Goal: Entertainment & Leisure: Consume media (video, audio)

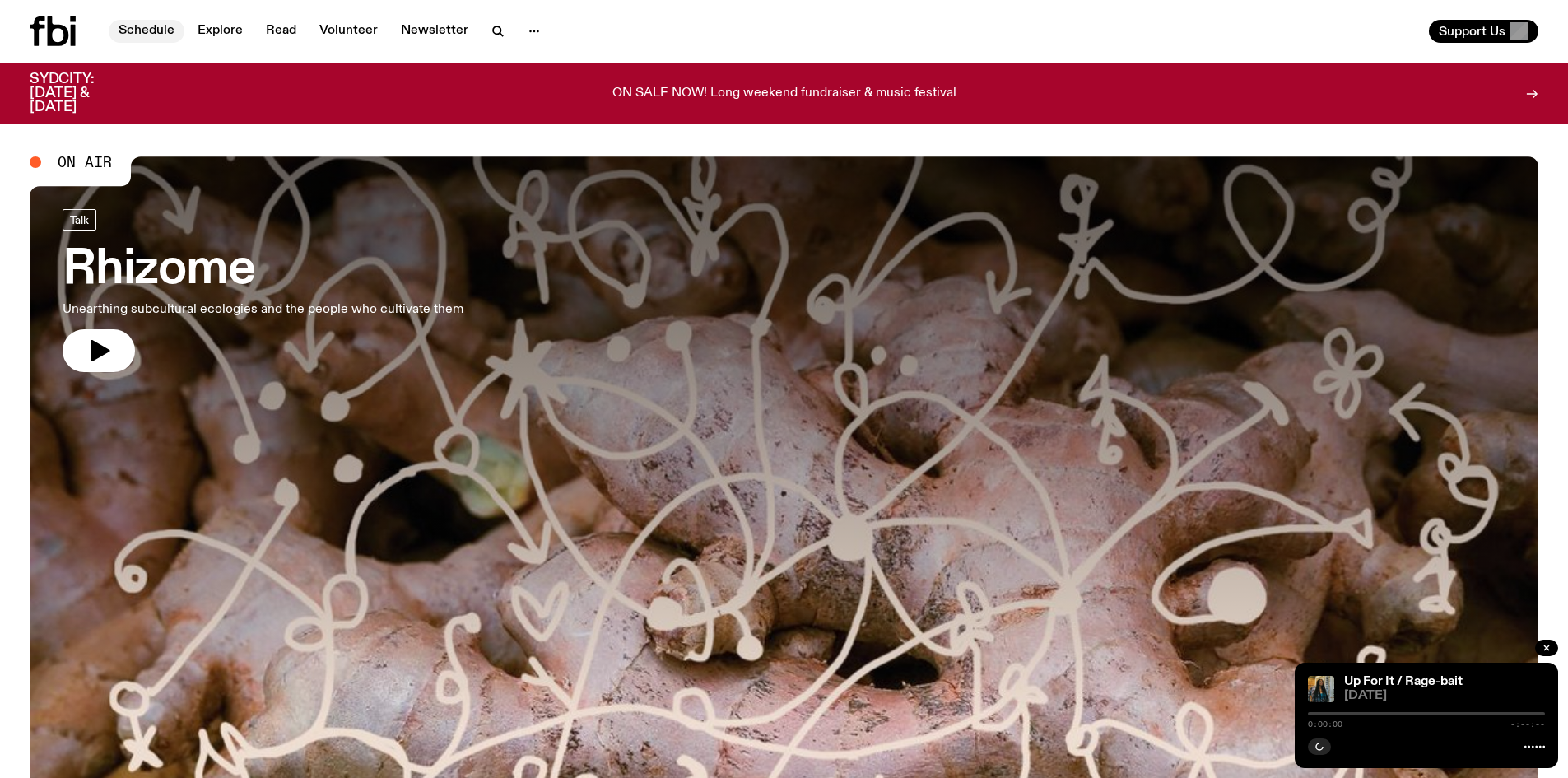
click at [145, 24] on link "Schedule" at bounding box center [146, 31] width 76 height 23
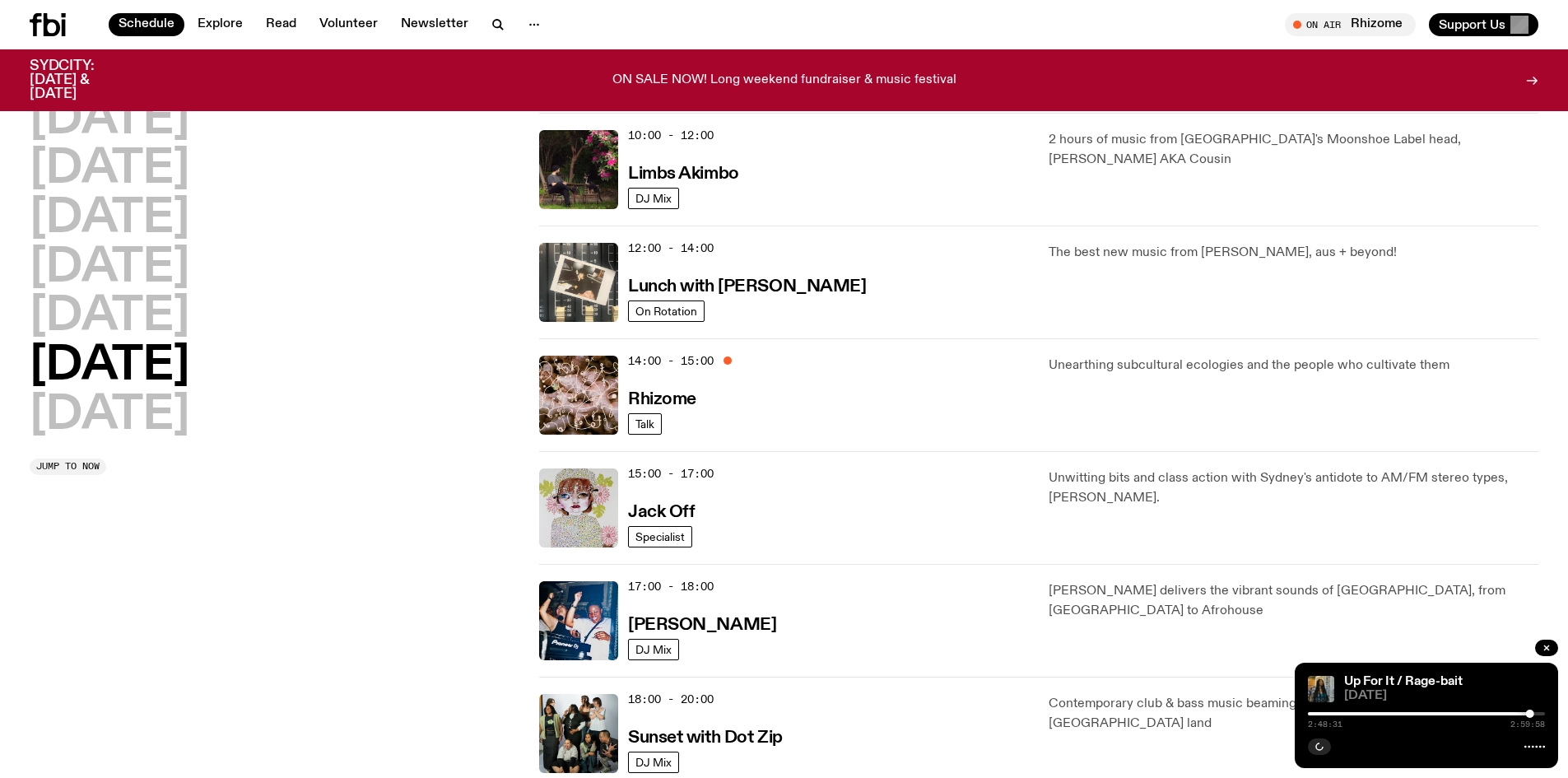
scroll to position [488, 0]
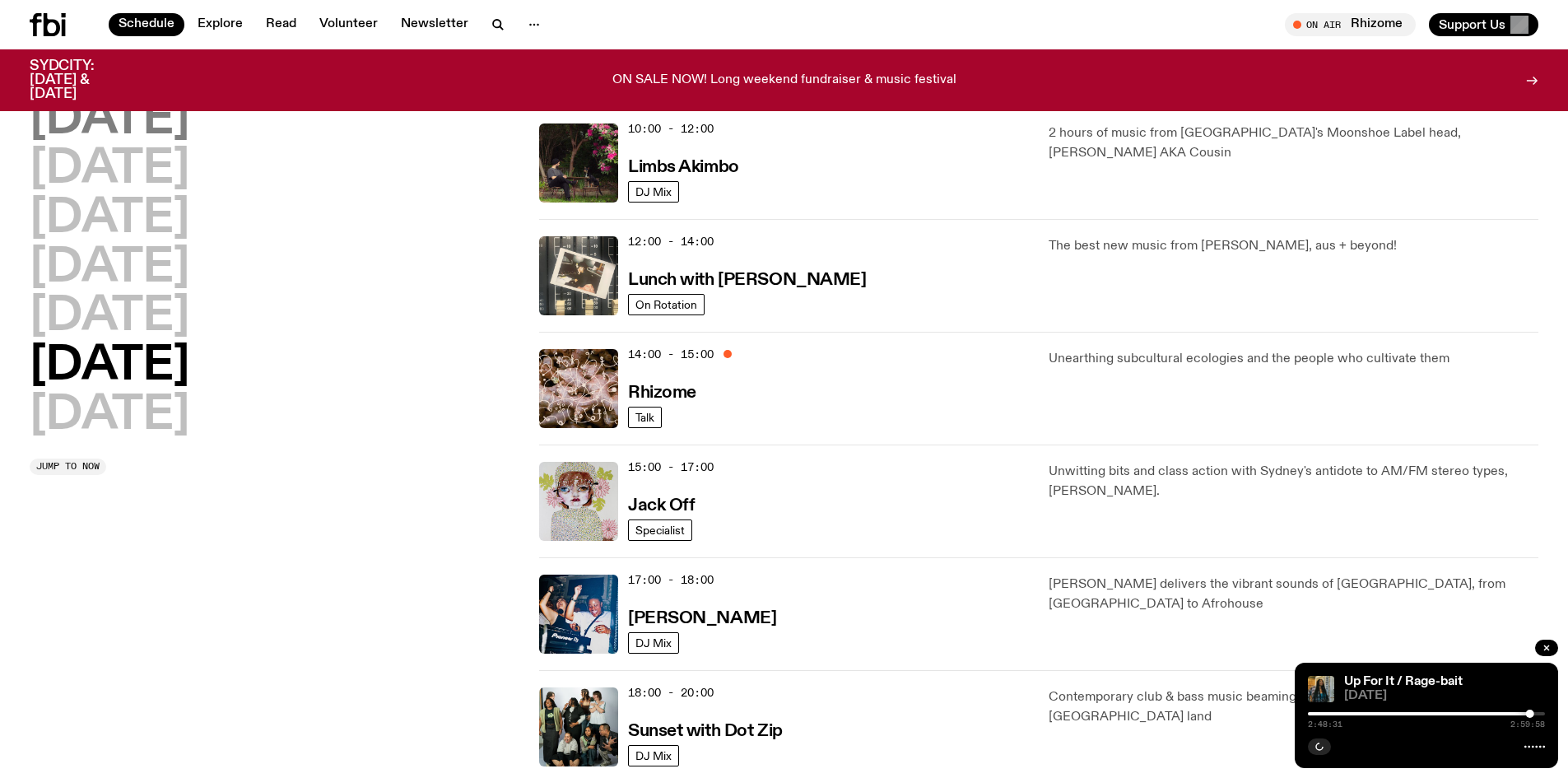
click at [91, 121] on h2 "[DATE]" at bounding box center [109, 120] width 160 height 46
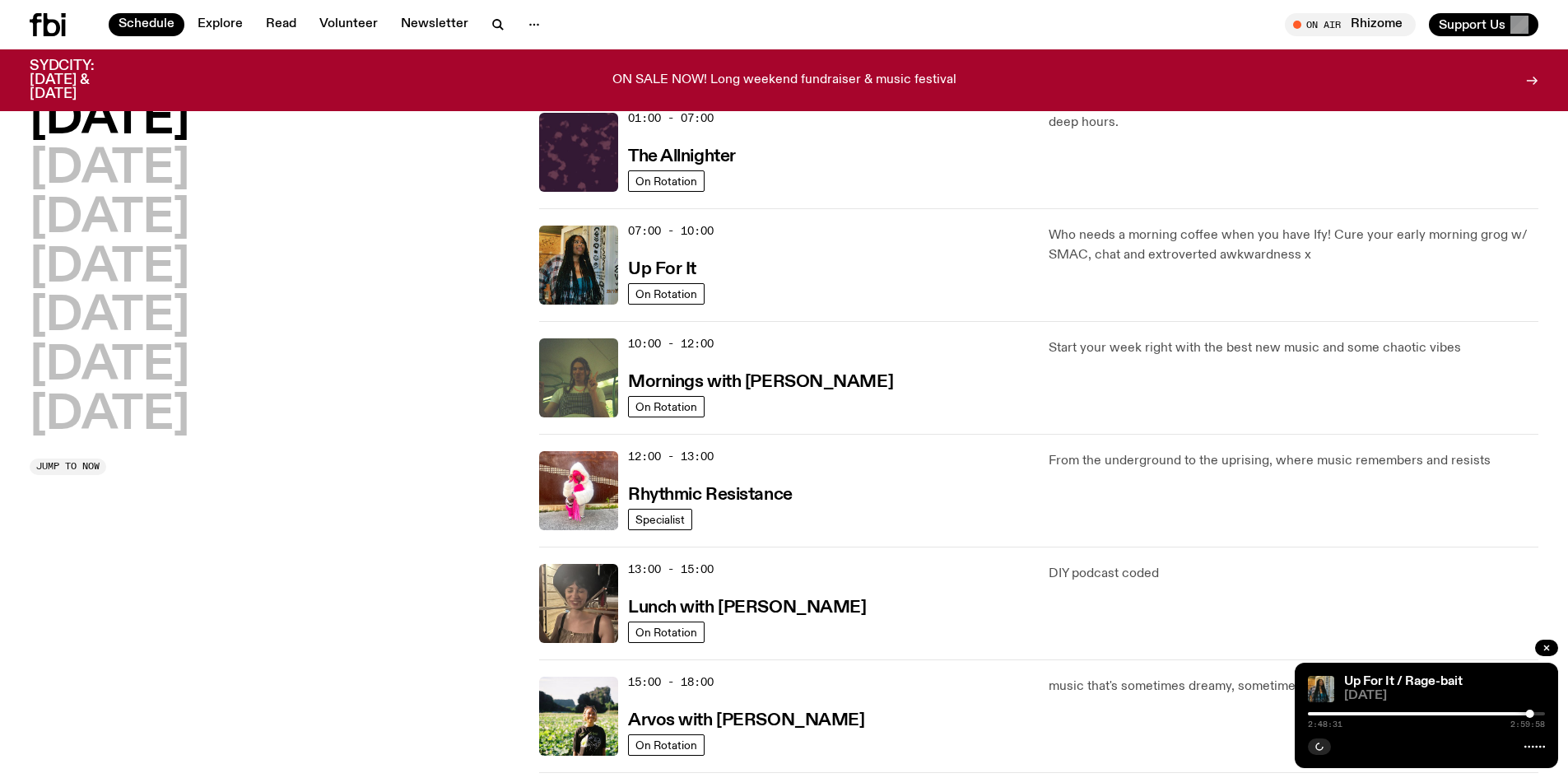
scroll to position [46, 0]
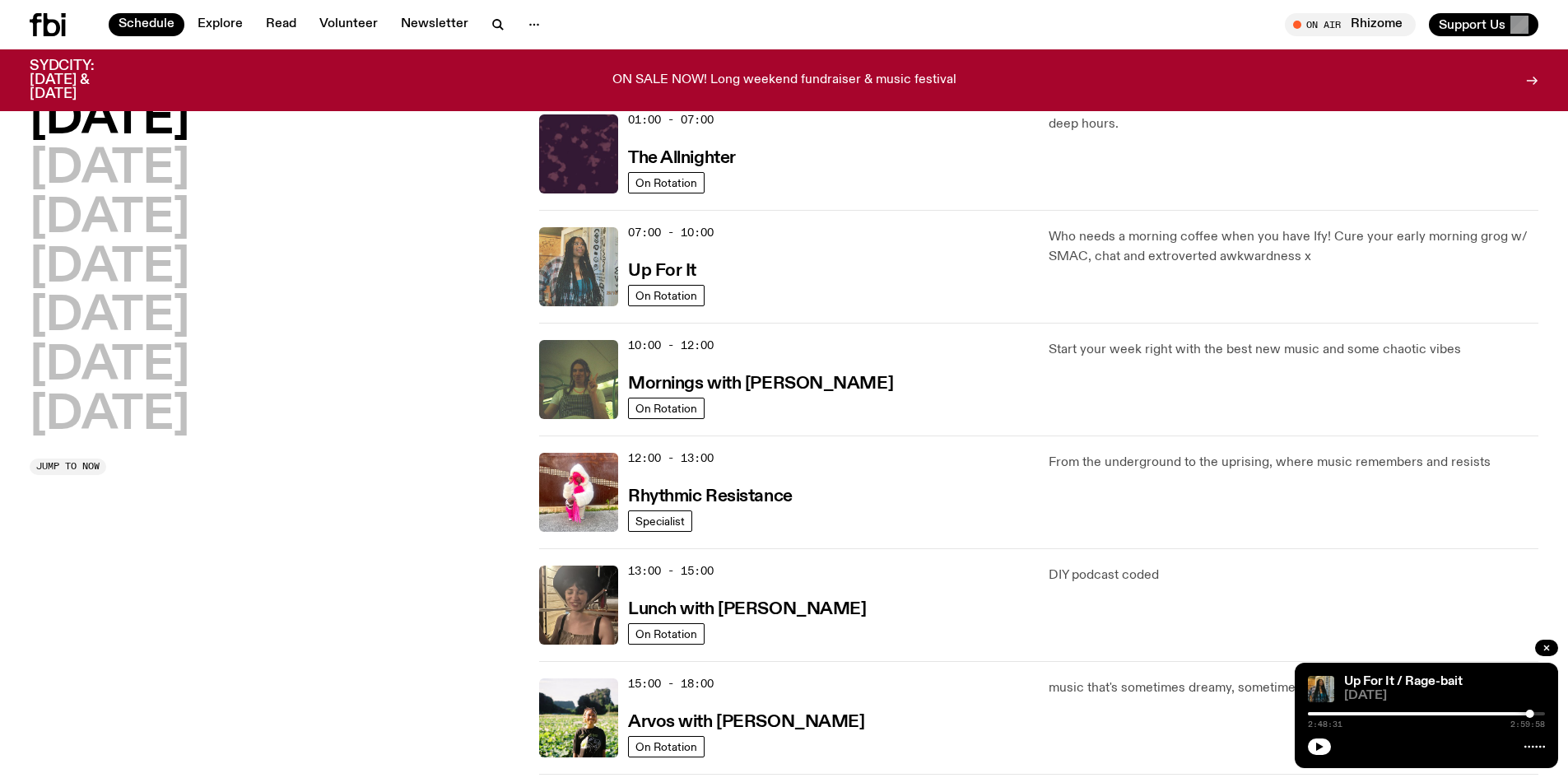
click at [593, 285] on img at bounding box center [578, 266] width 79 height 79
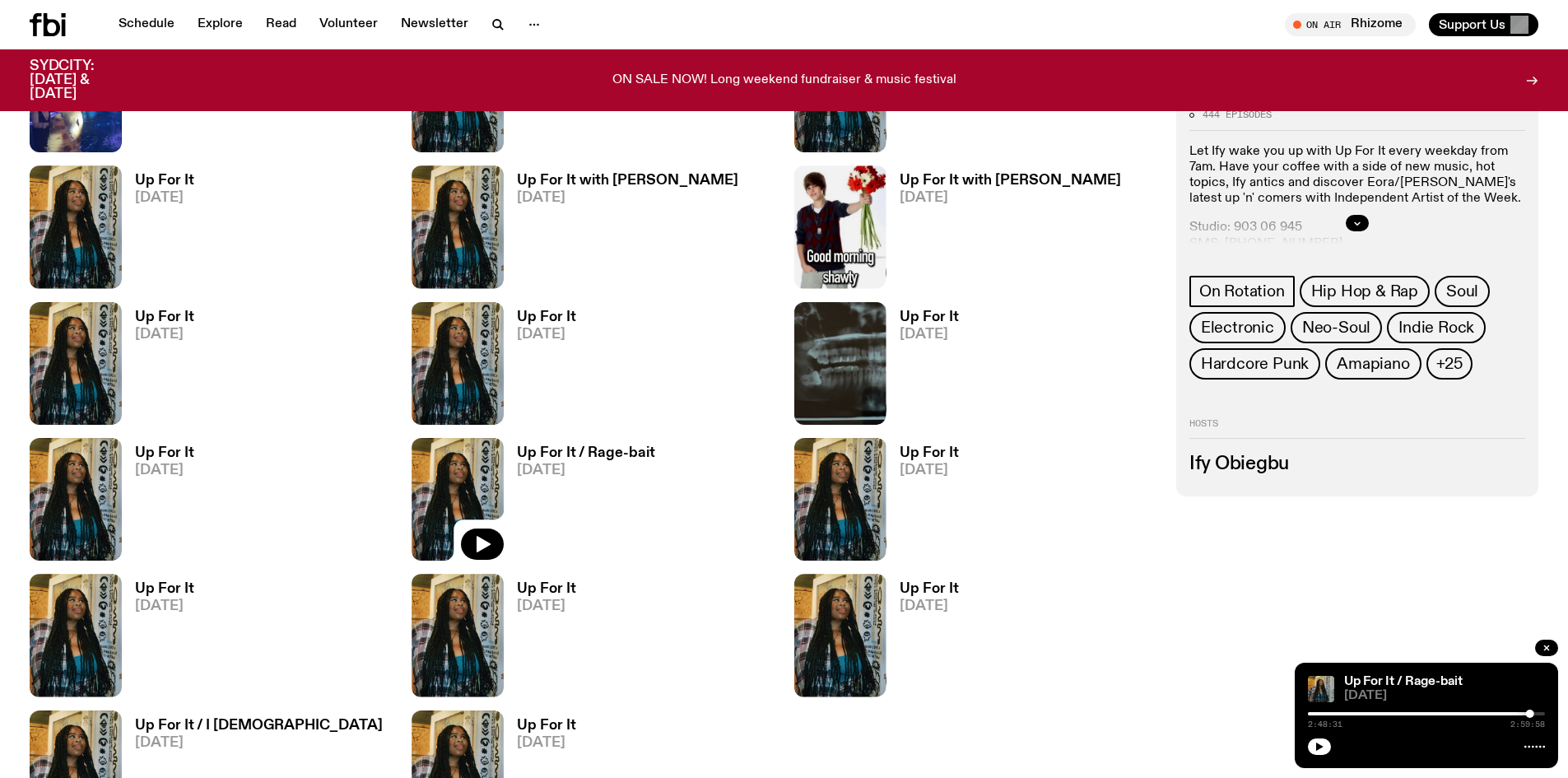
scroll to position [2052, 0]
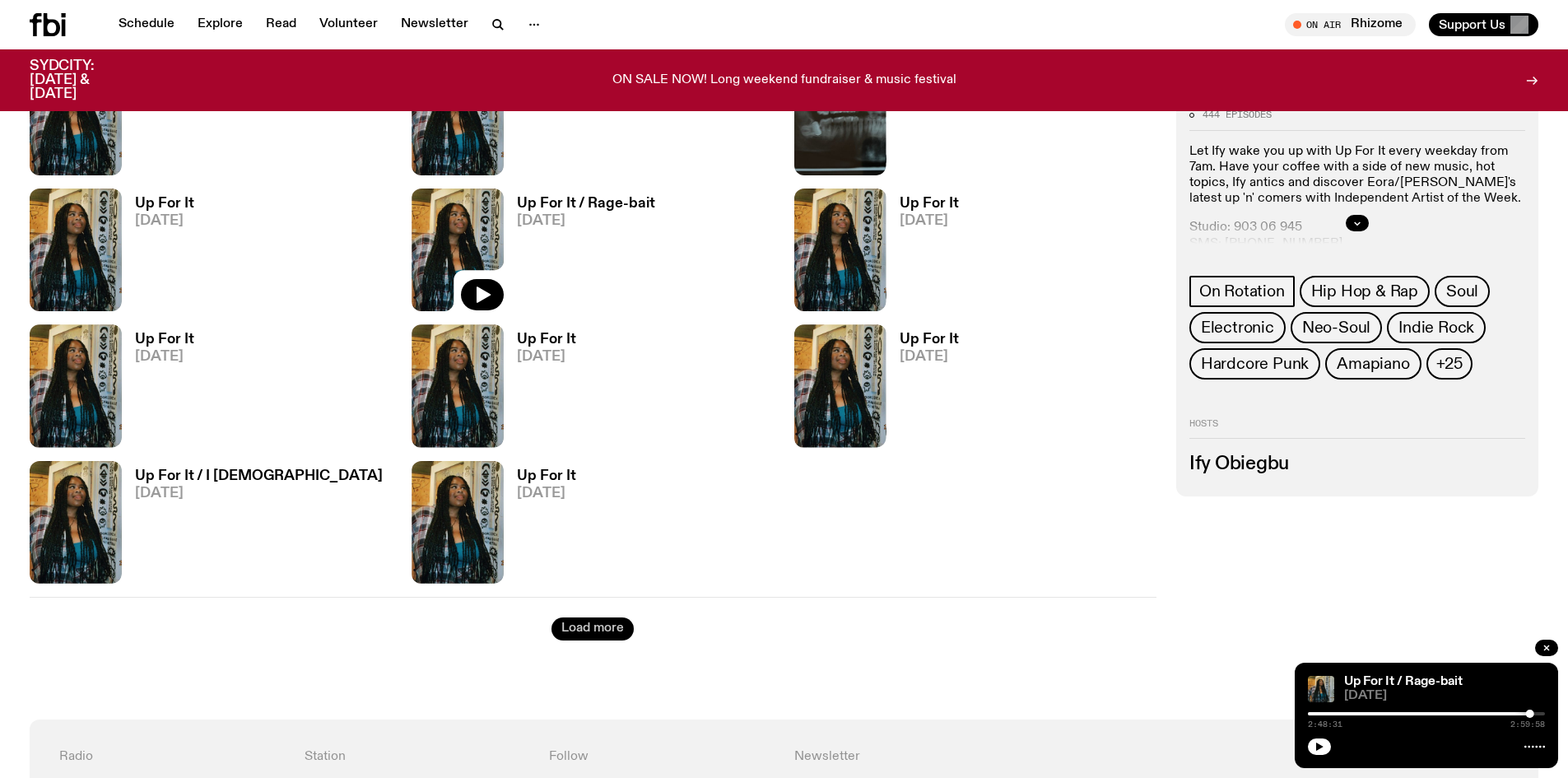
click at [576, 629] on button "Load more" at bounding box center [593, 629] width 82 height 23
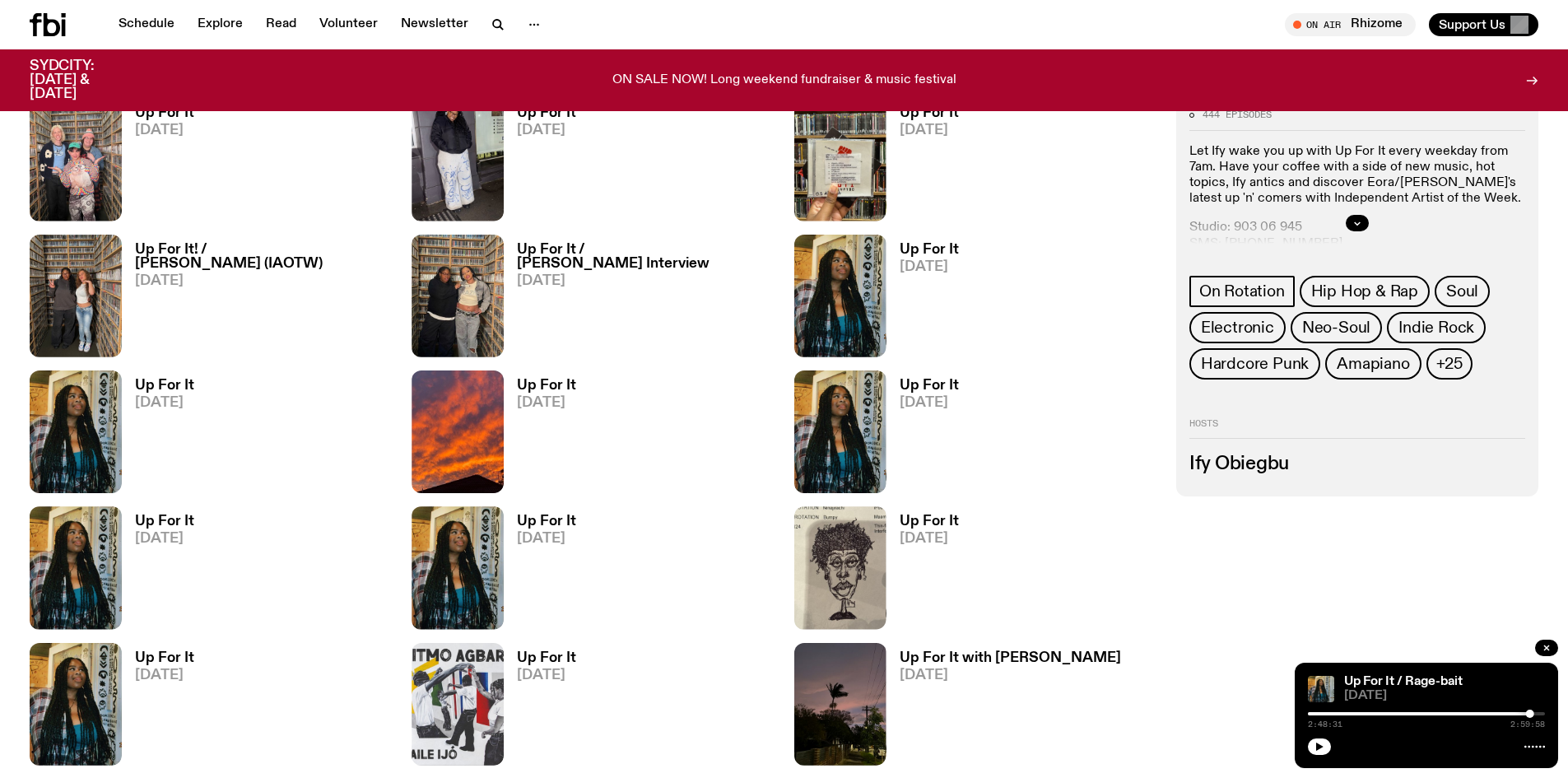
scroll to position [2875, 0]
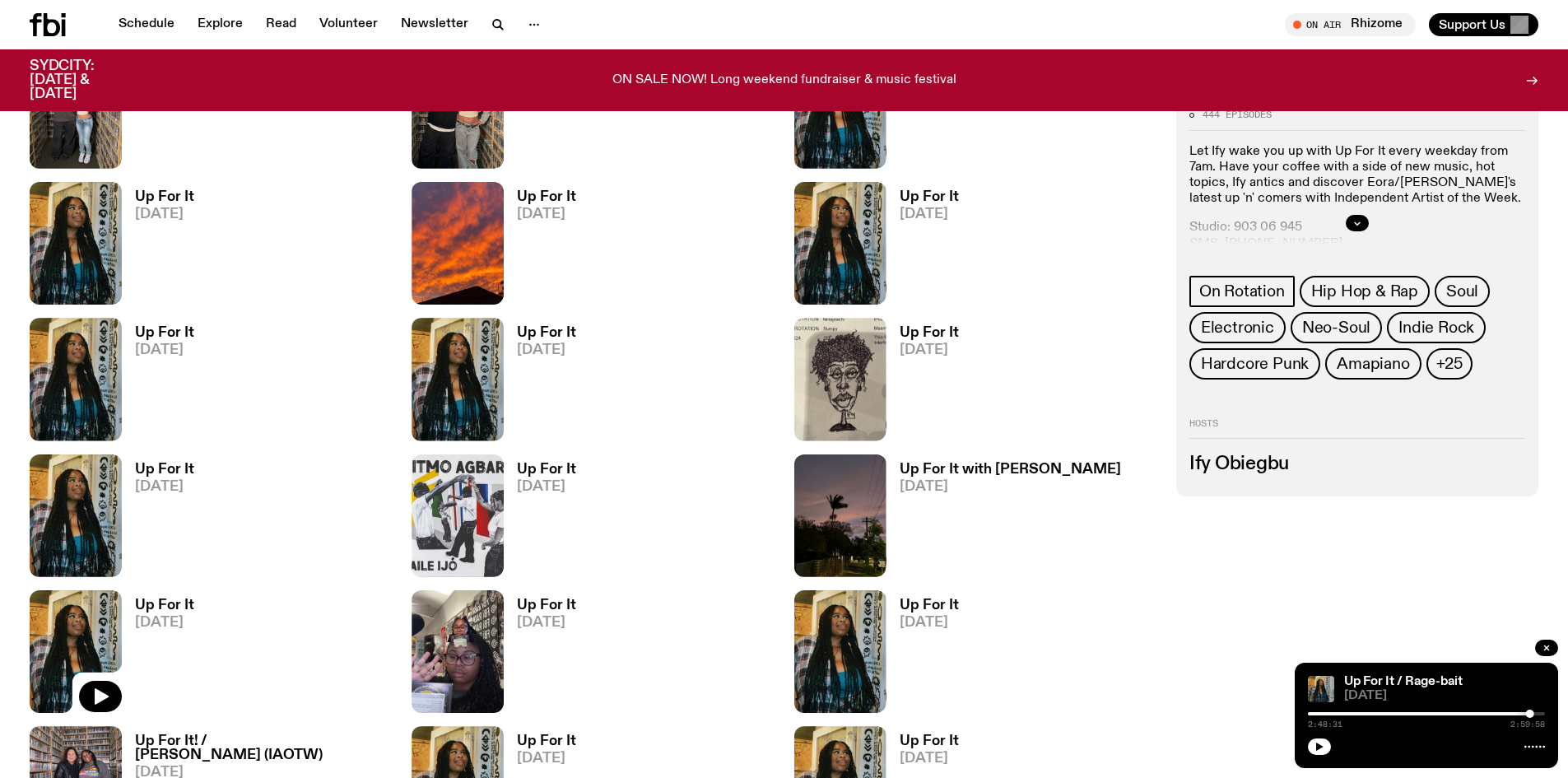
click at [91, 620] on img at bounding box center [76, 652] width 92 height 123
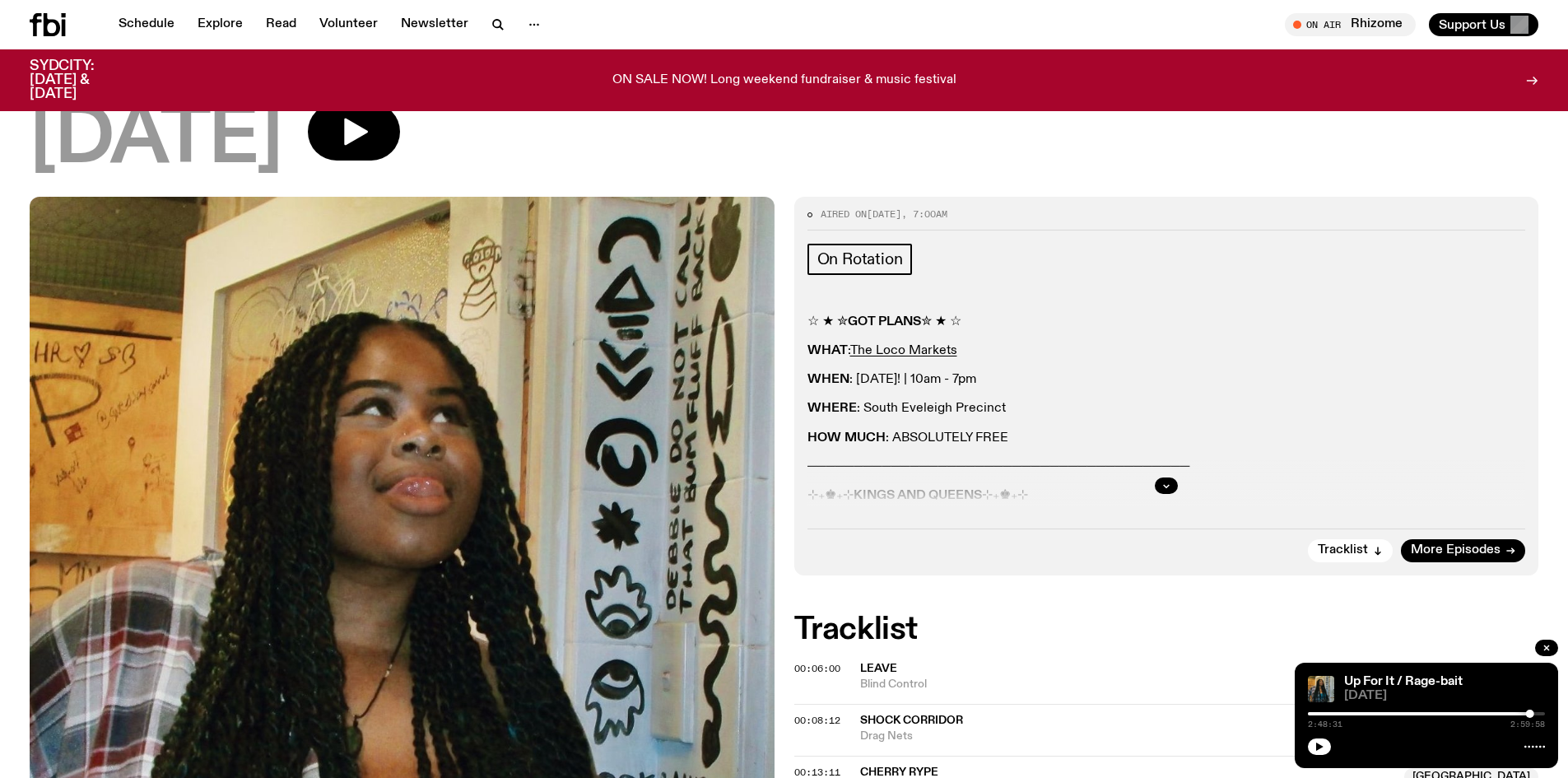
scroll to position [320, 0]
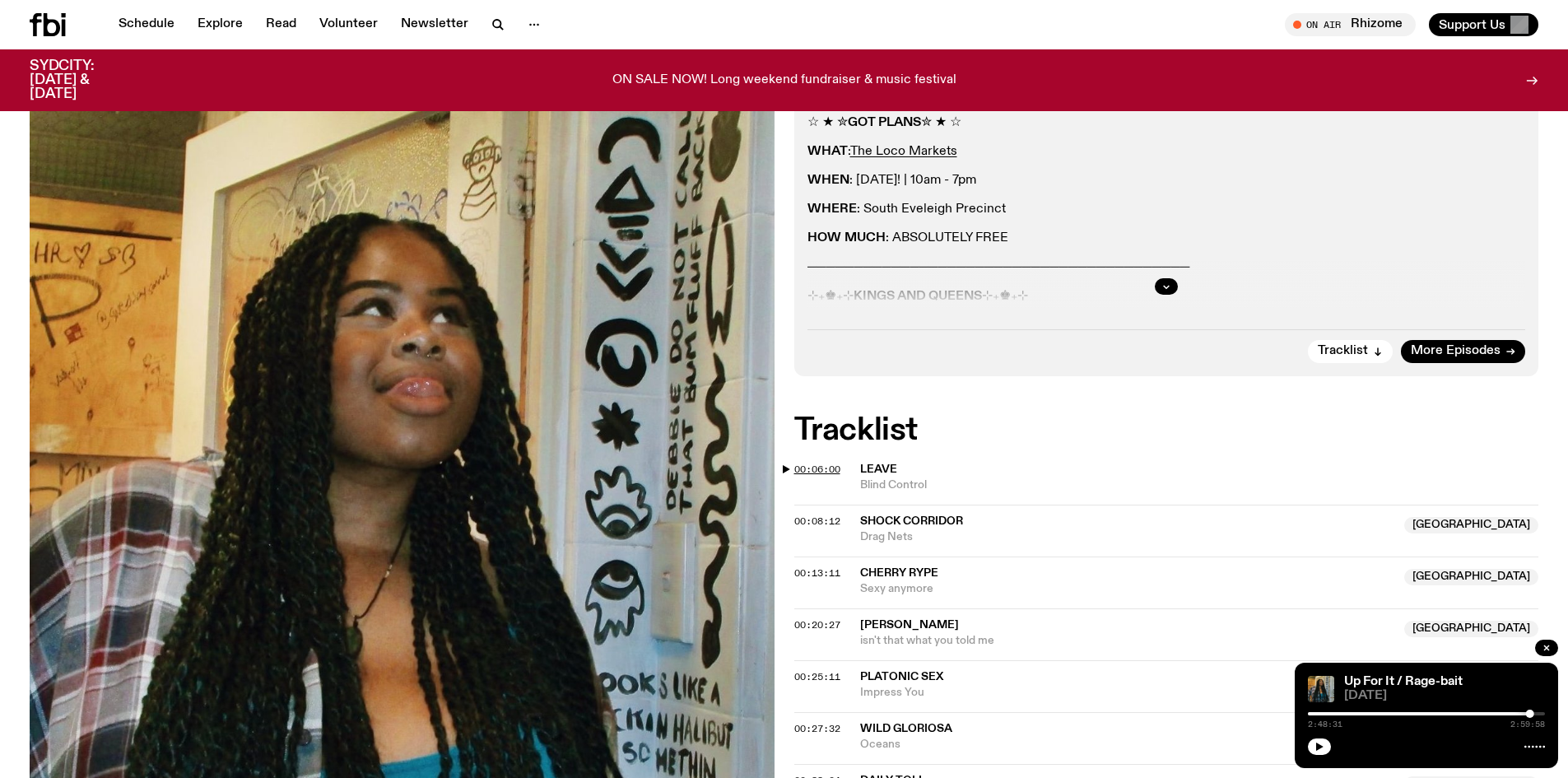
click at [813, 468] on span "00:06:00" at bounding box center [817, 469] width 46 height 13
click at [1212, 689] on span "Impress You" at bounding box center [1127, 693] width 535 height 15
click at [823, 518] on span "00:08:12" at bounding box center [817, 520] width 46 height 13
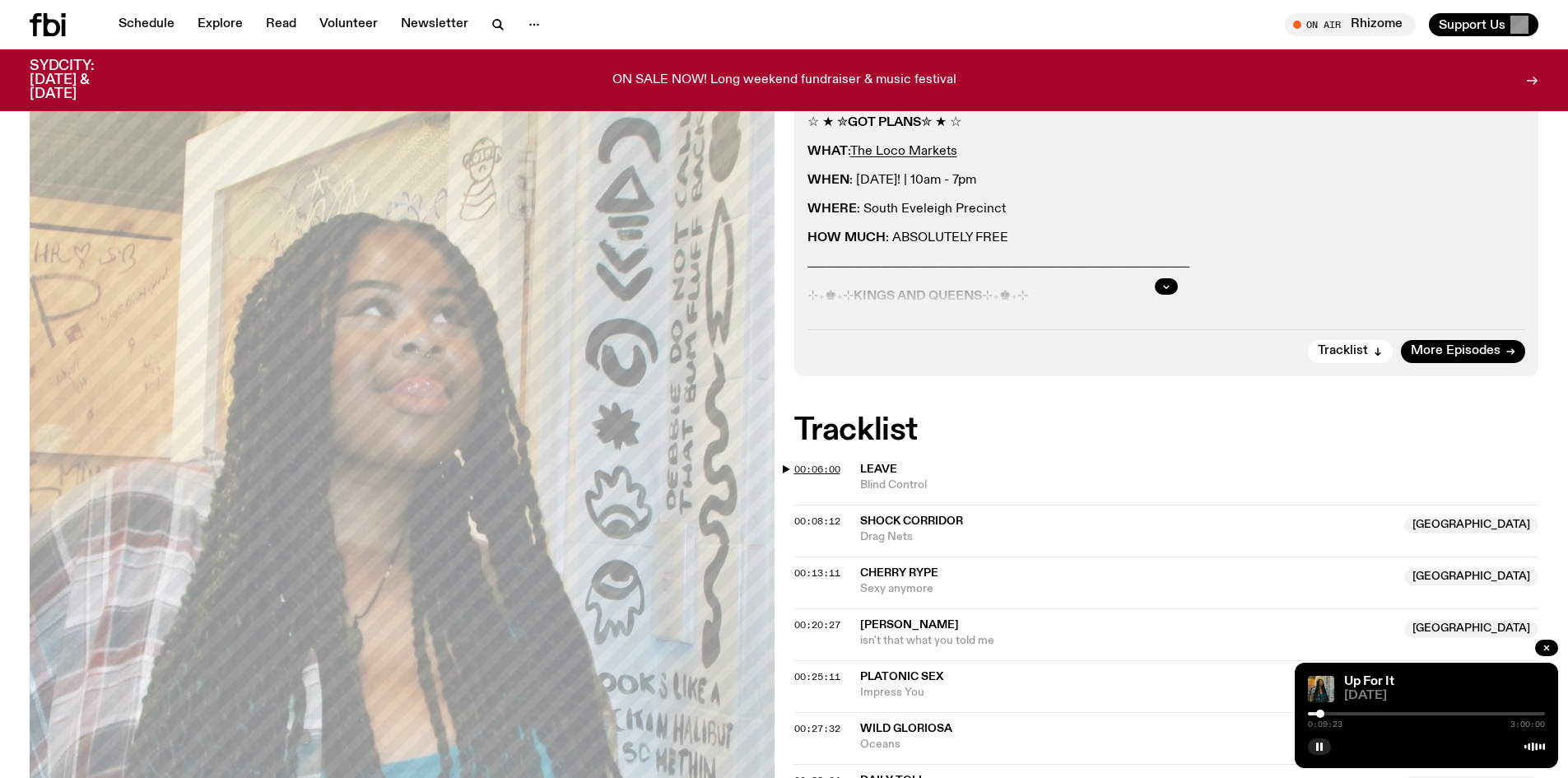
click at [816, 465] on span "00:06:00" at bounding box center [817, 469] width 46 height 13
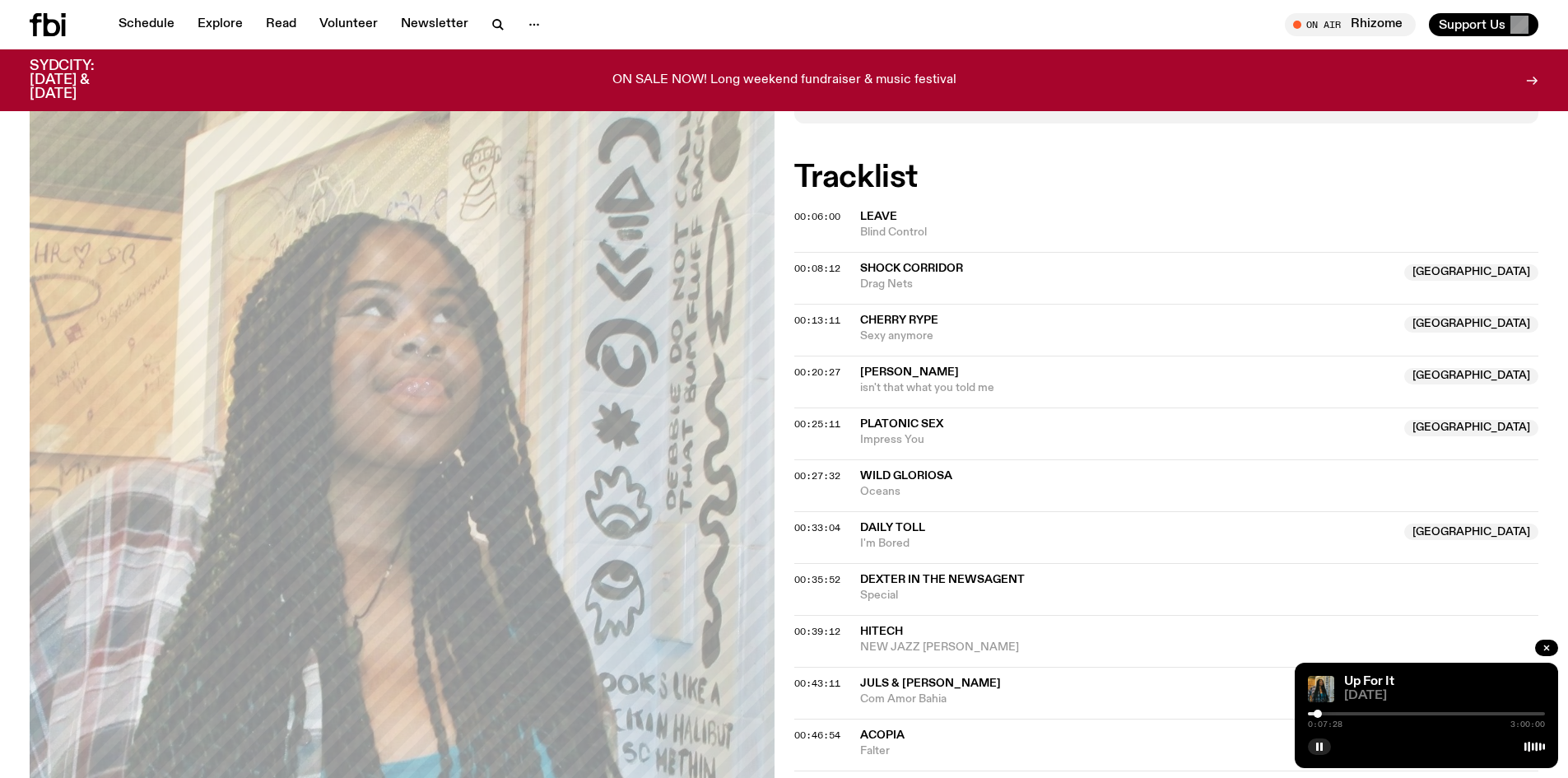
scroll to position [567, 0]
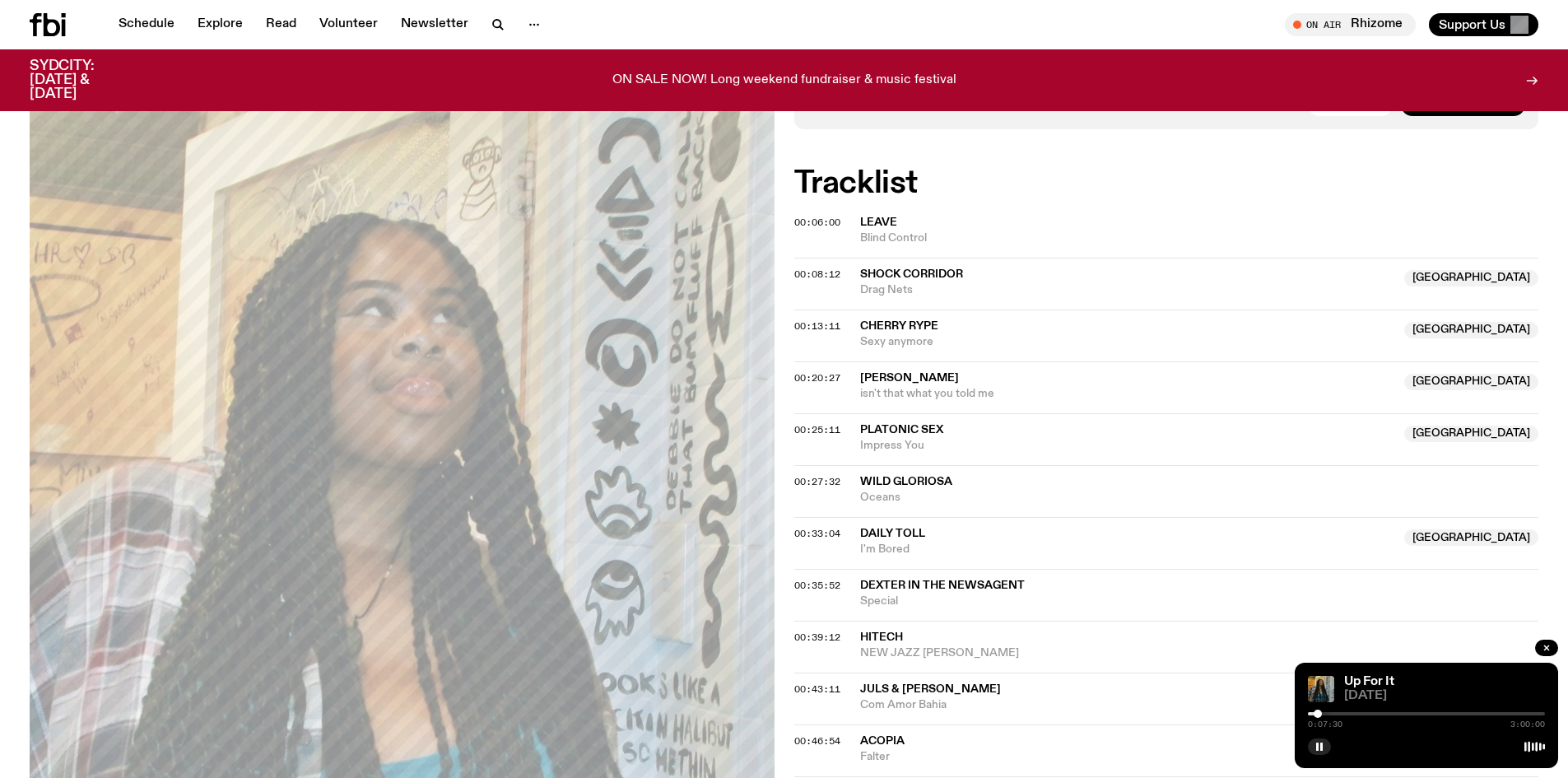
click at [893, 269] on span "Shock Corridor" at bounding box center [911, 273] width 102 height 11
click at [806, 267] on span "00:08:12" at bounding box center [817, 273] width 46 height 13
click at [873, 375] on span "[PERSON_NAME]" at bounding box center [910, 377] width 99 height 11
click at [803, 376] on span "00:20:27" at bounding box center [817, 377] width 46 height 13
click at [1326, 745] on button "button" at bounding box center [1319, 746] width 23 height 16
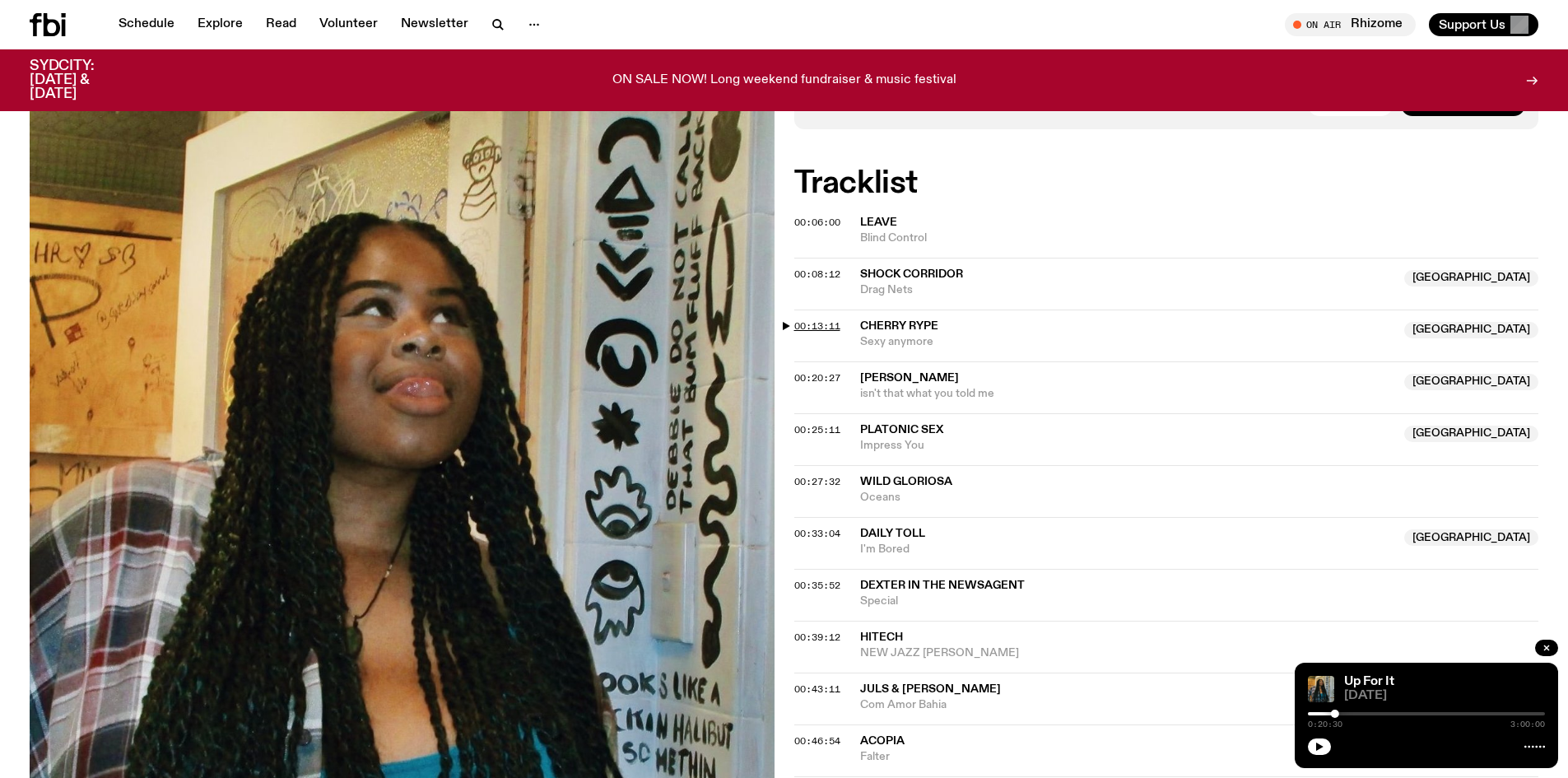
click at [807, 328] on span "00:13:11" at bounding box center [817, 325] width 46 height 13
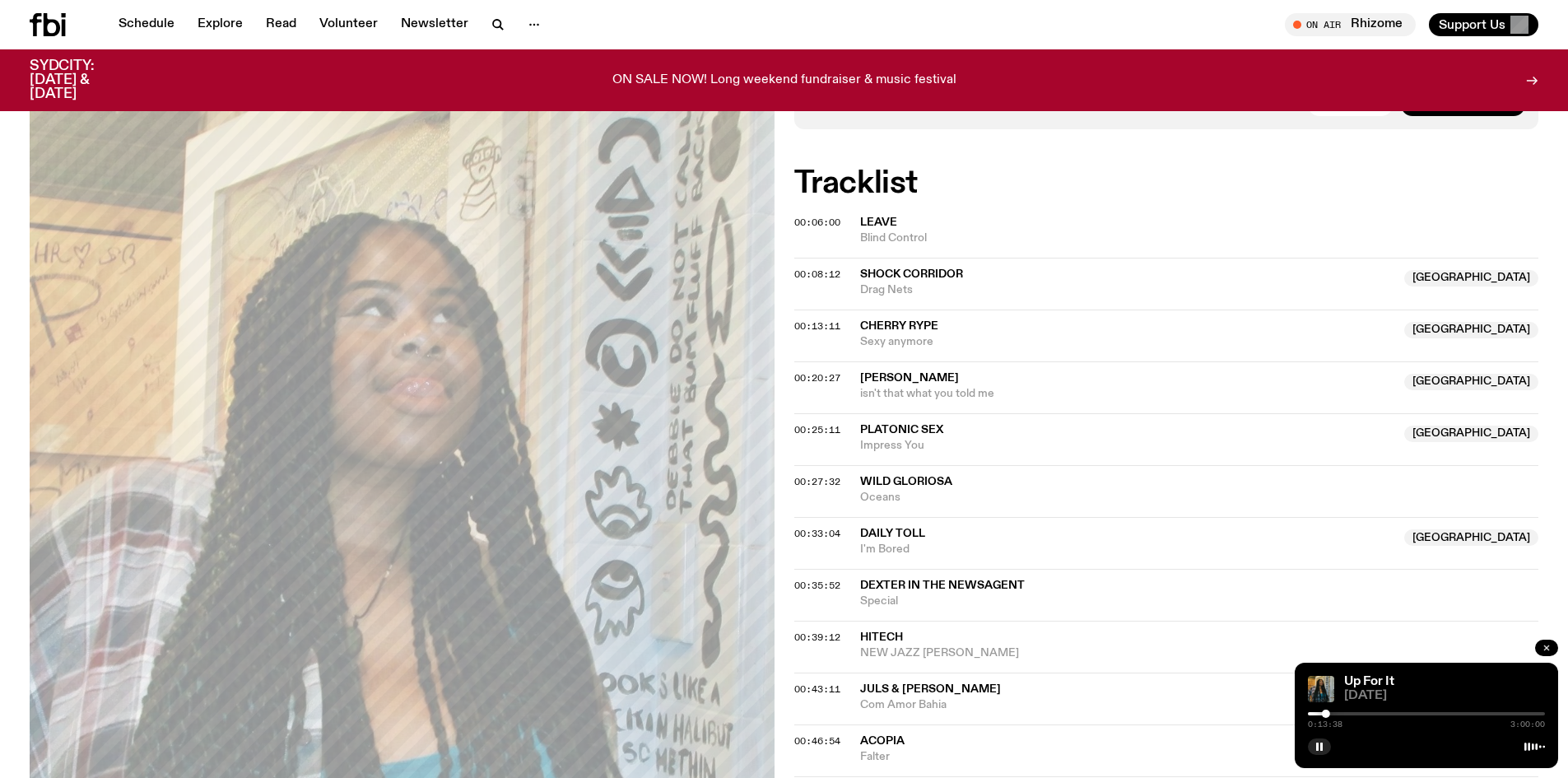
click at [1550, 641] on button "button" at bounding box center [1546, 647] width 23 height 16
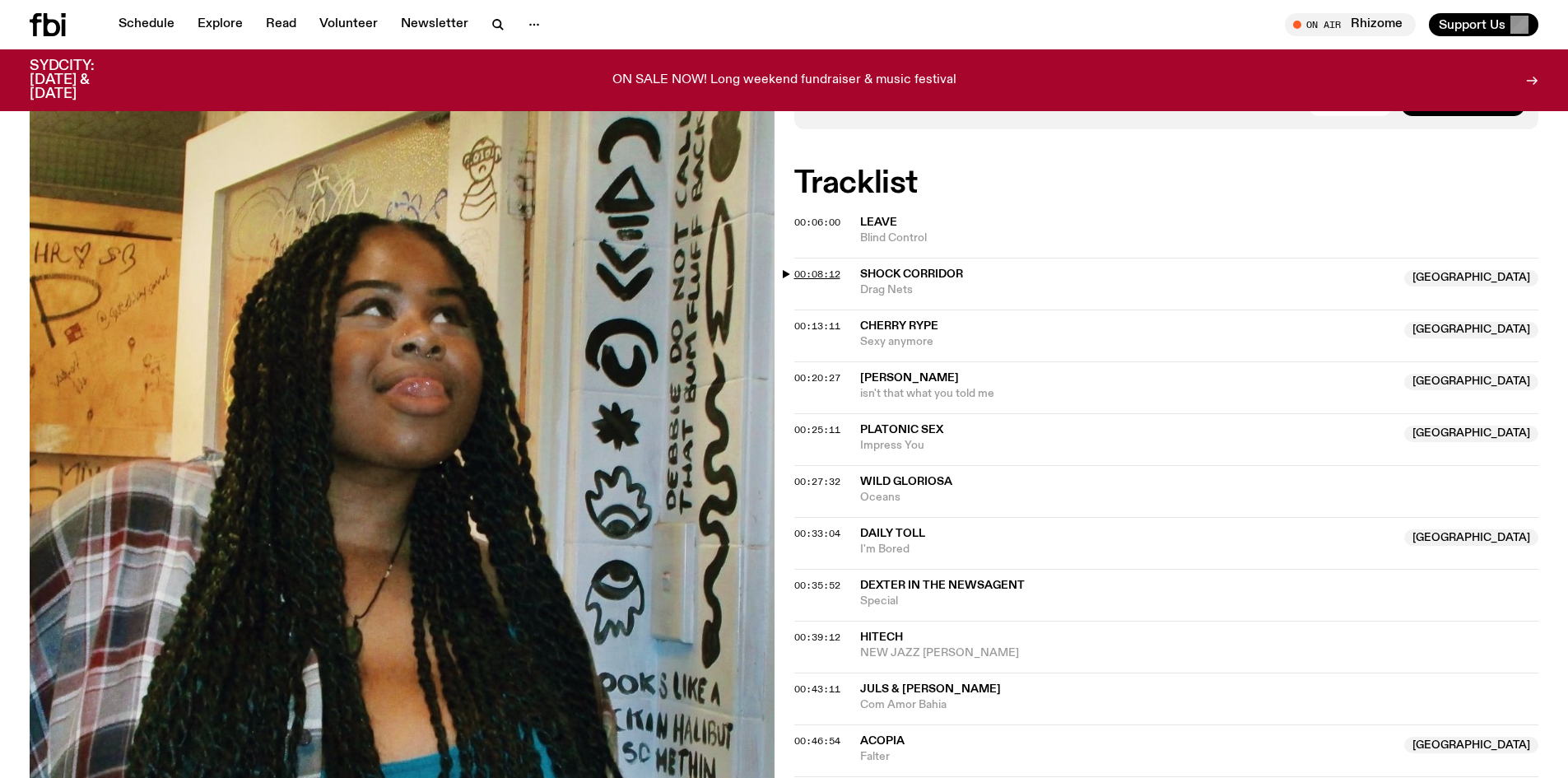
click at [816, 274] on span "00:08:12" at bounding box center [817, 273] width 46 height 13
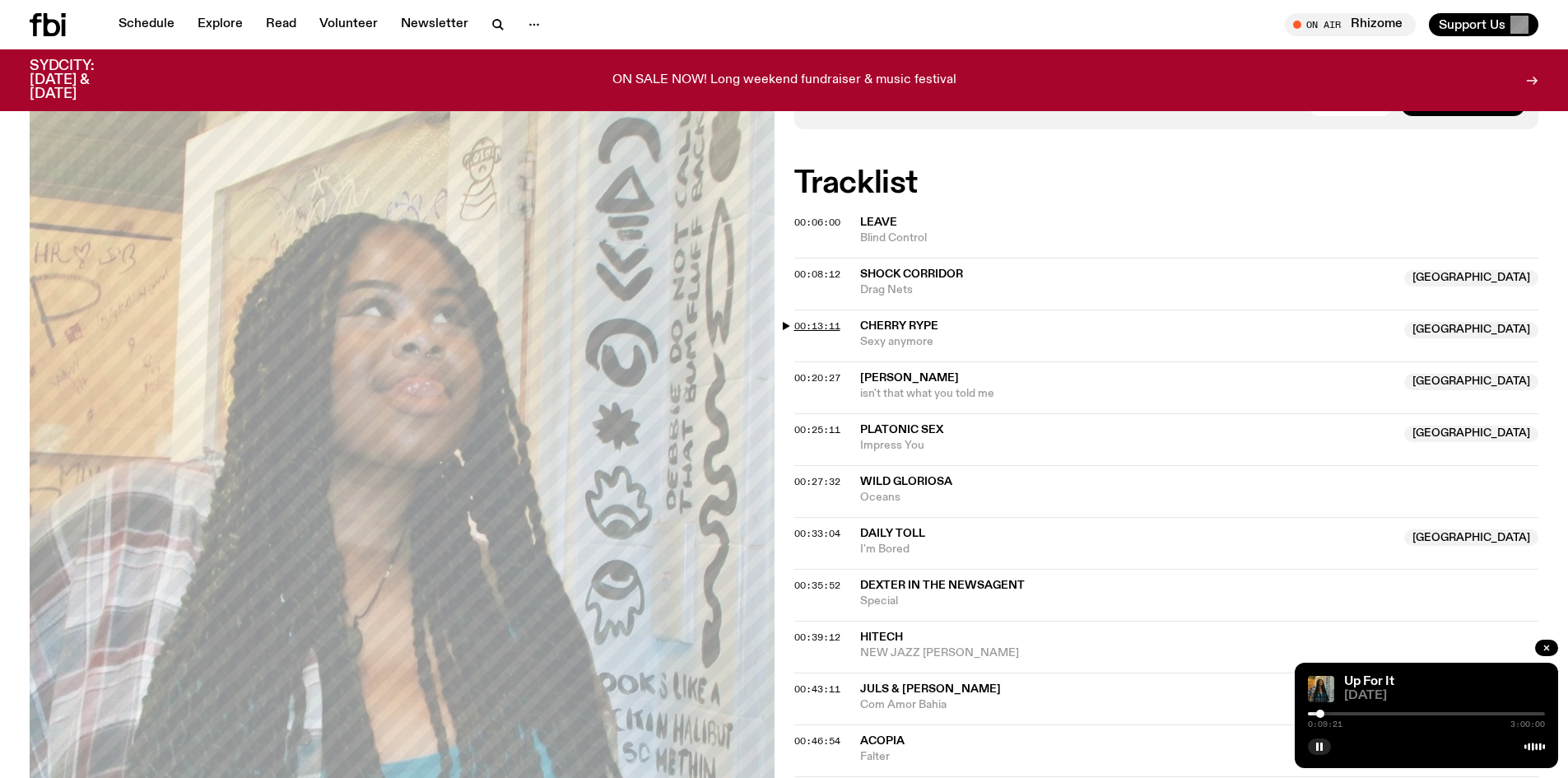
click at [828, 322] on span "00:13:11" at bounding box center [817, 325] width 46 height 13
click at [1331, 712] on div at bounding box center [1426, 714] width 237 height 3
click at [1324, 712] on div at bounding box center [1213, 714] width 237 height 3
click at [809, 382] on span "00:20:27" at bounding box center [817, 377] width 46 height 13
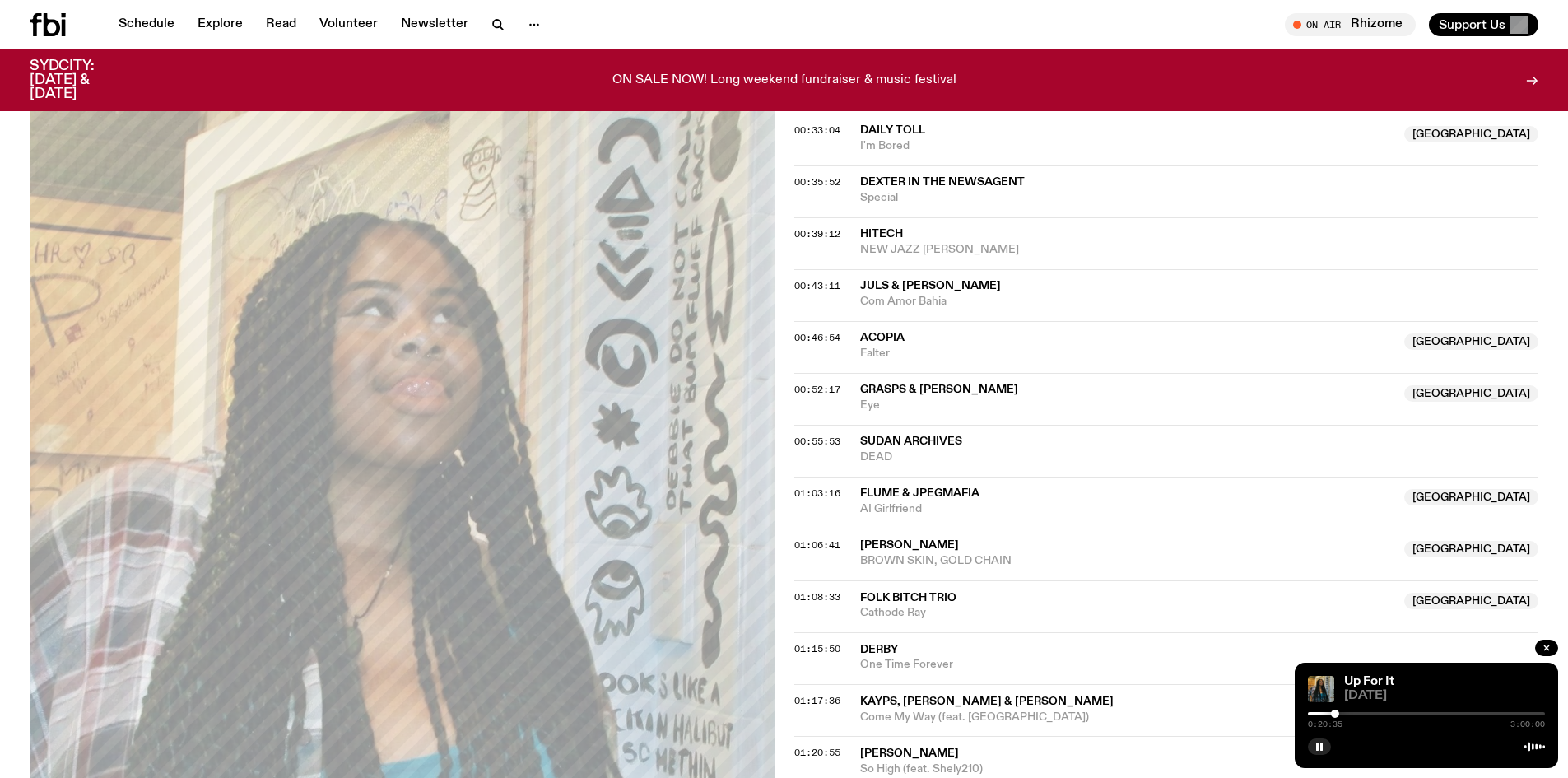
scroll to position [979, 0]
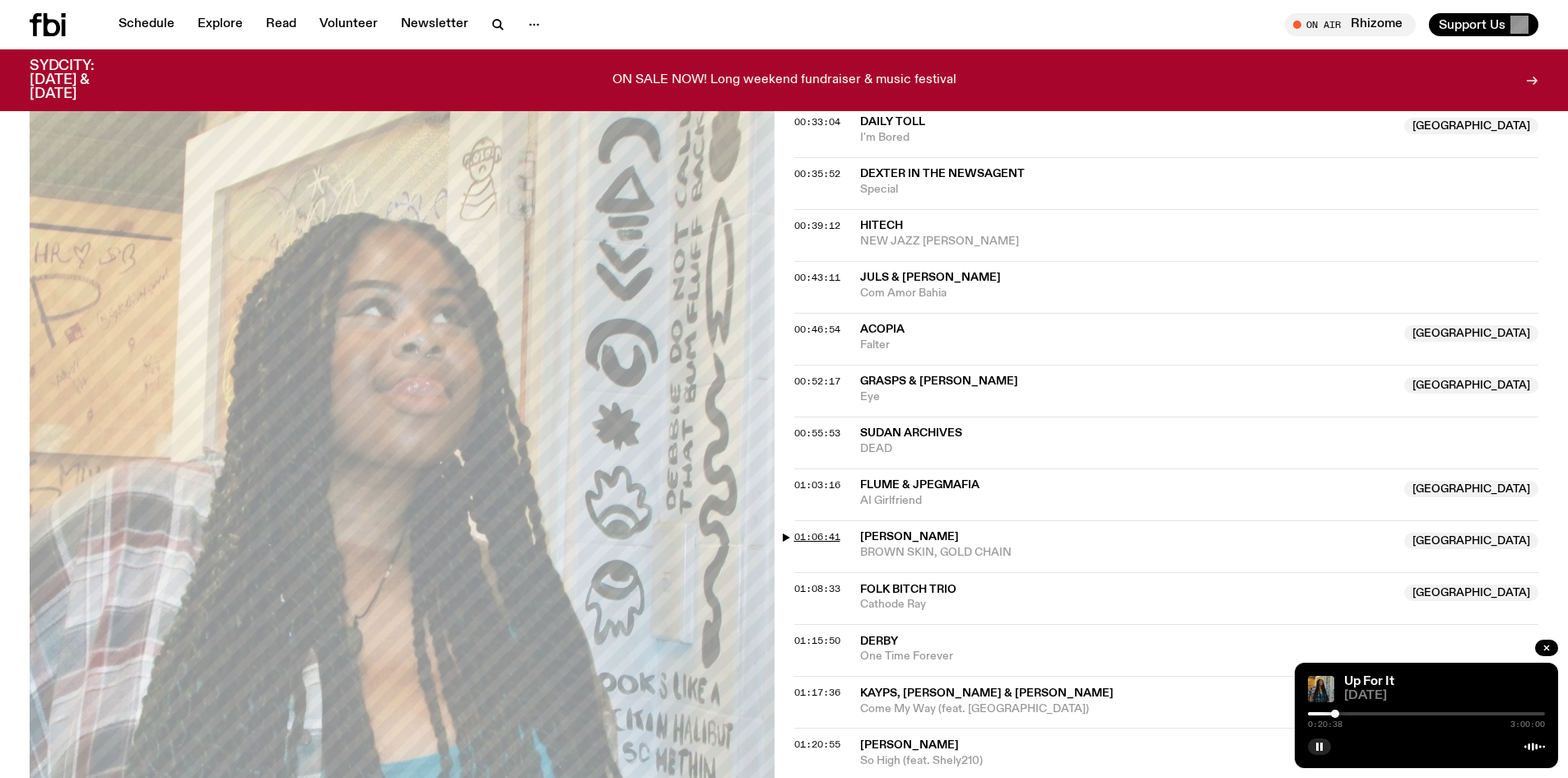
click at [828, 535] on span "01:06:41" at bounding box center [817, 536] width 46 height 13
click at [828, 585] on span "01:08:33" at bounding box center [817, 588] width 46 height 13
click at [822, 483] on span "01:03:16" at bounding box center [817, 484] width 46 height 13
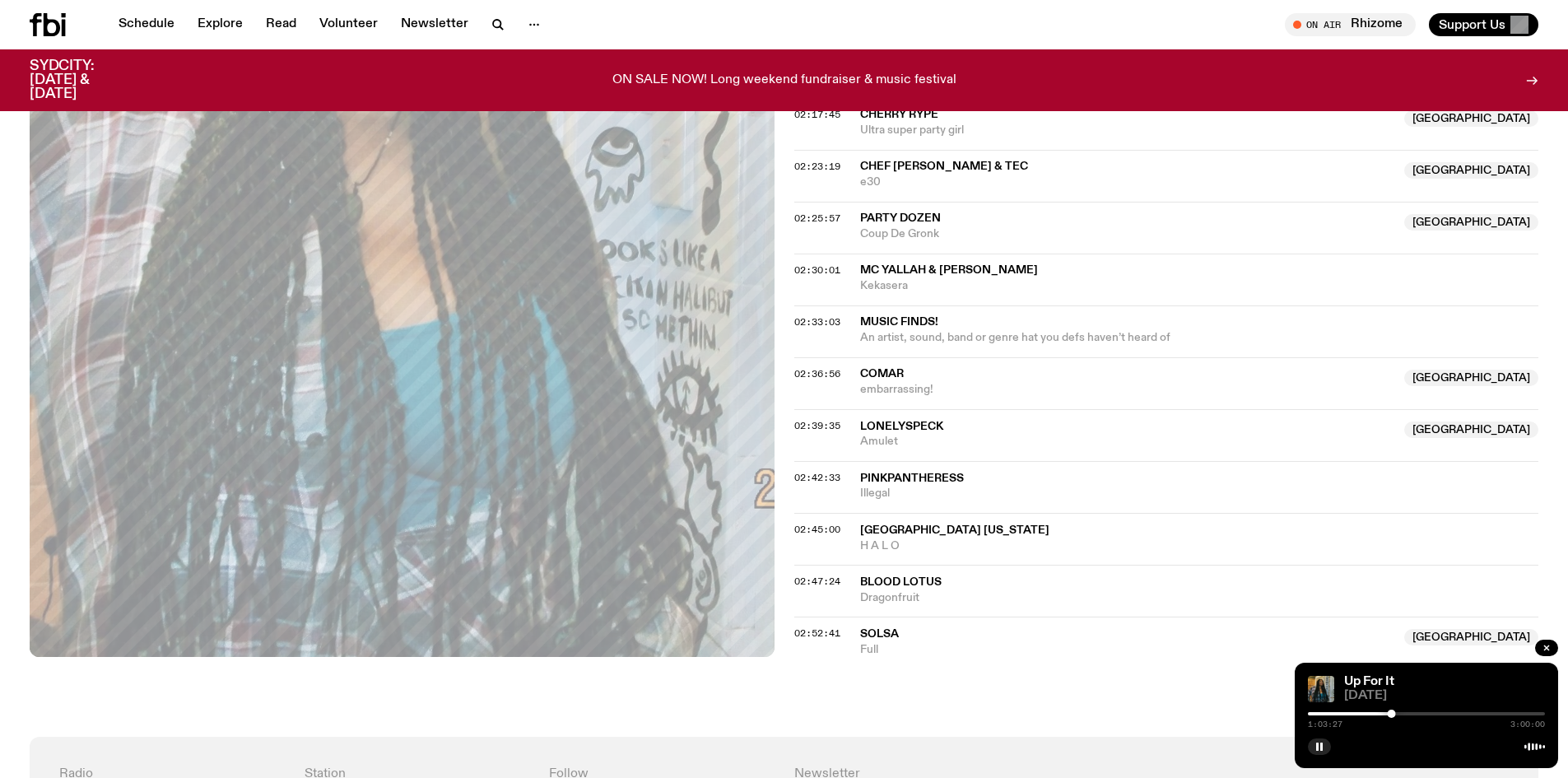
scroll to position [2131, 0]
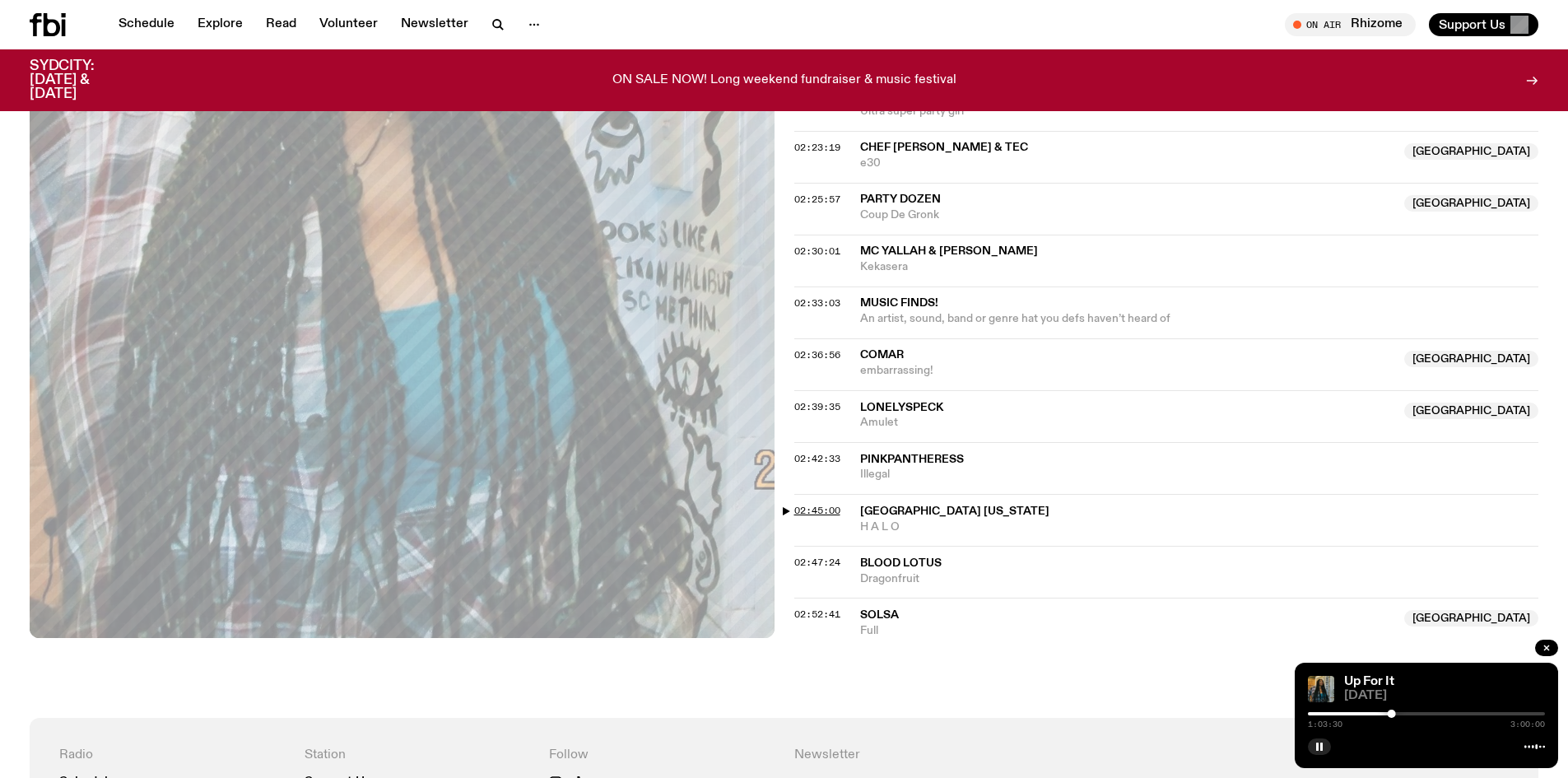
click at [828, 510] on span "02:45:00" at bounding box center [817, 510] width 46 height 13
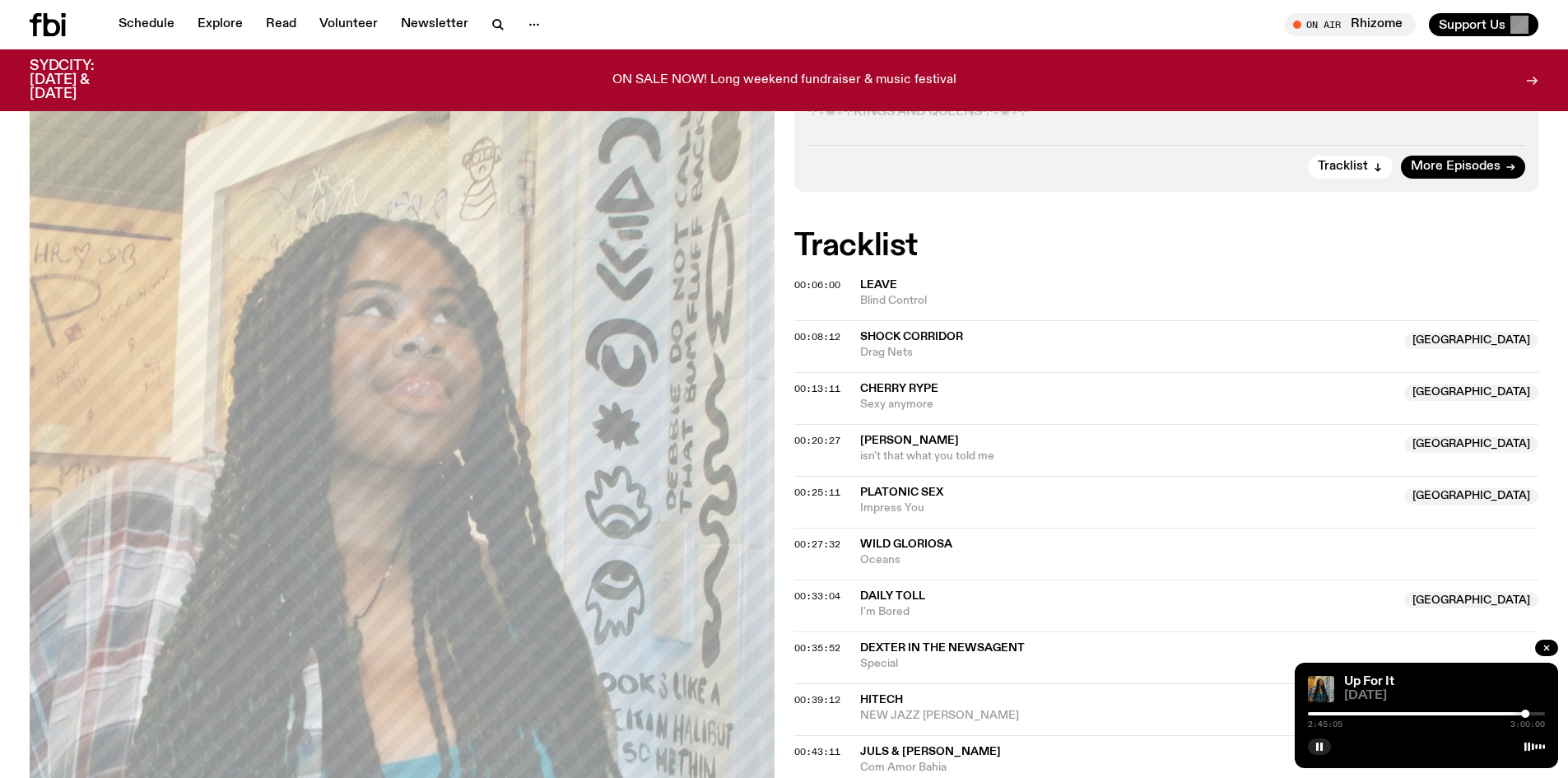
scroll to position [402, 0]
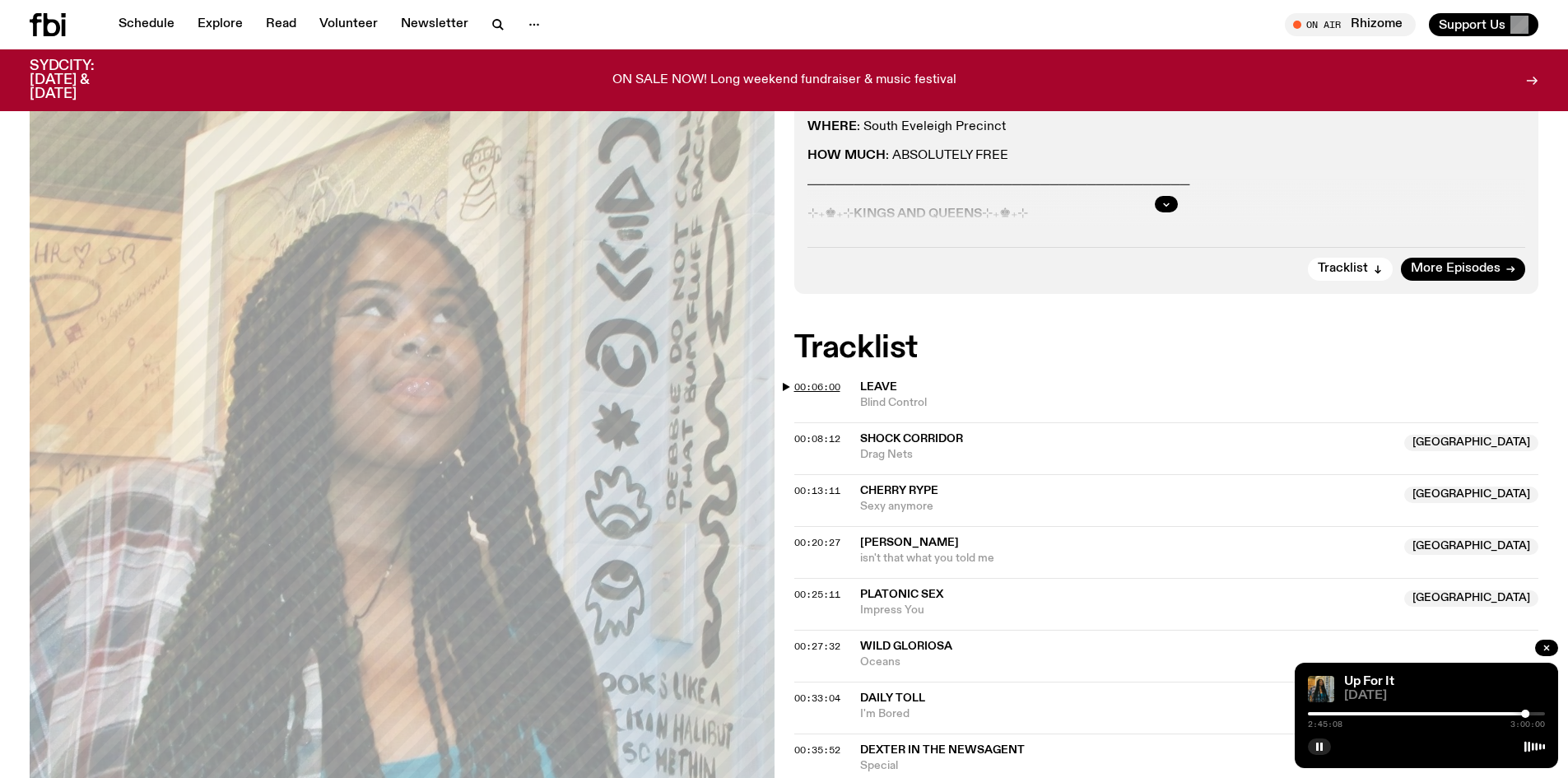
click at [811, 388] on span "00:06:00" at bounding box center [817, 386] width 46 height 13
click at [1319, 713] on div at bounding box center [1316, 714] width 9 height 9
click at [805, 389] on span "00:06:00" at bounding box center [817, 386] width 46 height 13
click at [1314, 713] on div at bounding box center [1314, 714] width 9 height 9
click at [1317, 711] on div at bounding box center [1317, 714] width 9 height 9
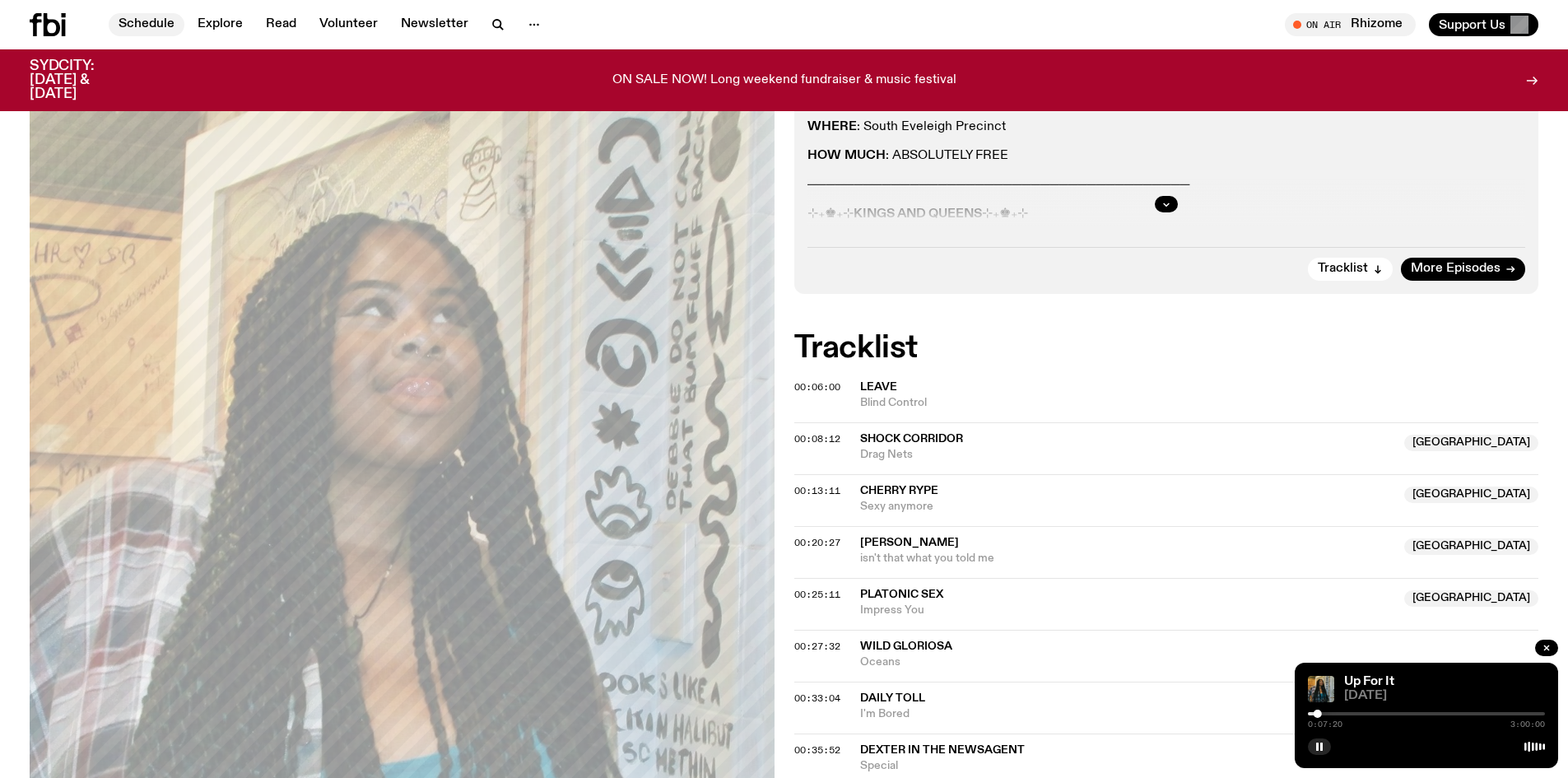
click at [147, 20] on link "Schedule" at bounding box center [146, 24] width 76 height 23
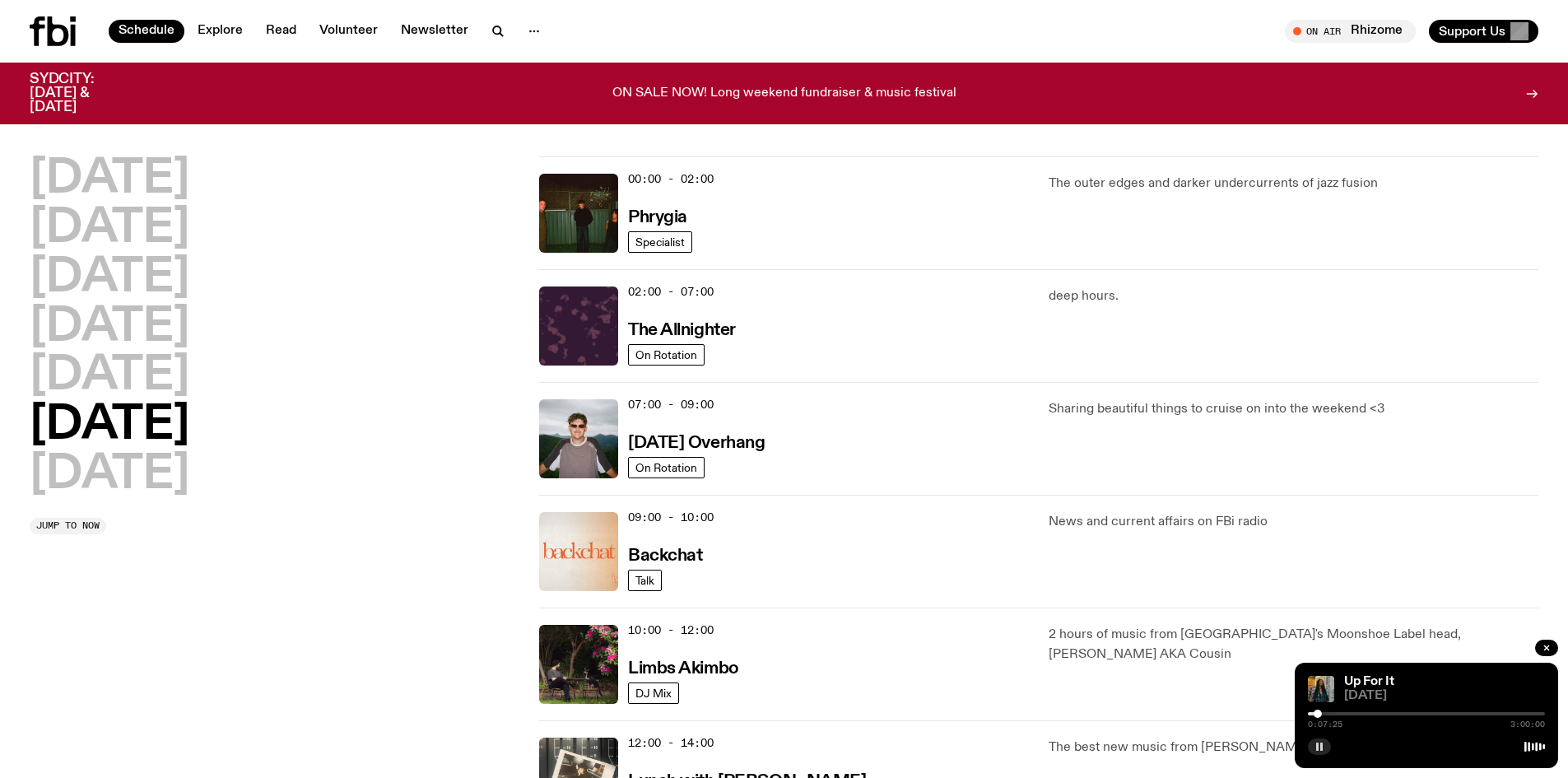
click at [1317, 752] on button "button" at bounding box center [1319, 746] width 23 height 16
click at [163, 189] on h2 "[DATE]" at bounding box center [109, 179] width 160 height 46
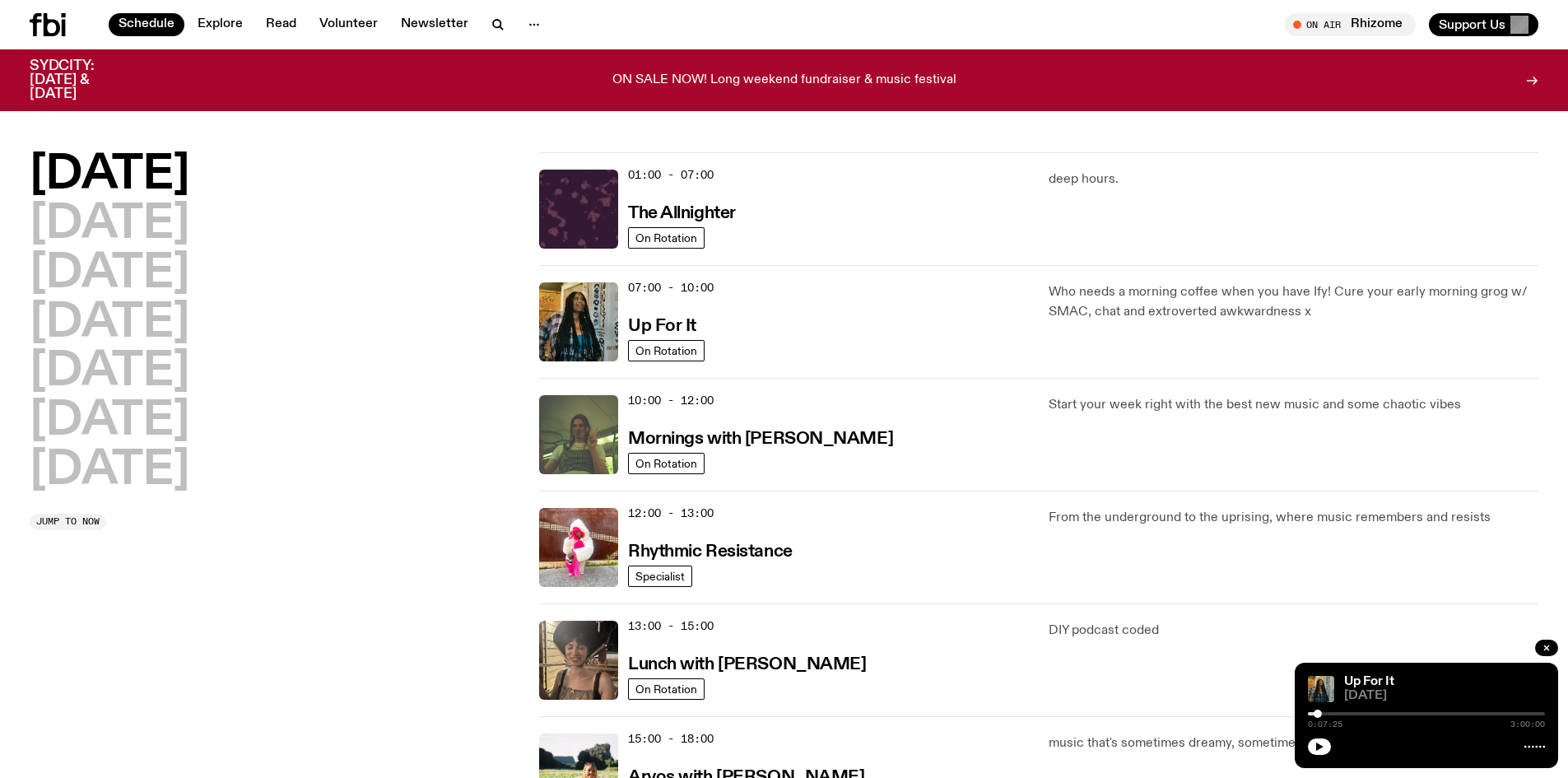
scroll to position [46, 0]
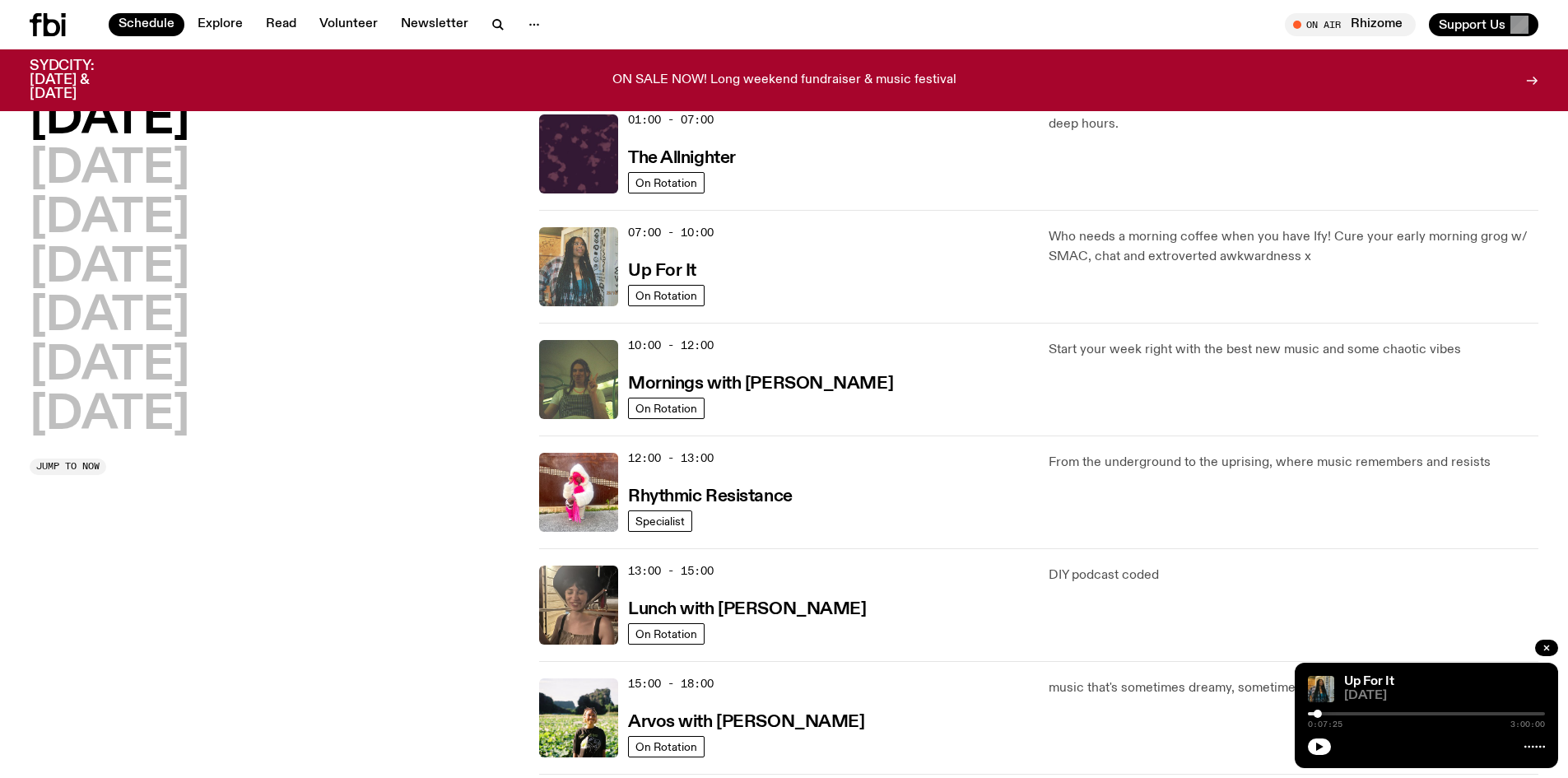
click at [559, 272] on img at bounding box center [578, 266] width 79 height 79
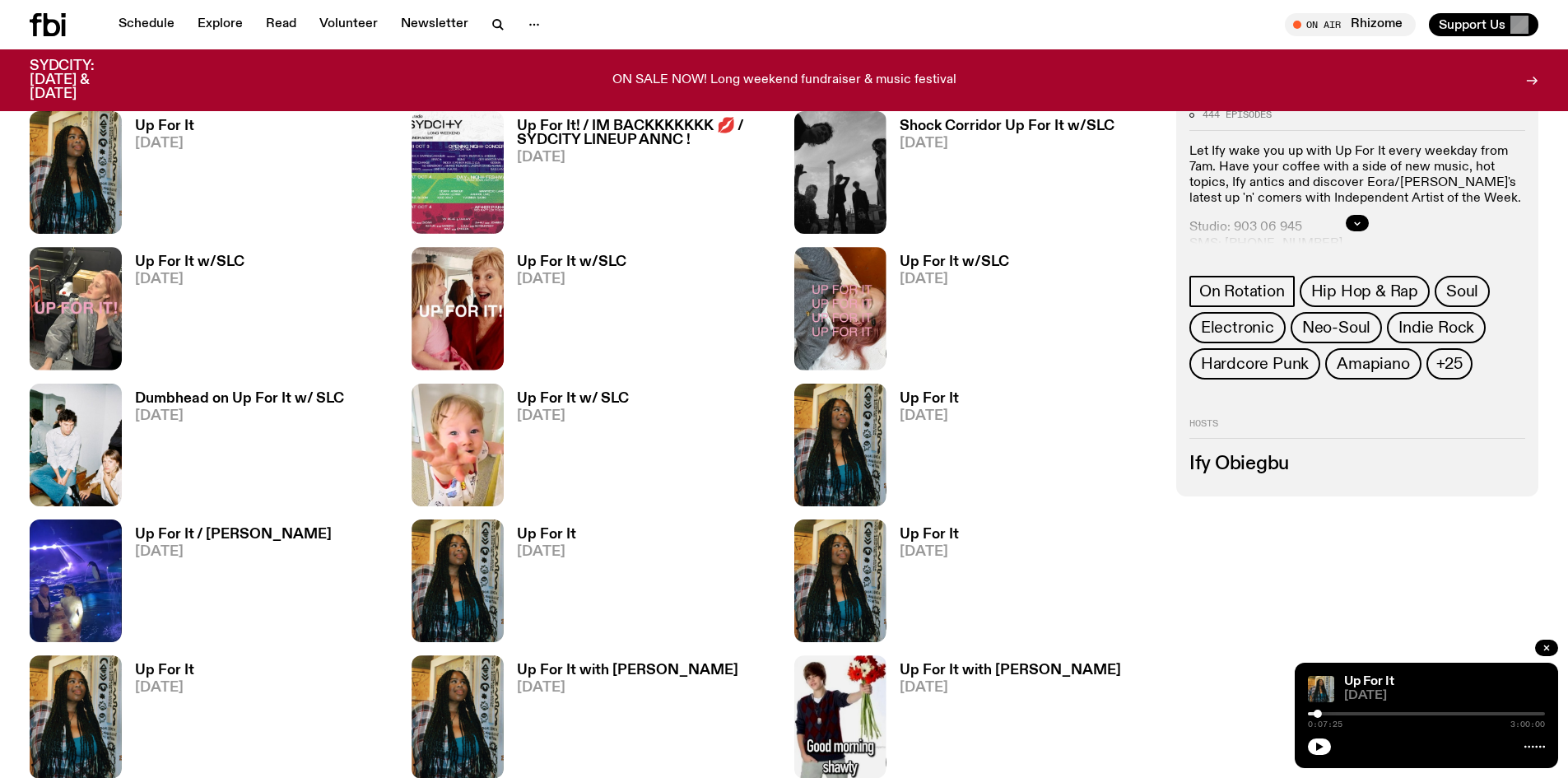
scroll to position [1309, 0]
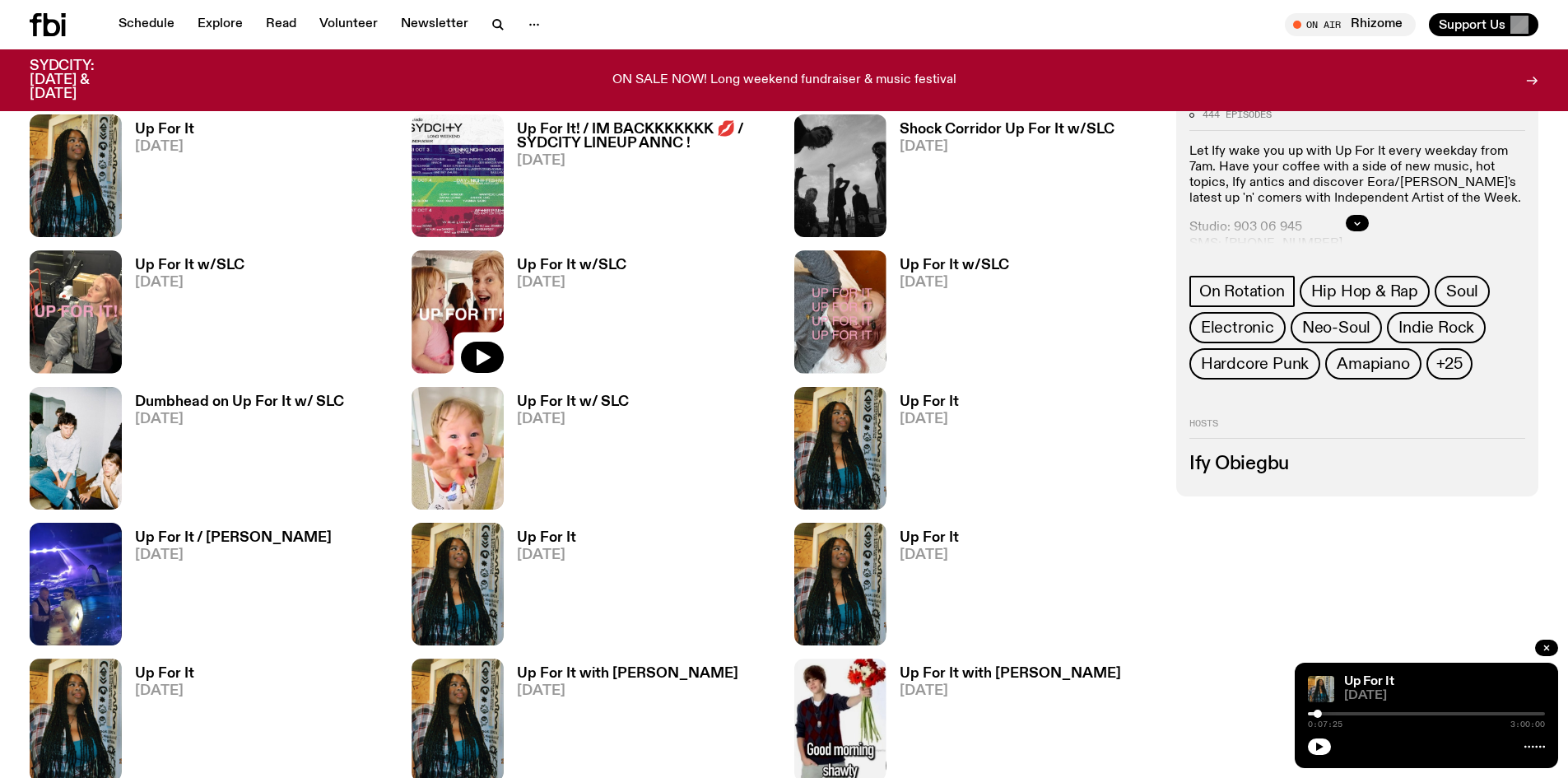
click at [464, 279] on img at bounding box center [458, 312] width 92 height 123
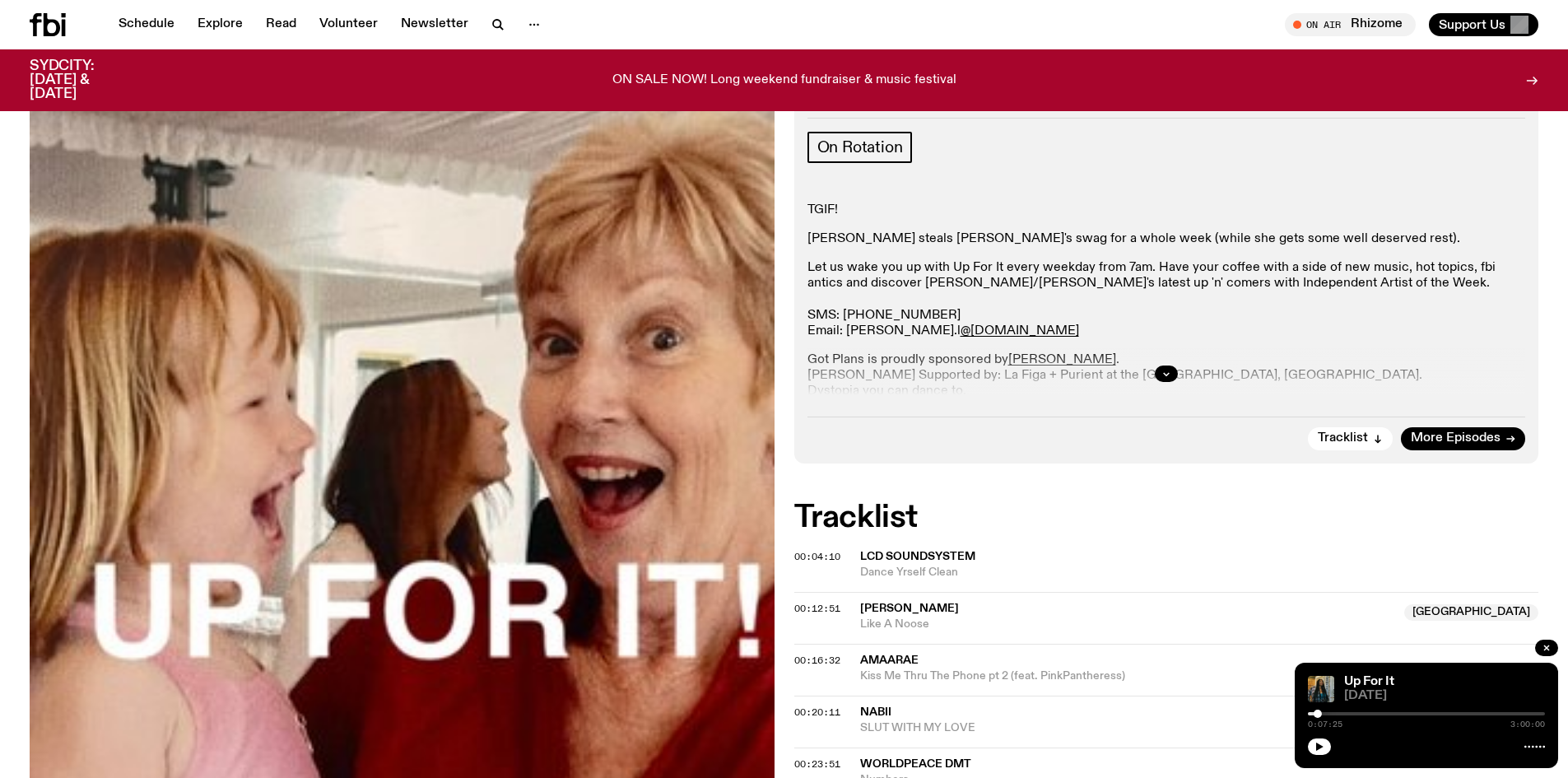
scroll to position [239, 0]
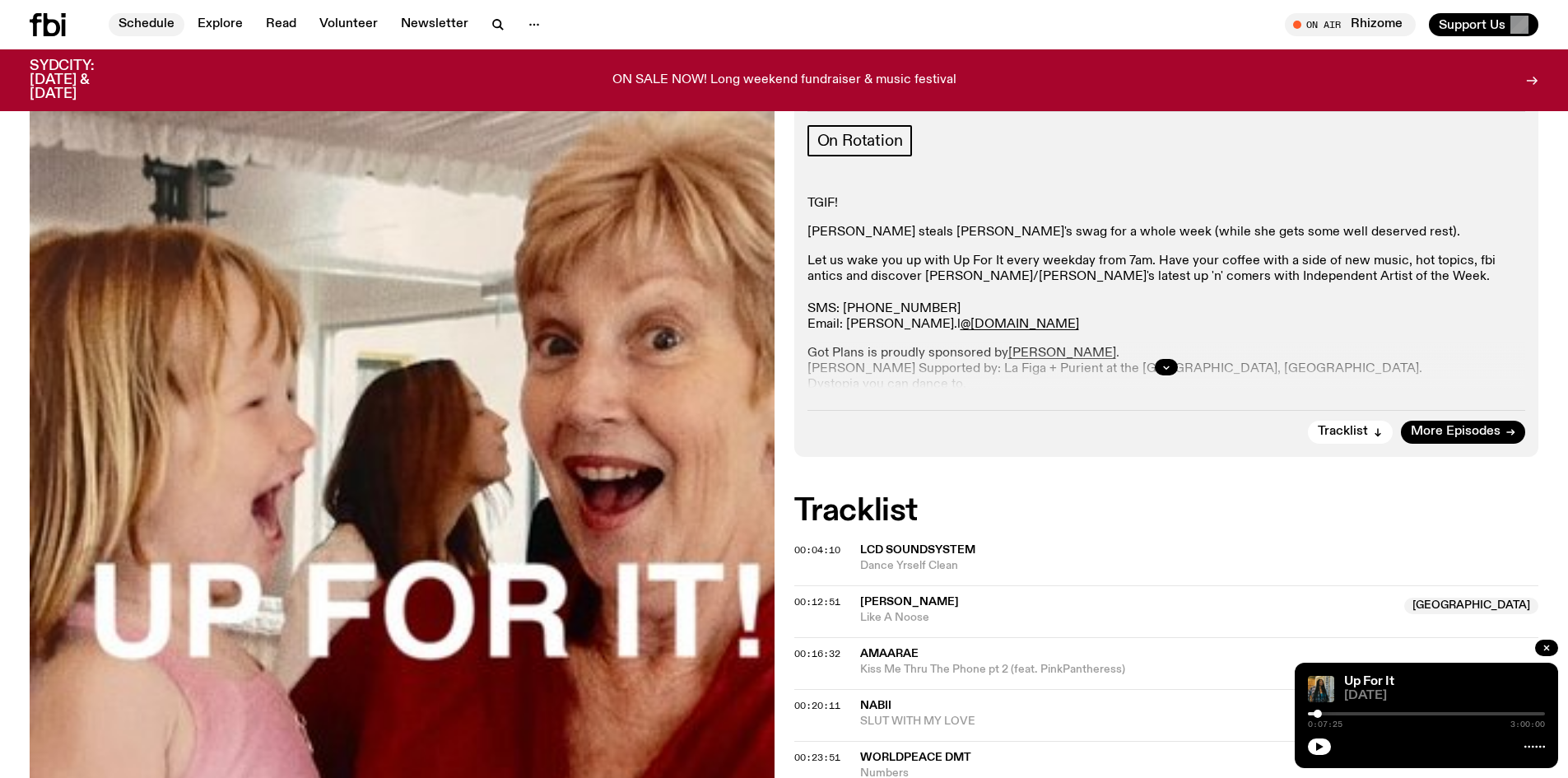
click at [154, 14] on link "Schedule" at bounding box center [146, 24] width 76 height 23
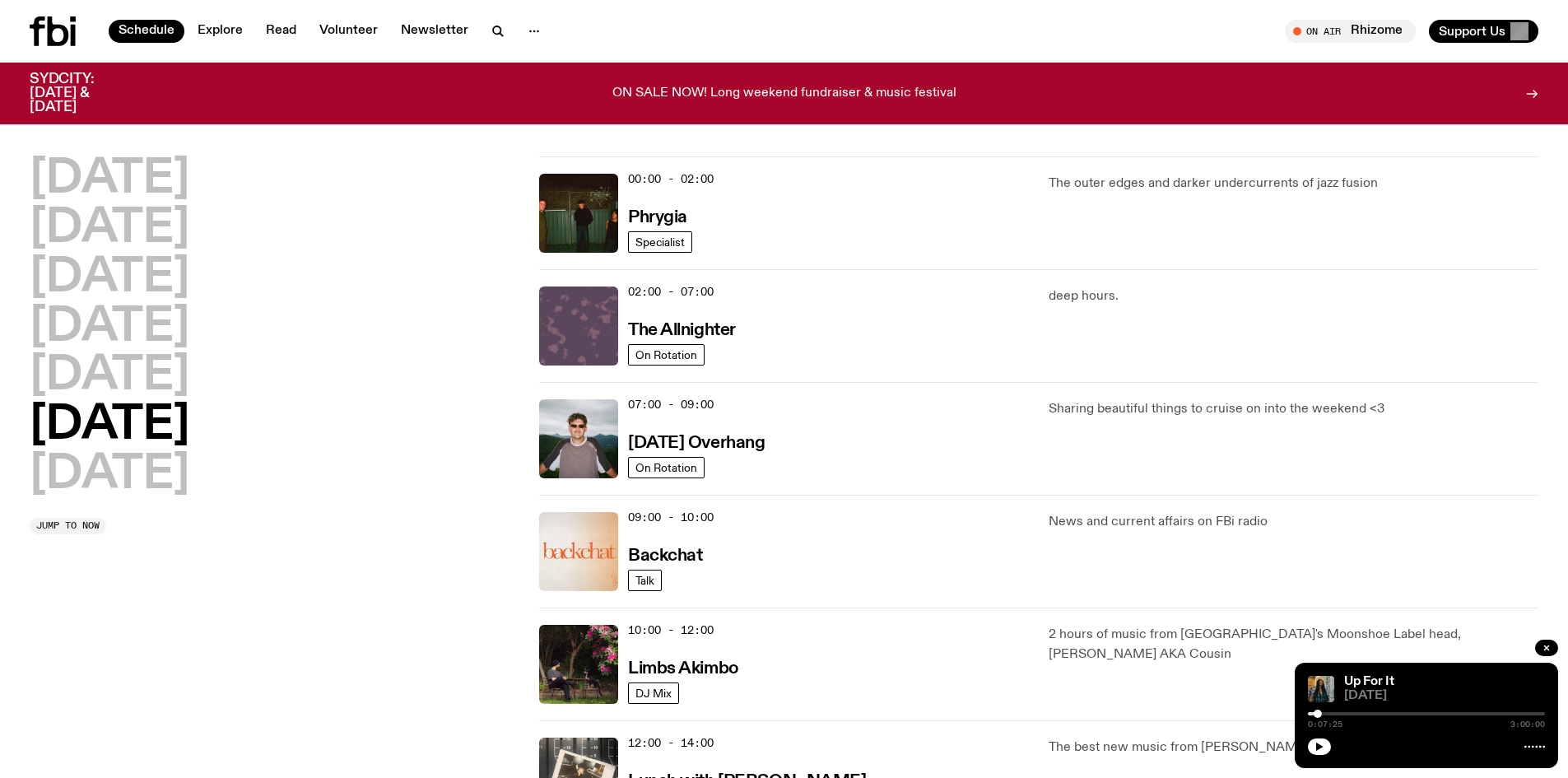
click at [572, 318] on img at bounding box center [578, 325] width 79 height 79
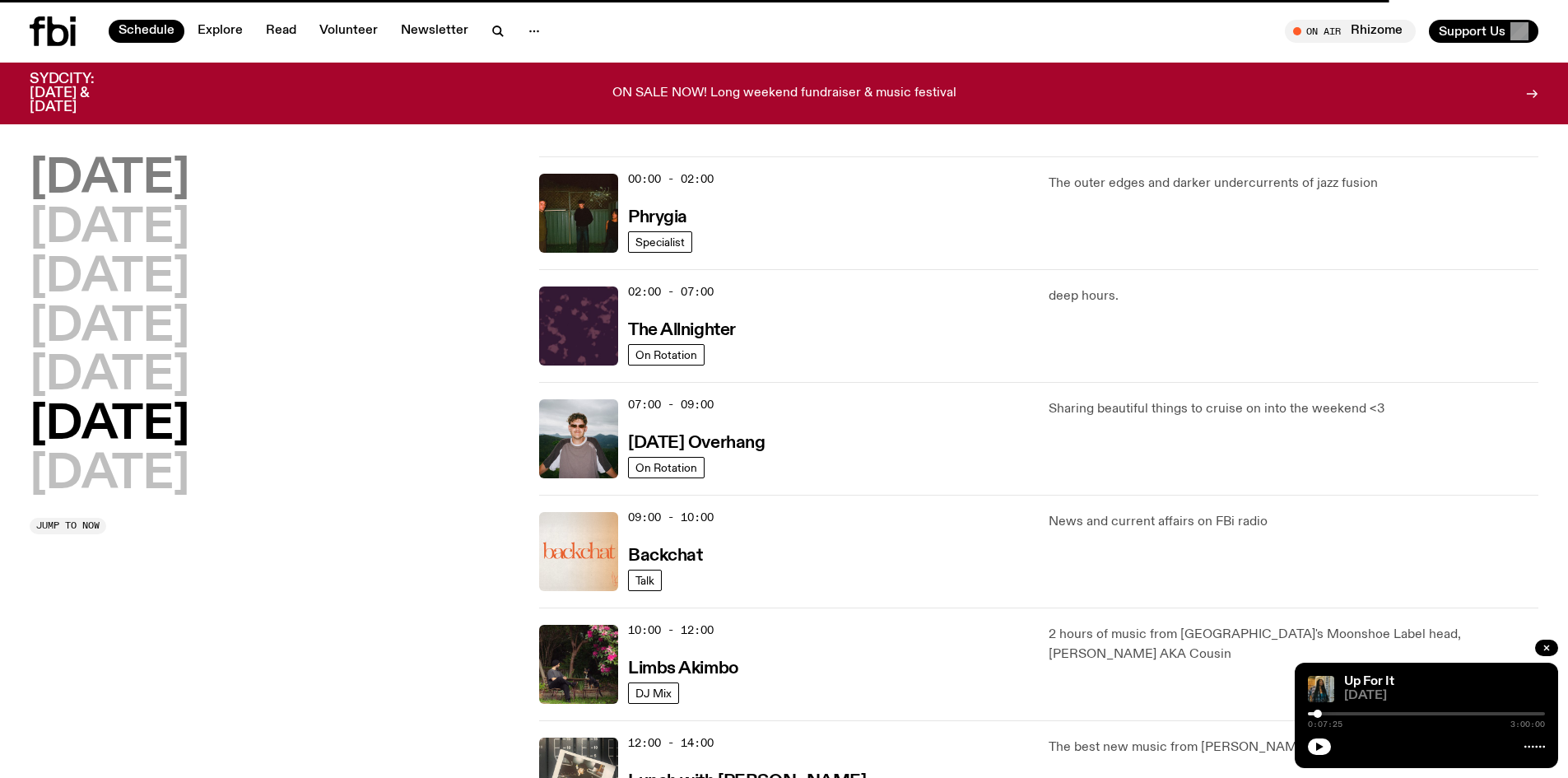
click at [109, 186] on h2 "[DATE]" at bounding box center [109, 179] width 160 height 46
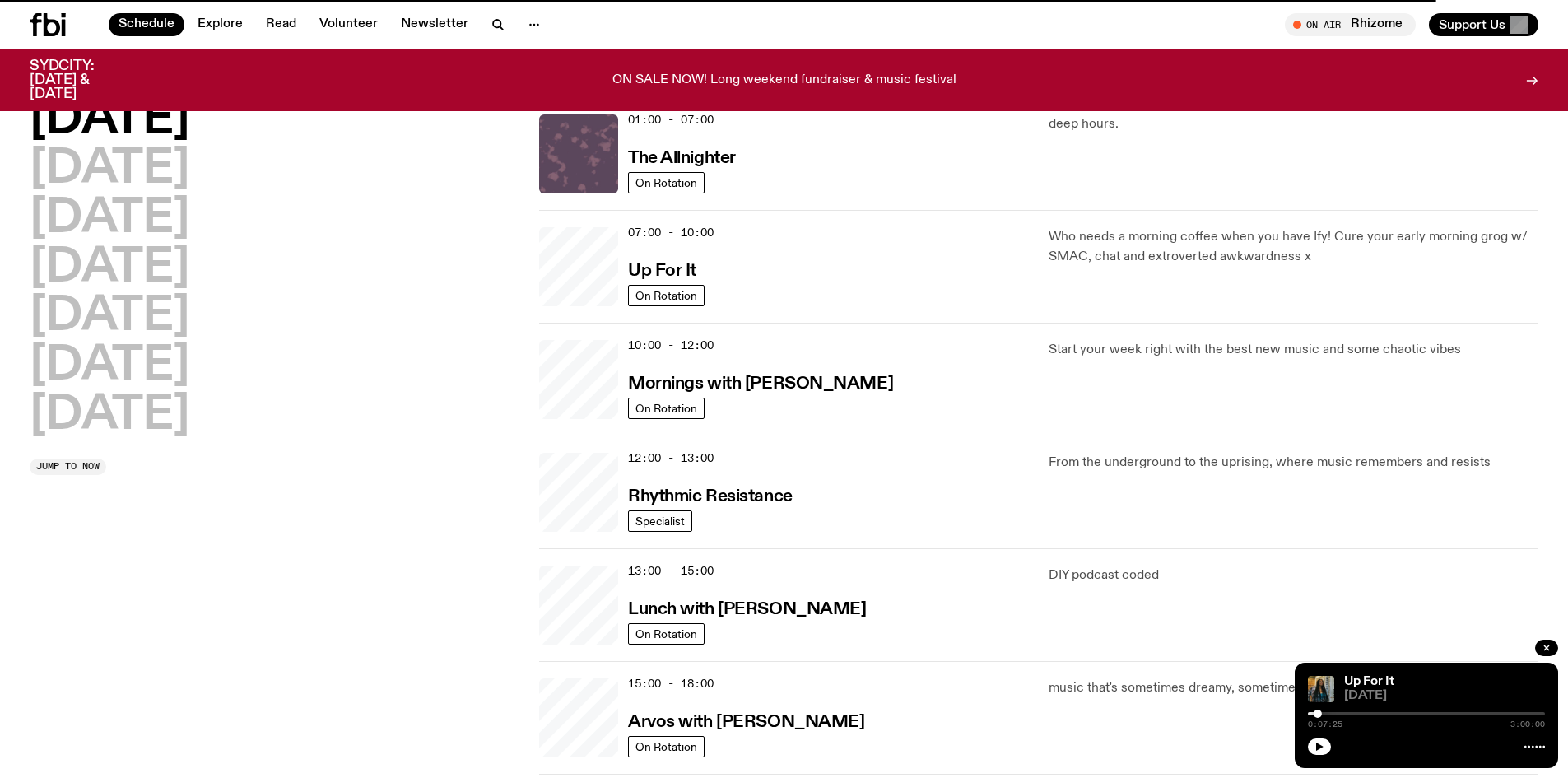
click at [570, 164] on img at bounding box center [578, 154] width 79 height 79
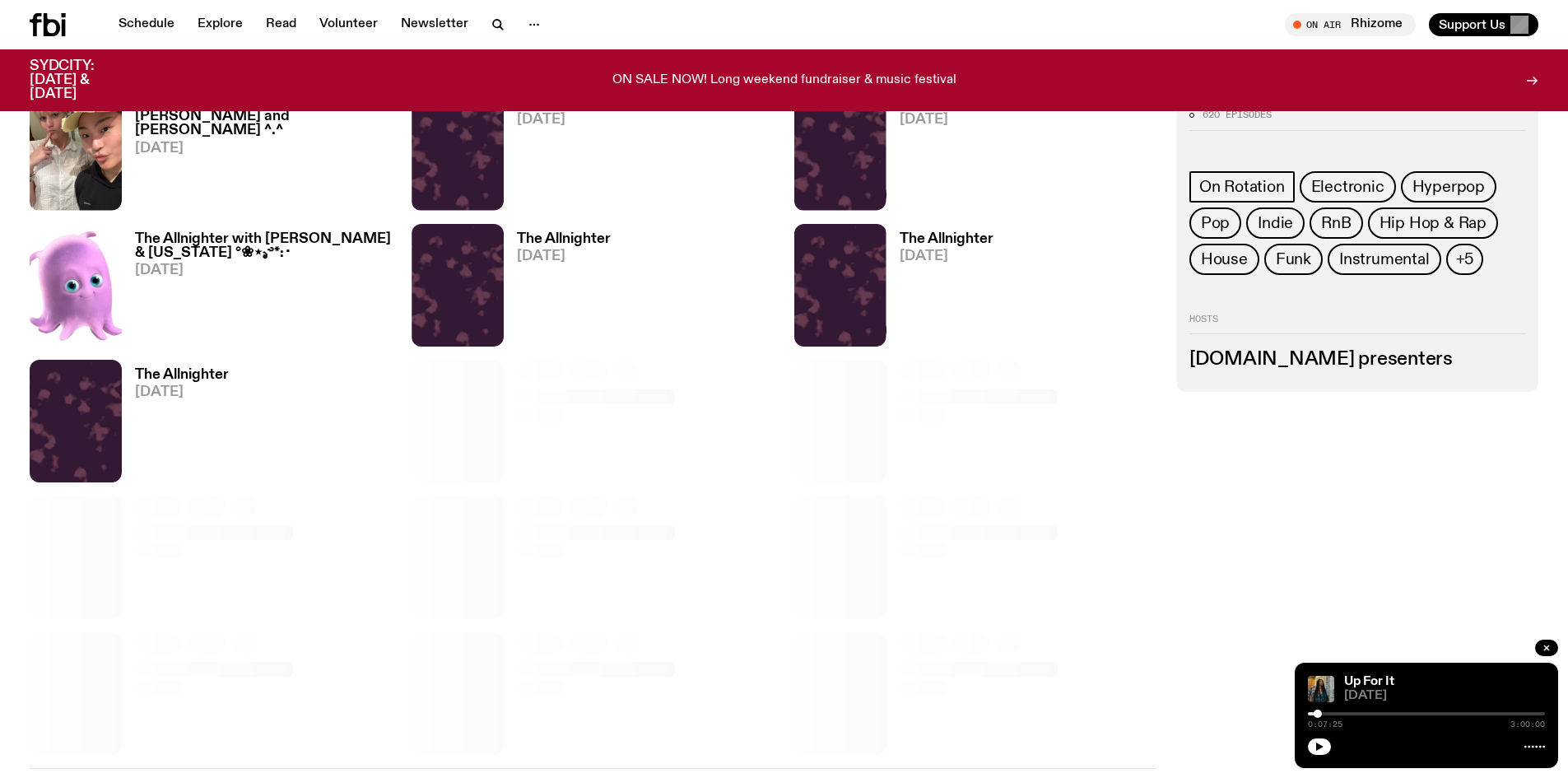
scroll to position [1474, 0]
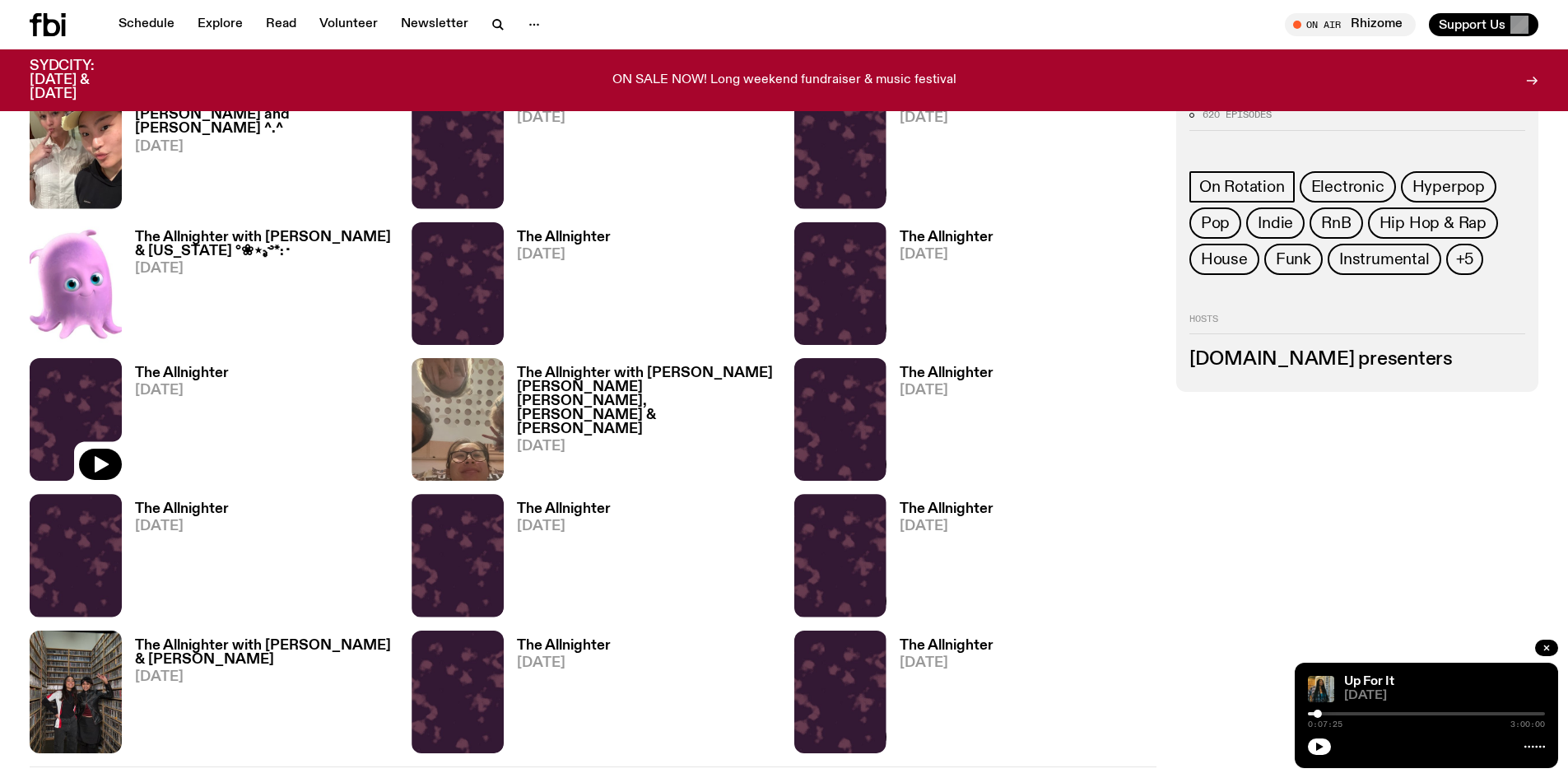
click at [76, 396] on img at bounding box center [76, 419] width 92 height 123
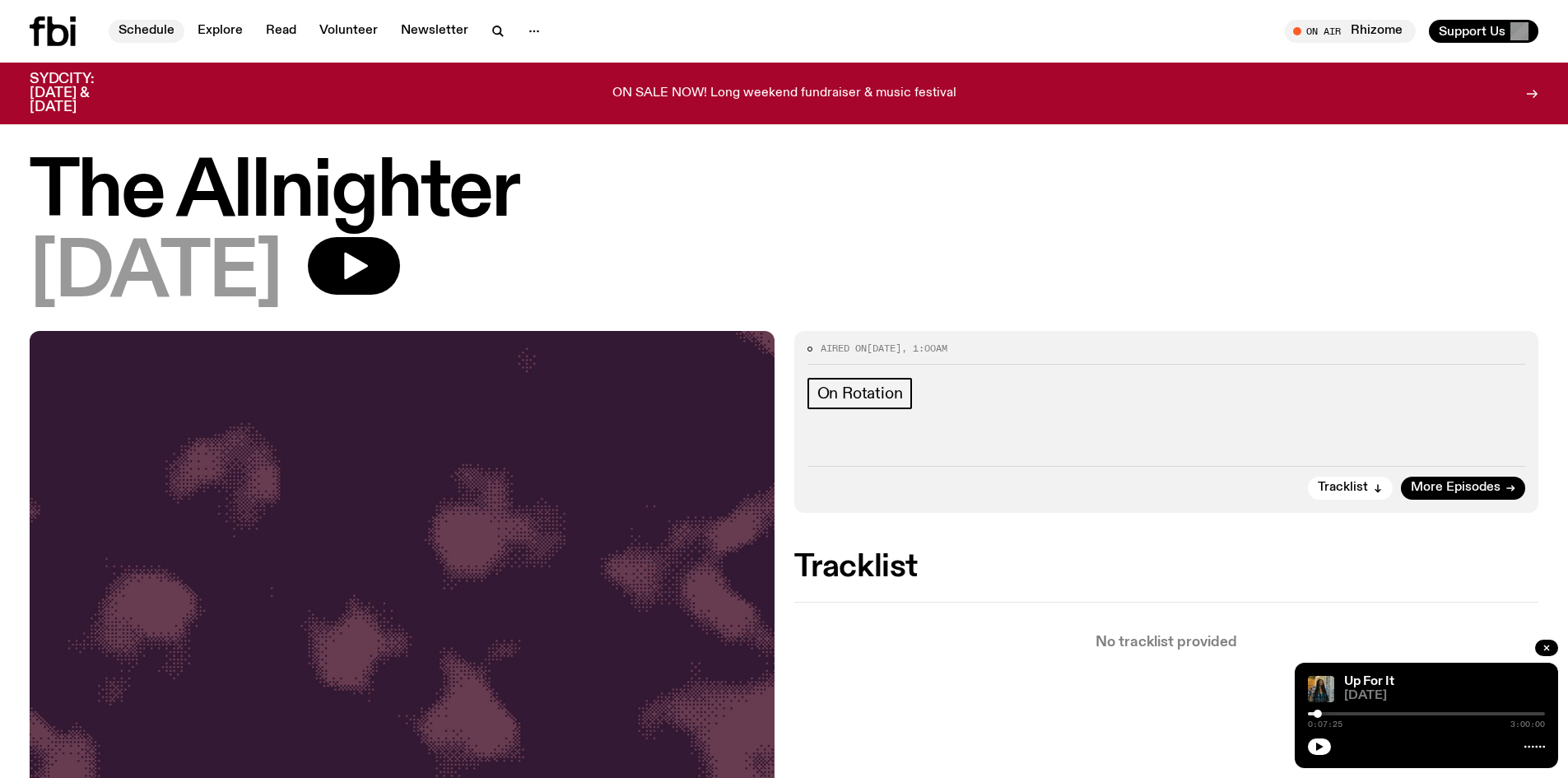
click at [159, 33] on link "Schedule" at bounding box center [146, 31] width 76 height 23
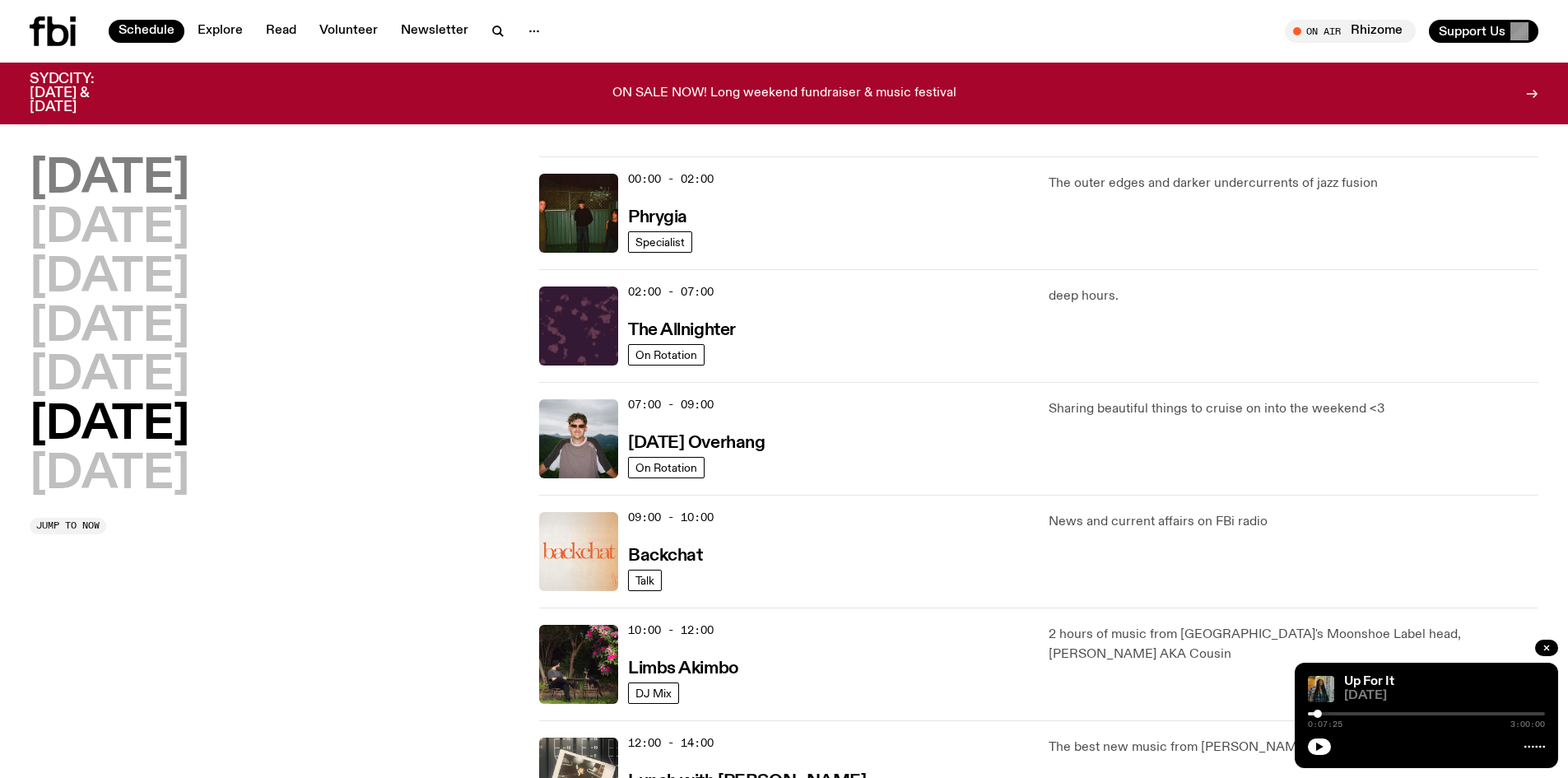
click at [119, 190] on h2 "[DATE]" at bounding box center [109, 179] width 160 height 46
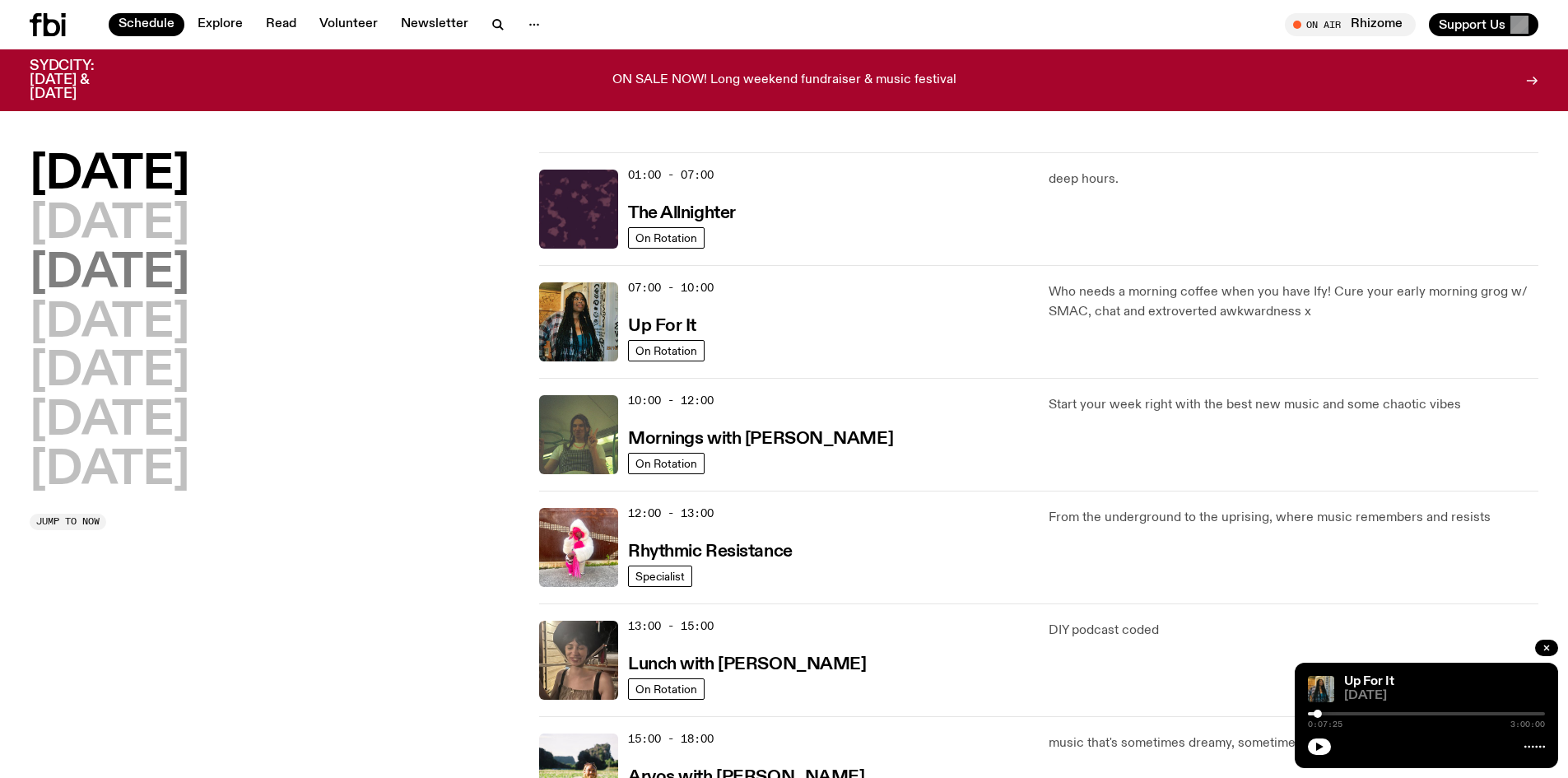
scroll to position [46, 0]
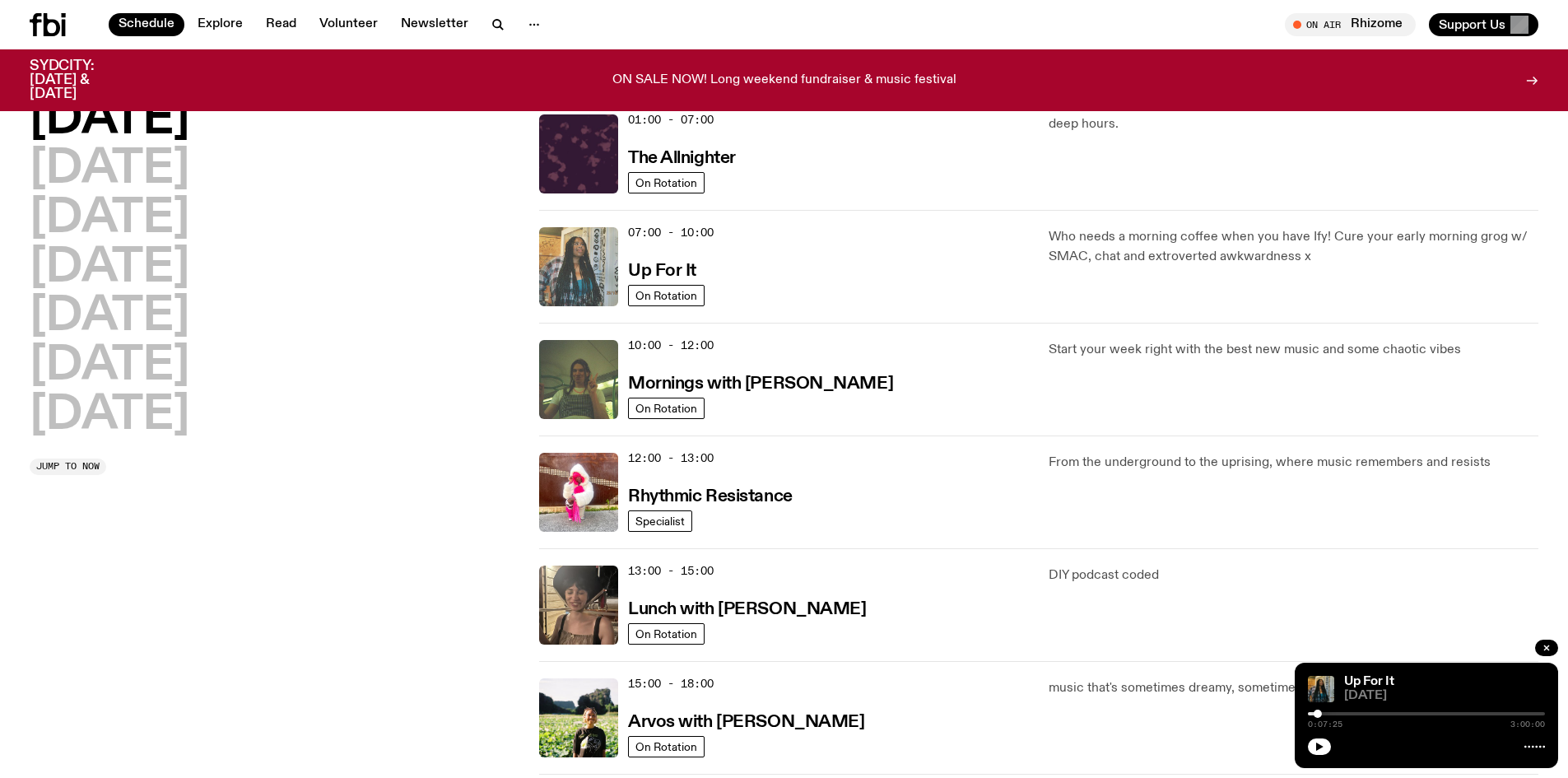
click at [584, 264] on img at bounding box center [578, 266] width 79 height 79
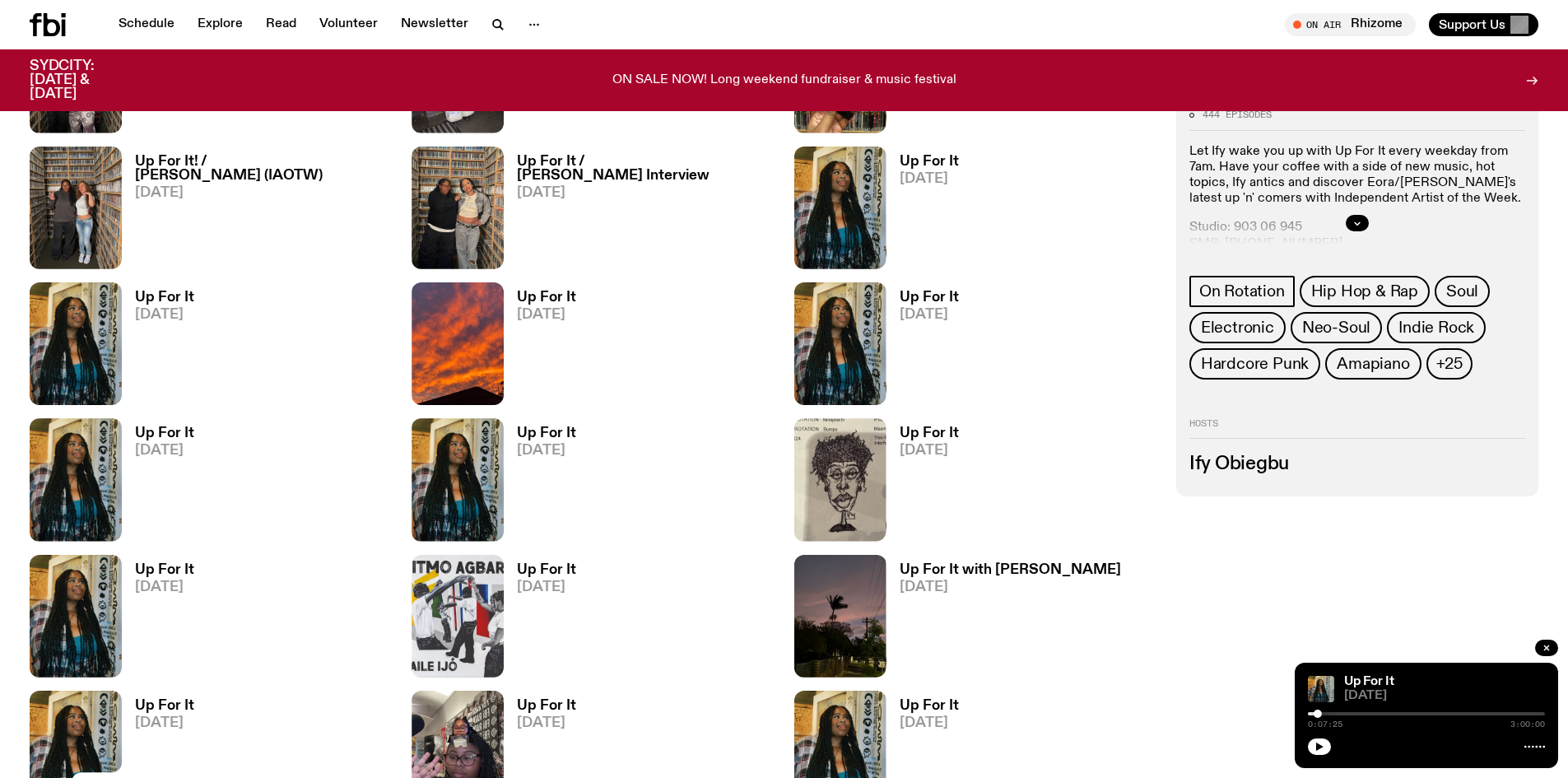
scroll to position [2789, 0]
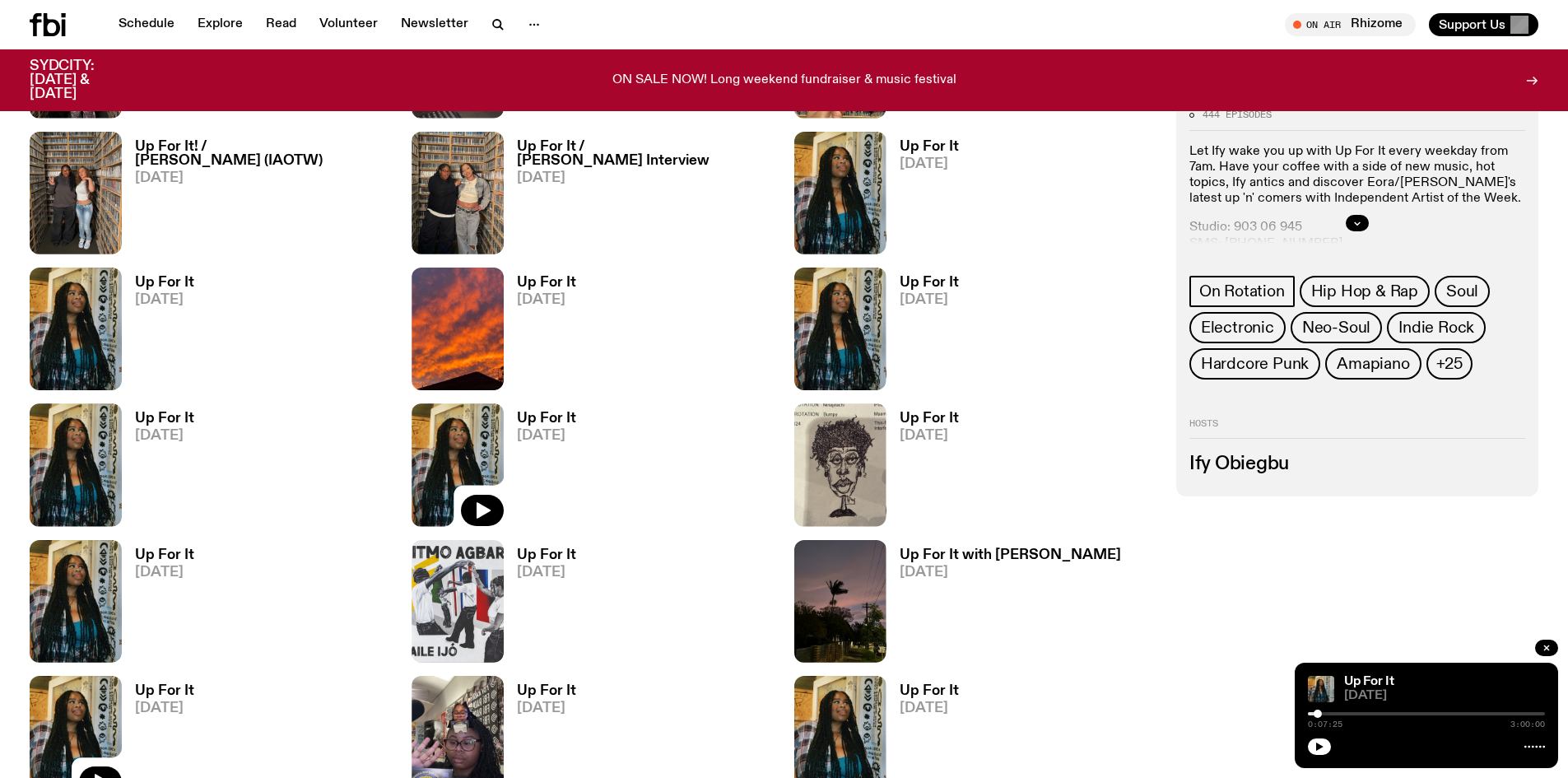
click at [488, 423] on img at bounding box center [458, 465] width 92 height 123
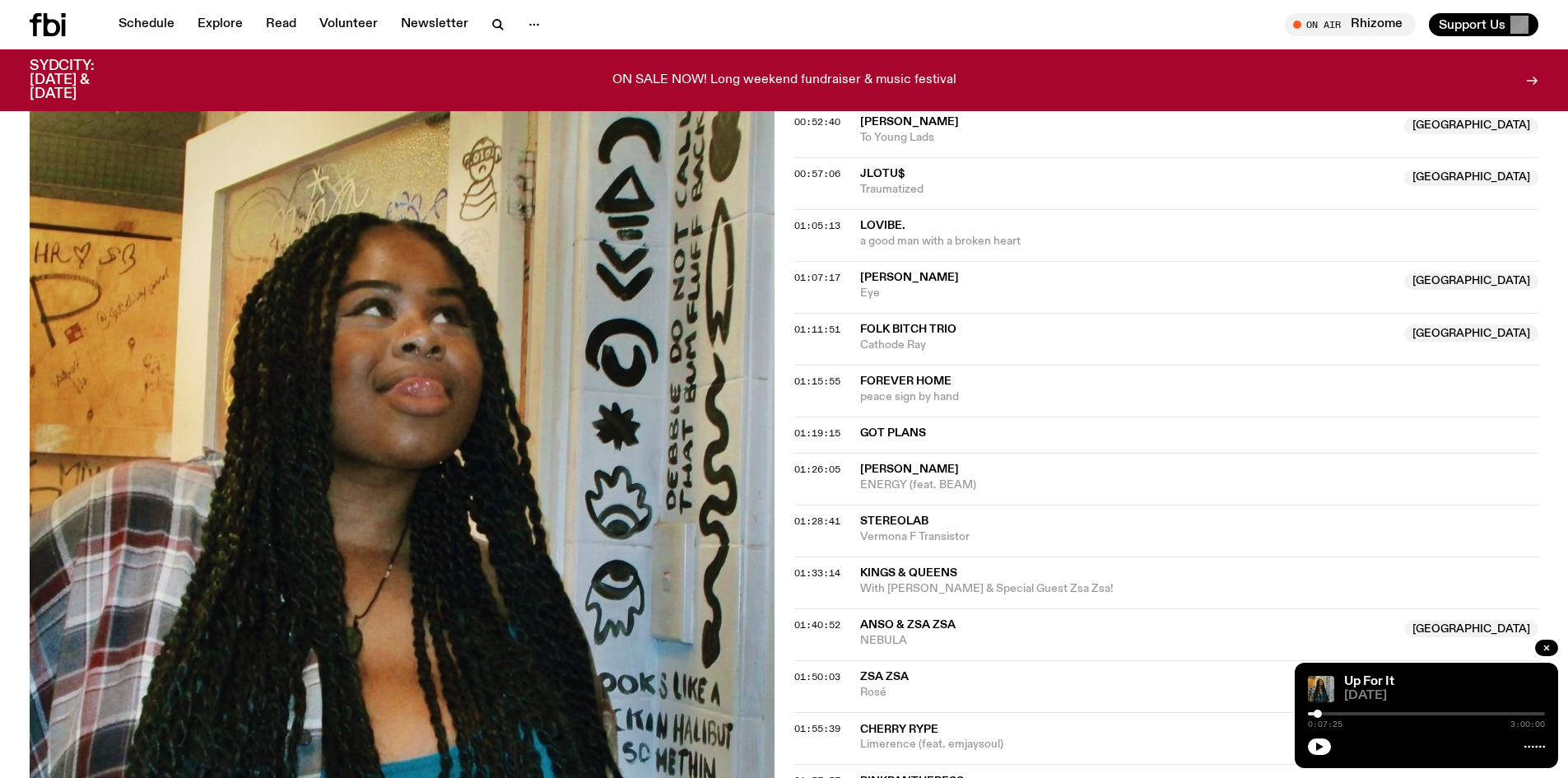
scroll to position [897, 0]
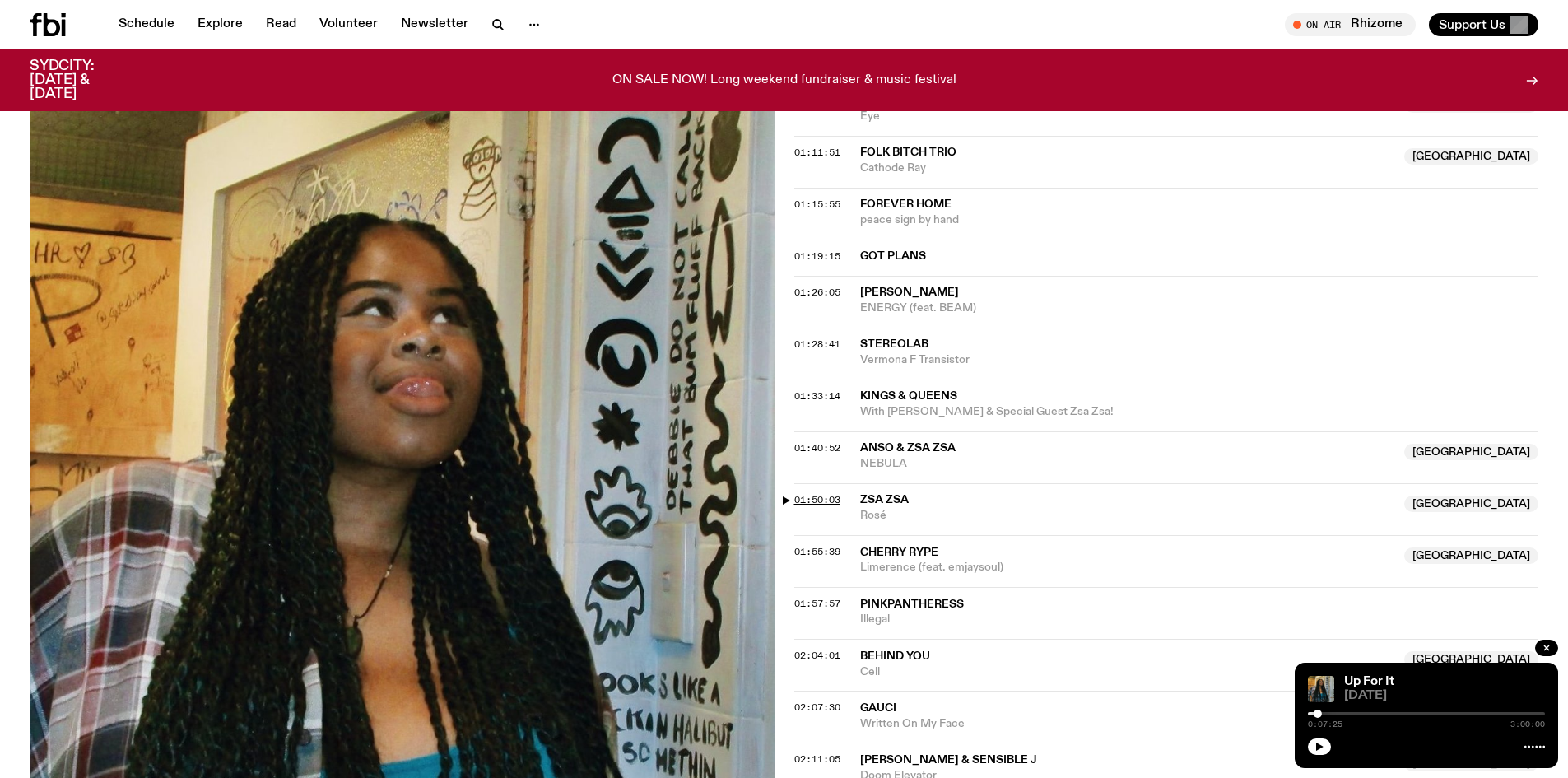
click at [823, 498] on span "01:50:03" at bounding box center [817, 499] width 46 height 13
click at [1553, 646] on button "button" at bounding box center [1546, 647] width 23 height 16
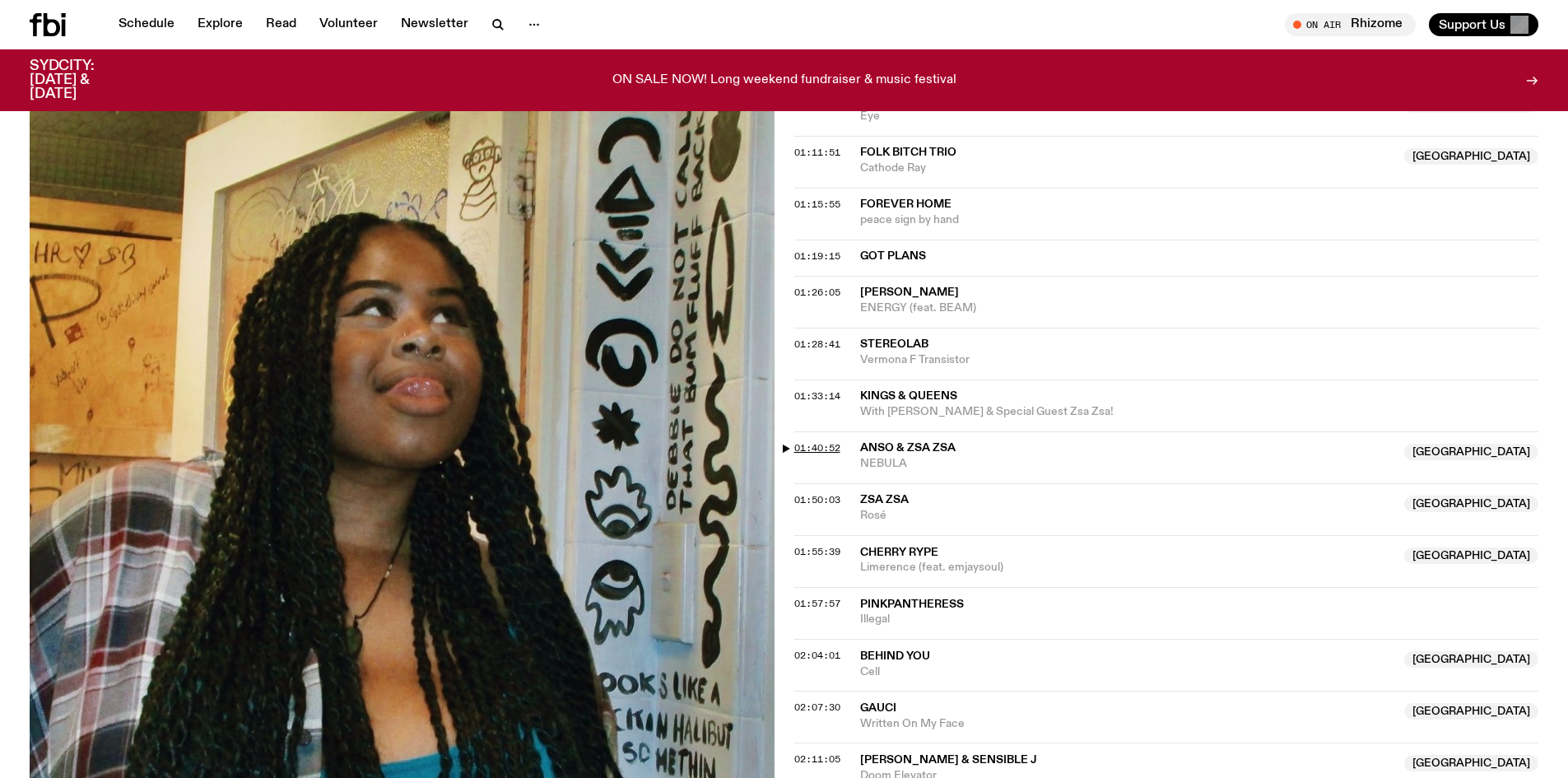
click at [802, 451] on span "01:40:52" at bounding box center [817, 447] width 46 height 13
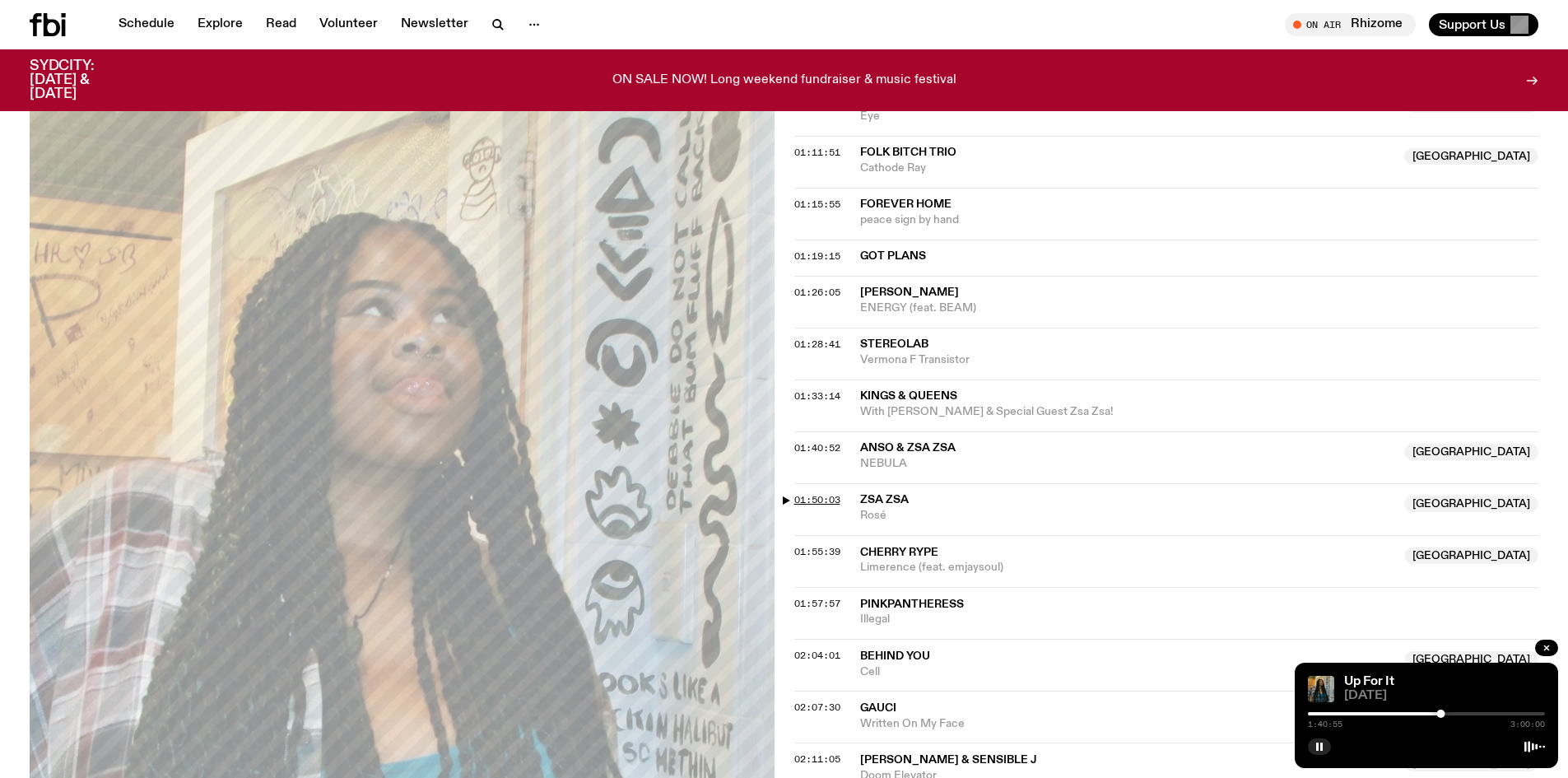
click at [829, 506] on span "01:50:03" at bounding box center [817, 499] width 46 height 13
click at [825, 555] on span "01:55:39" at bounding box center [817, 551] width 46 height 13
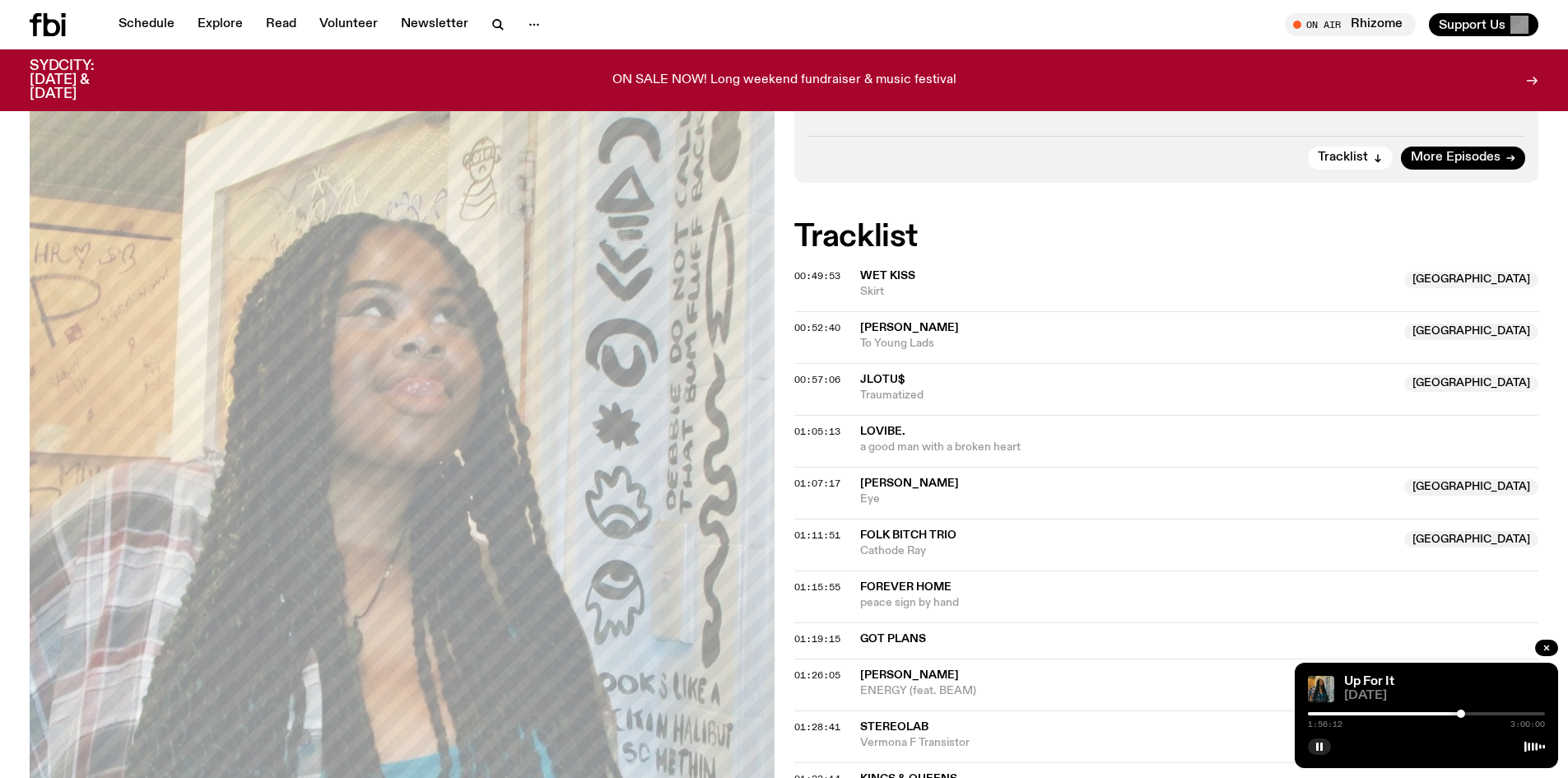
scroll to position [485, 0]
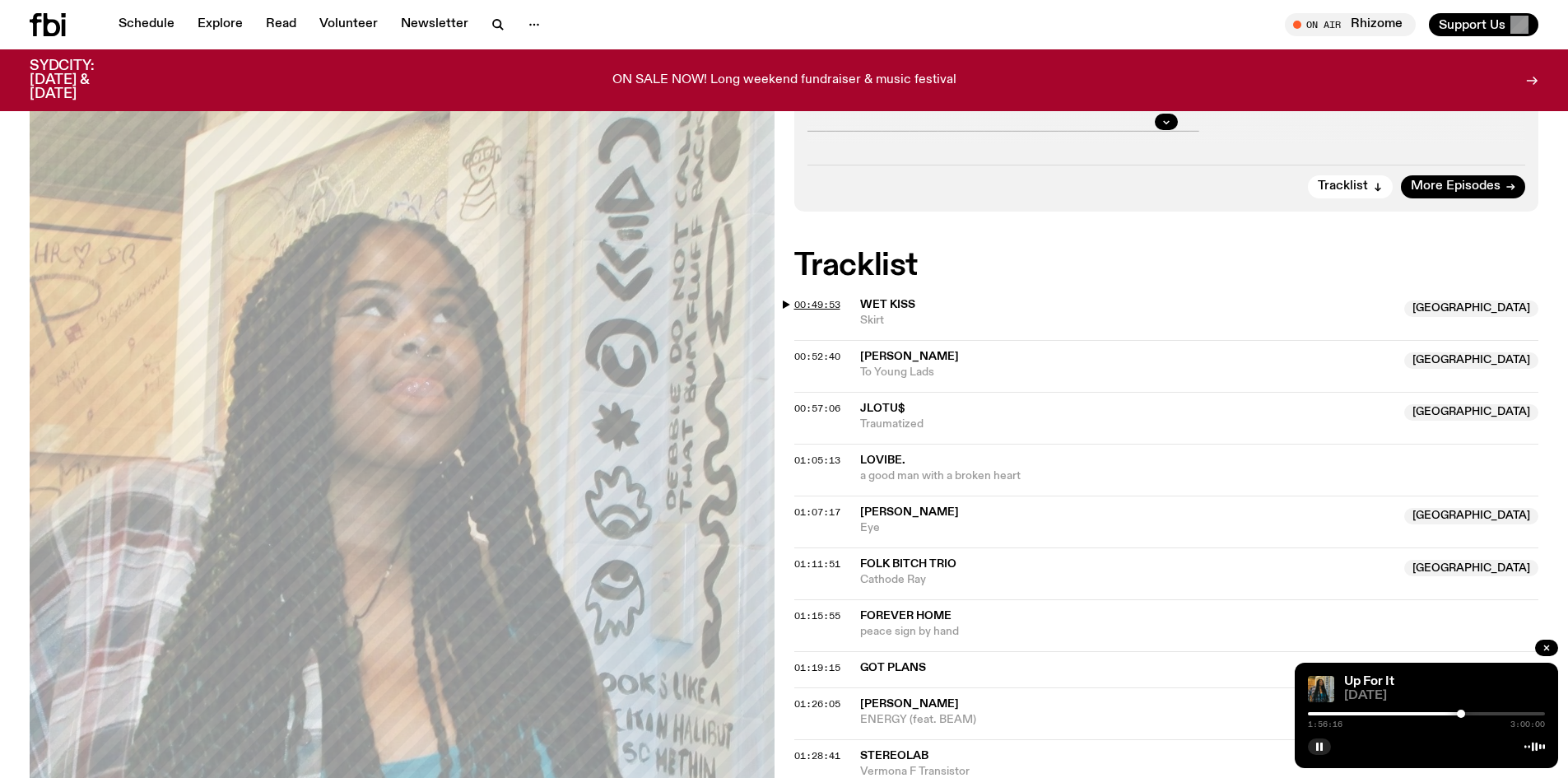
click at [819, 303] on span "00:49:53" at bounding box center [817, 304] width 46 height 13
click at [828, 352] on span "00:52:40" at bounding box center [817, 356] width 46 height 13
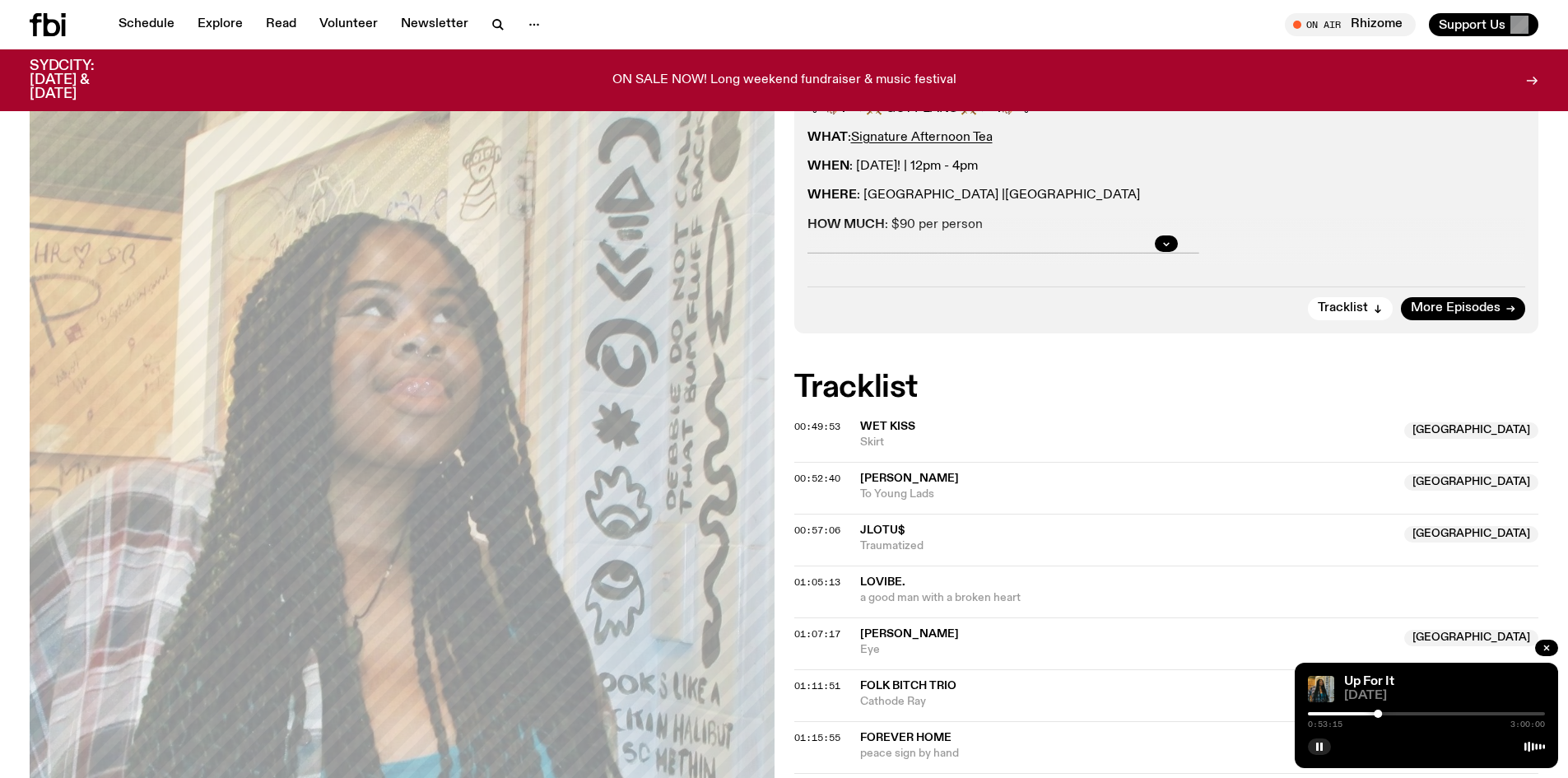
scroll to position [320, 0]
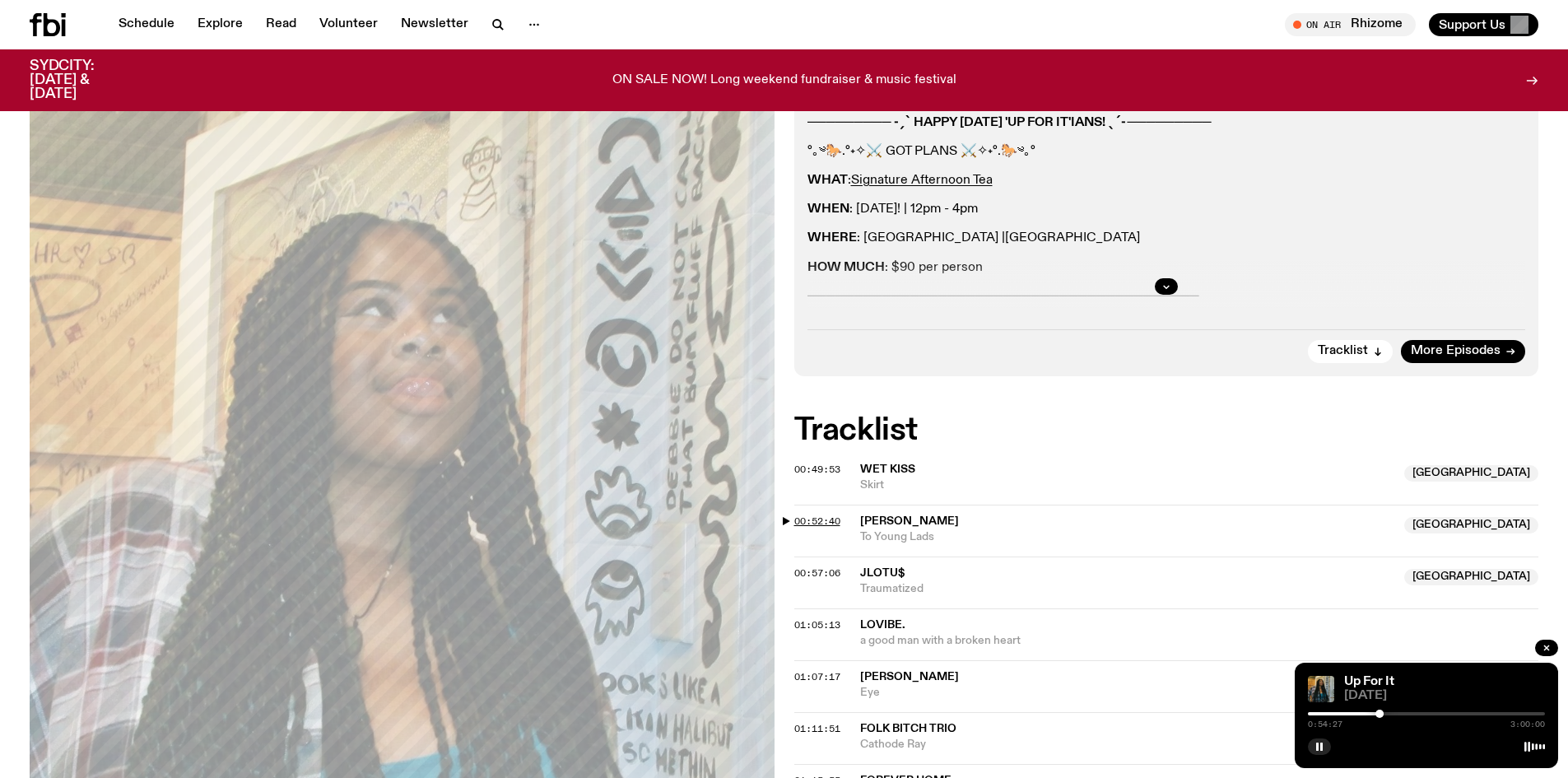
click at [818, 521] on span "00:52:40" at bounding box center [817, 520] width 46 height 13
click at [831, 463] on span "00:49:53" at bounding box center [817, 469] width 46 height 13
click at [831, 525] on span "00:52:40" at bounding box center [817, 520] width 46 height 13
click at [805, 570] on span "00:57:06" at bounding box center [817, 572] width 46 height 13
click at [819, 522] on span "00:52:40" at bounding box center [817, 520] width 46 height 13
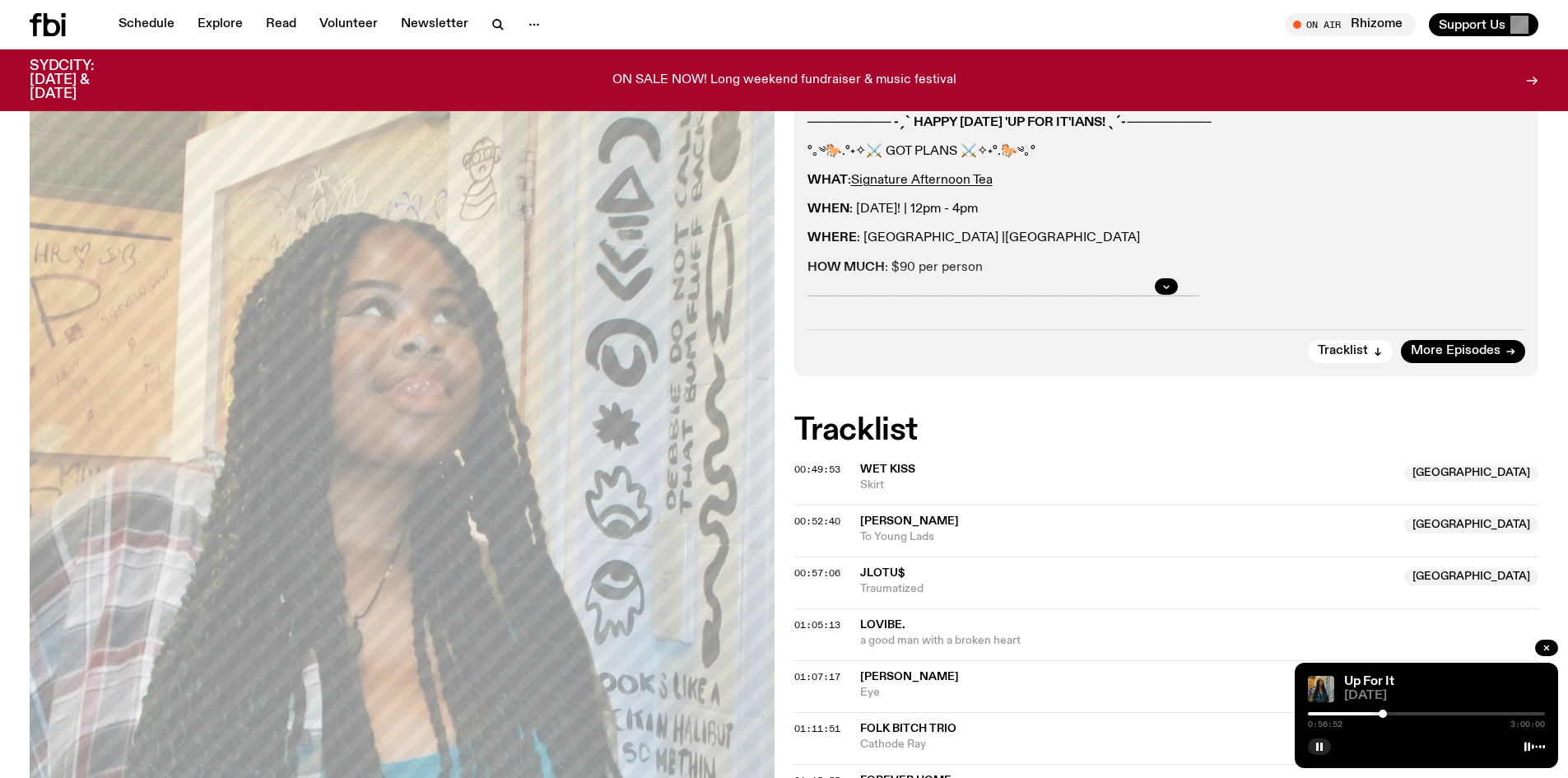
click at [1383, 711] on div at bounding box center [1383, 714] width 9 height 9
click at [1381, 712] on div at bounding box center [1381, 714] width 9 height 9
click at [832, 624] on span "01:05:13" at bounding box center [817, 624] width 46 height 13
click at [811, 573] on span "00:57:06" at bounding box center [817, 572] width 46 height 13
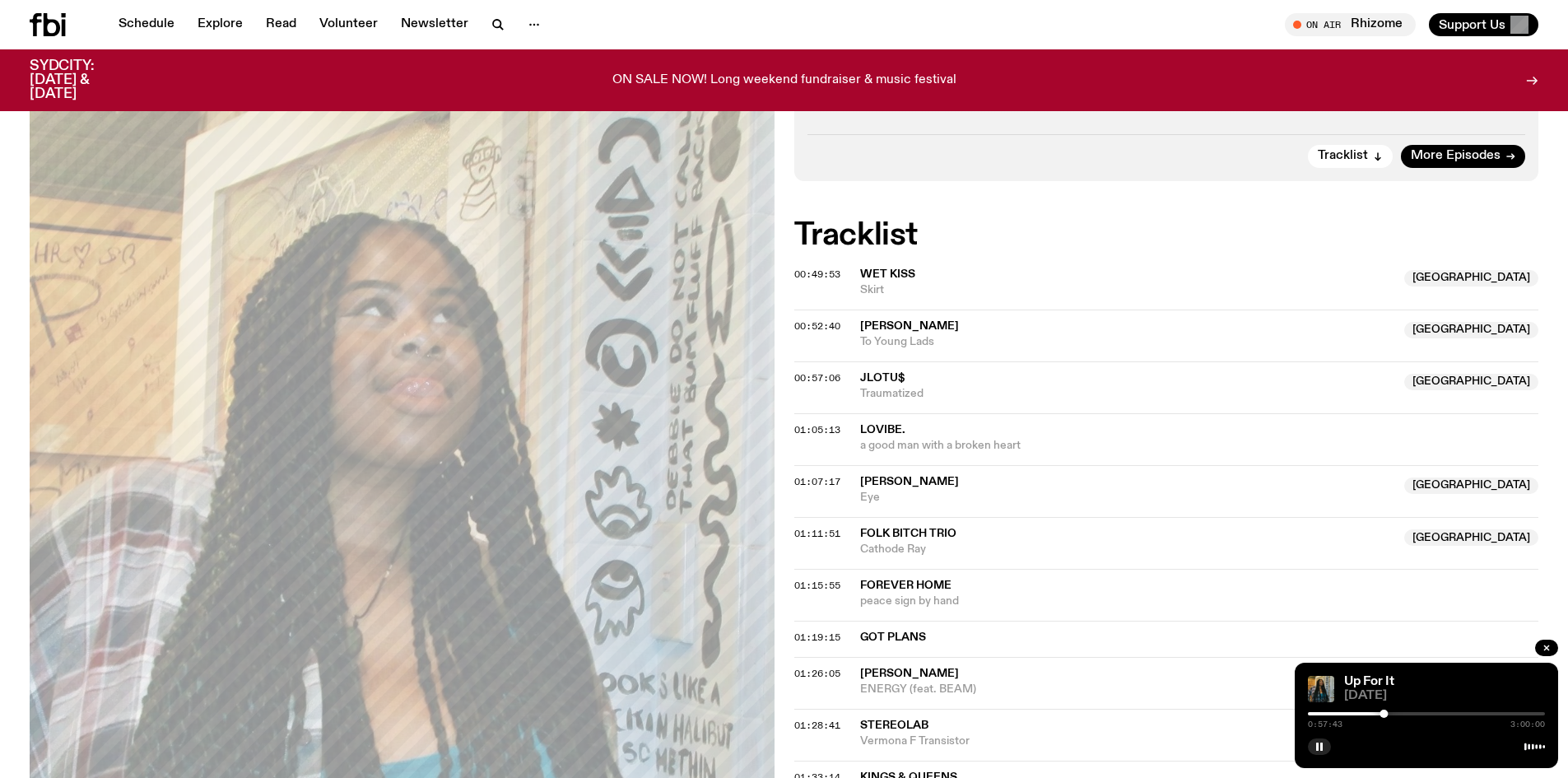
scroll to position [485, 0]
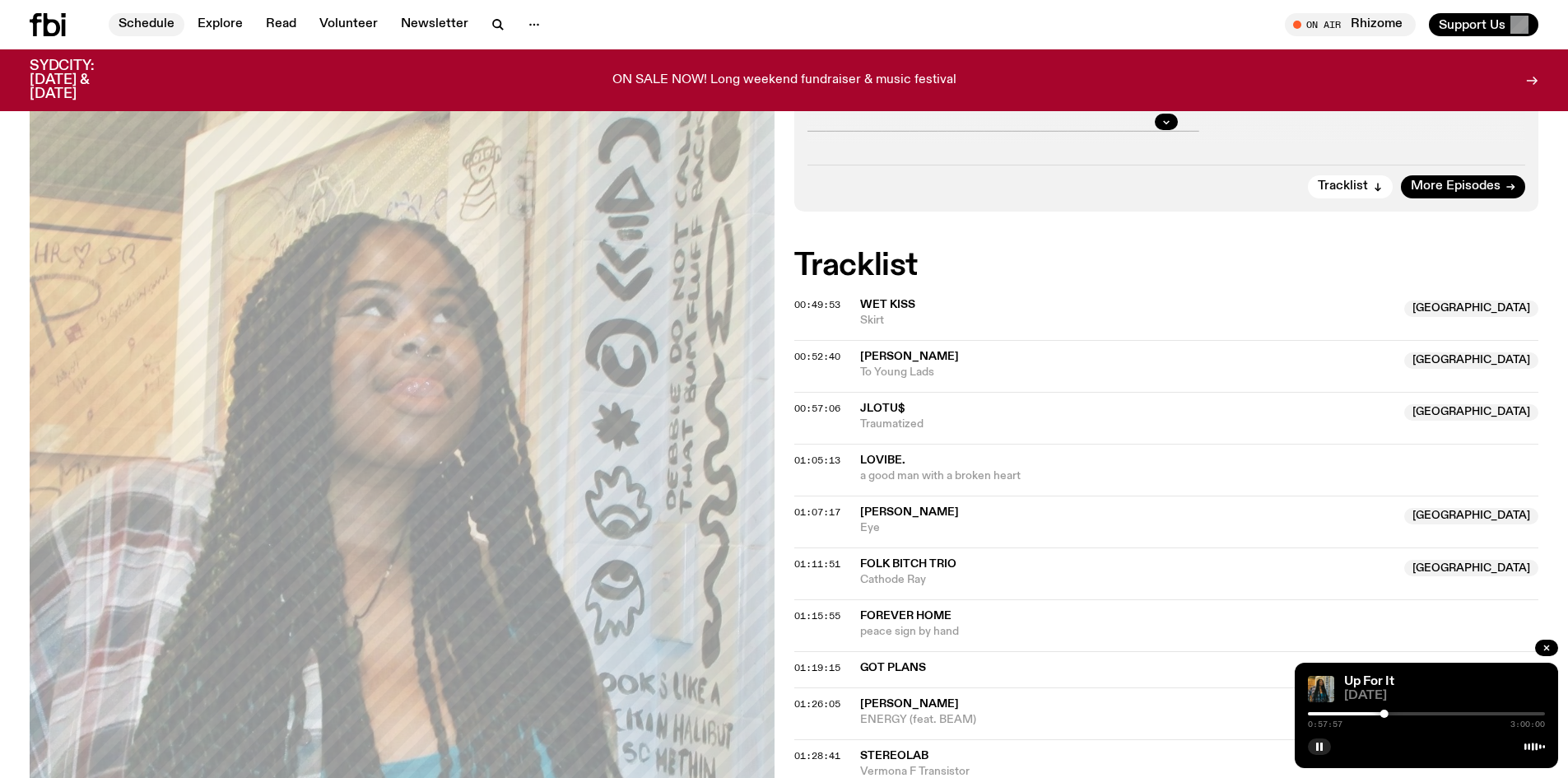
click at [157, 26] on link "Schedule" at bounding box center [146, 24] width 76 height 23
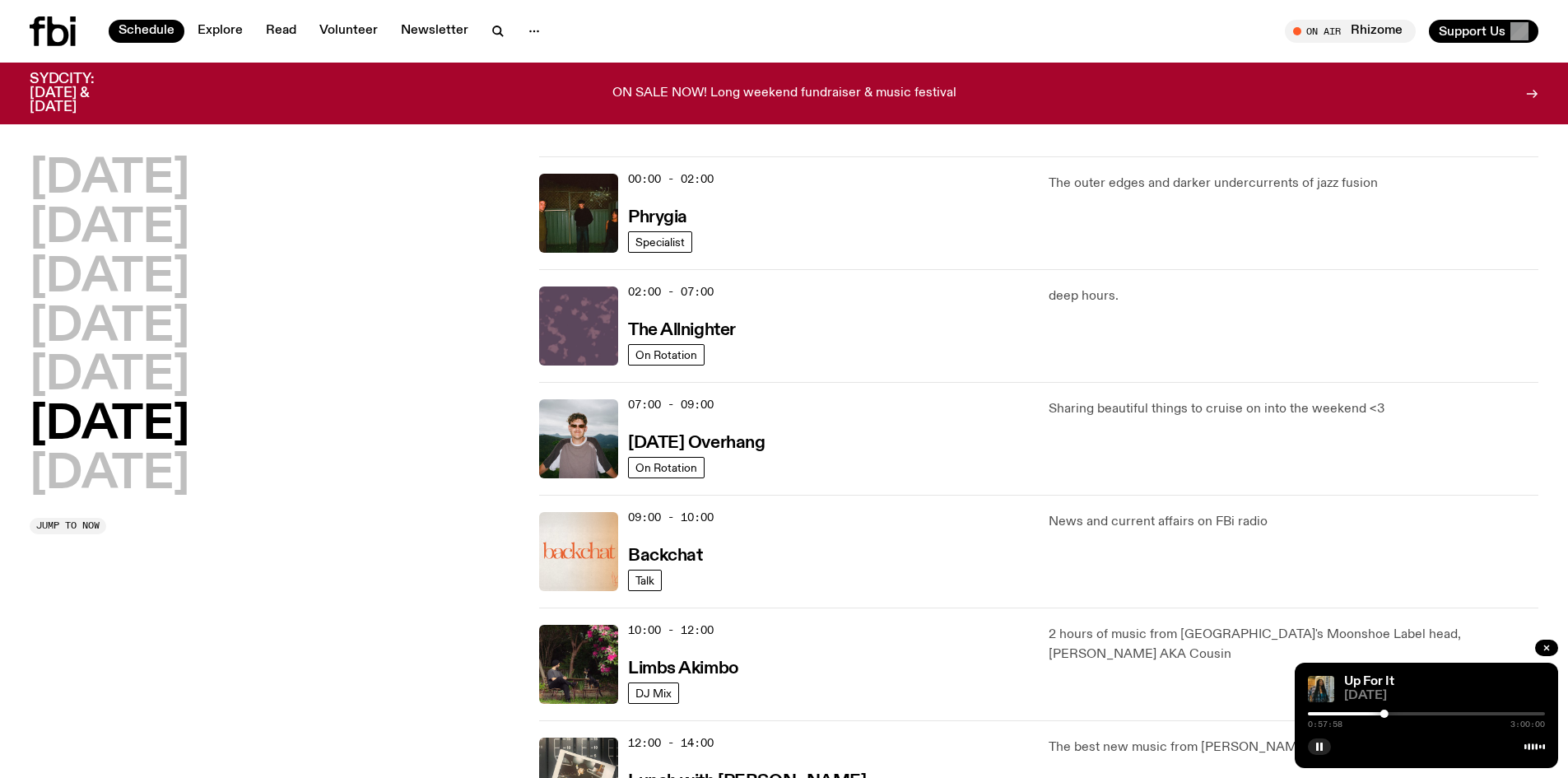
click at [577, 319] on img at bounding box center [578, 325] width 79 height 79
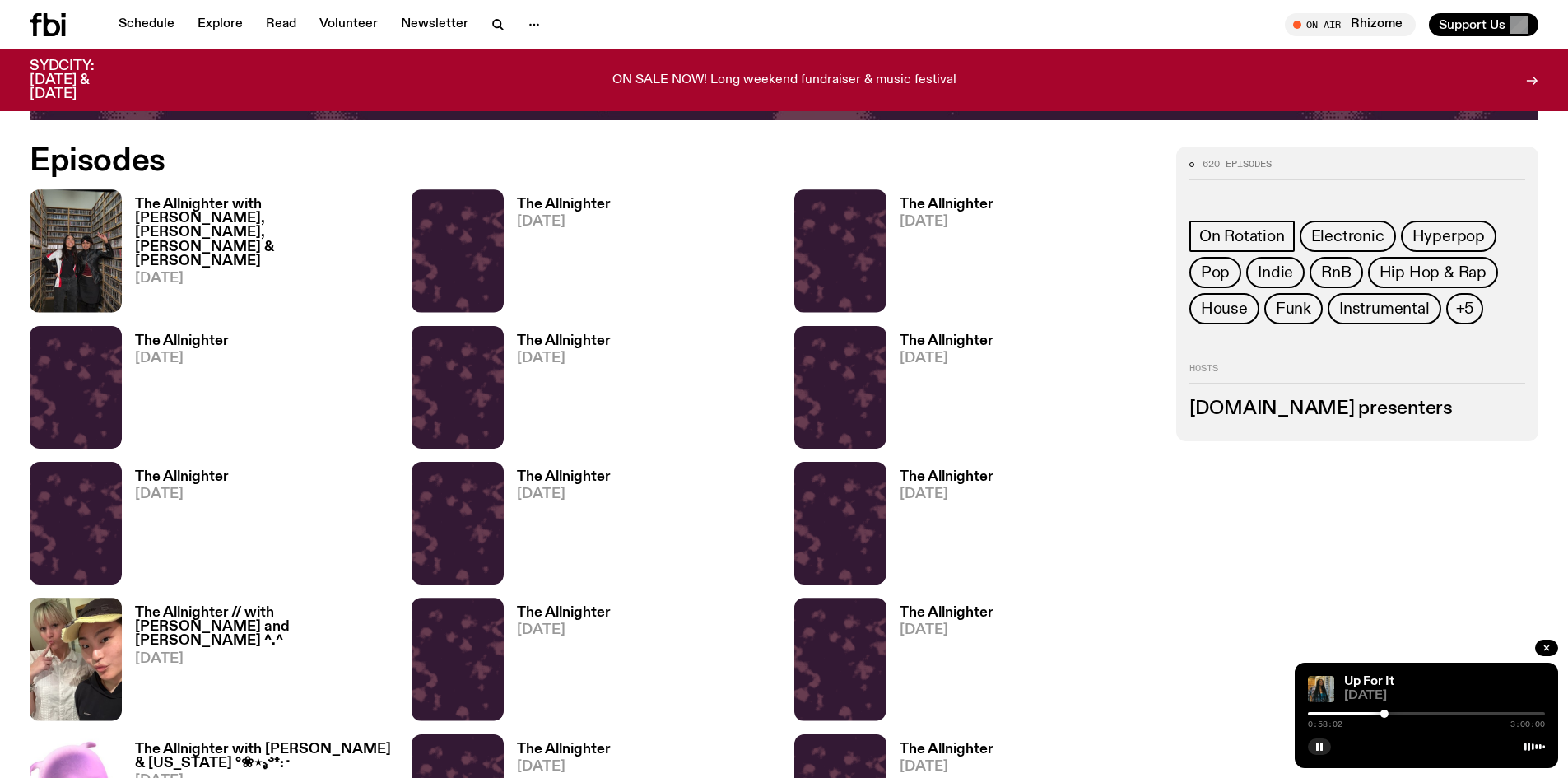
scroll to position [1227, 0]
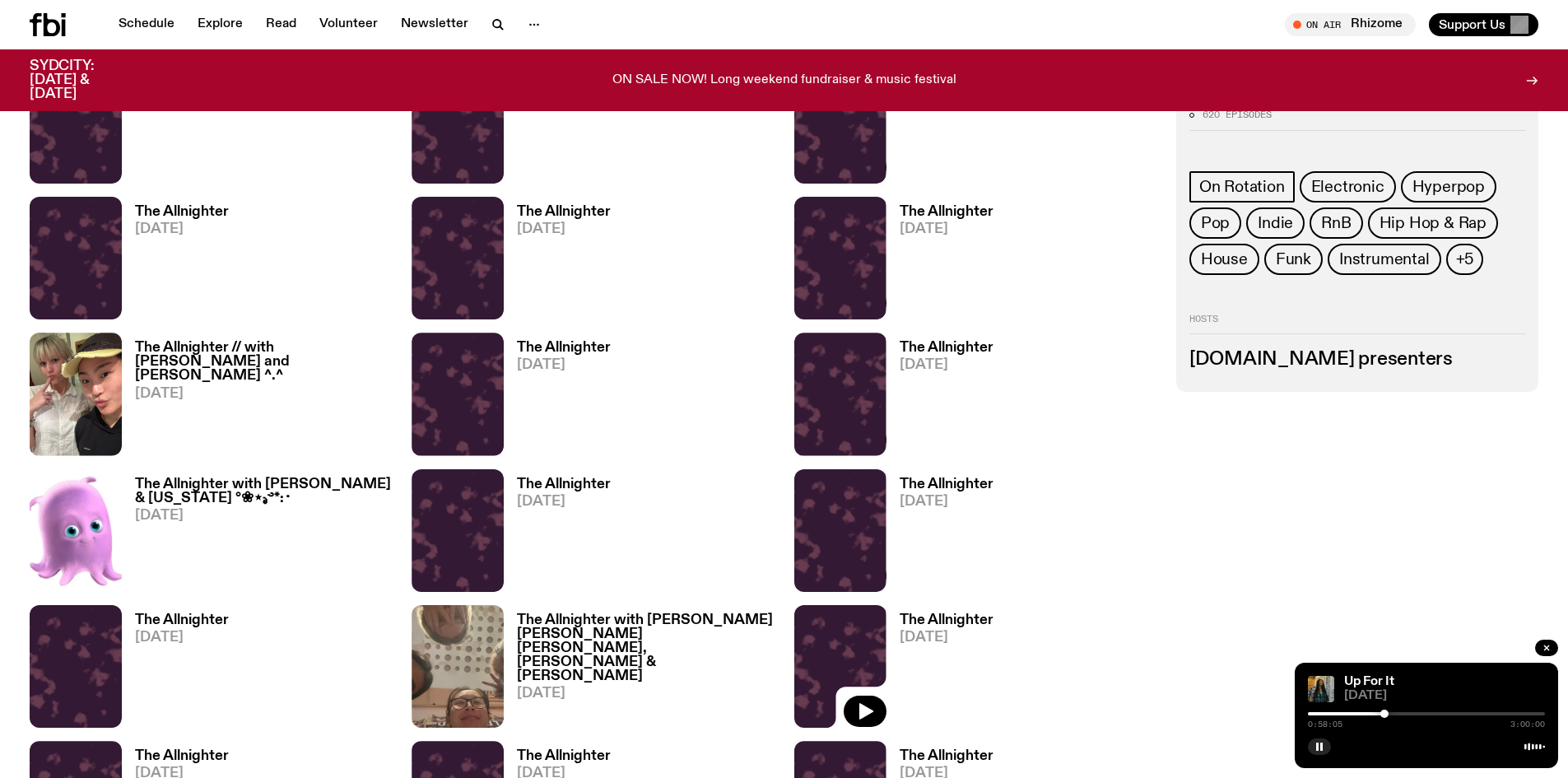
click at [828, 641] on img at bounding box center [840, 666] width 92 height 123
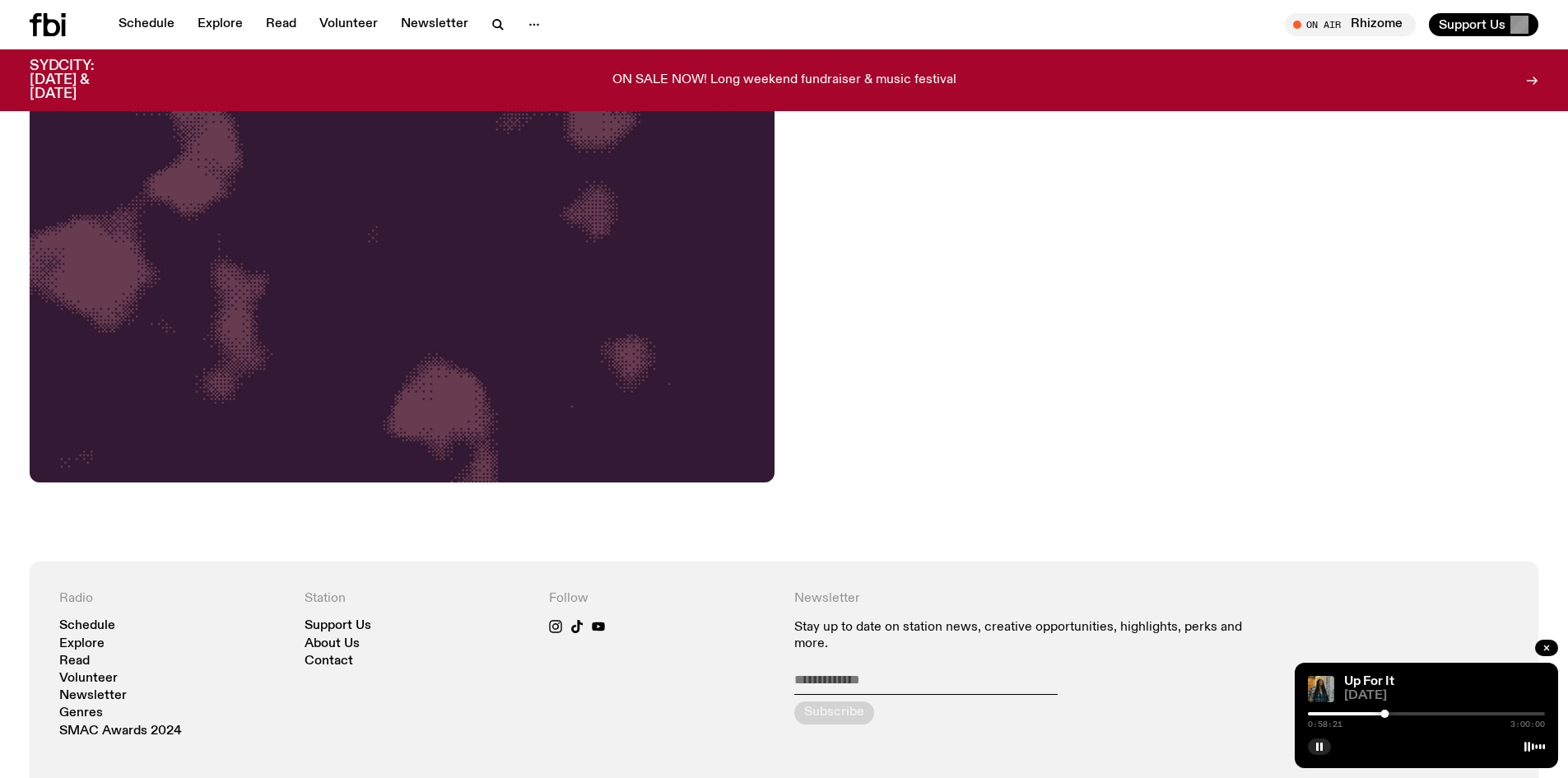
scroll to position [816, 0]
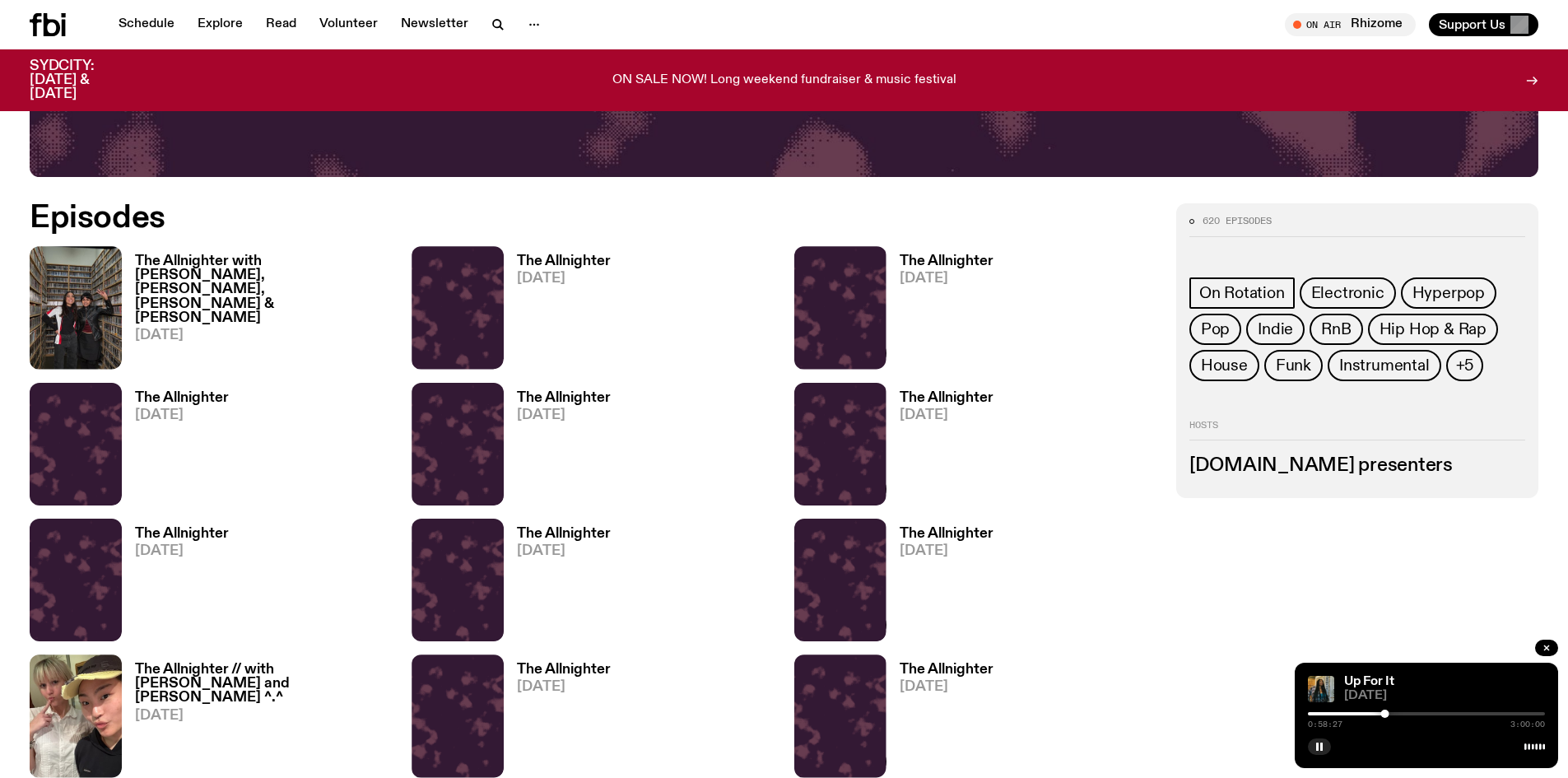
scroll to position [1145, 0]
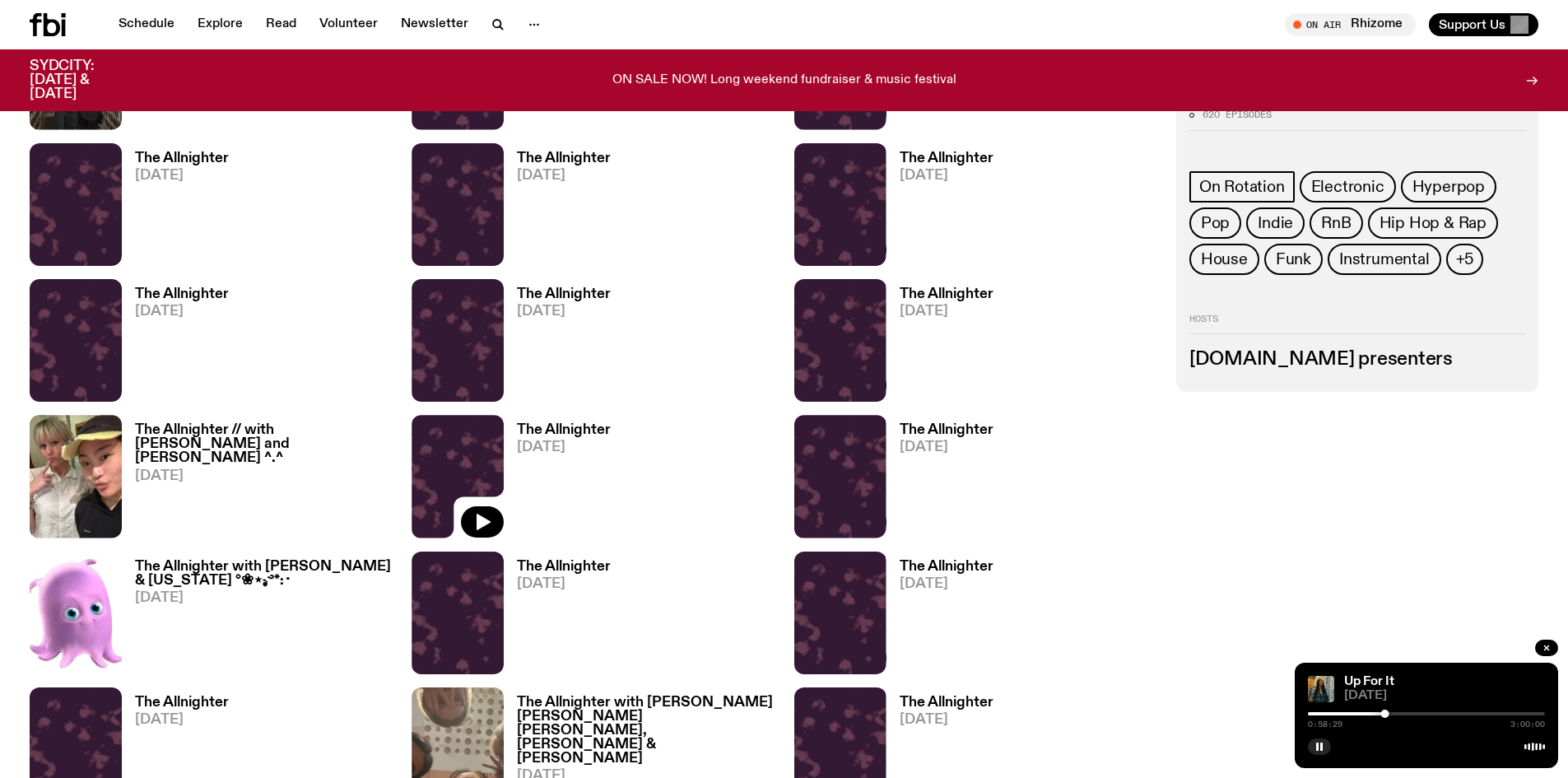
click at [454, 459] on img at bounding box center [458, 477] width 92 height 123
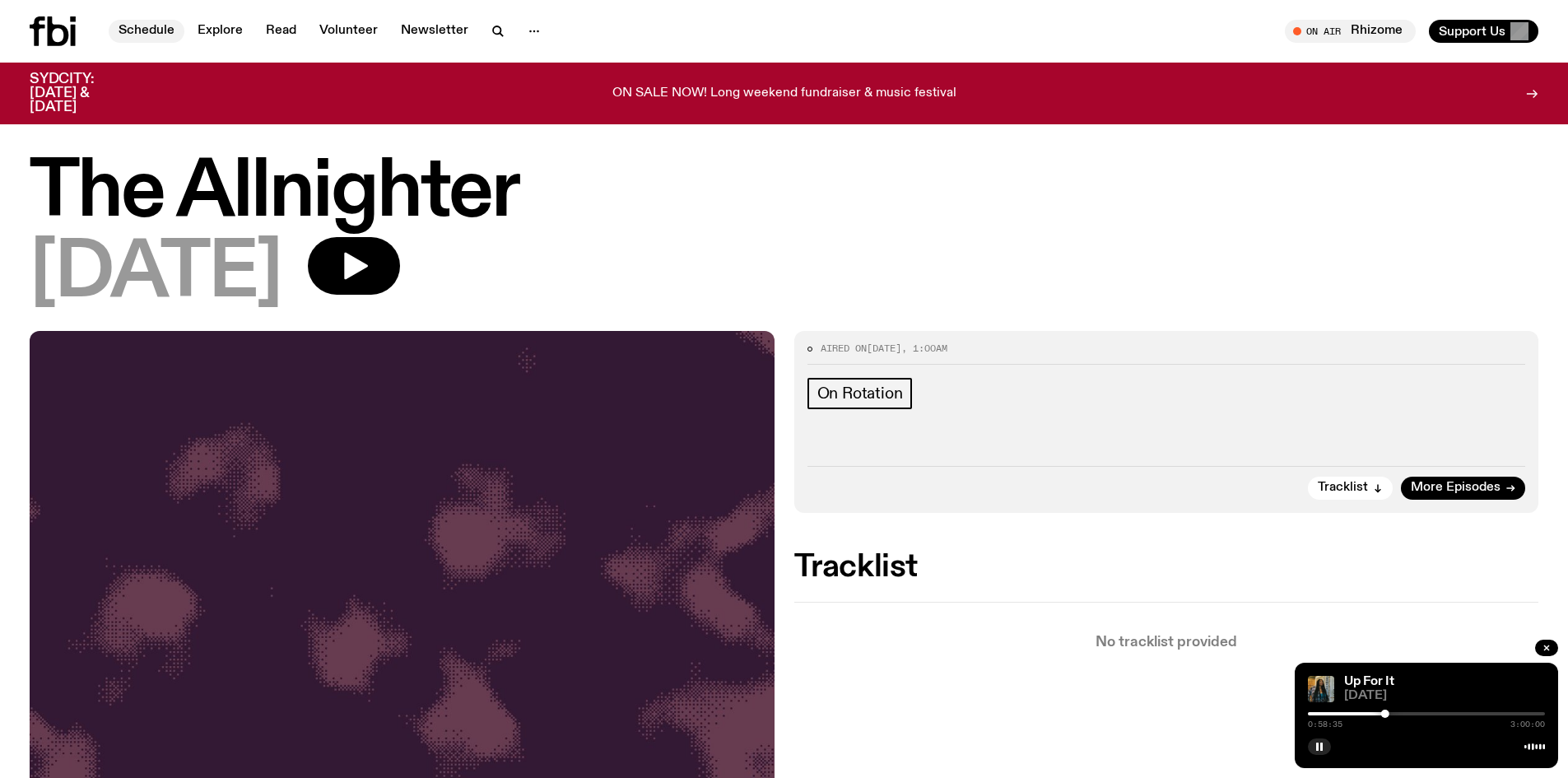
click at [172, 29] on link "Schedule" at bounding box center [146, 31] width 76 height 23
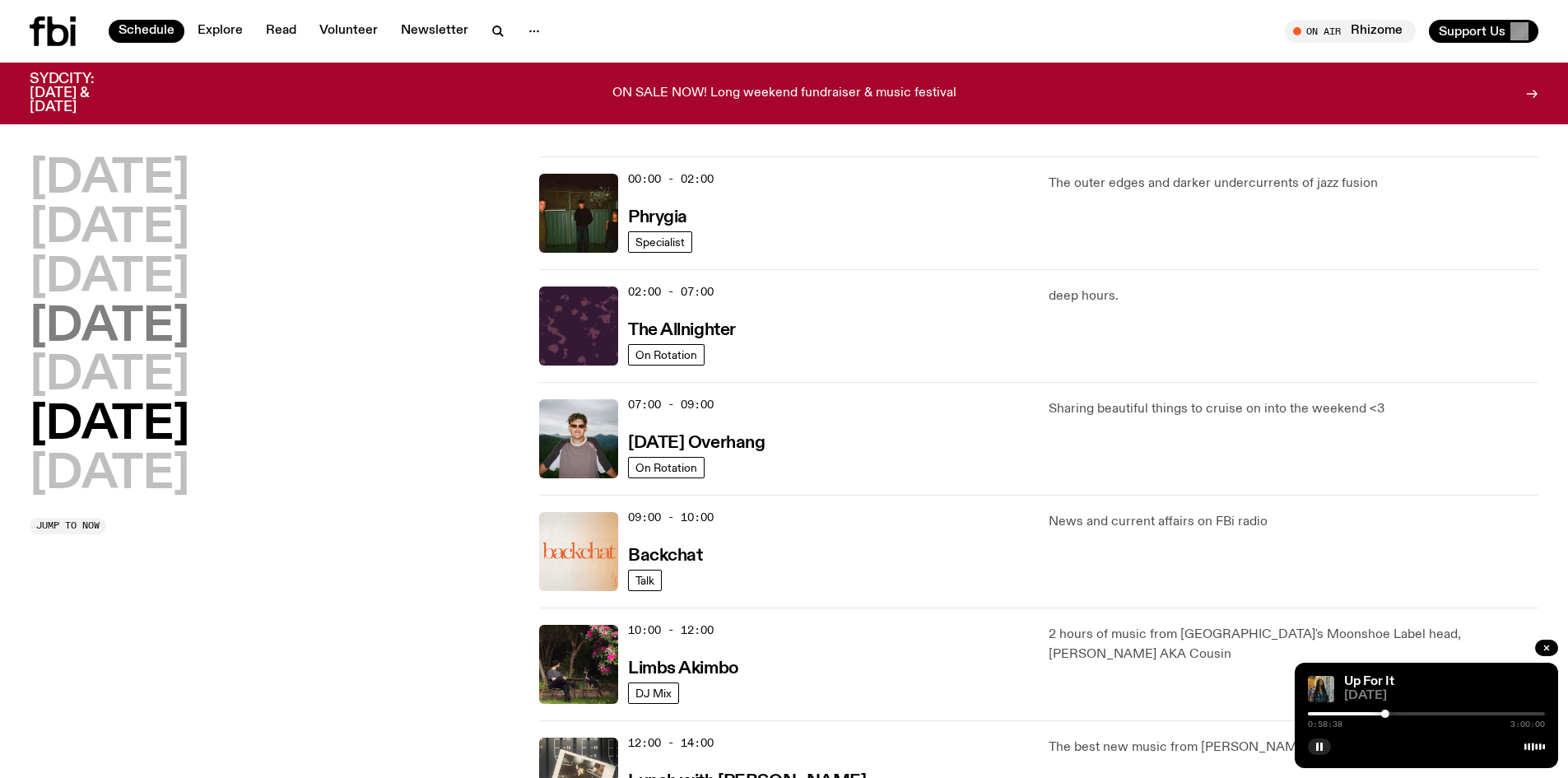
click at [190, 323] on h2 "[DATE]" at bounding box center [109, 328] width 160 height 46
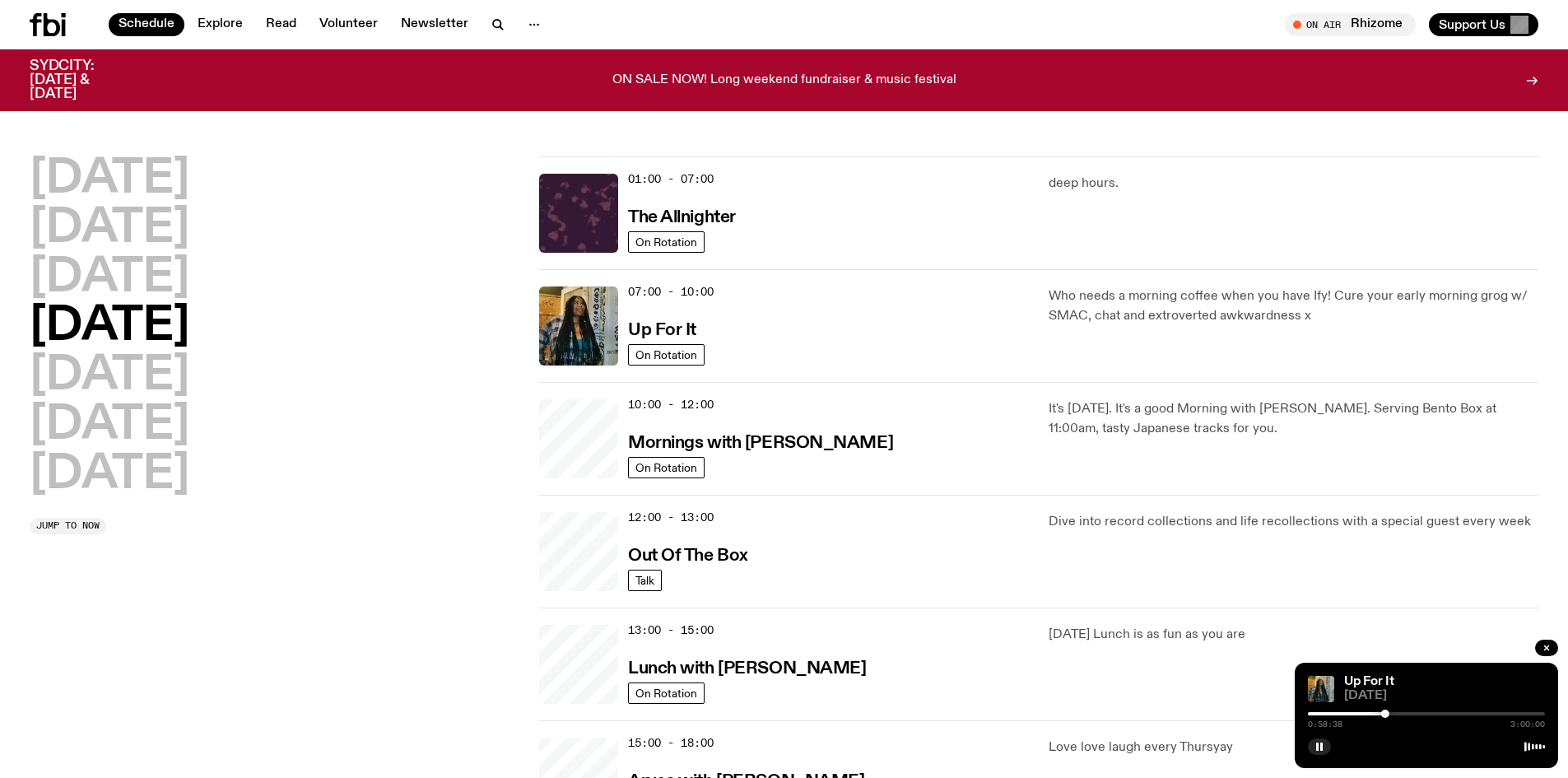
scroll to position [46, 0]
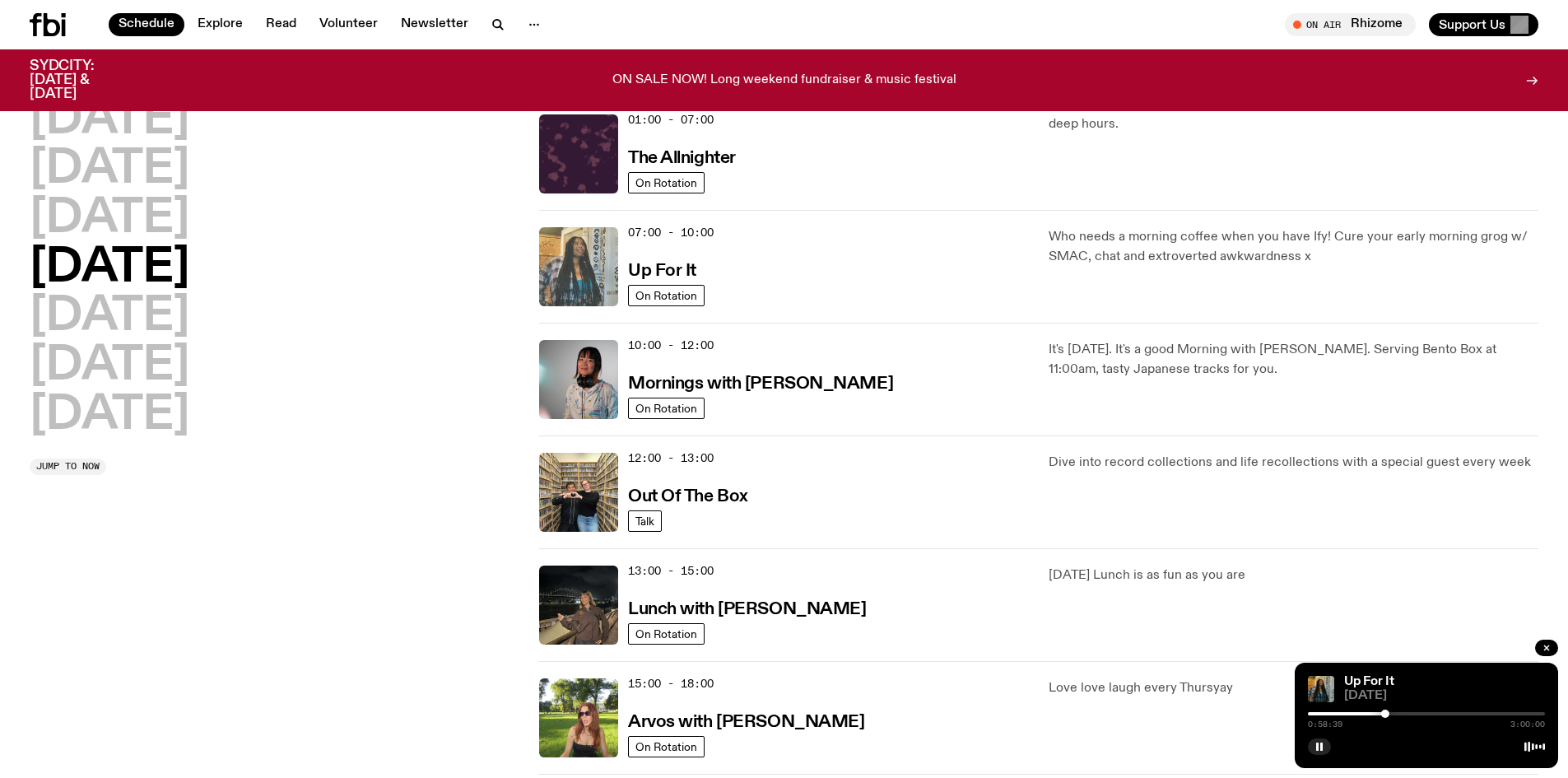
click at [560, 271] on img at bounding box center [578, 266] width 79 height 79
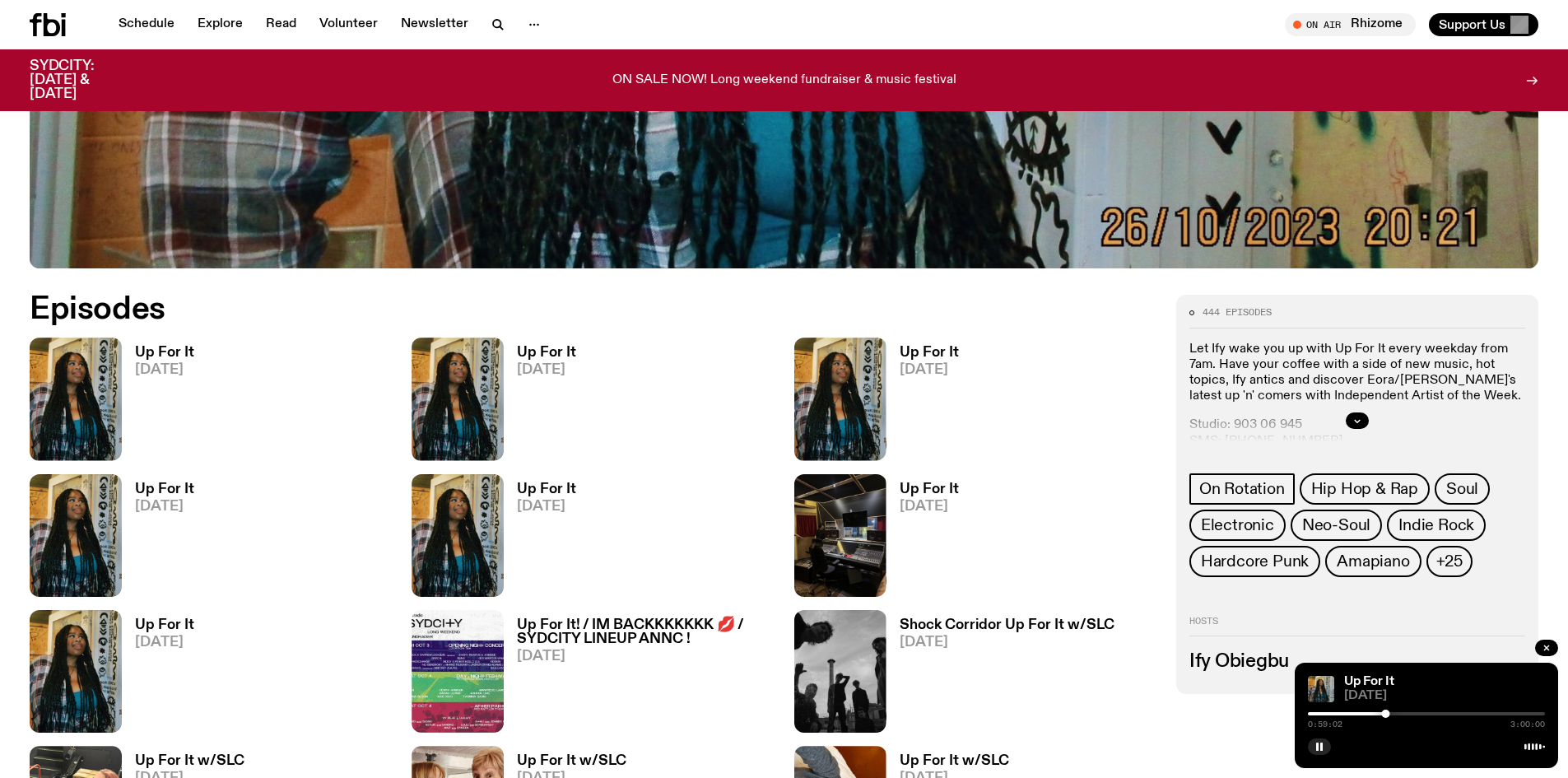
scroll to position [979, 0]
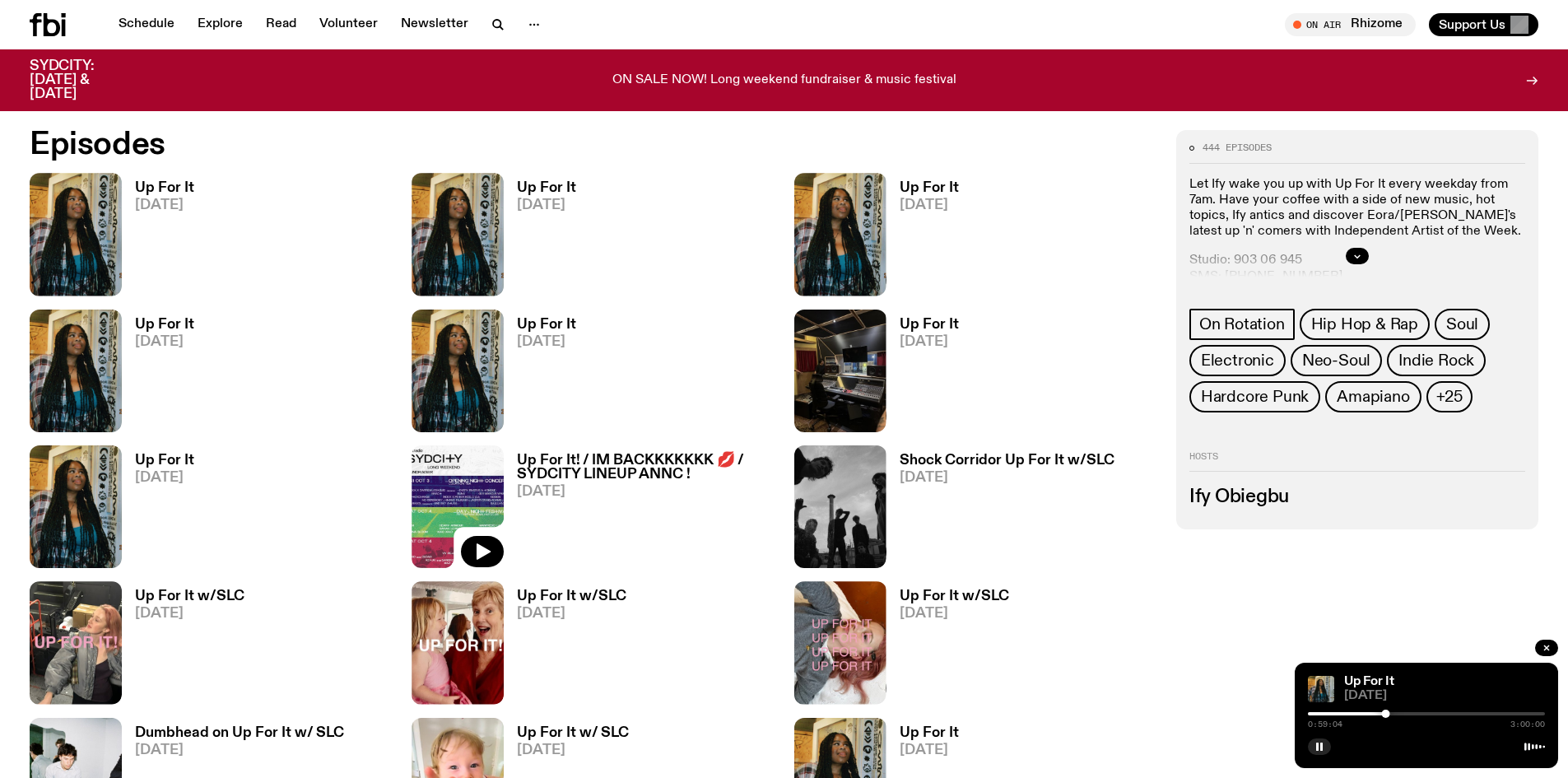
click at [433, 496] on img at bounding box center [458, 506] width 92 height 123
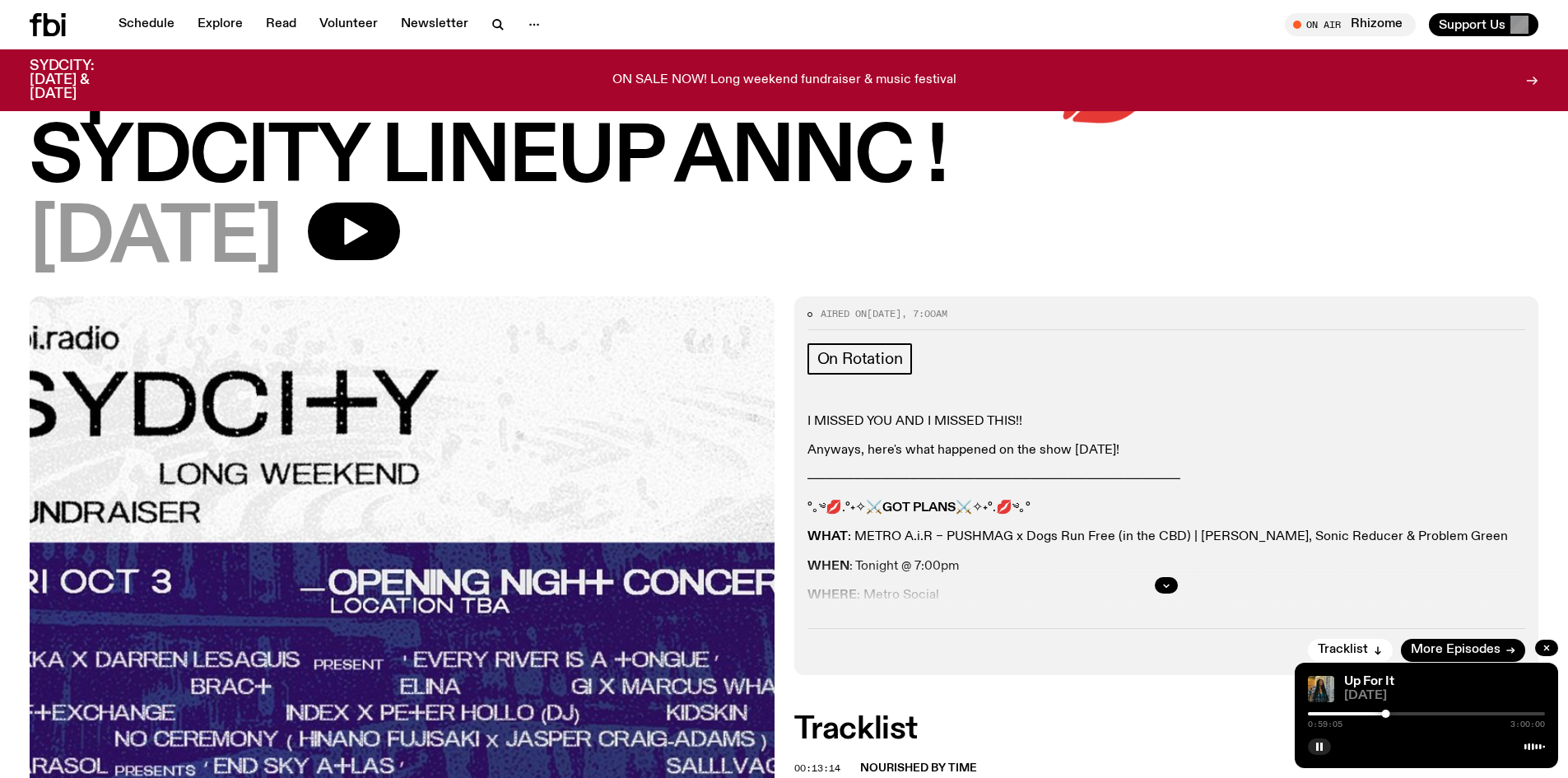
scroll to position [404, 0]
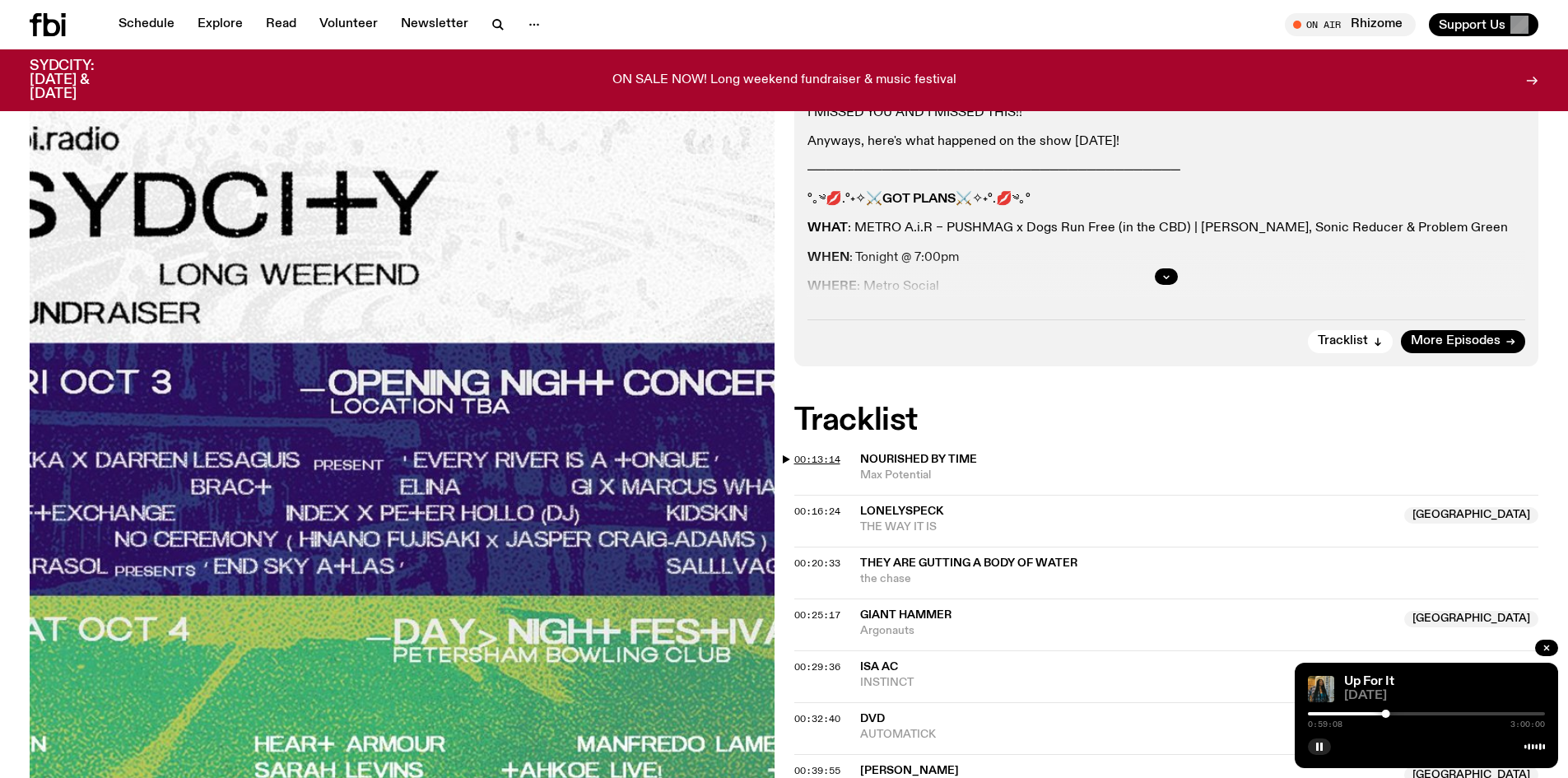
click at [816, 459] on span "00:13:14" at bounding box center [817, 459] width 46 height 13
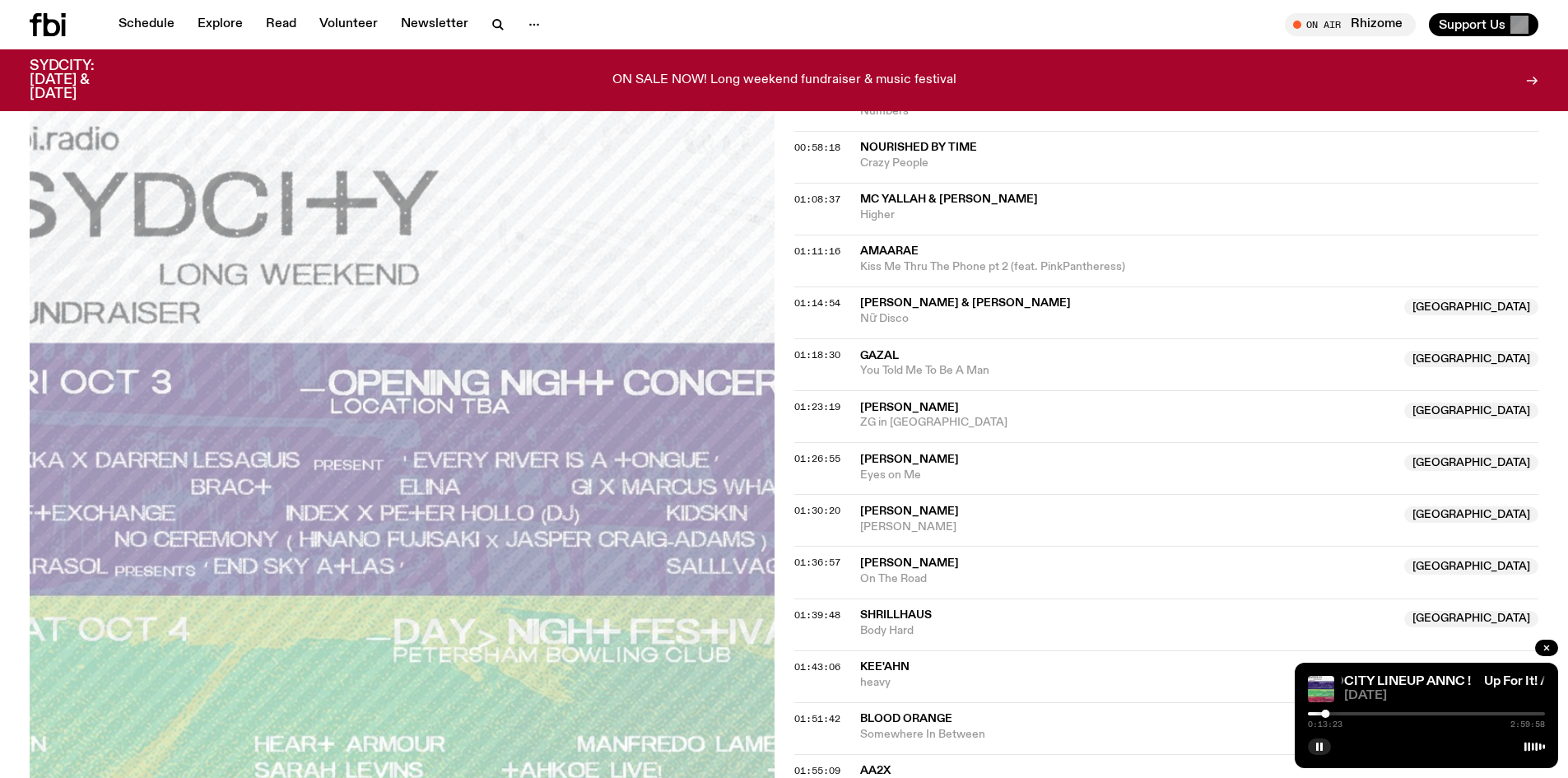
scroll to position [1309, 0]
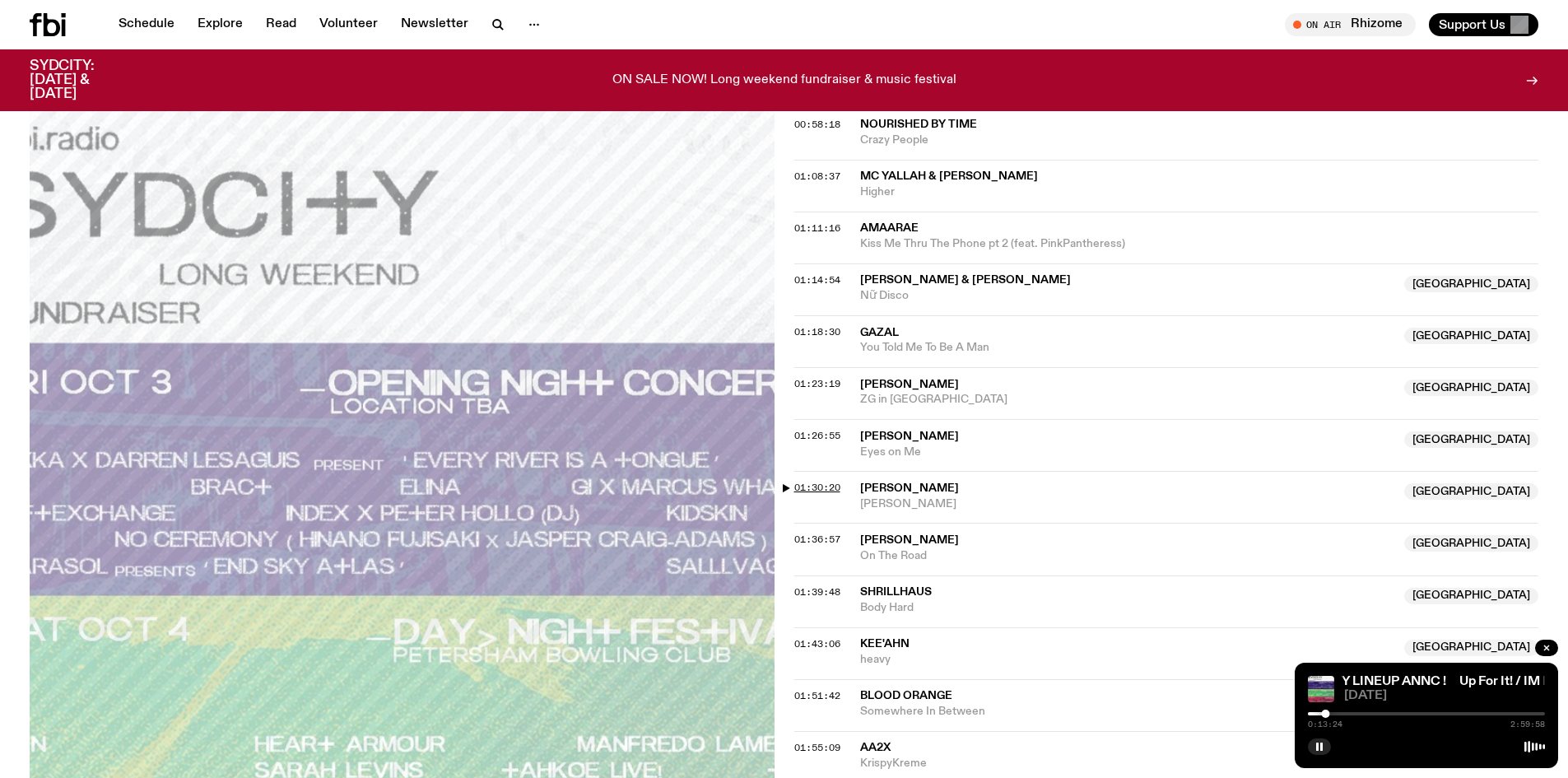
click at [831, 487] on span "01:30:20" at bounding box center [817, 487] width 46 height 13
click at [829, 536] on span "01:36:57" at bounding box center [817, 539] width 46 height 13
click at [150, 23] on link "Schedule" at bounding box center [146, 24] width 76 height 23
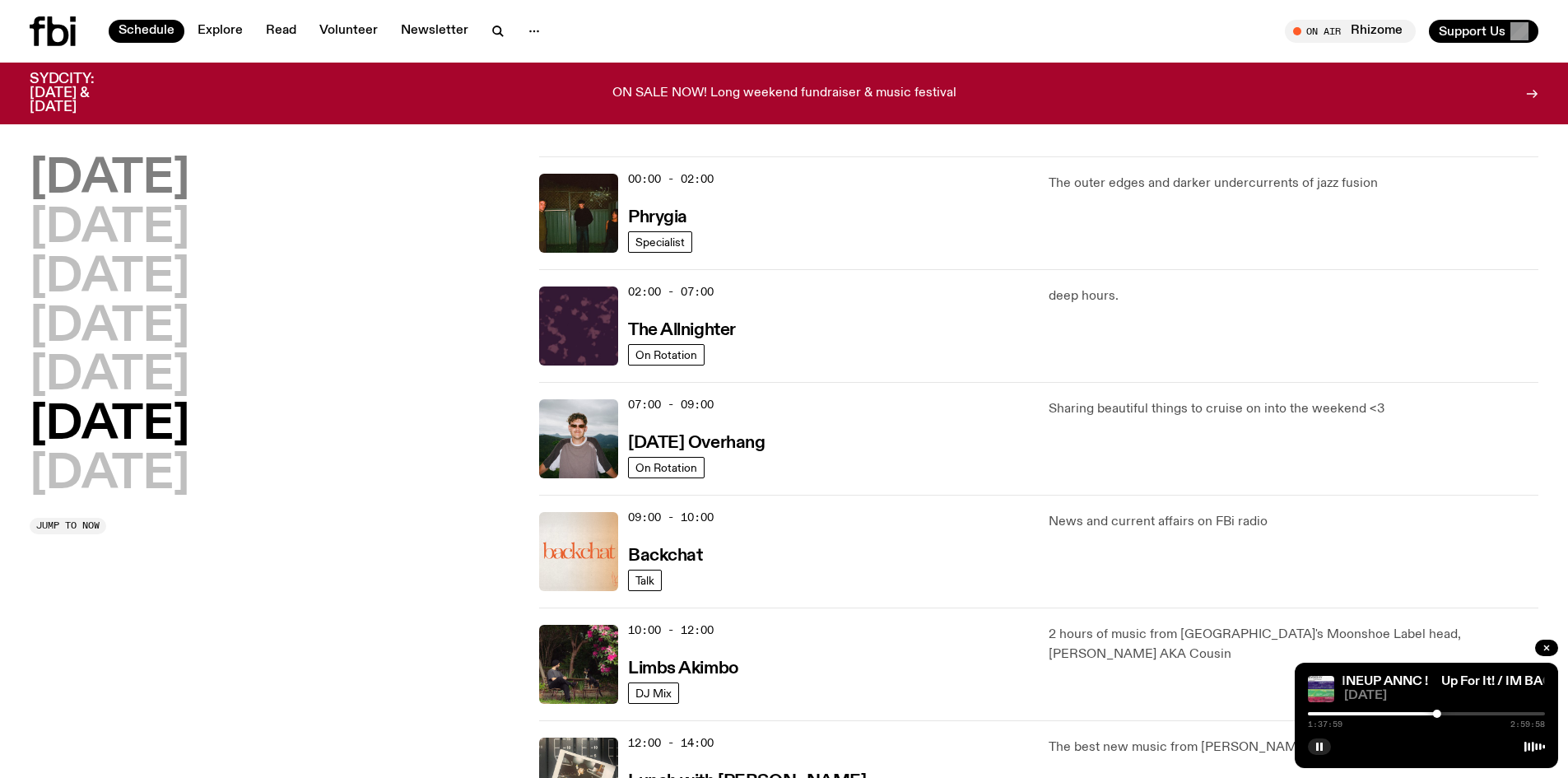
click at [131, 192] on h2 "[DATE]" at bounding box center [109, 179] width 160 height 46
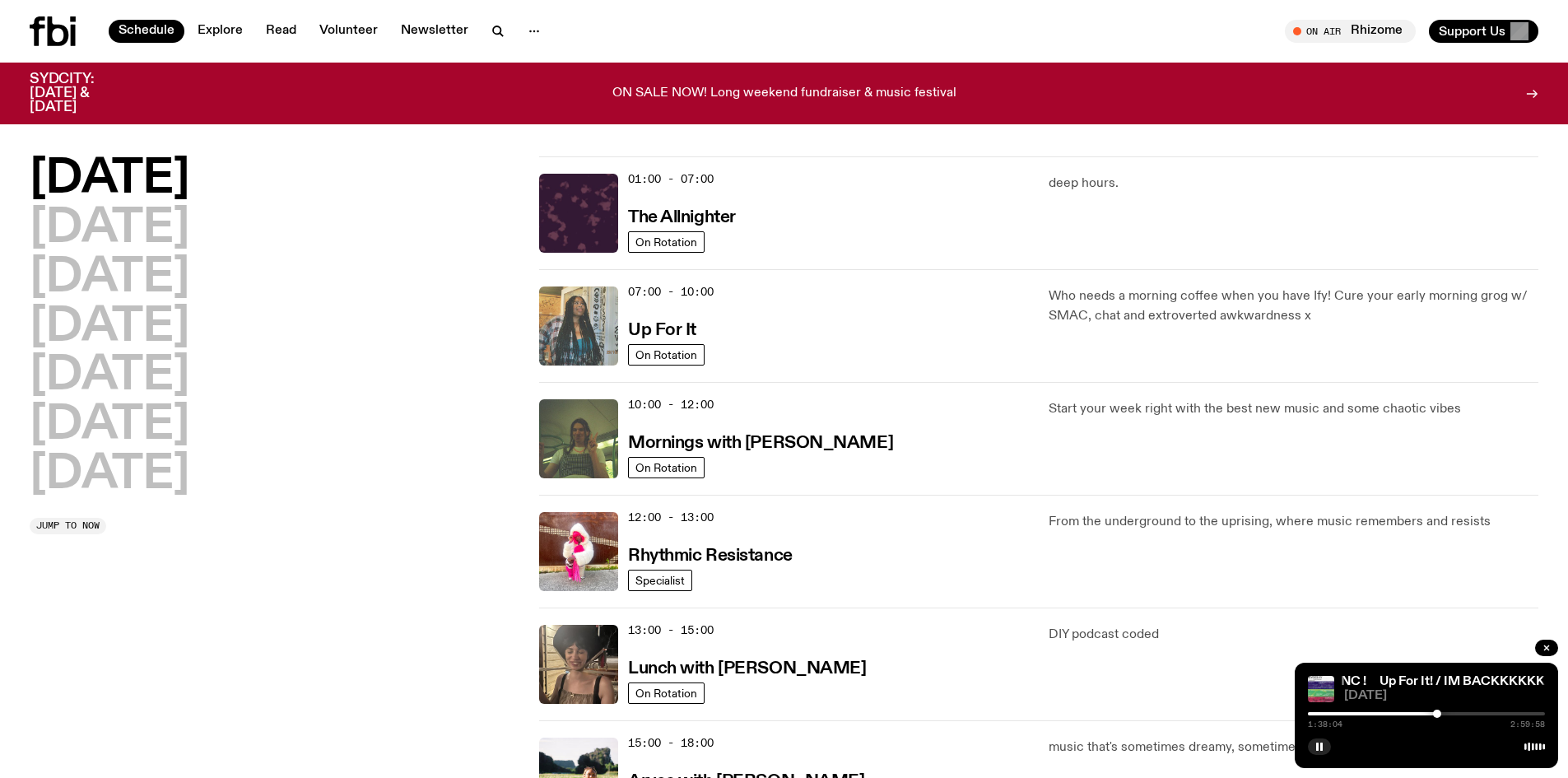
click at [559, 317] on img at bounding box center [578, 325] width 79 height 79
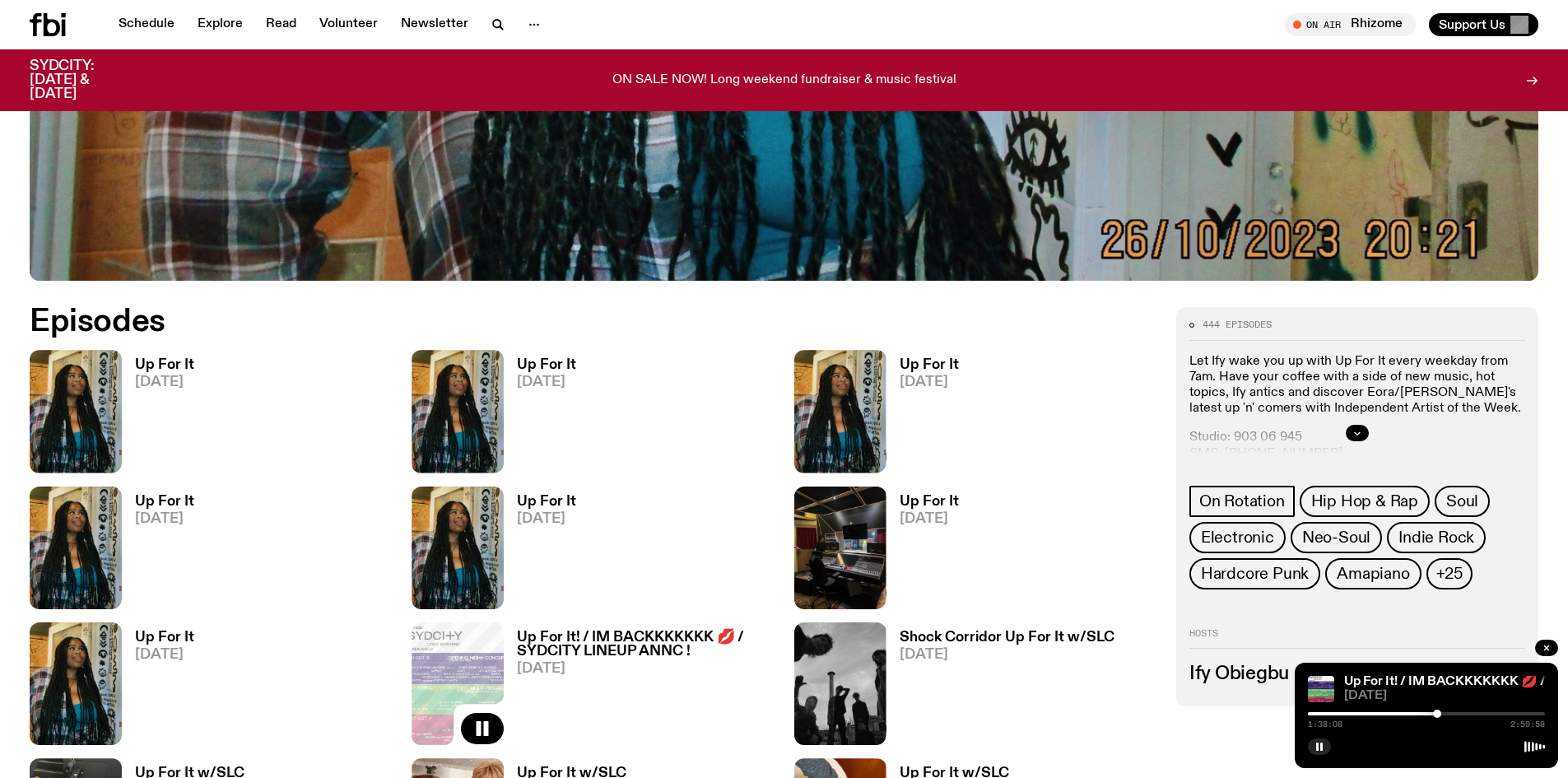
scroll to position [732, 0]
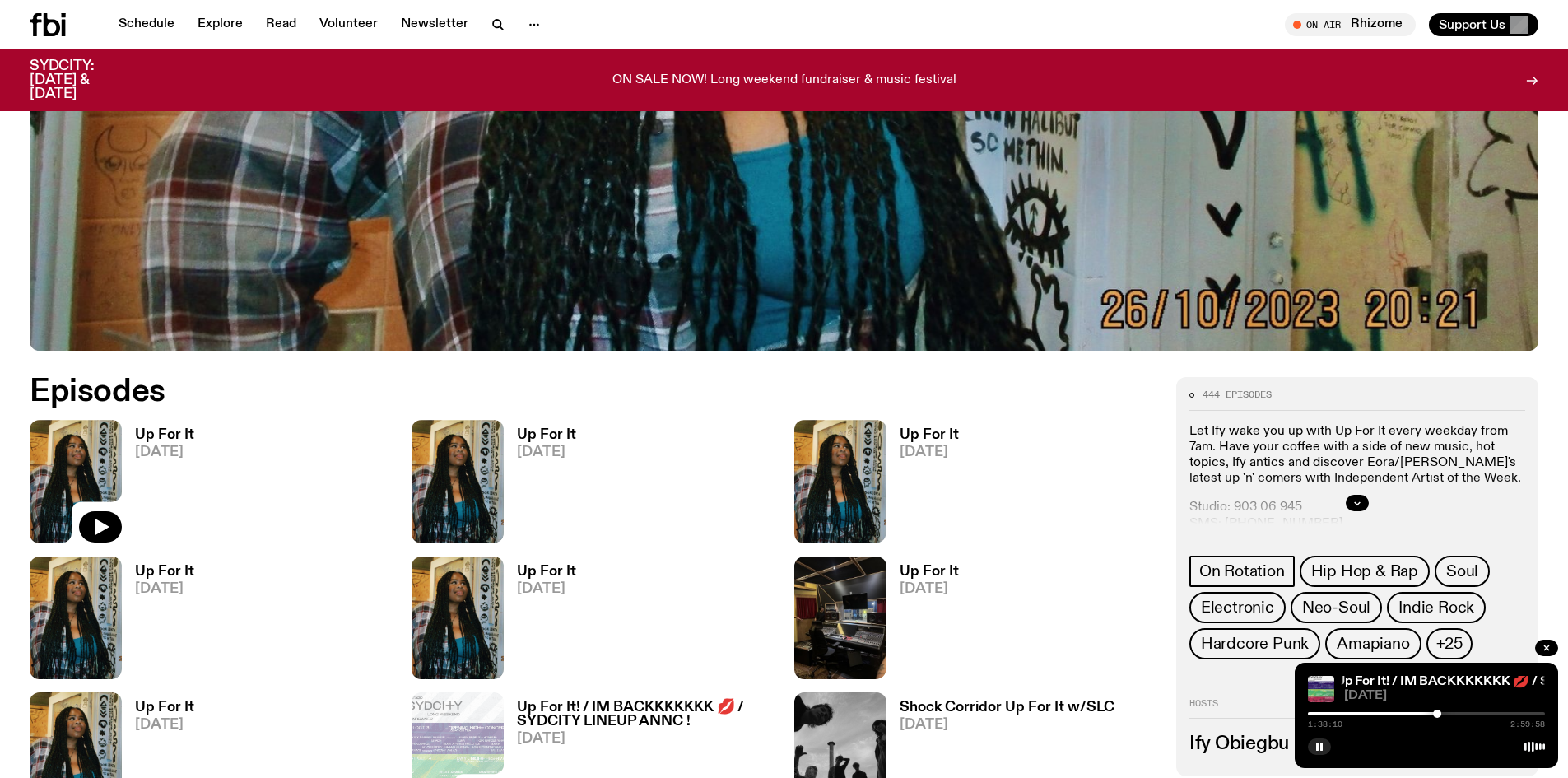
click at [76, 456] on img at bounding box center [76, 482] width 92 height 123
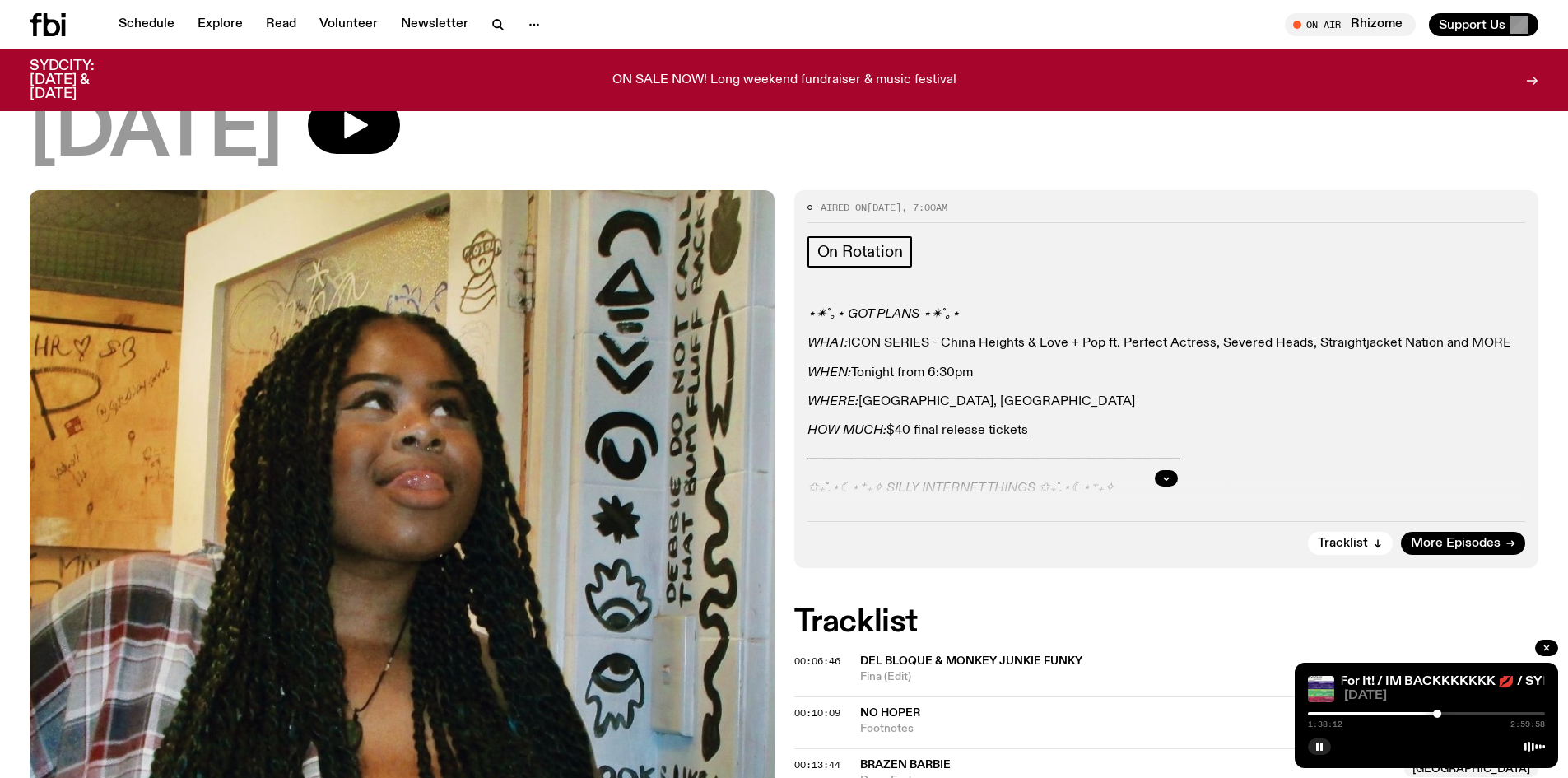
scroll to position [402, 0]
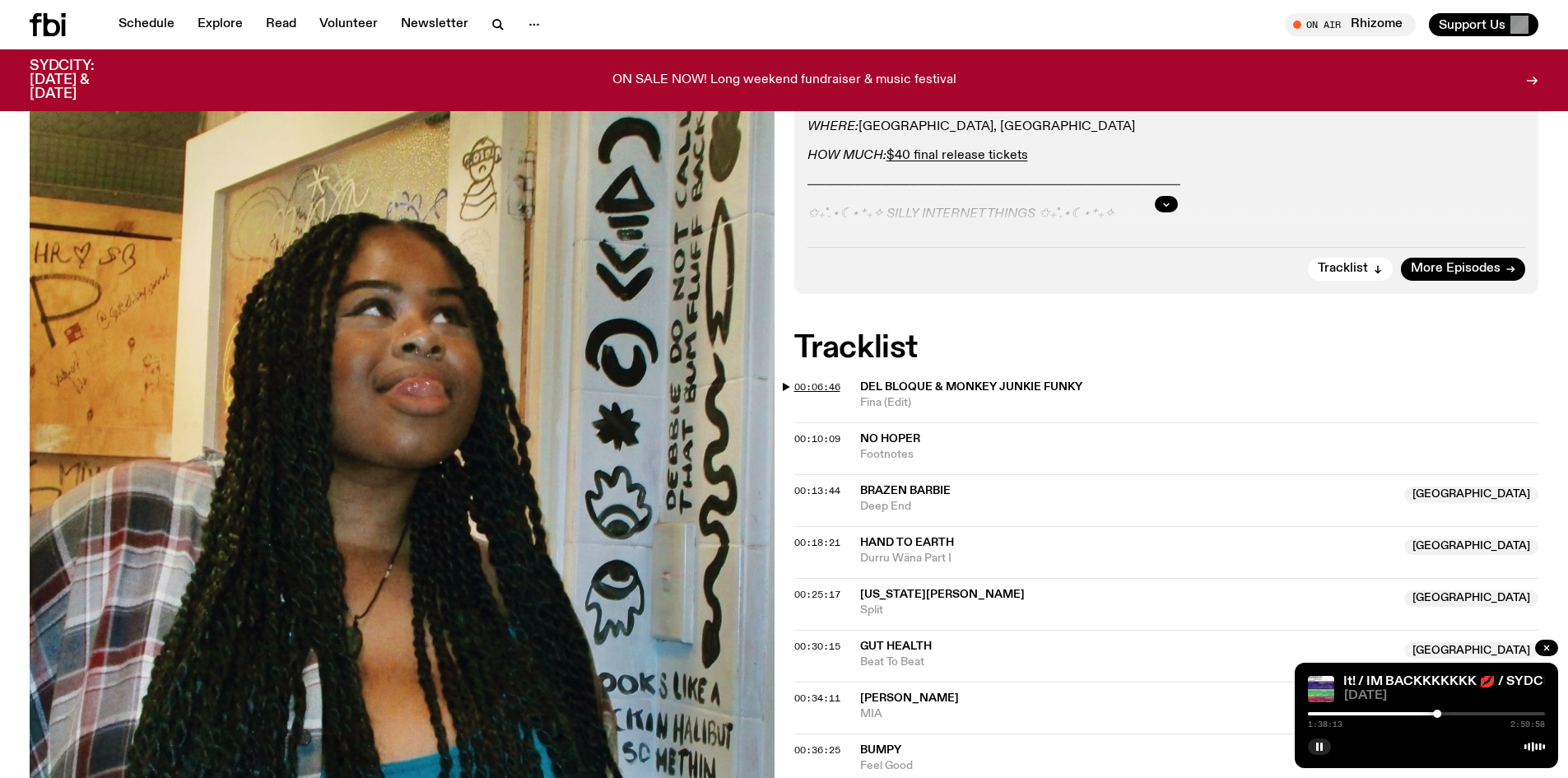
click at [828, 384] on span "00:06:46" at bounding box center [817, 386] width 46 height 13
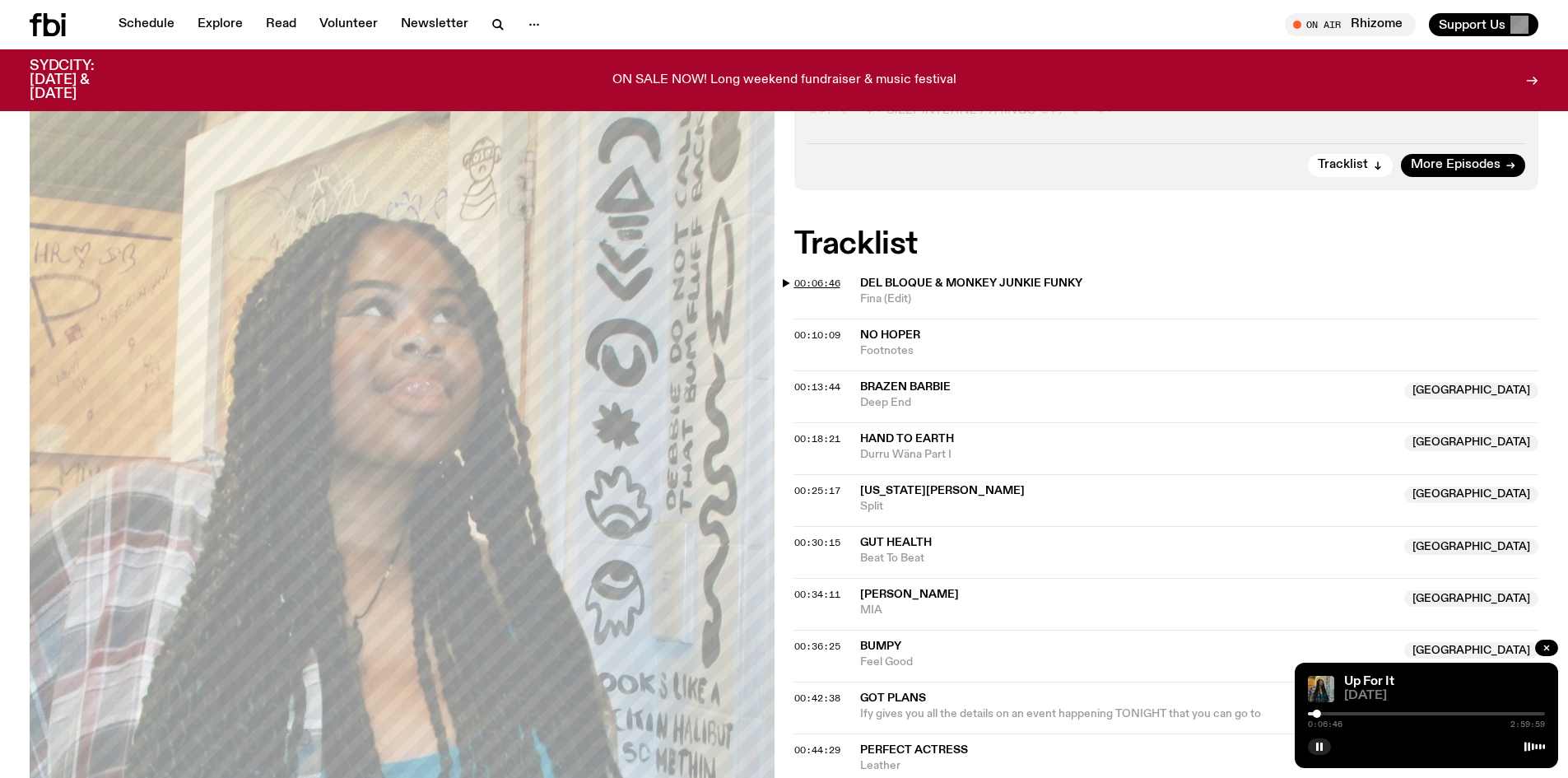
scroll to position [485, 0]
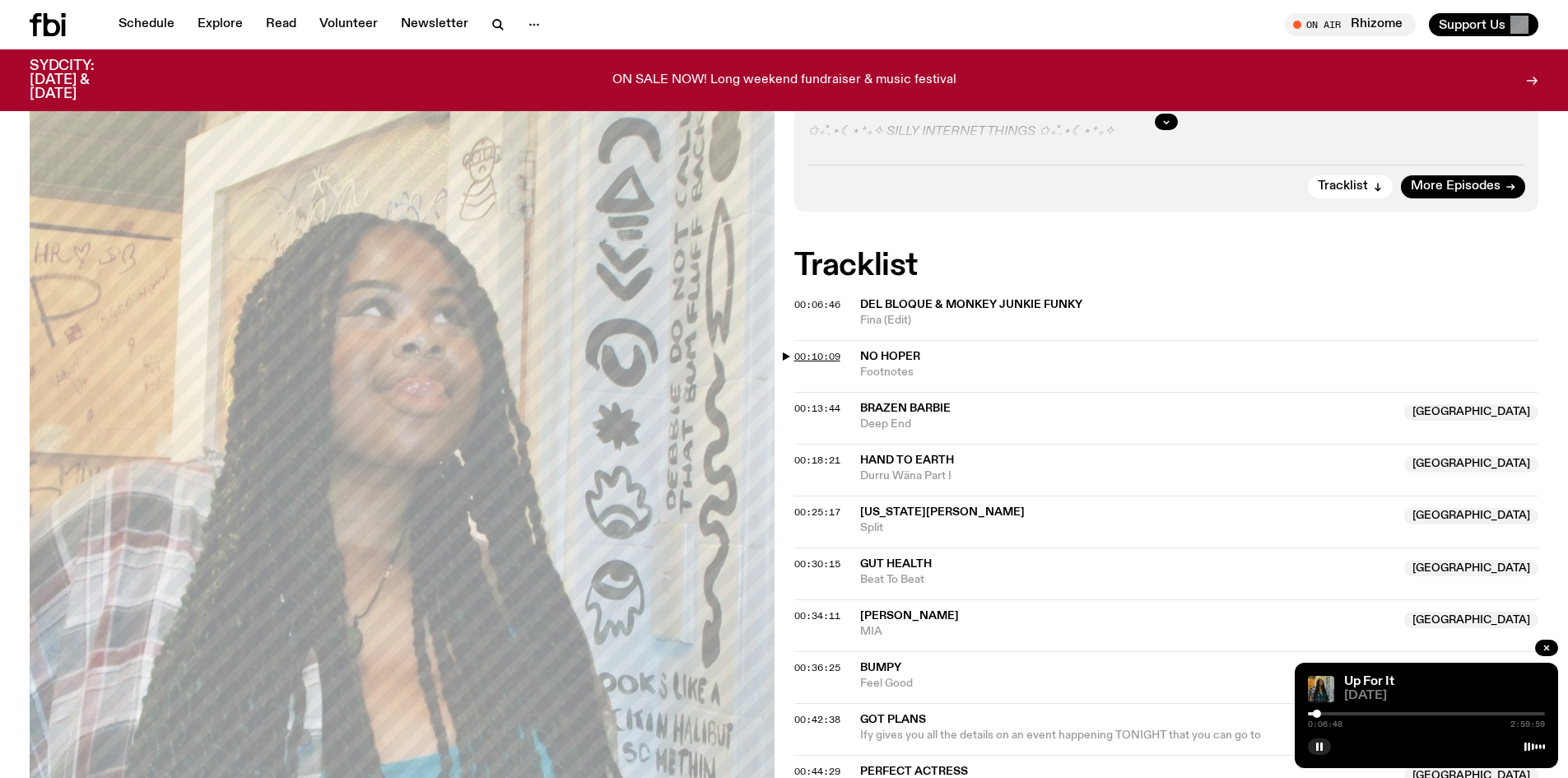
click at [818, 357] on span "00:10:09" at bounding box center [817, 356] width 46 height 13
click at [819, 403] on span "00:13:44" at bounding box center [817, 407] width 46 height 13
click at [825, 459] on span "00:18:21" at bounding box center [817, 459] width 46 height 13
click at [824, 506] on span "00:25:17" at bounding box center [817, 512] width 46 height 13
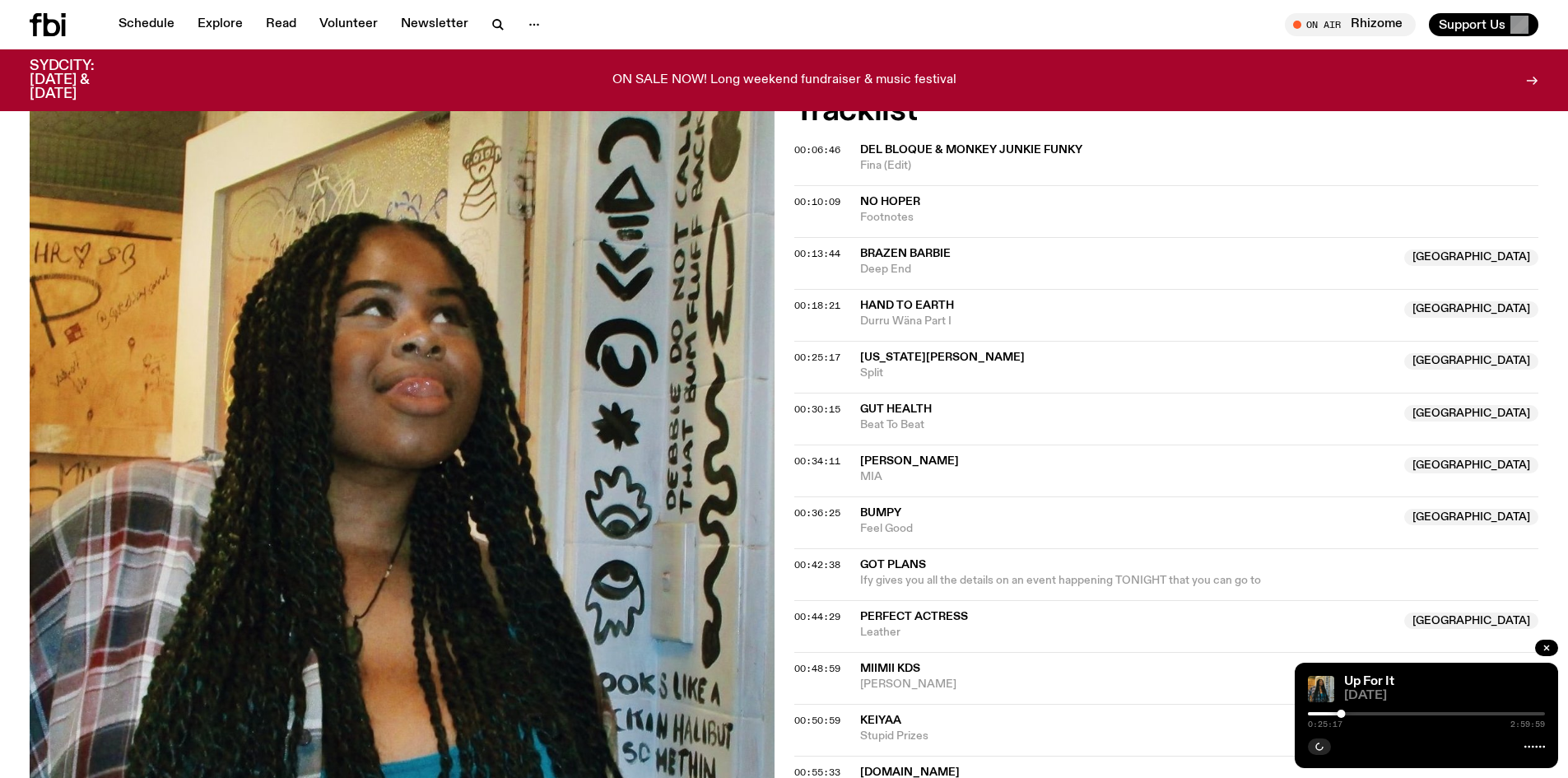
scroll to position [649, 0]
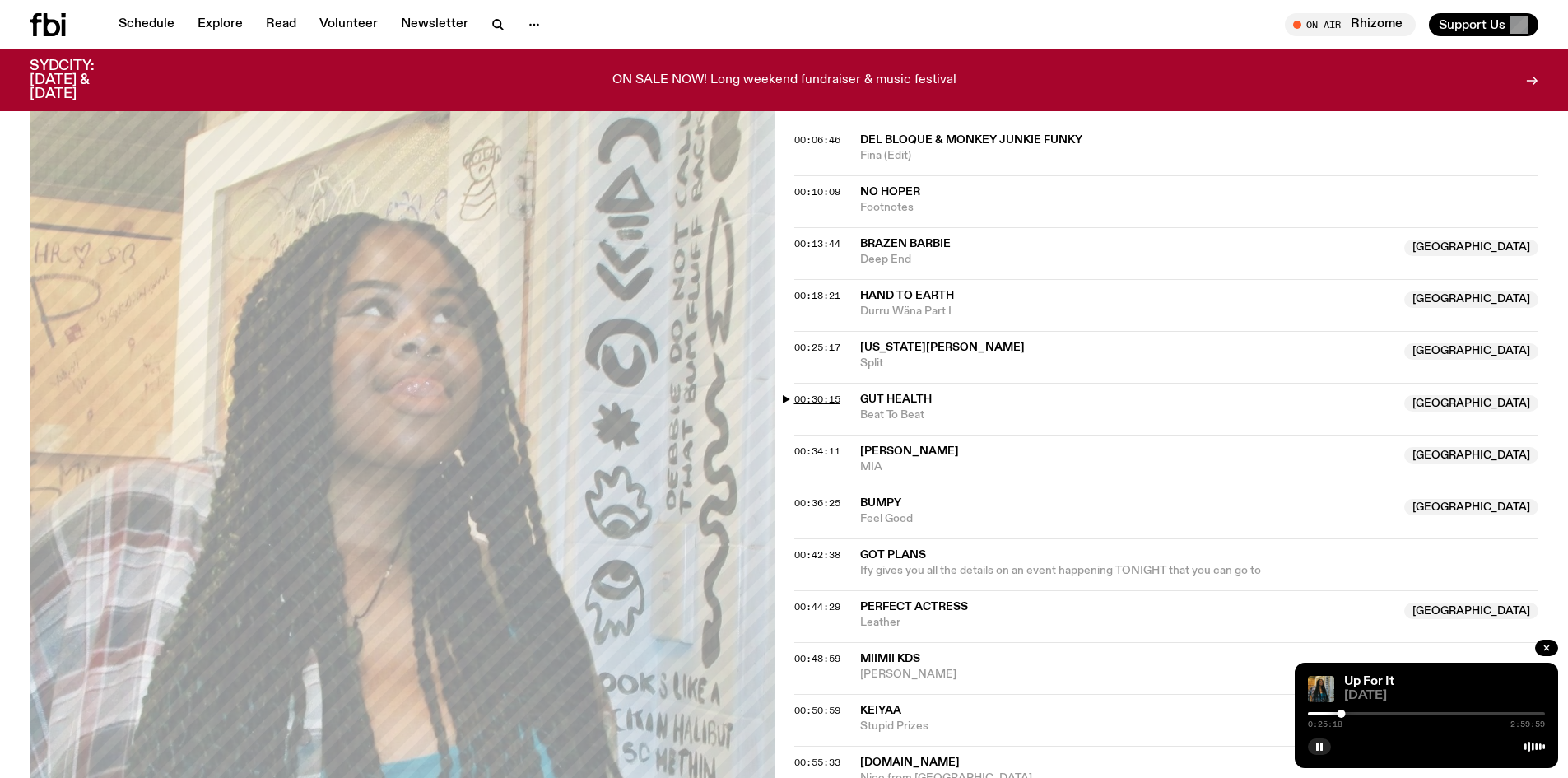
click at [828, 402] on span "00:30:15" at bounding box center [817, 399] width 46 height 13
click at [810, 447] on span "00:34:11" at bounding box center [817, 450] width 46 height 13
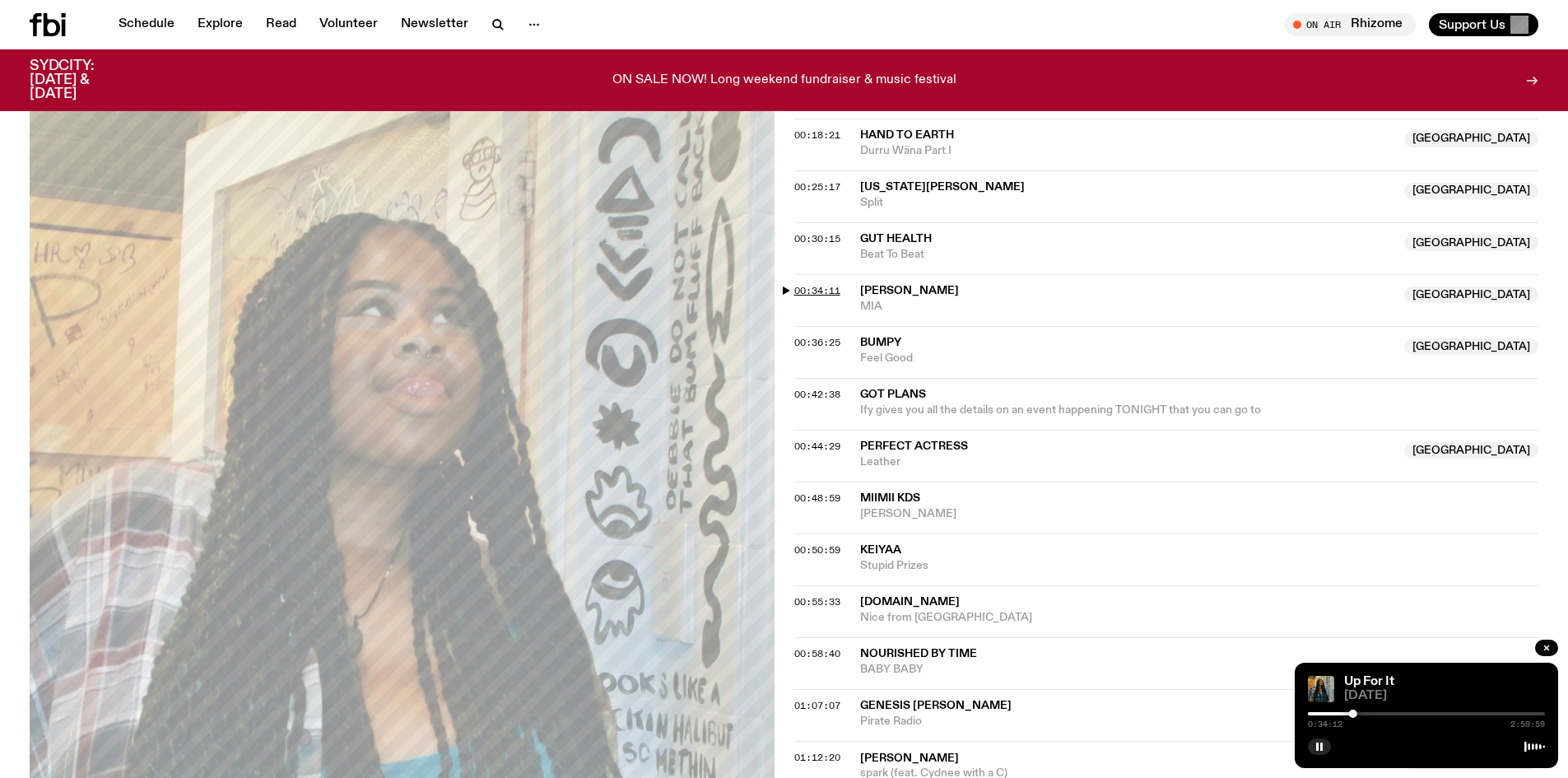
scroll to position [814, 0]
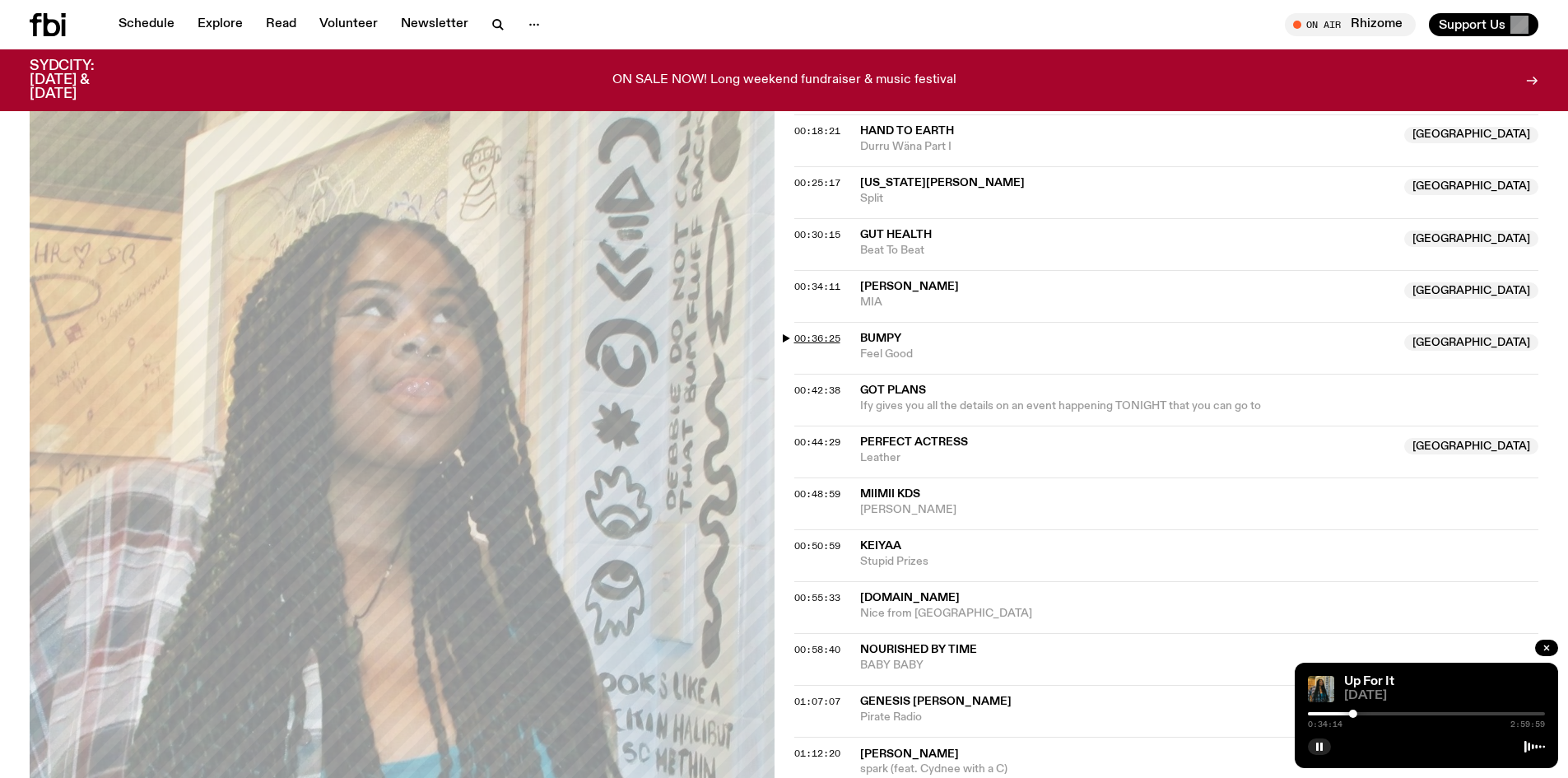
click at [817, 338] on span "00:36:25" at bounding box center [817, 337] width 46 height 13
click at [833, 386] on span "00:42:38" at bounding box center [817, 389] width 46 height 13
click at [830, 443] on span "00:44:29" at bounding box center [817, 442] width 46 height 13
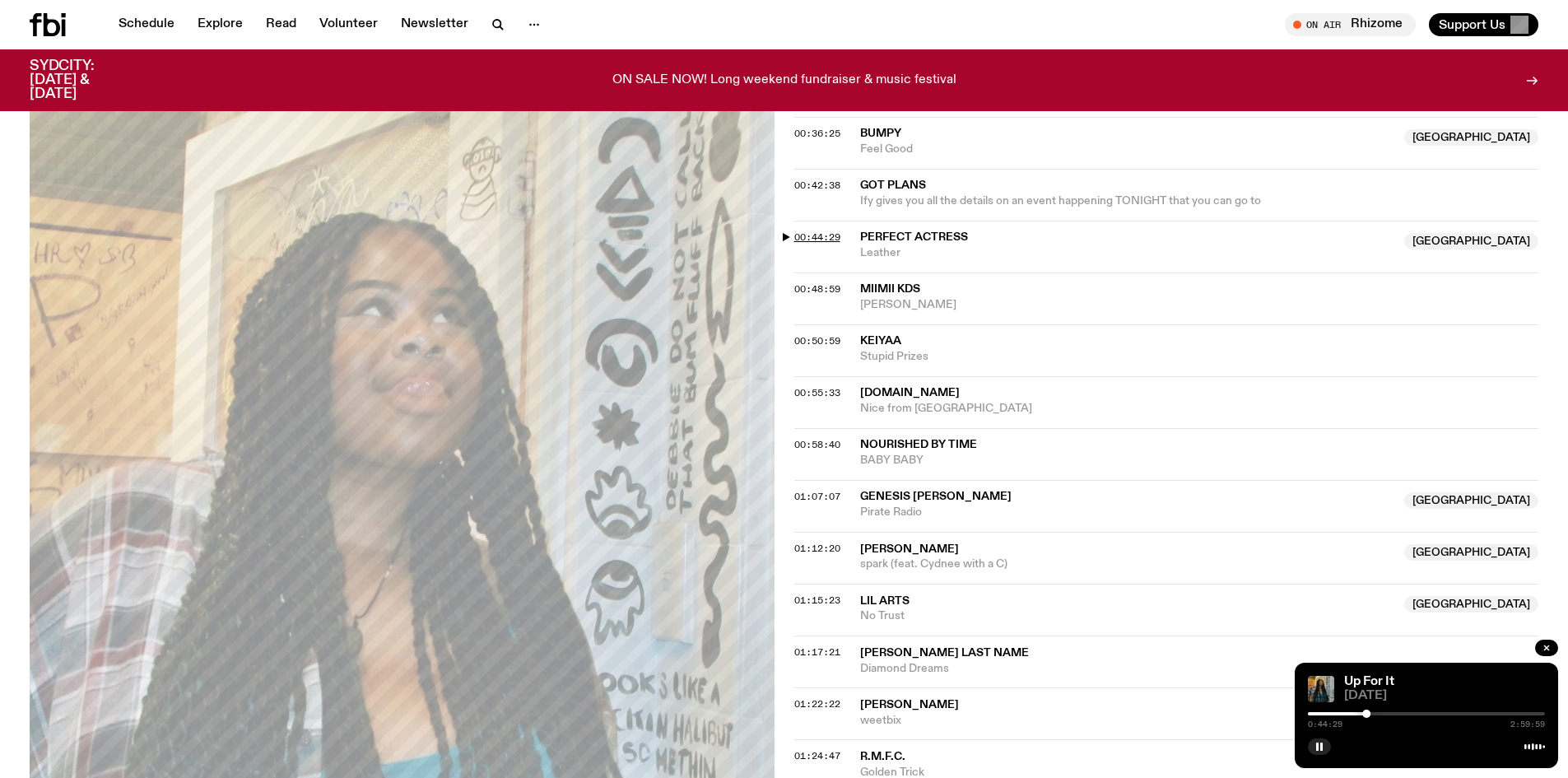
scroll to position [1061, 0]
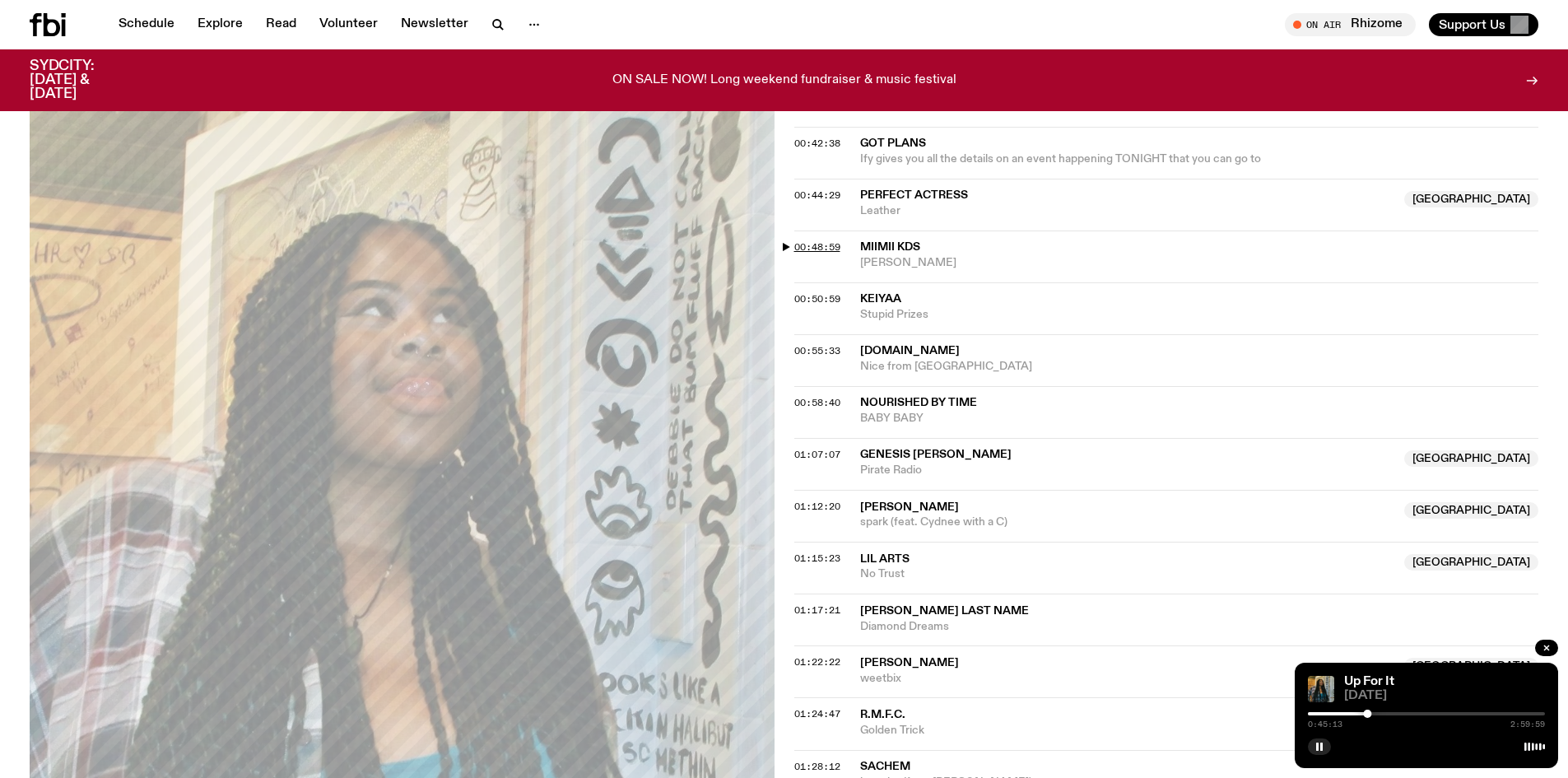
click at [822, 246] on span "00:48:59" at bounding box center [817, 246] width 46 height 13
click at [828, 299] on span "00:50:59" at bounding box center [817, 298] width 46 height 13
click at [831, 348] on span "00:55:33" at bounding box center [817, 350] width 46 height 13
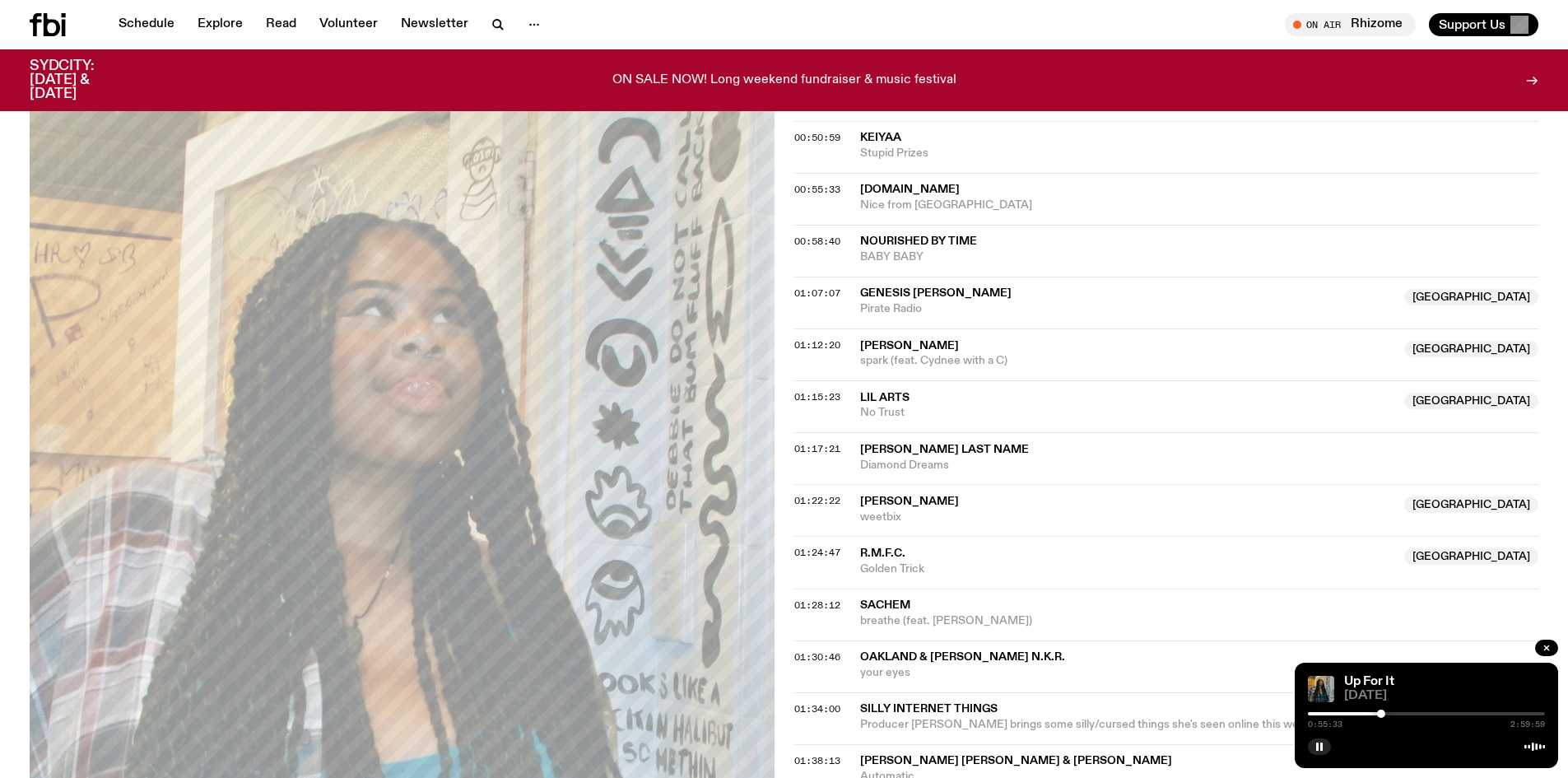
scroll to position [1225, 0]
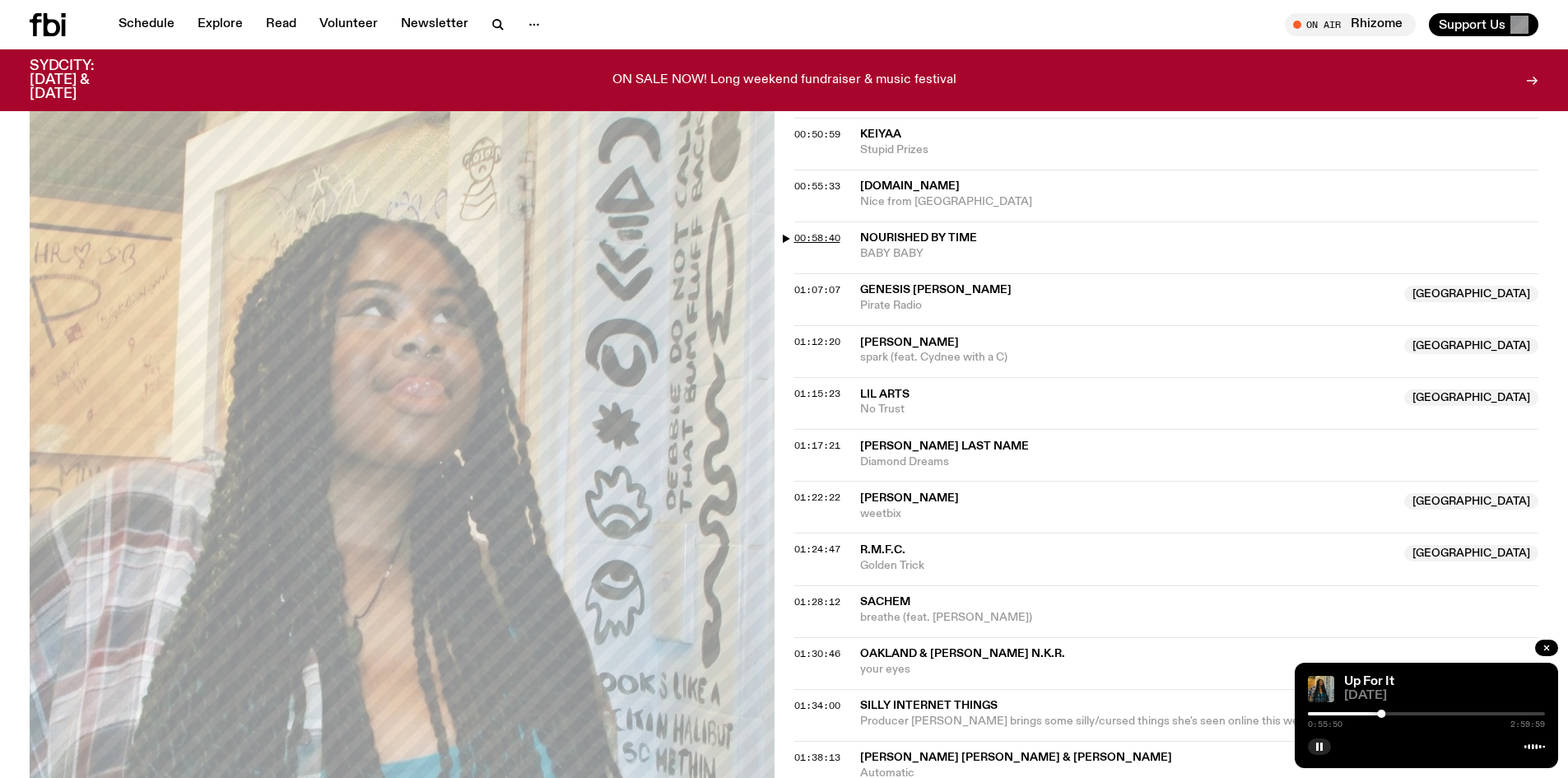
click at [816, 241] on span "00:58:40" at bounding box center [817, 237] width 46 height 13
click at [828, 284] on span "01:07:07" at bounding box center [817, 290] width 46 height 13
click at [822, 346] on span "01:12:20" at bounding box center [817, 341] width 46 height 13
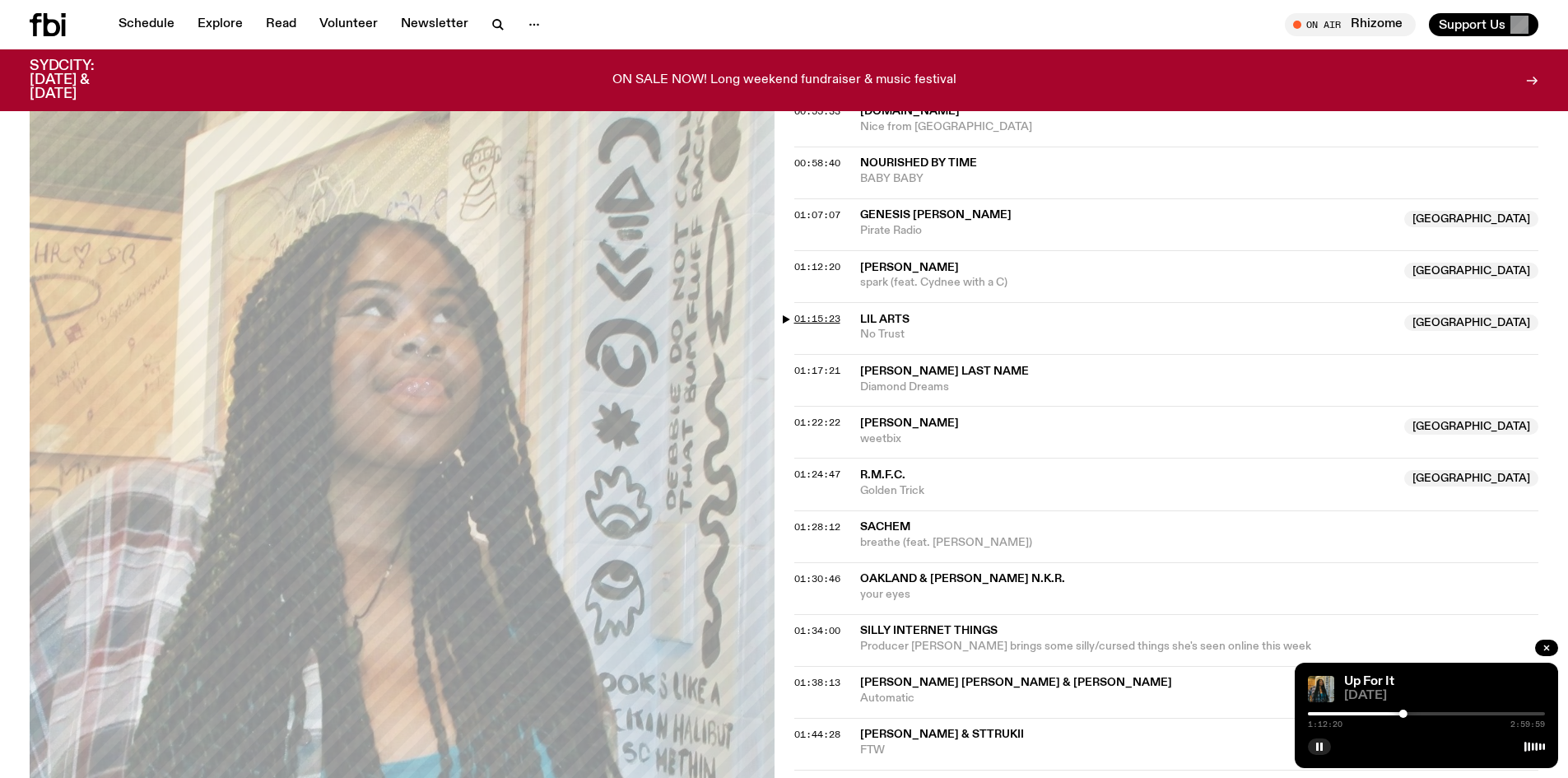
scroll to position [1390, 0]
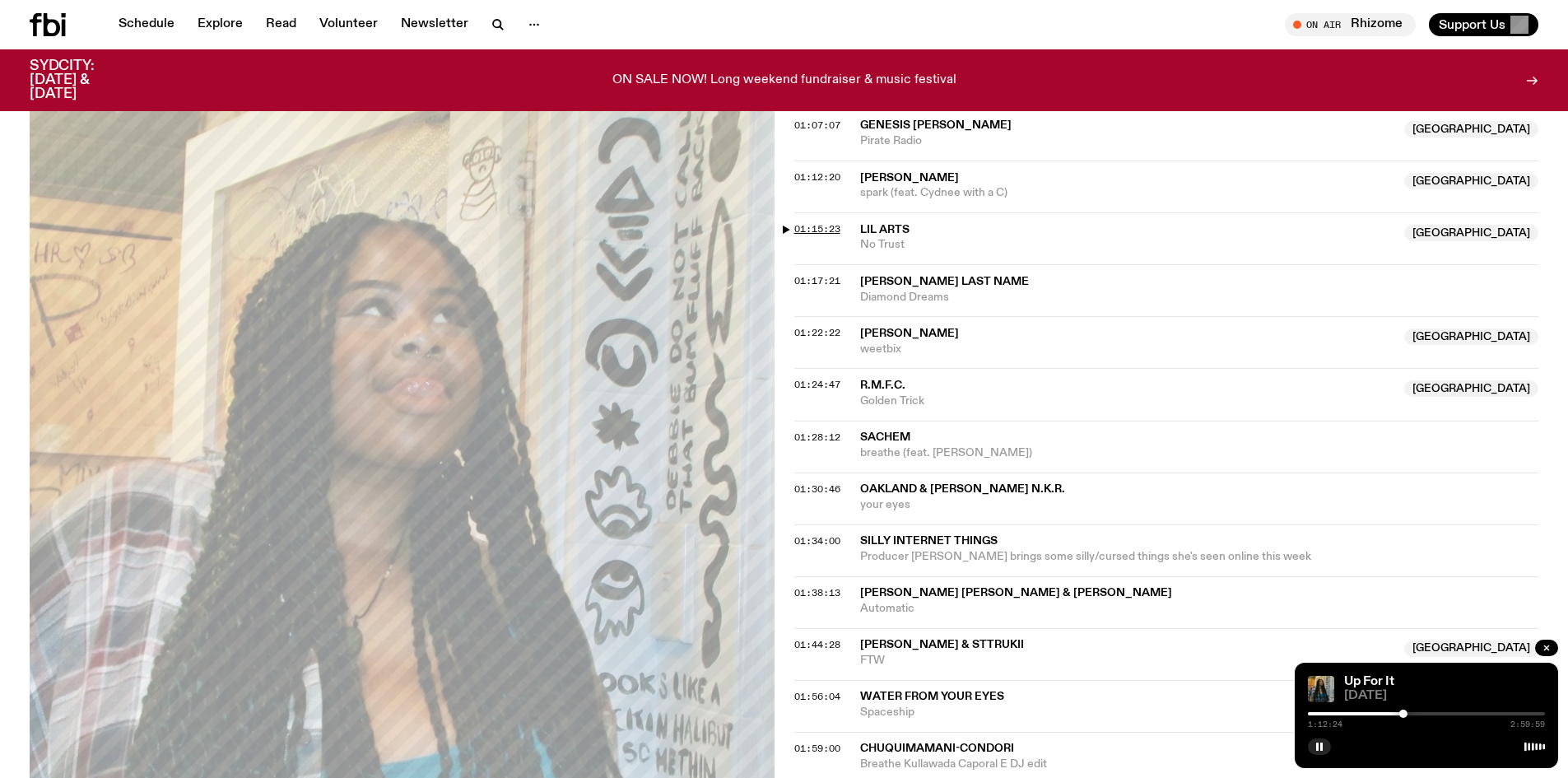
click at [822, 229] on span "01:15:23" at bounding box center [817, 228] width 46 height 13
click at [826, 286] on span "01:17:21" at bounding box center [817, 280] width 46 height 13
click at [833, 332] on span "01:22:22" at bounding box center [817, 332] width 46 height 13
click at [829, 386] on span "01:24:47" at bounding box center [817, 383] width 46 height 13
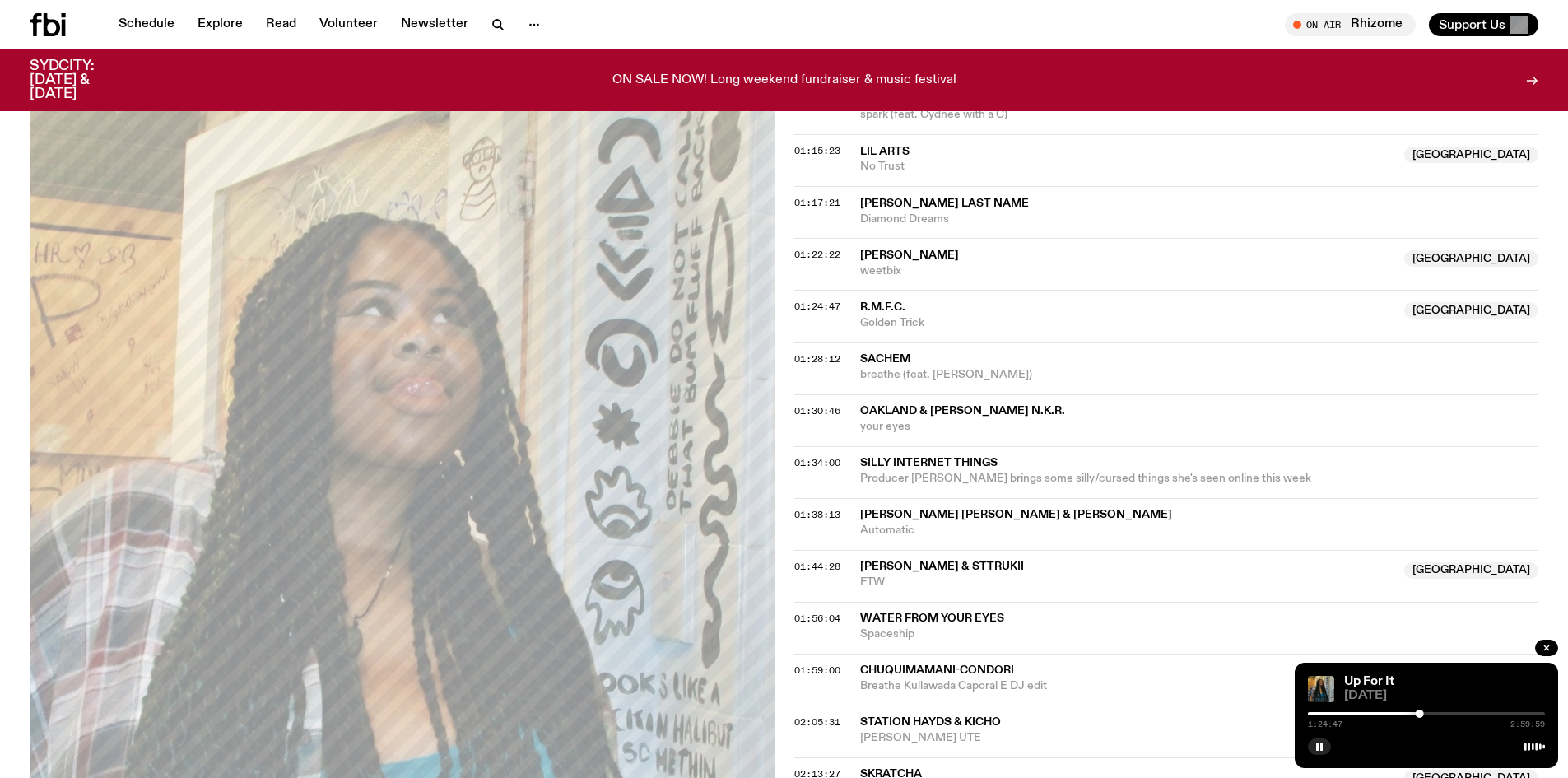
scroll to position [1555, 0]
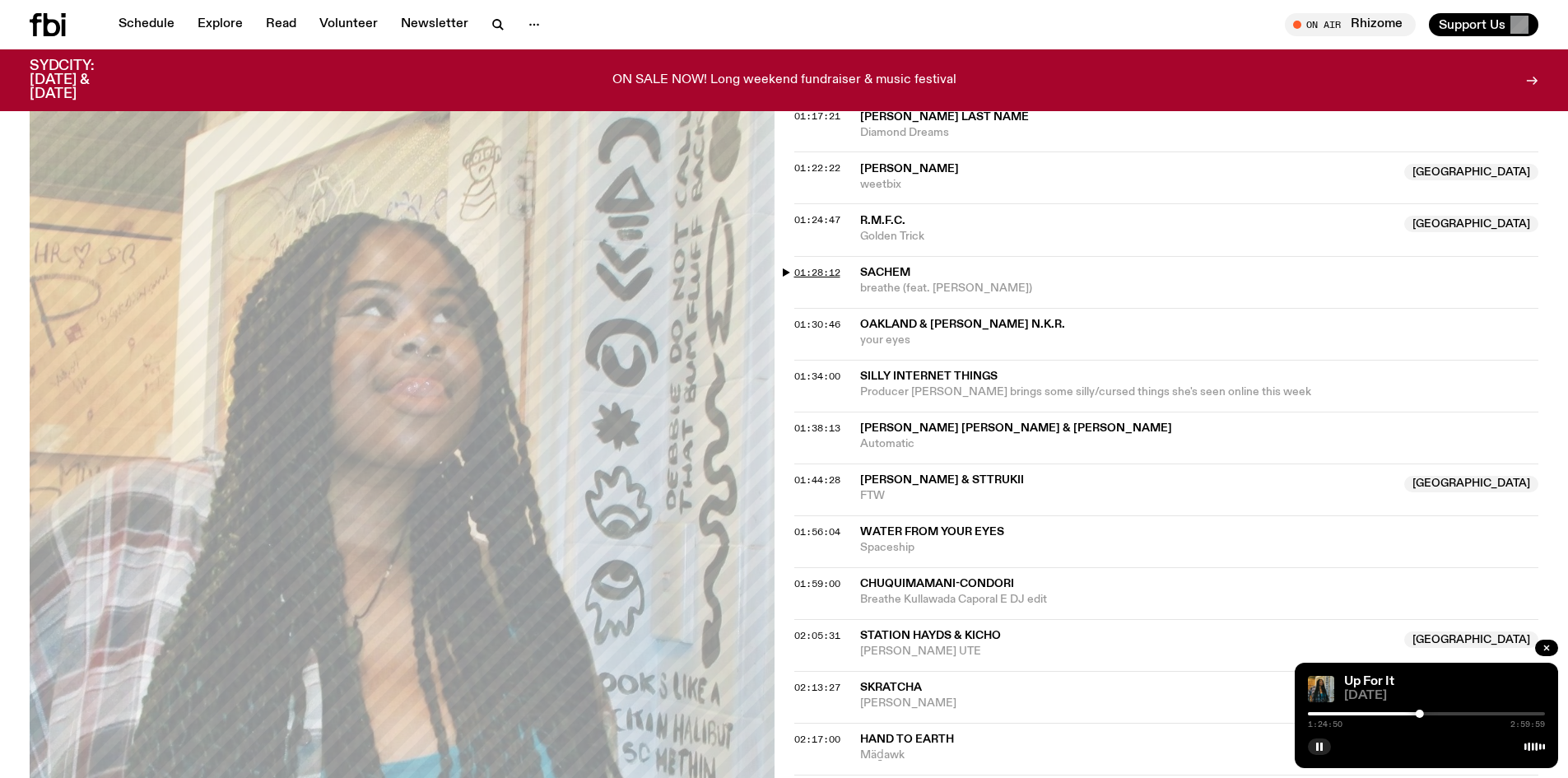
click at [812, 274] on span "01:28:12" at bounding box center [817, 272] width 46 height 13
click at [828, 323] on span "01:30:46" at bounding box center [817, 324] width 46 height 13
click at [828, 373] on span "01:34:00" at bounding box center [817, 376] width 46 height 13
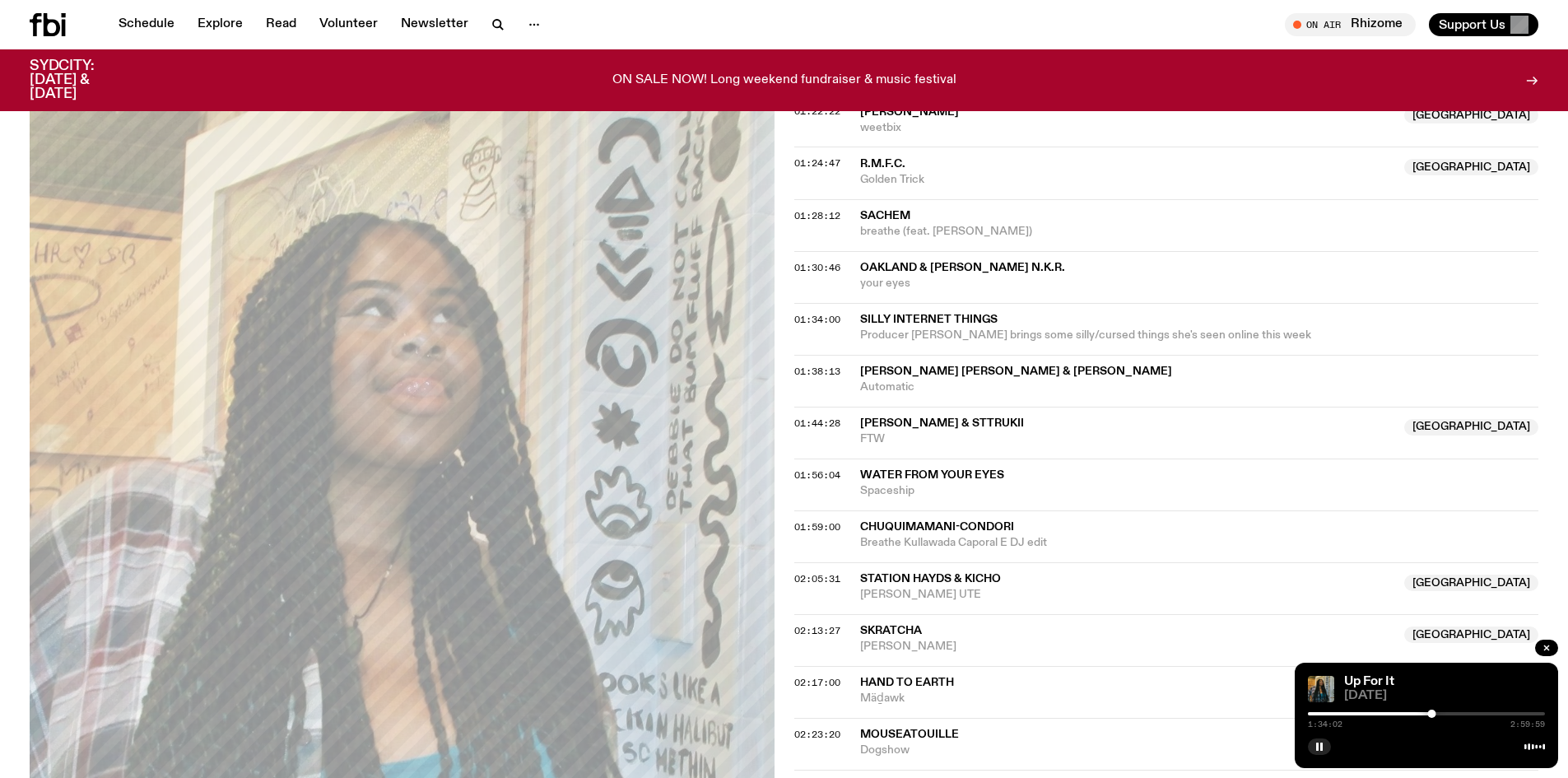
scroll to position [1719, 0]
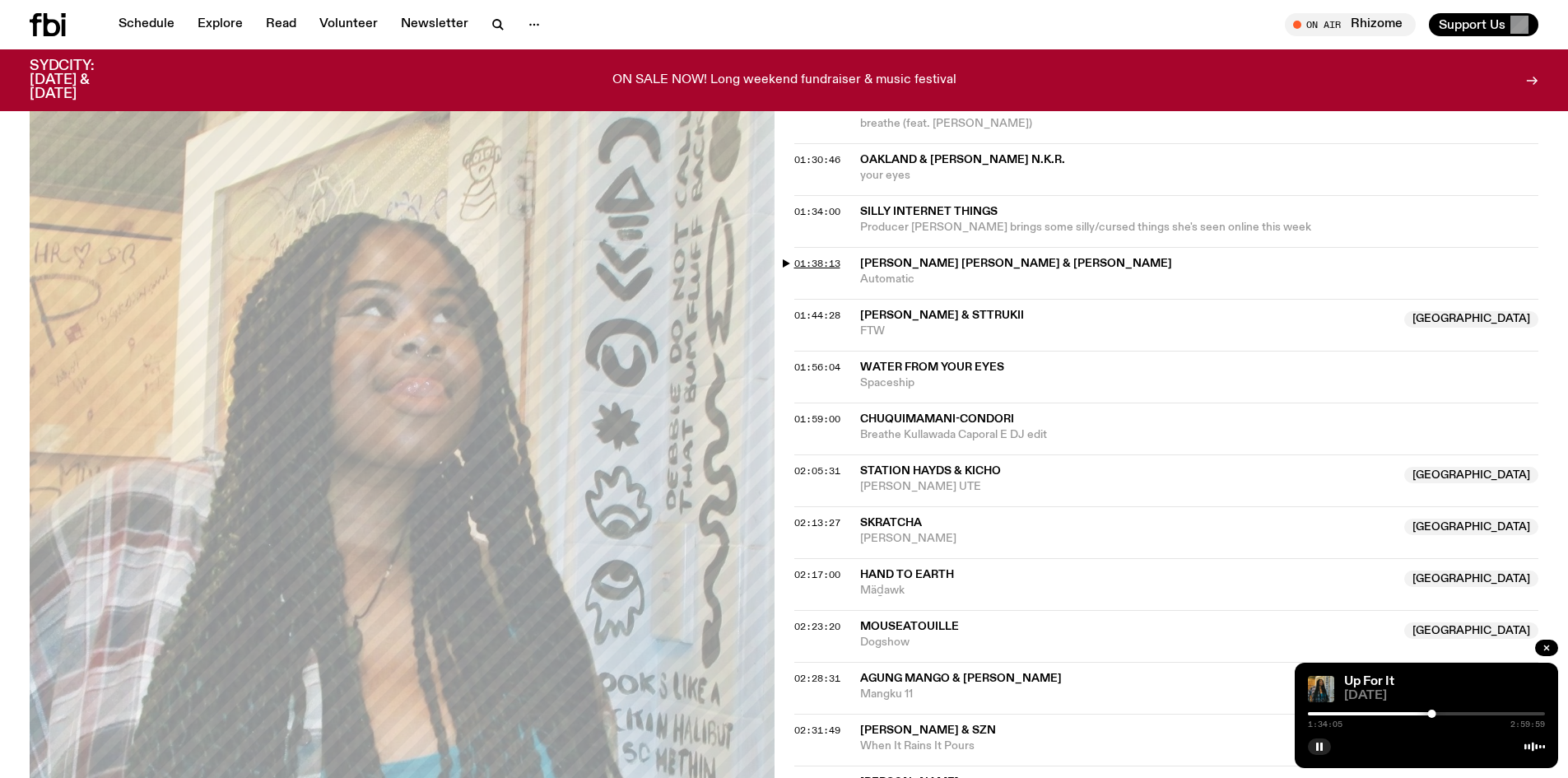
click at [833, 266] on span "01:38:13" at bounding box center [817, 263] width 46 height 13
click at [828, 308] on span "01:44:28" at bounding box center [817, 314] width 46 height 13
click at [835, 362] on span "01:56:04" at bounding box center [817, 366] width 46 height 13
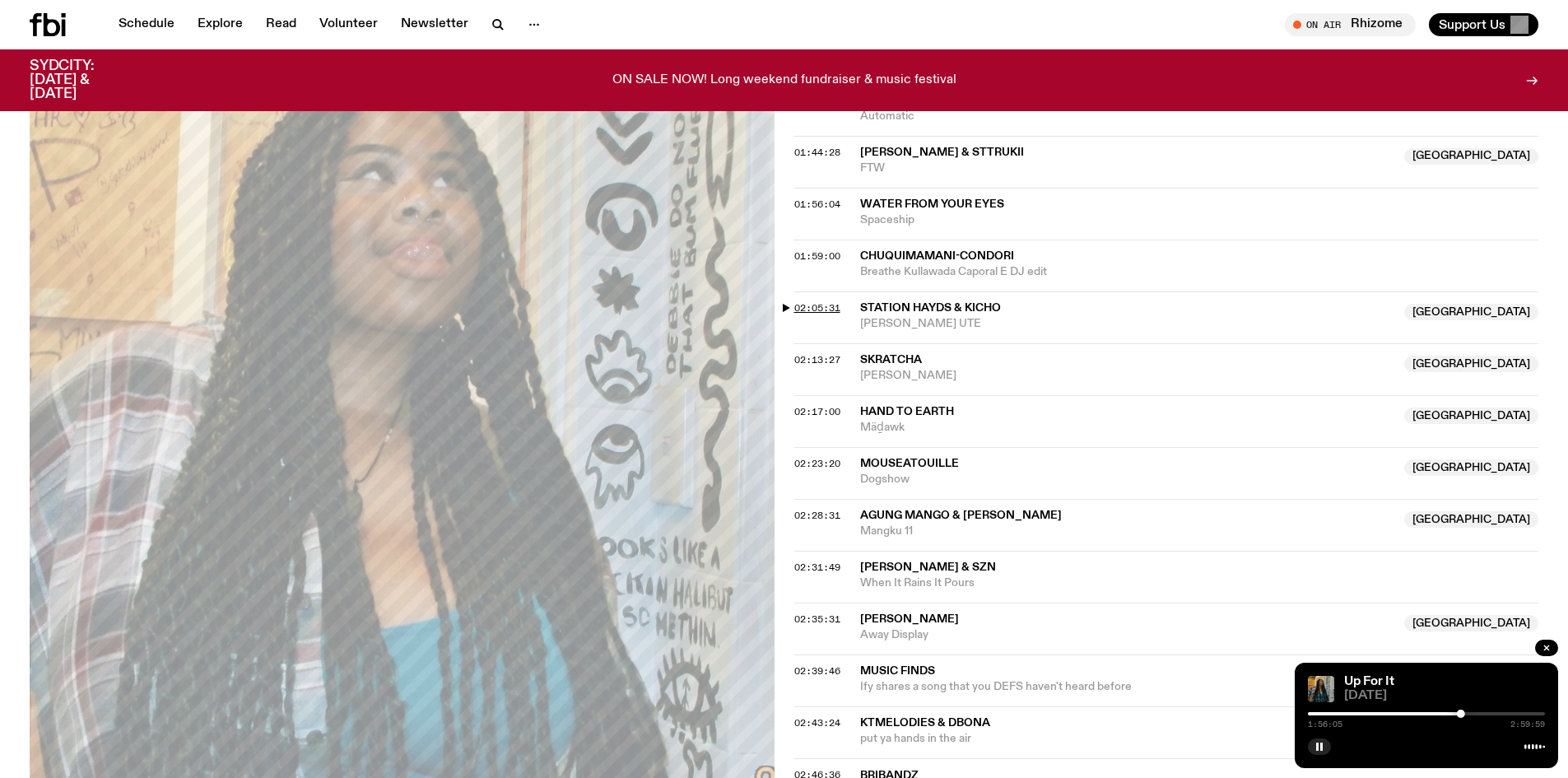
scroll to position [1884, 0]
click at [834, 255] on span "01:59:00" at bounding box center [817, 254] width 46 height 13
click at [828, 307] on span "02:05:31" at bounding box center [817, 306] width 46 height 13
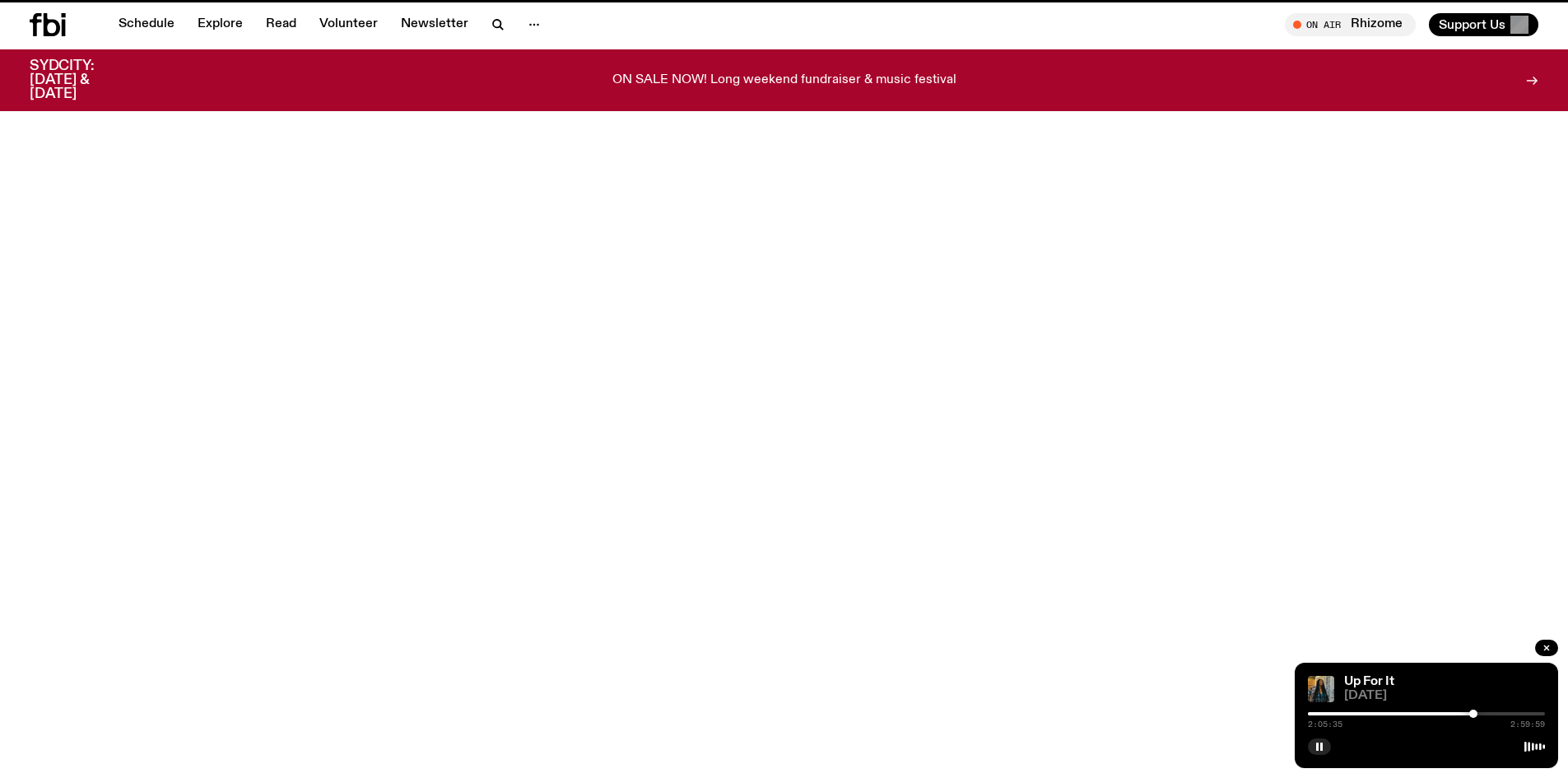
scroll to position [732, 0]
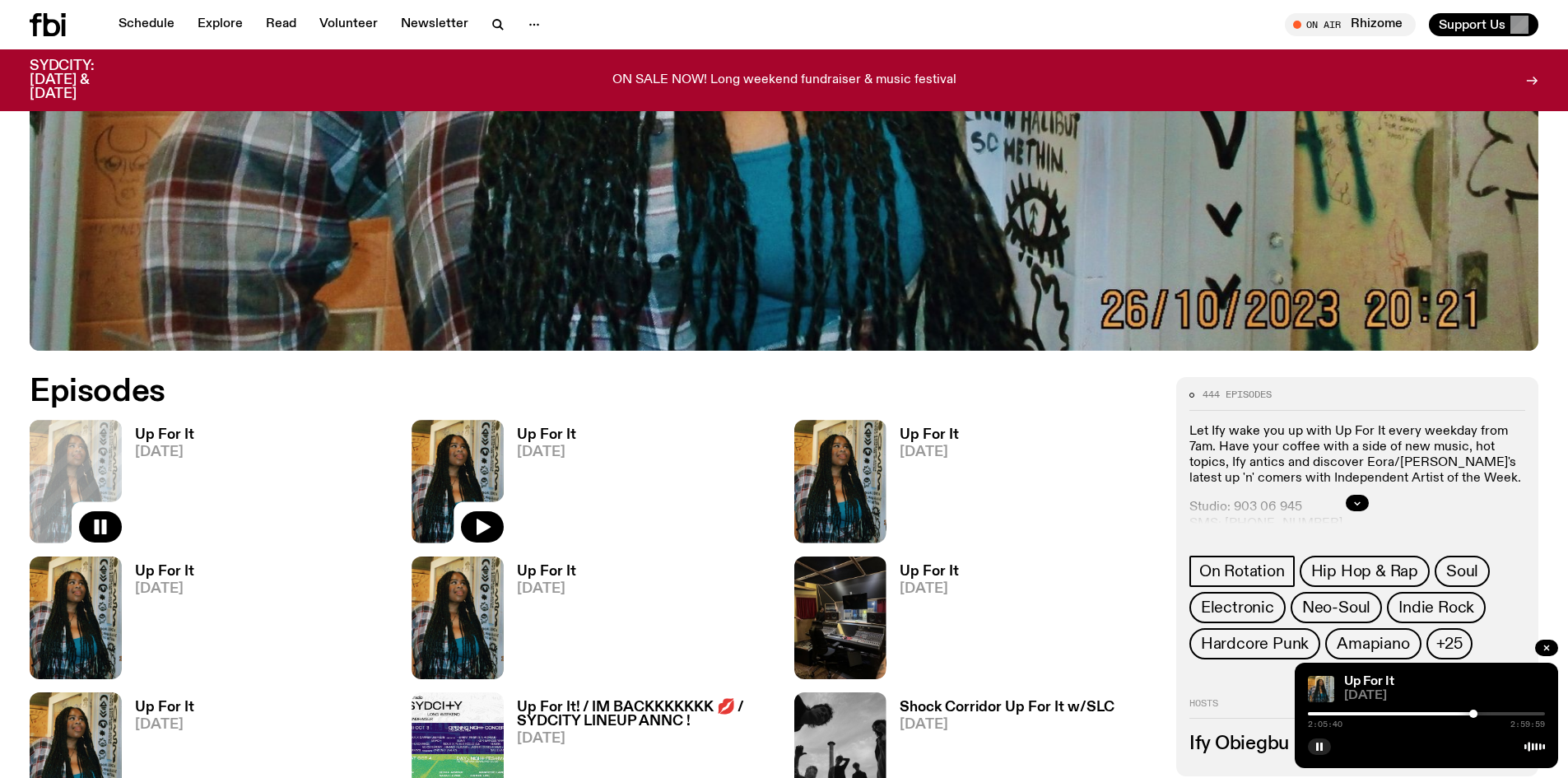
click at [464, 475] on img at bounding box center [458, 482] width 92 height 123
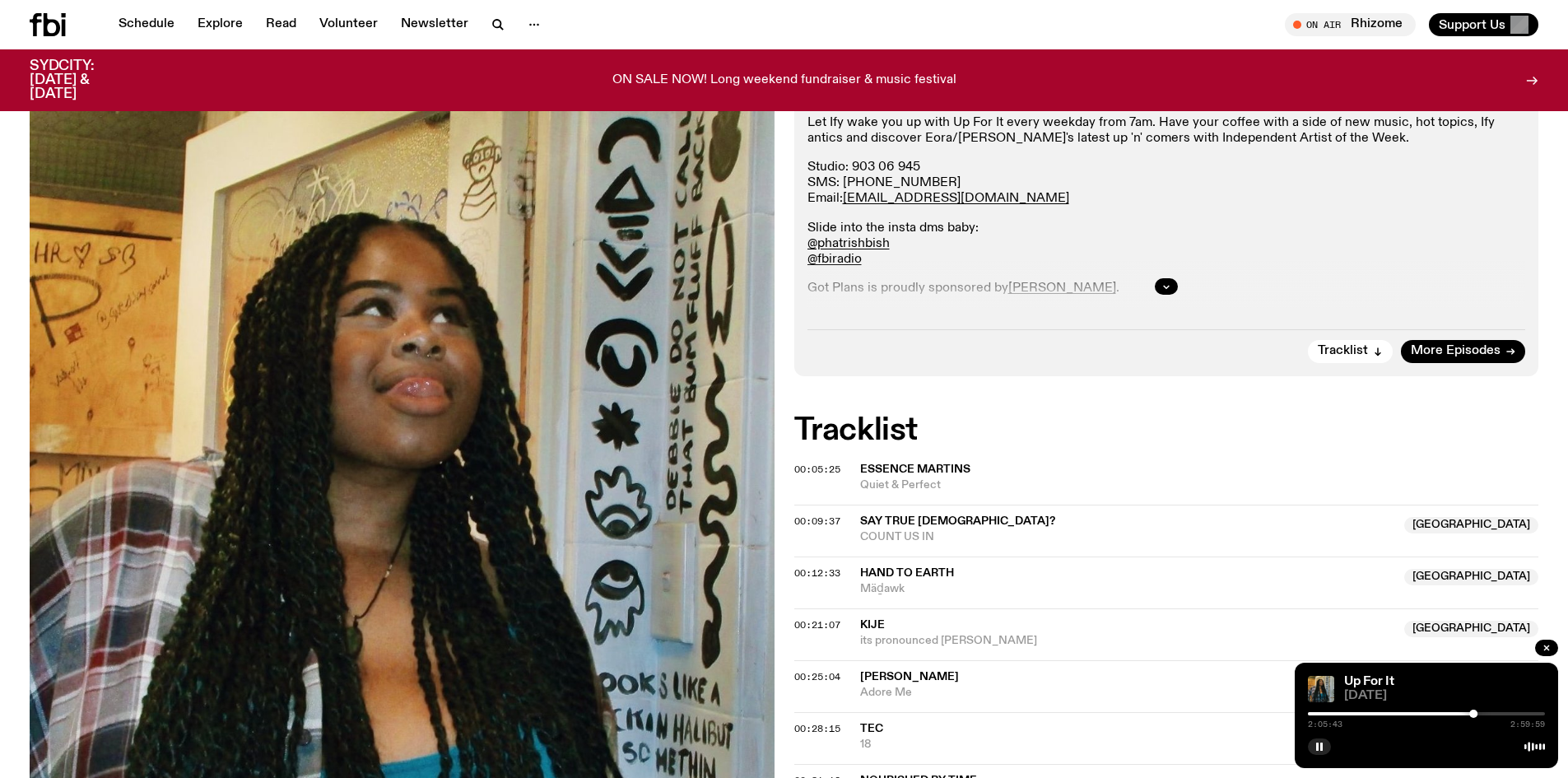
scroll to position [567, 0]
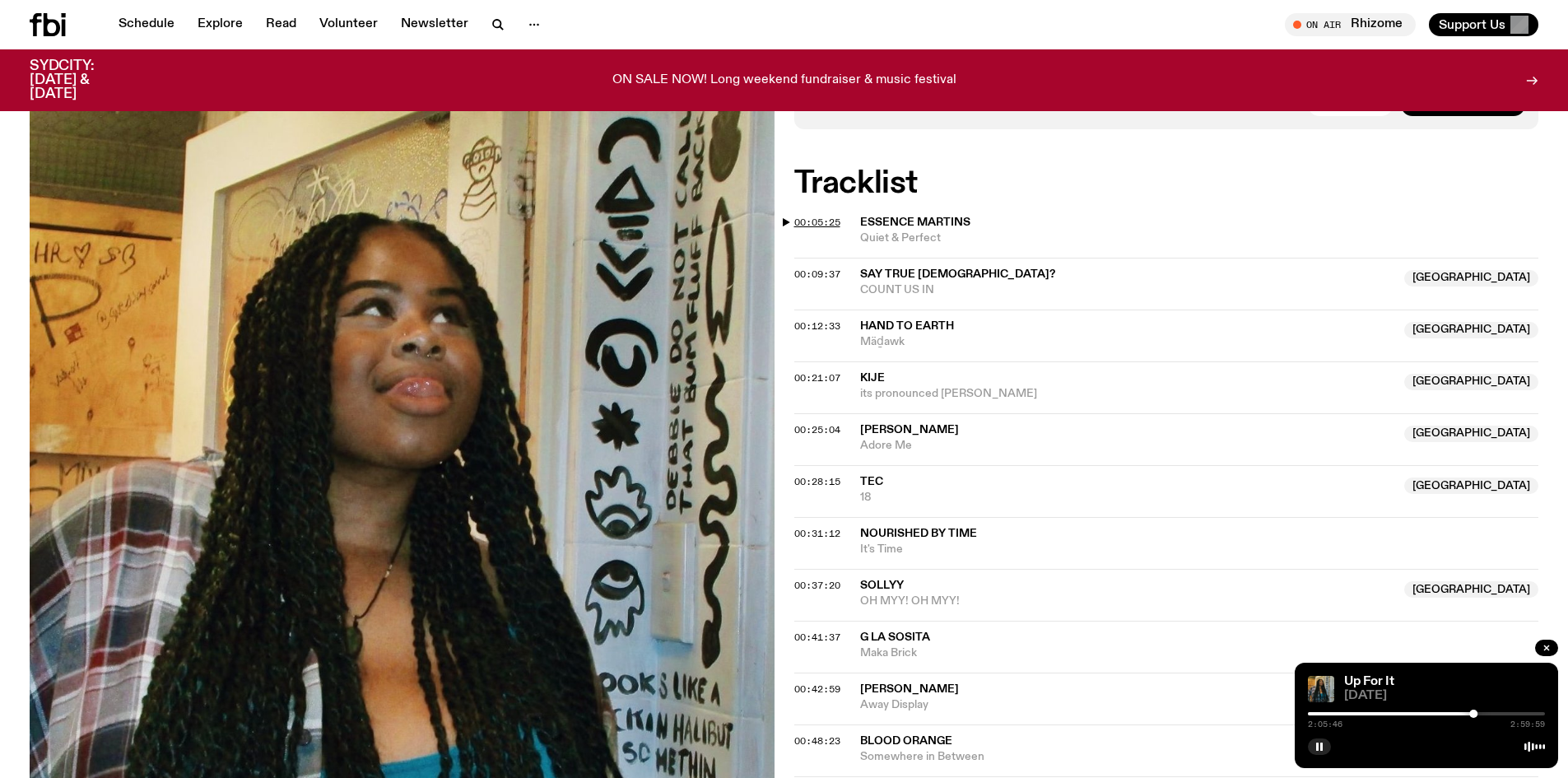
click at [825, 225] on span "00:05:25" at bounding box center [817, 221] width 46 height 13
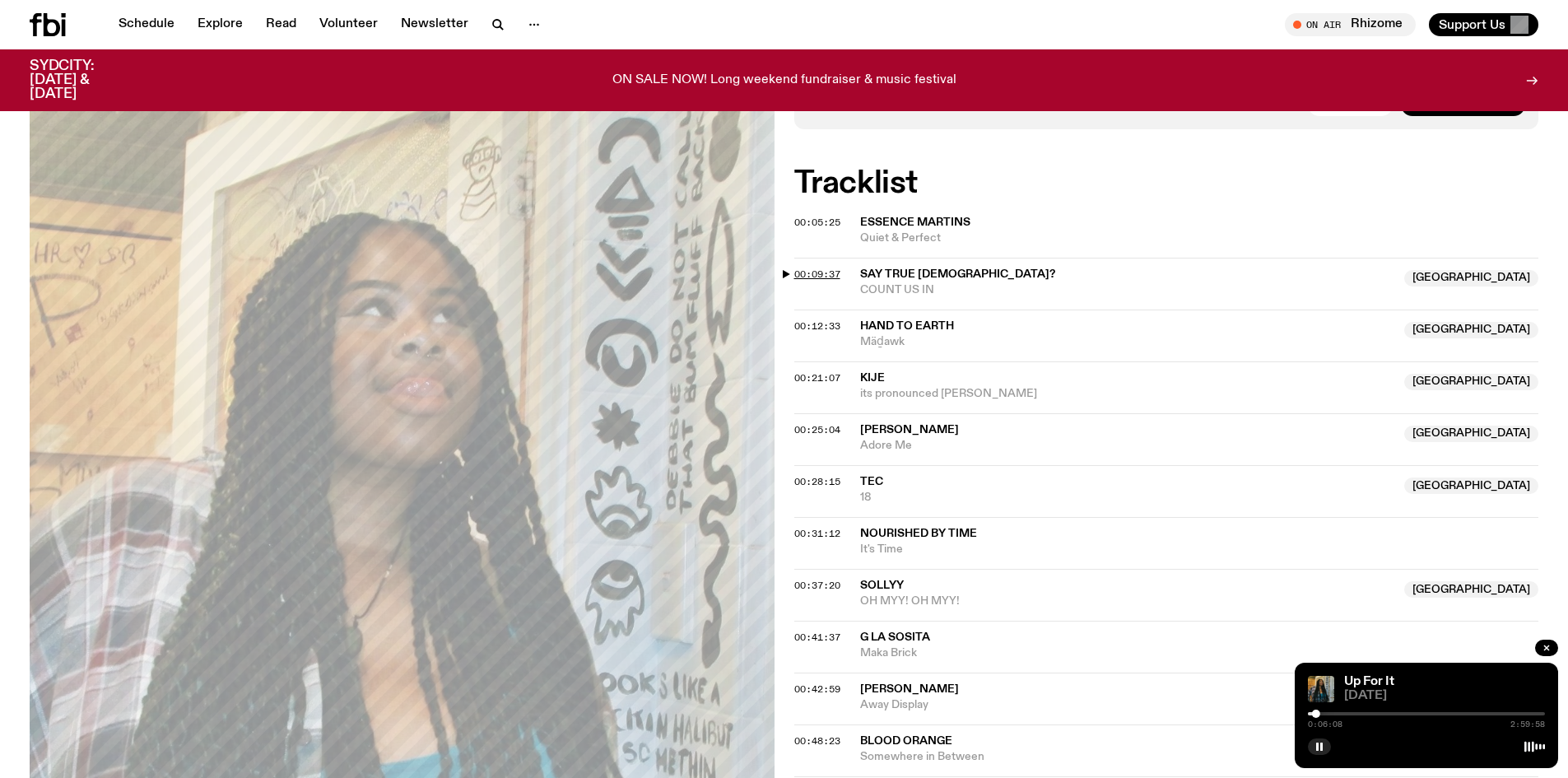
click at [813, 275] on span "00:09:37" at bounding box center [817, 273] width 46 height 13
click at [821, 323] on span "00:12:33" at bounding box center [817, 325] width 46 height 13
click at [834, 376] on span "00:21:07" at bounding box center [817, 377] width 46 height 13
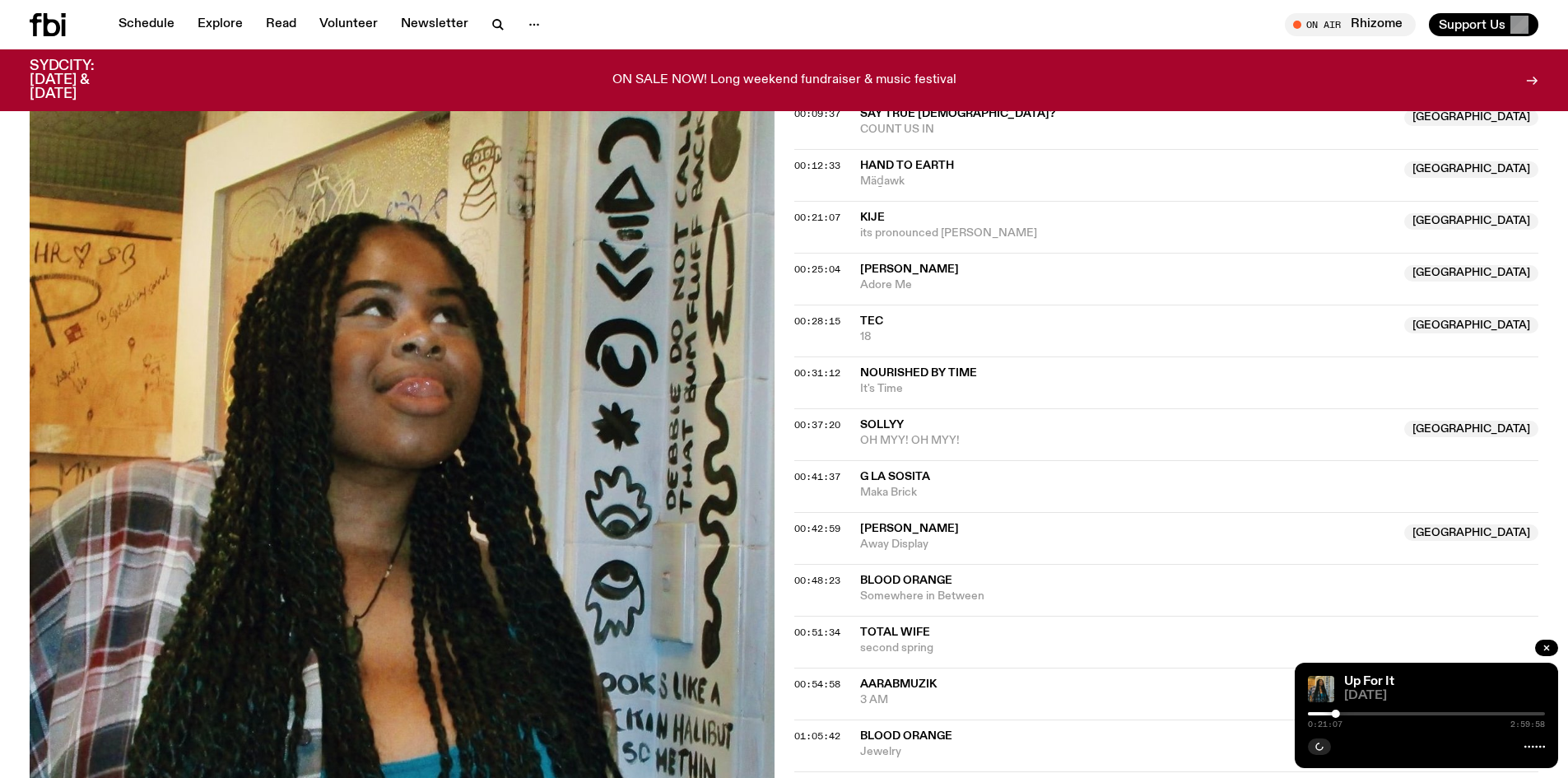
scroll to position [732, 0]
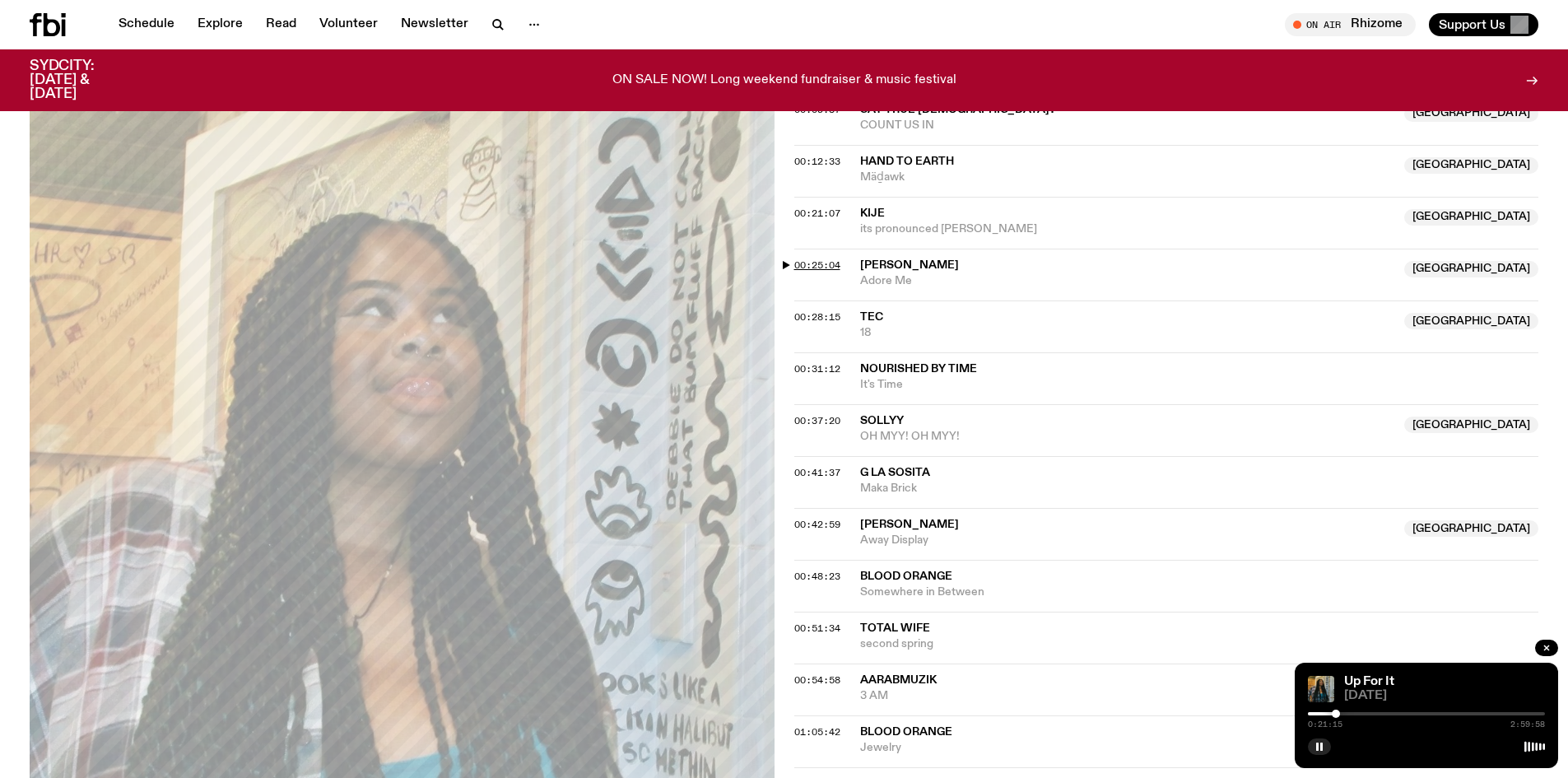
click at [828, 265] on span "00:25:04" at bounding box center [817, 265] width 46 height 13
click at [822, 318] on span "00:28:15" at bounding box center [817, 316] width 46 height 13
click at [826, 371] on span "00:31:12" at bounding box center [817, 368] width 46 height 13
click at [832, 418] on span "00:37:20" at bounding box center [817, 420] width 46 height 13
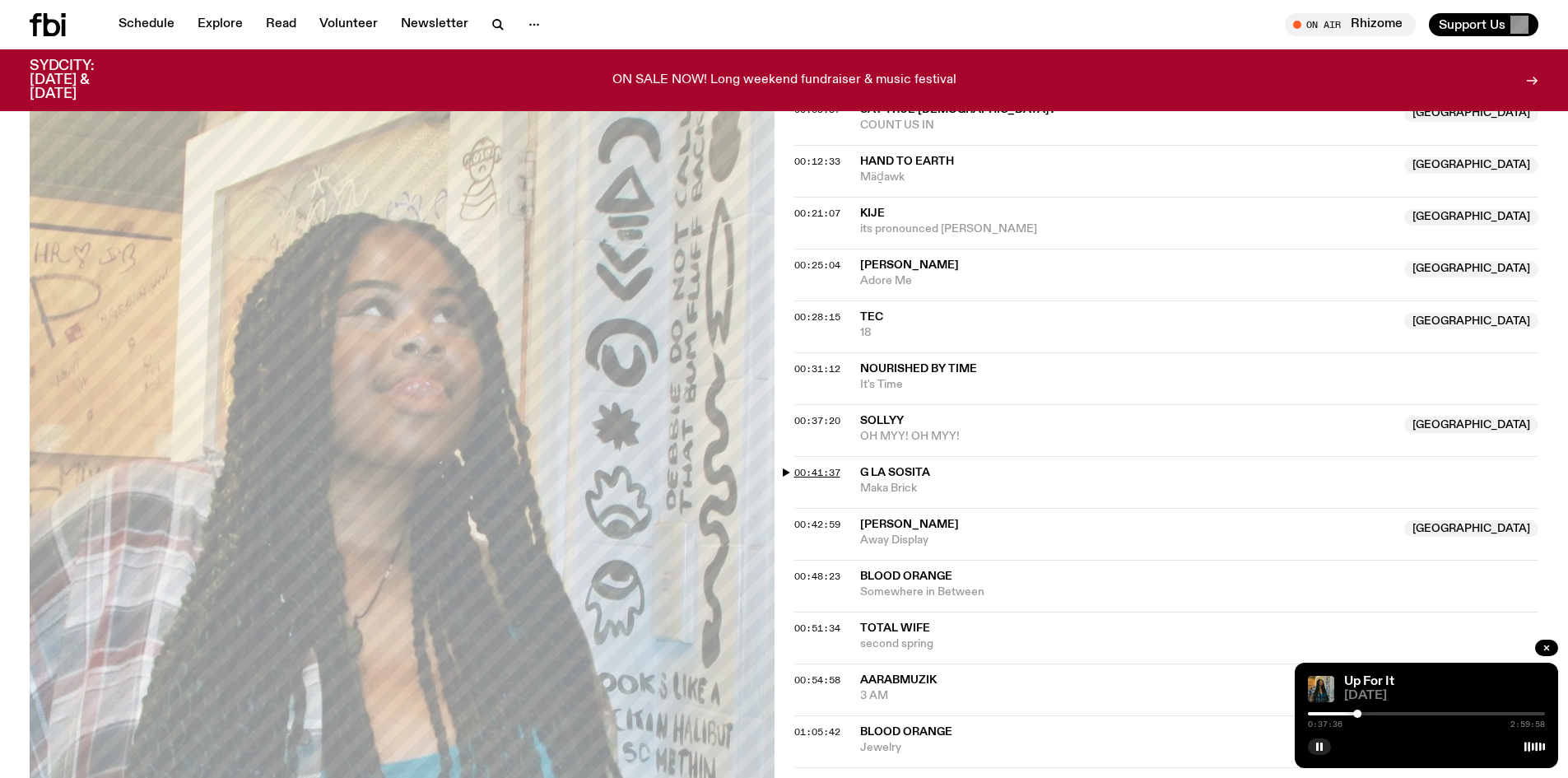
click at [832, 465] on span "00:41:37" at bounding box center [817, 471] width 46 height 13
click at [838, 471] on span "00:41:37" at bounding box center [817, 471] width 46 height 13
click at [821, 524] on span "00:42:59" at bounding box center [817, 524] width 46 height 13
click at [818, 580] on span "00:48:23" at bounding box center [817, 576] width 46 height 13
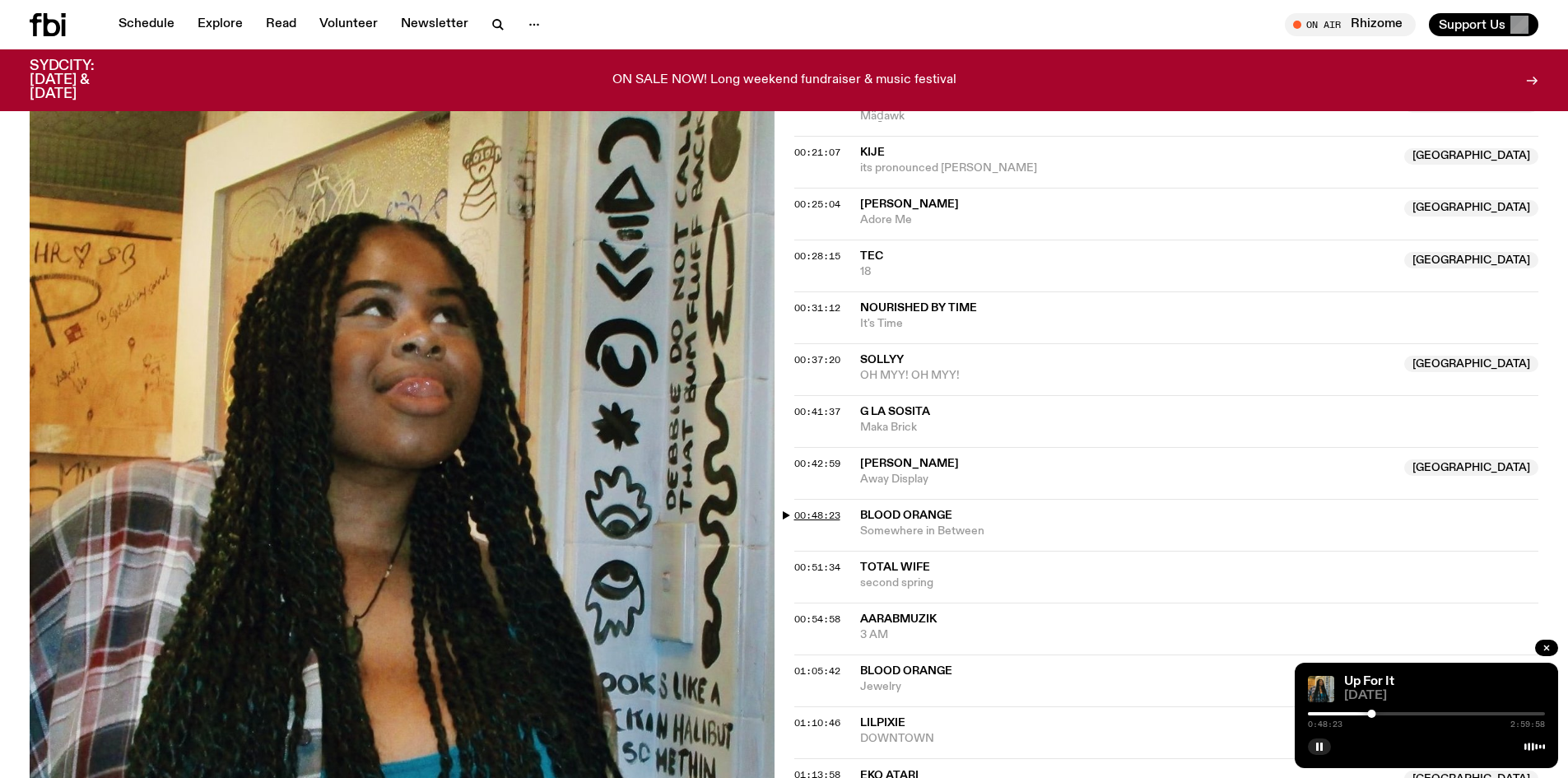
scroll to position [897, 0]
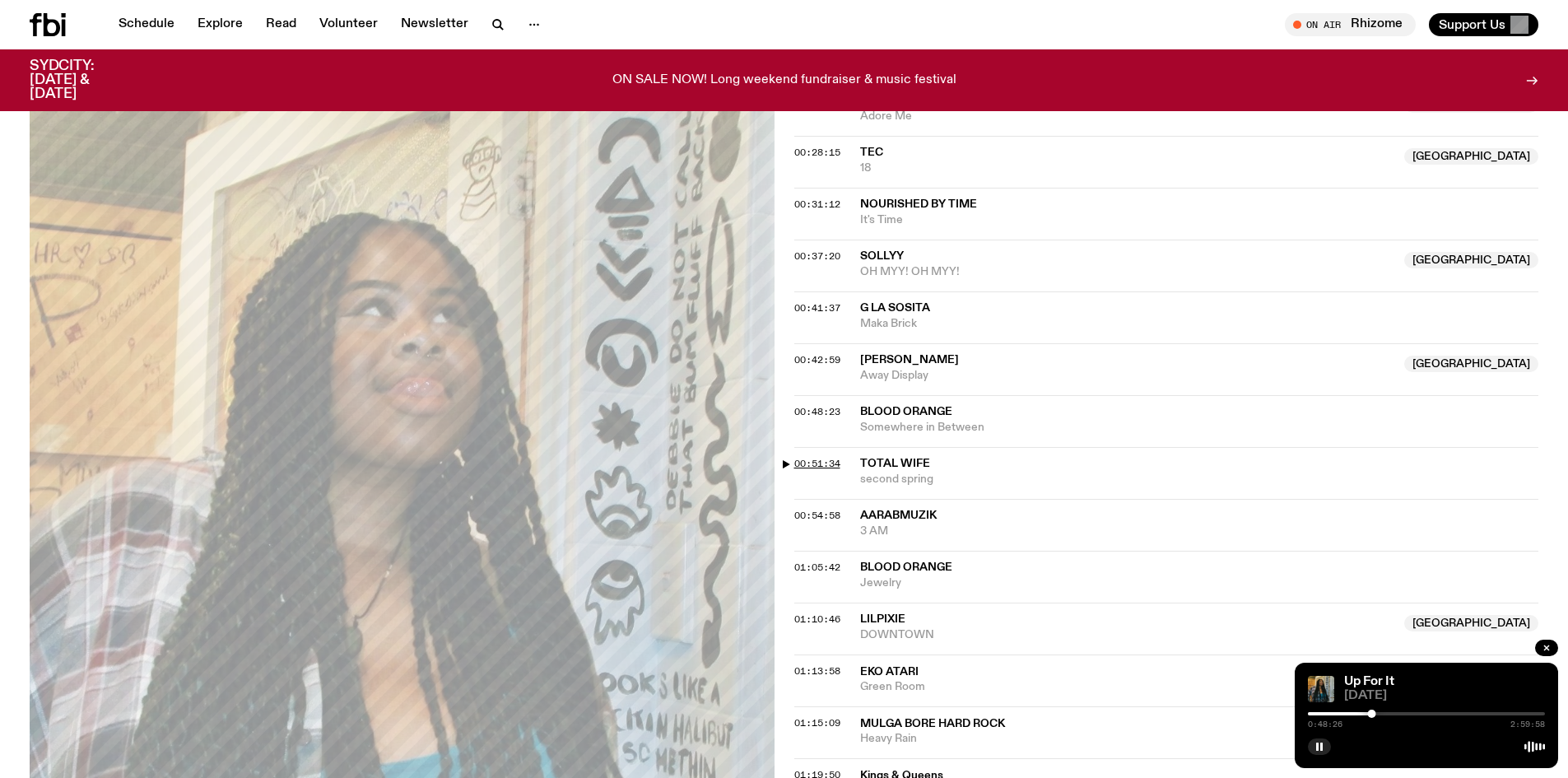
click at [808, 465] on span "00:51:34" at bounding box center [817, 463] width 46 height 13
click at [827, 518] on span "00:54:58" at bounding box center [817, 515] width 46 height 13
click at [826, 564] on span "01:05:42" at bounding box center [817, 566] width 46 height 13
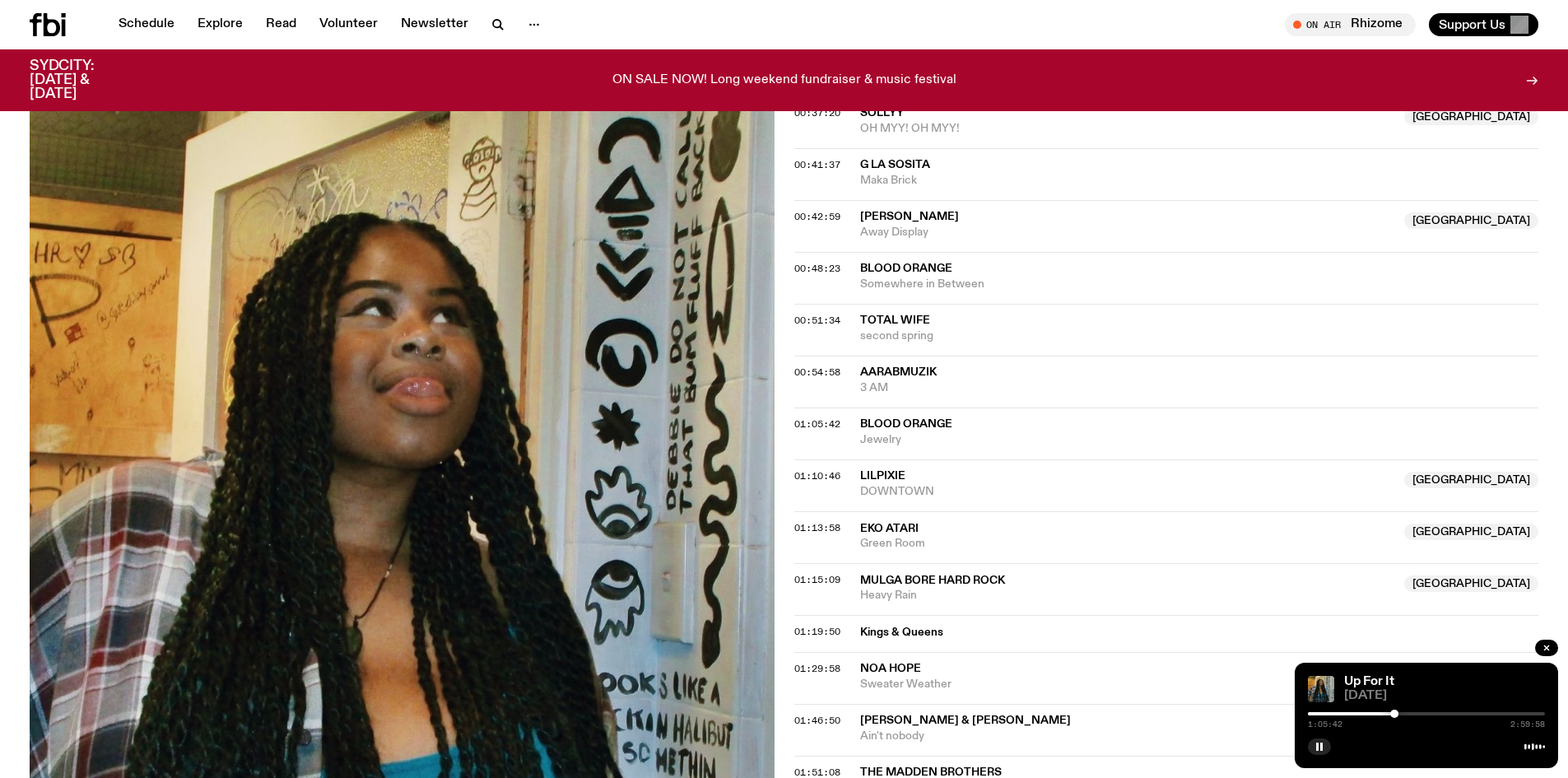
scroll to position [1061, 0]
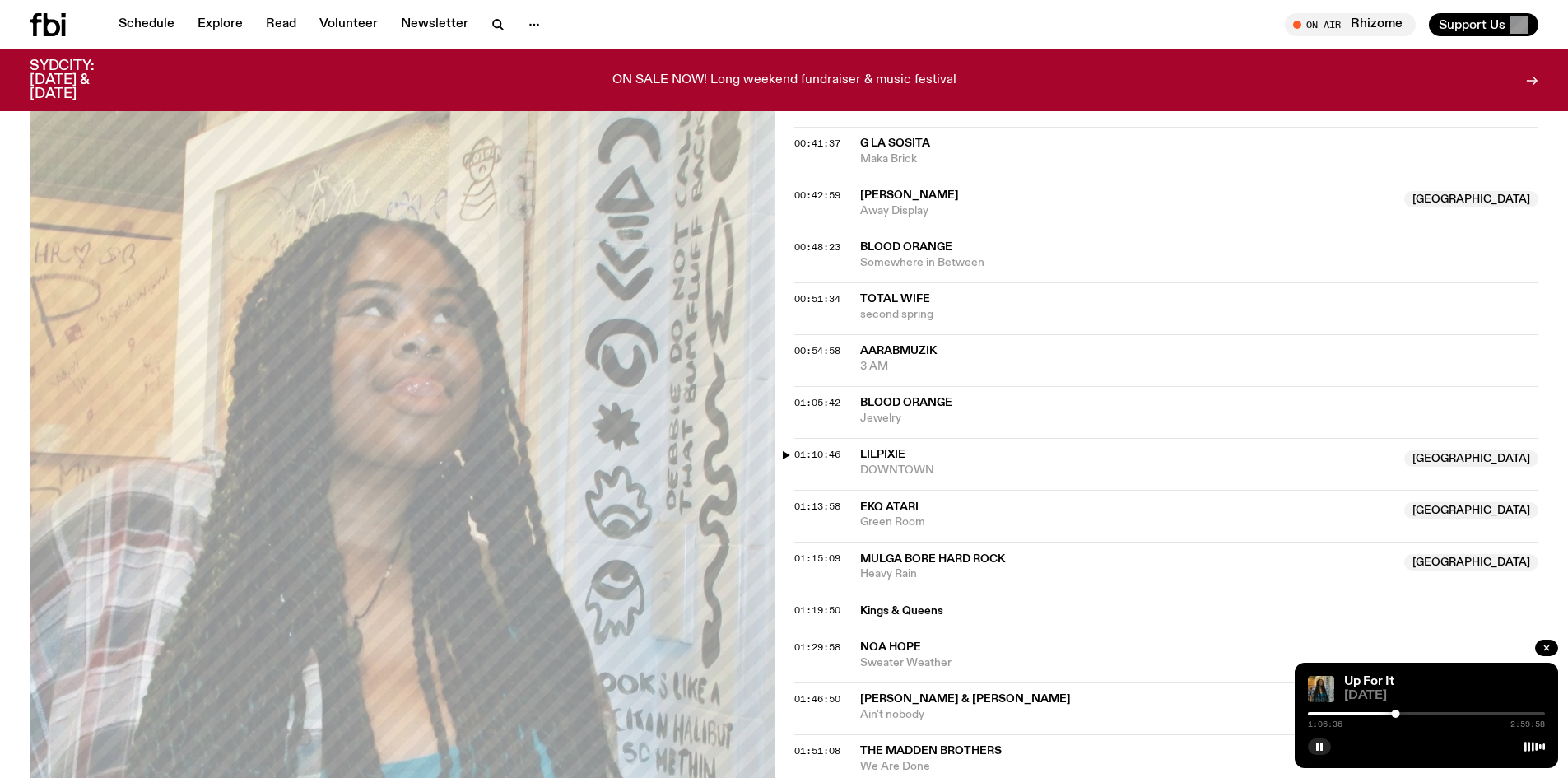
click at [817, 458] on span "01:10:46" at bounding box center [817, 453] width 46 height 13
click at [834, 506] on span "01:13:58" at bounding box center [817, 506] width 46 height 13
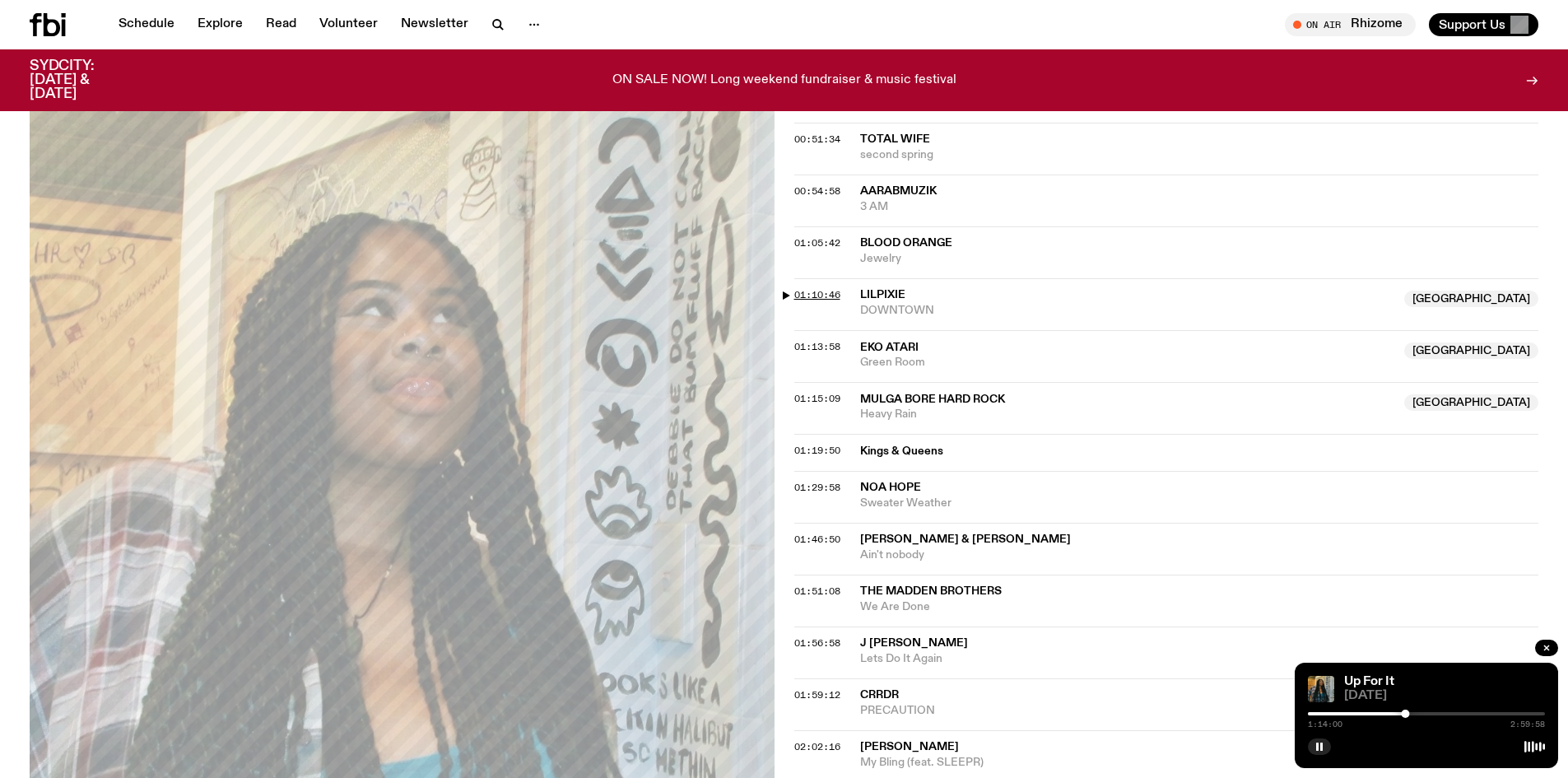
scroll to position [1144, 0]
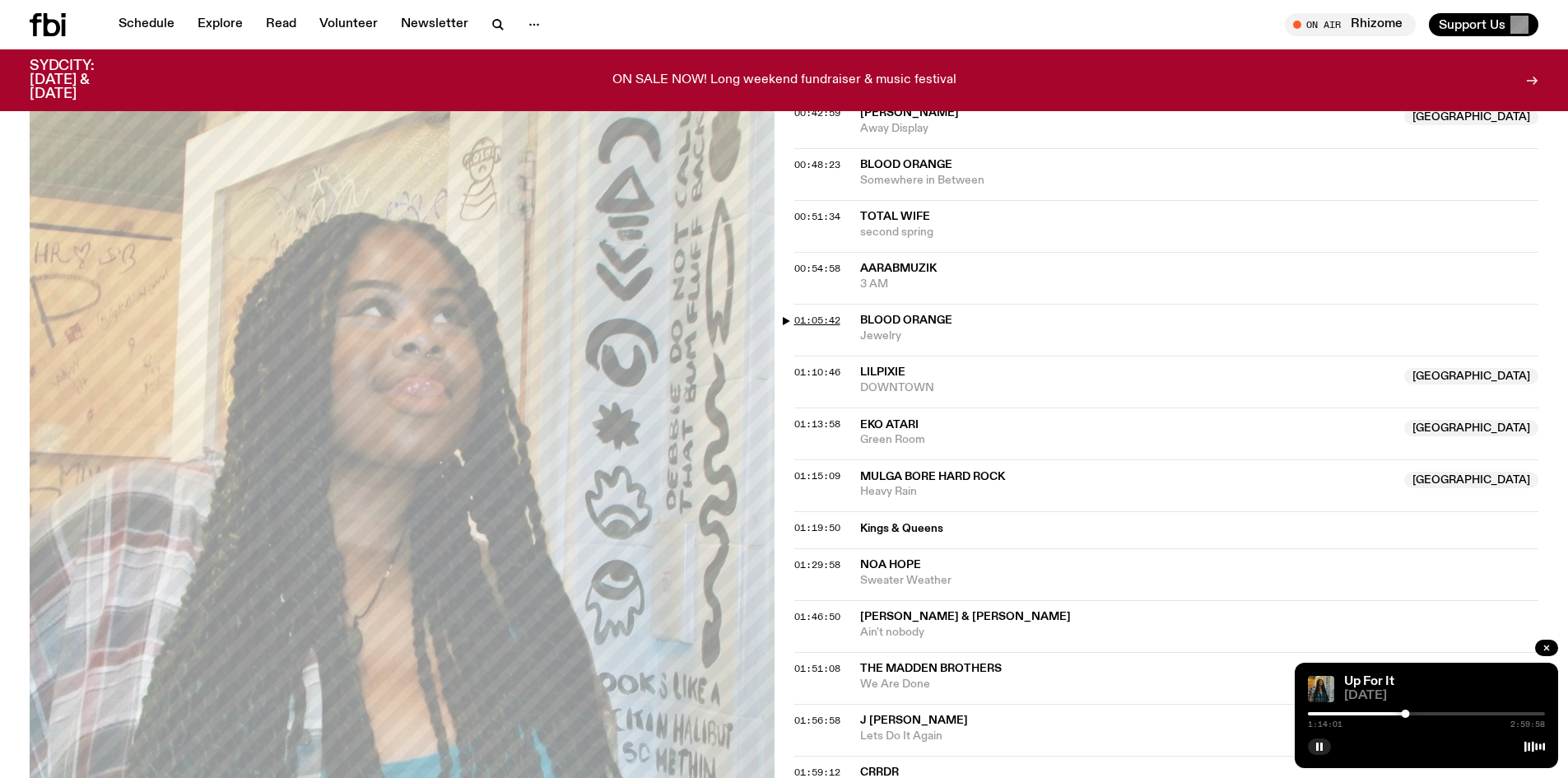
click at [817, 323] on span "01:05:42" at bounding box center [817, 319] width 46 height 13
click at [824, 482] on span "01:15:09" at bounding box center [817, 475] width 46 height 13
click at [816, 528] on span "01:19:50" at bounding box center [817, 527] width 46 height 13
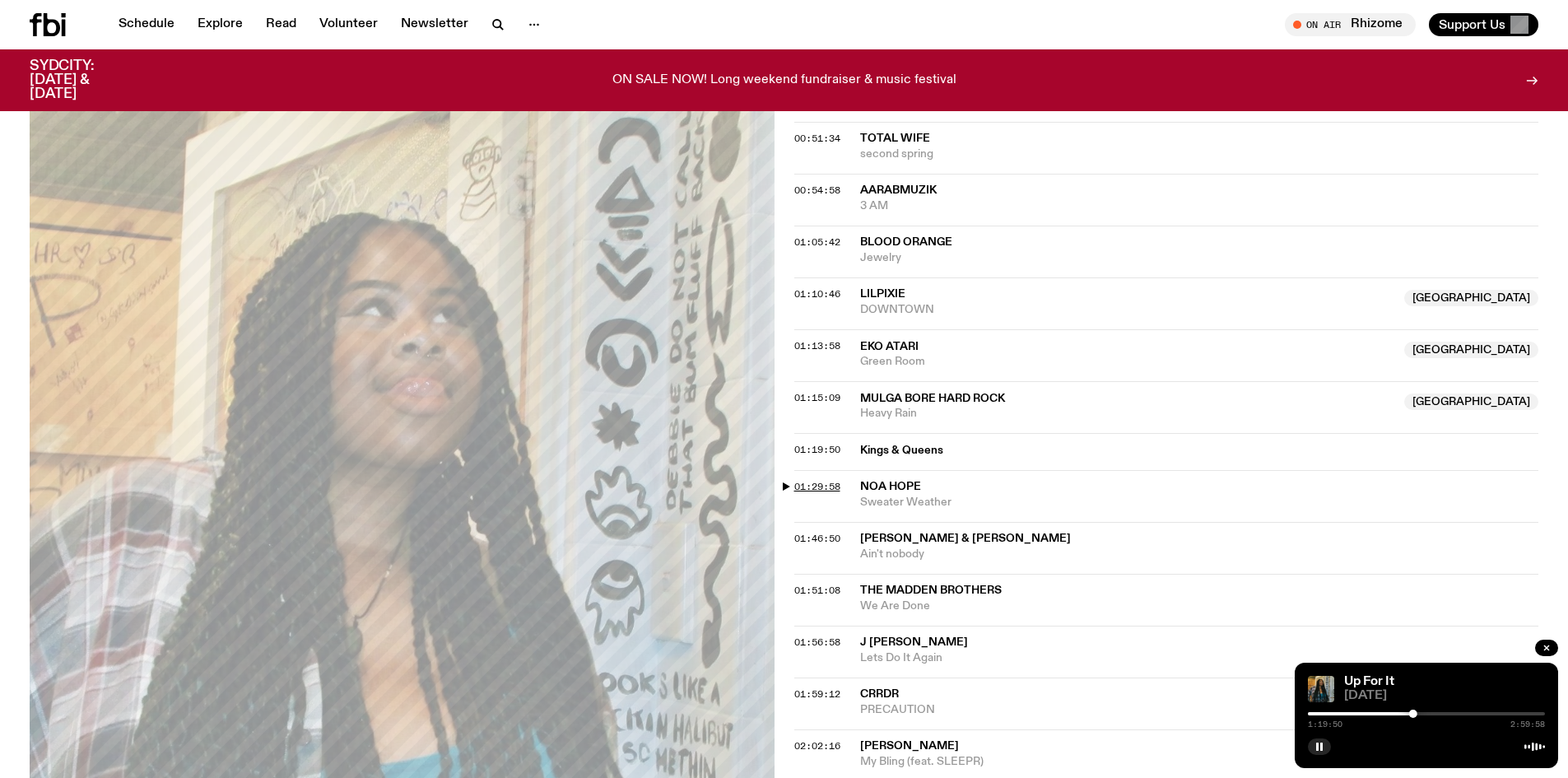
scroll to position [1225, 0]
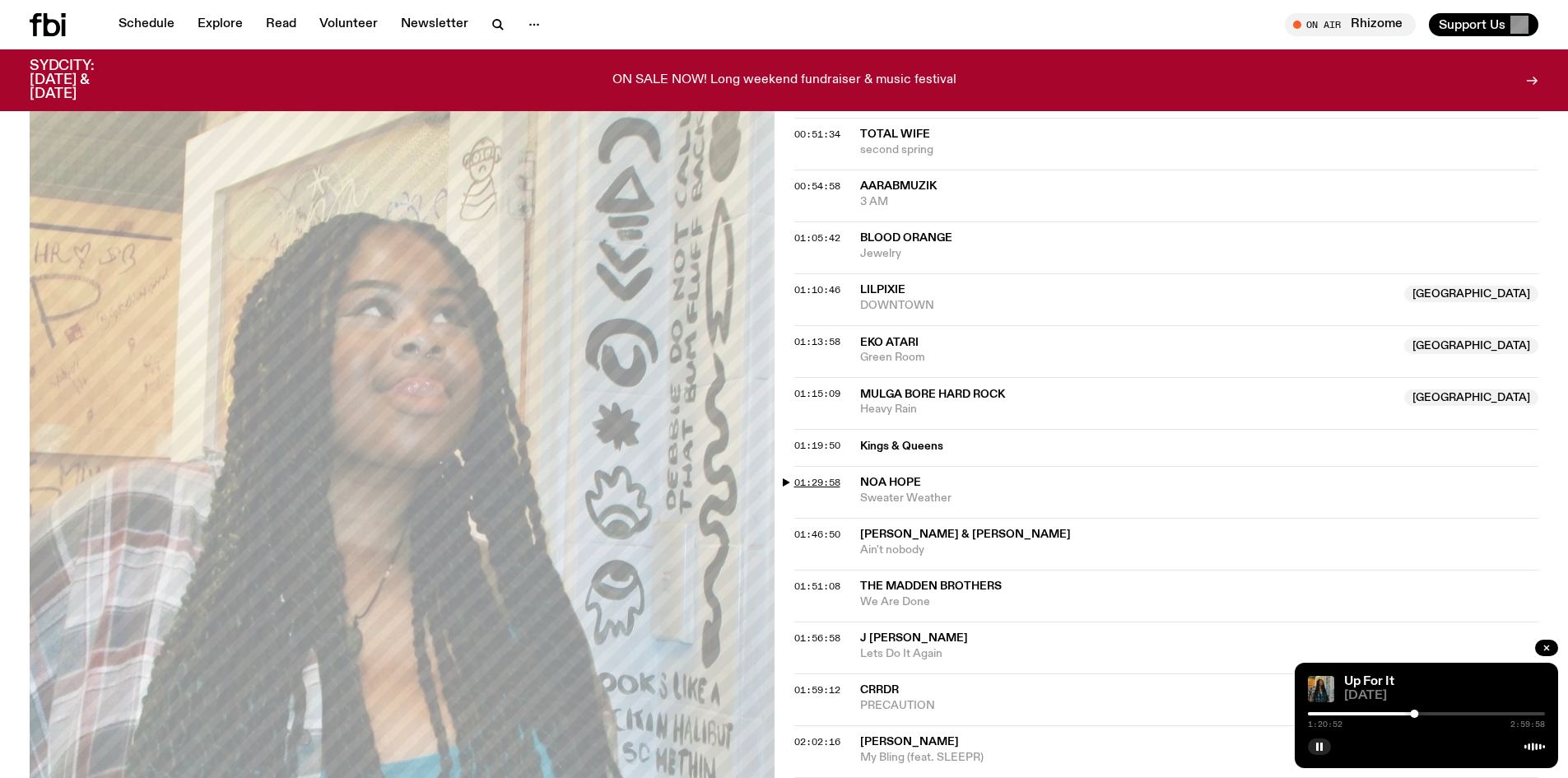
click at [832, 483] on span "01:29:58" at bounding box center [817, 482] width 46 height 13
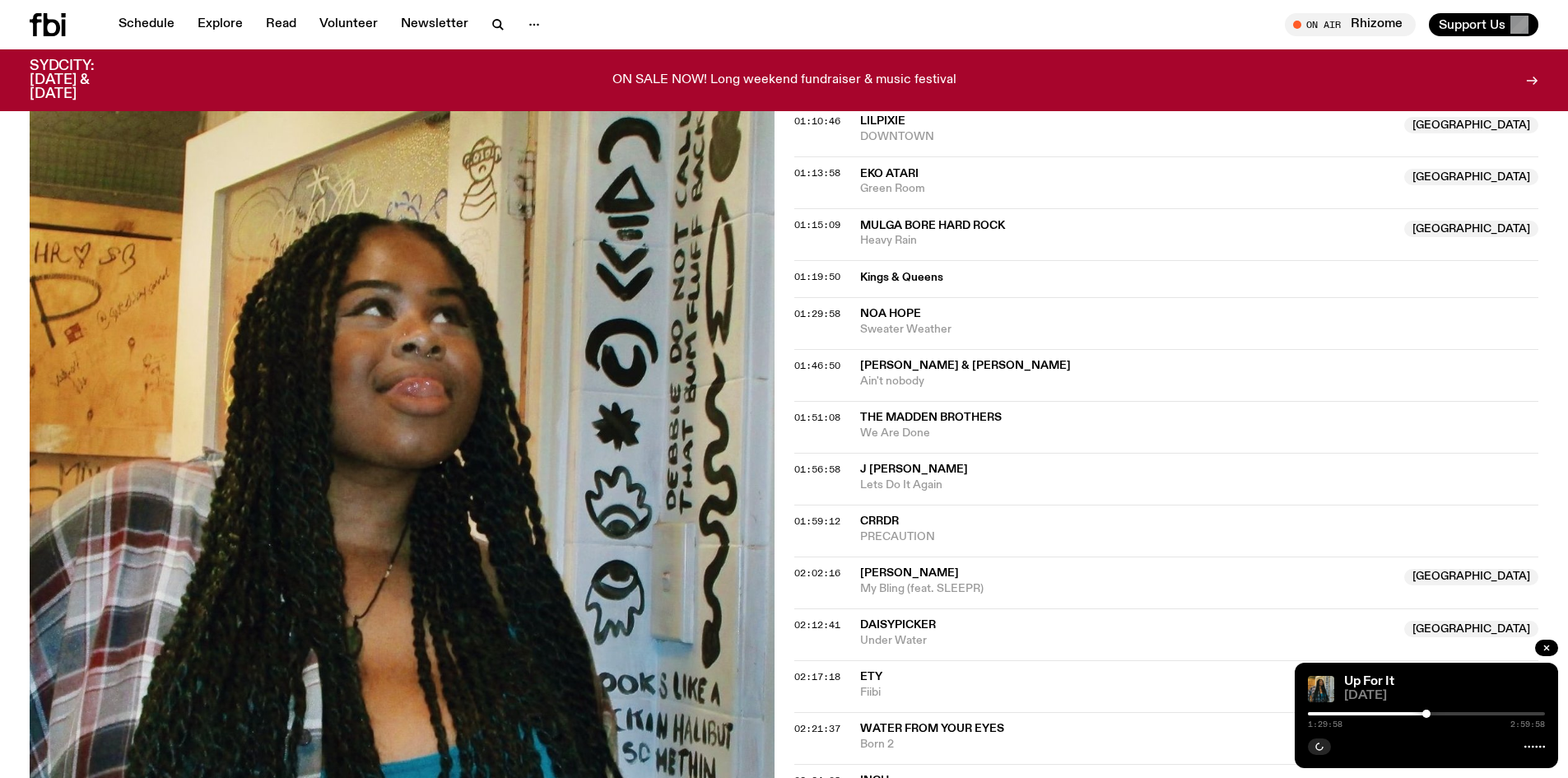
scroll to position [1390, 0]
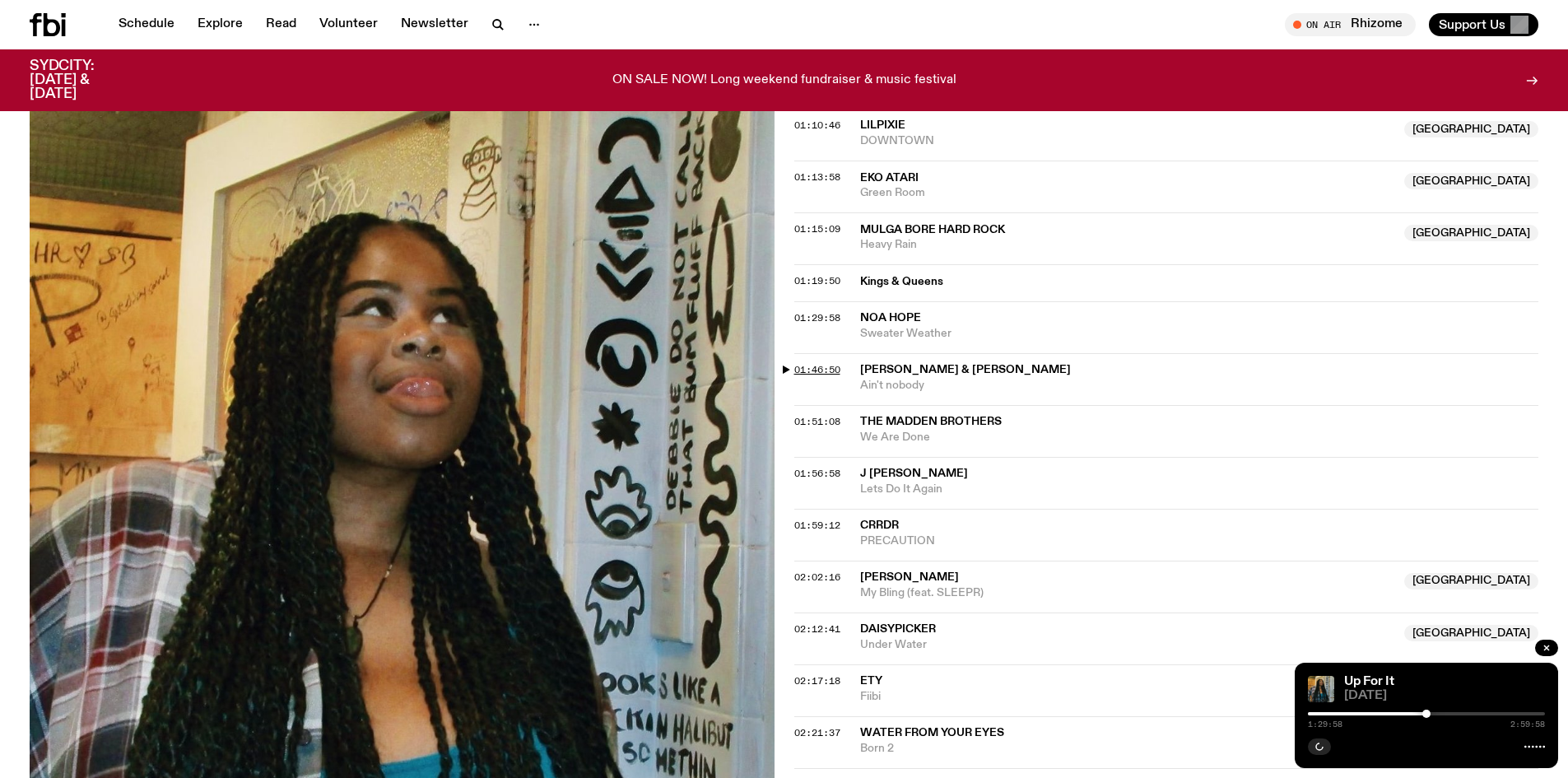
click at [823, 365] on span "01:46:50" at bounding box center [817, 369] width 46 height 13
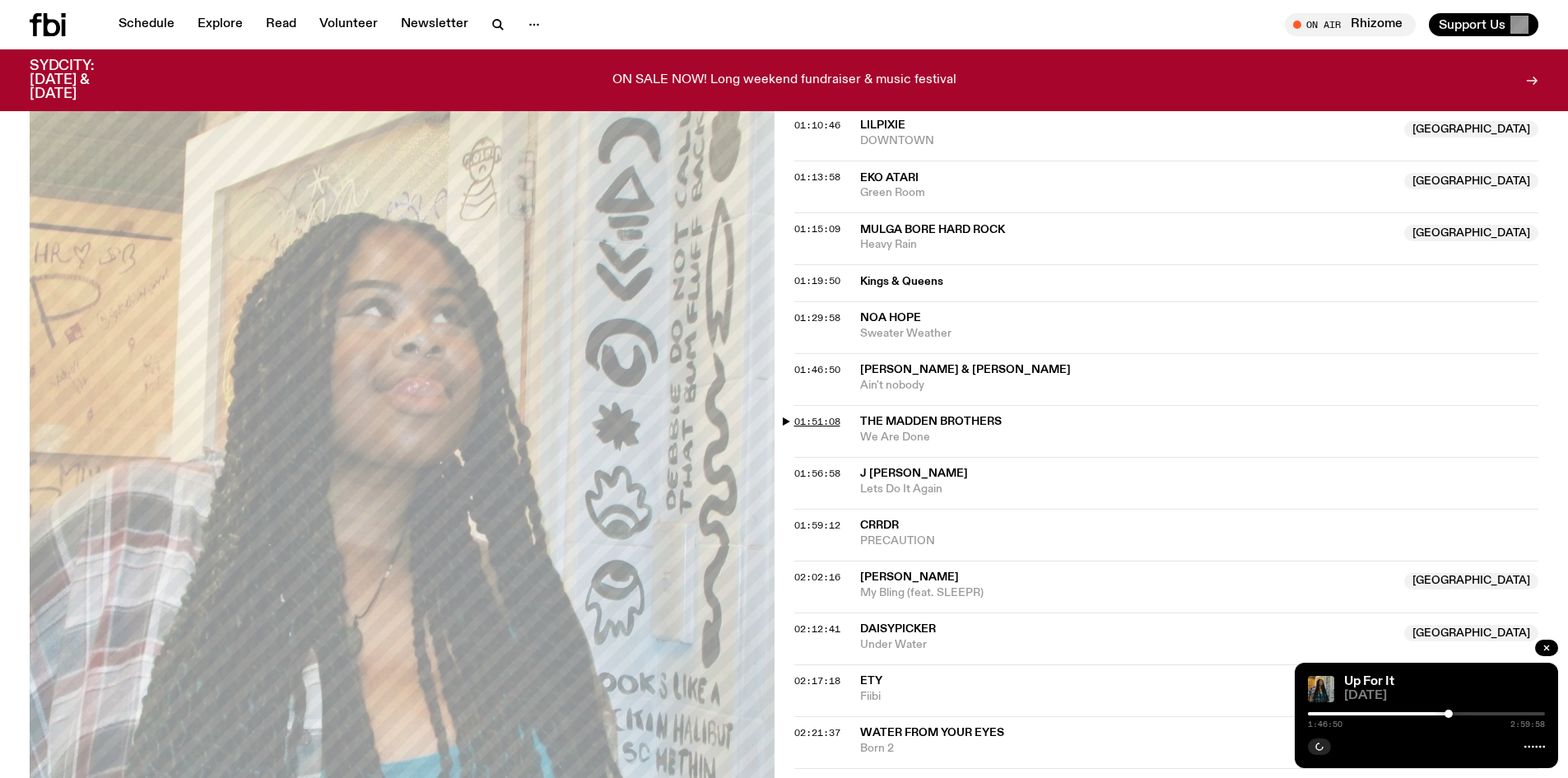
click at [810, 421] on span "01:51:08" at bounding box center [817, 421] width 46 height 13
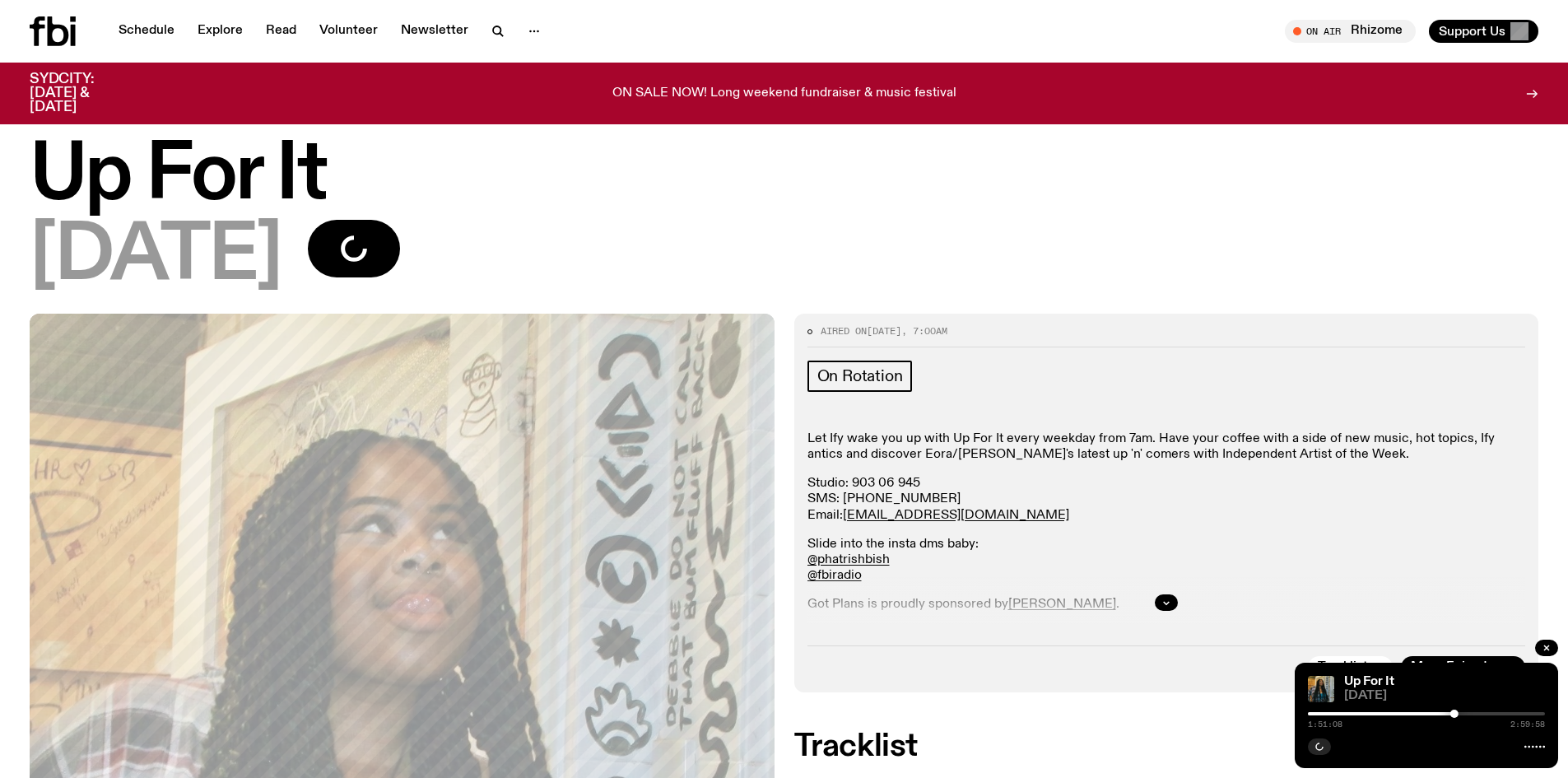
scroll to position [0, 0]
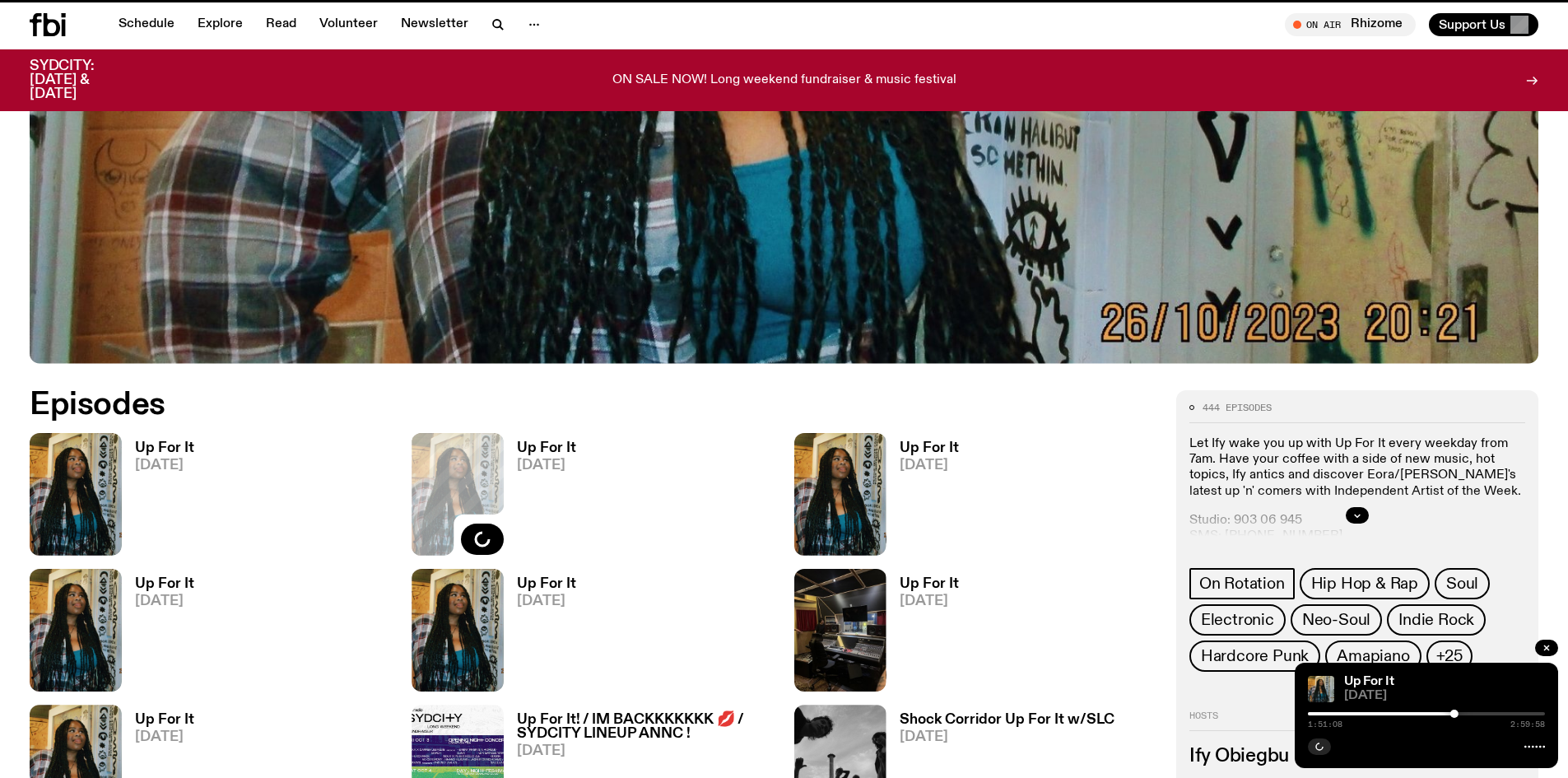
scroll to position [718, 0]
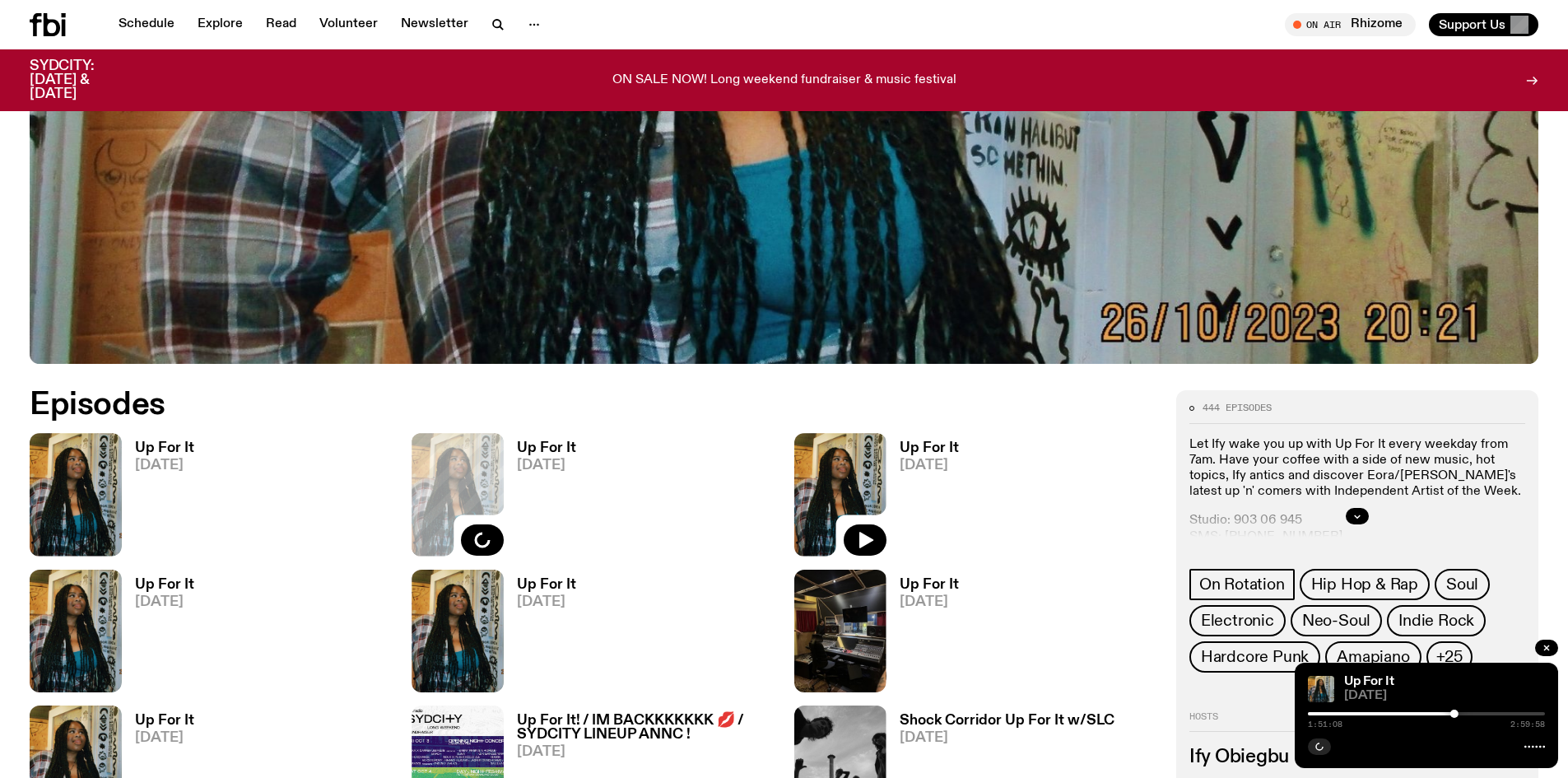
click at [837, 481] on img at bounding box center [840, 494] width 92 height 123
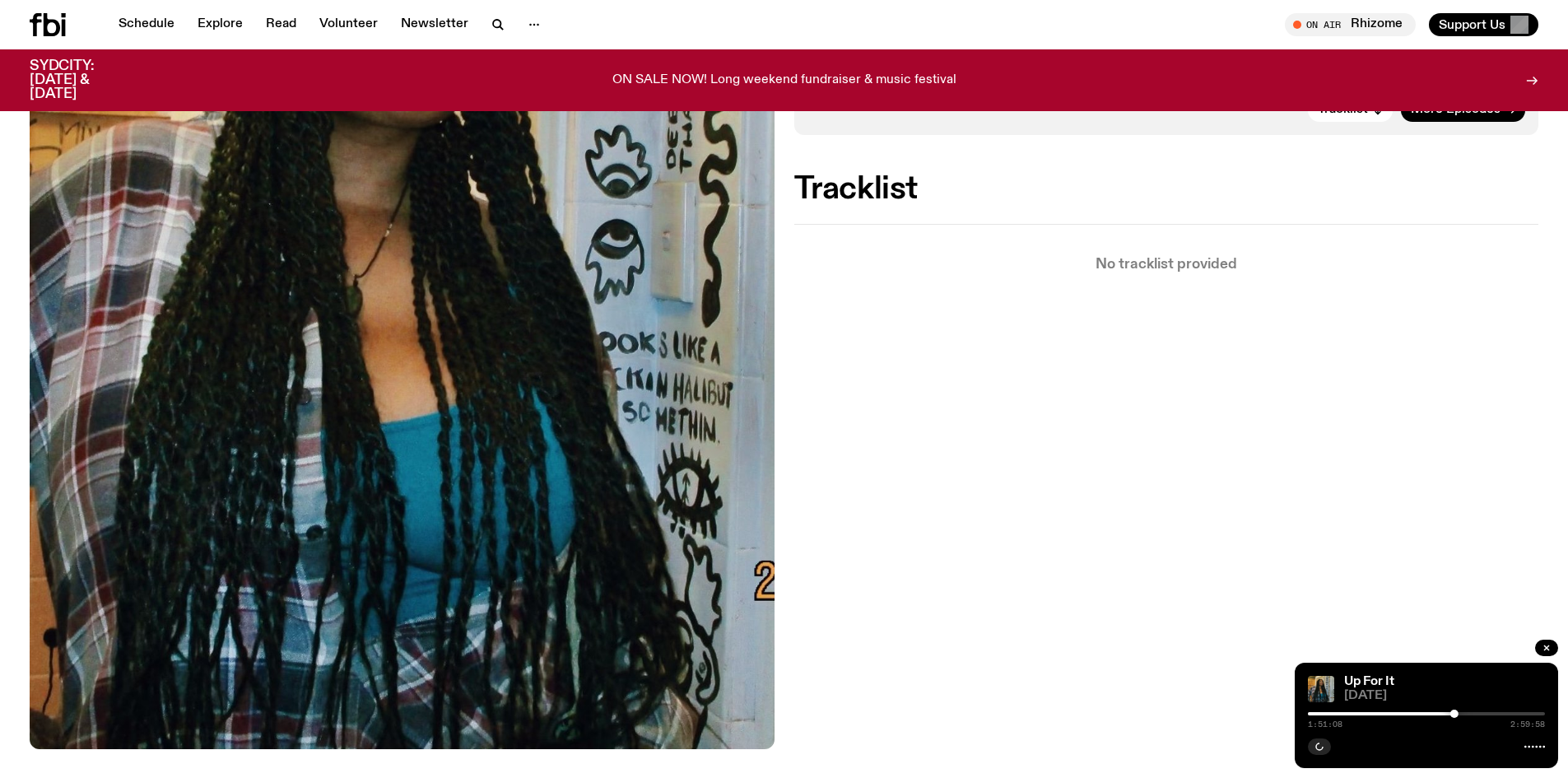
scroll to position [487, 0]
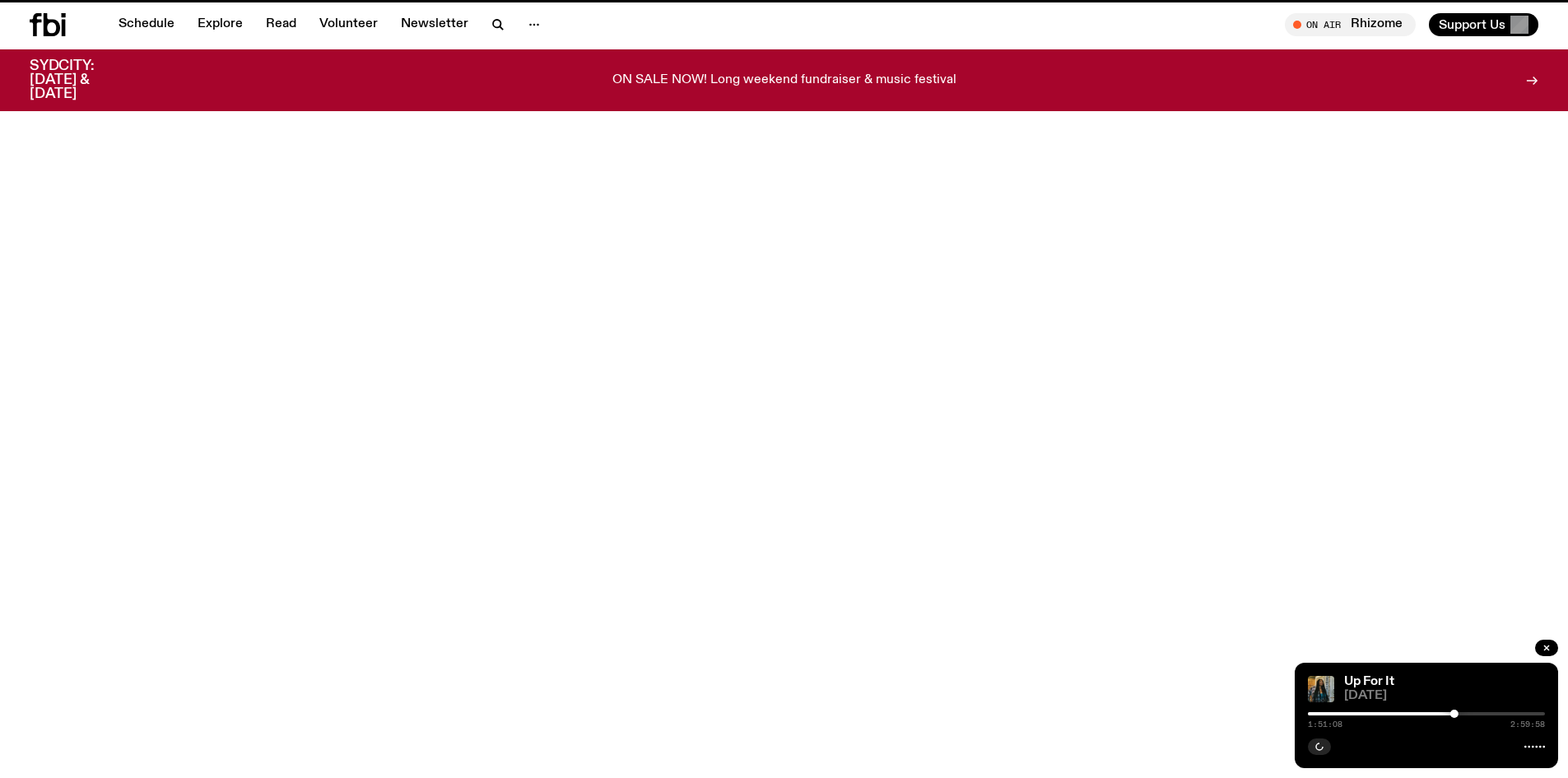
scroll to position [718, 0]
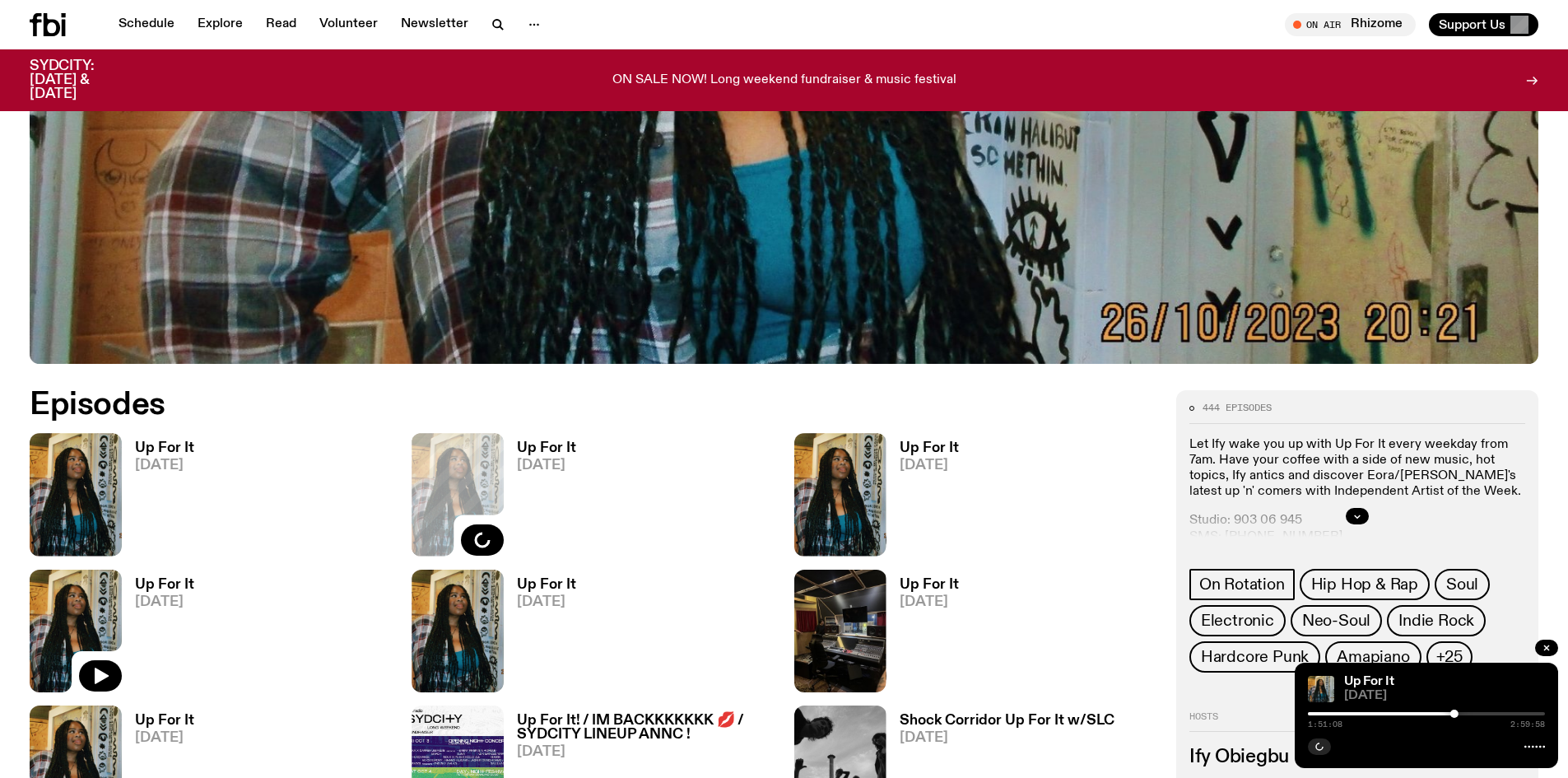
click at [85, 611] on img at bounding box center [76, 631] width 92 height 123
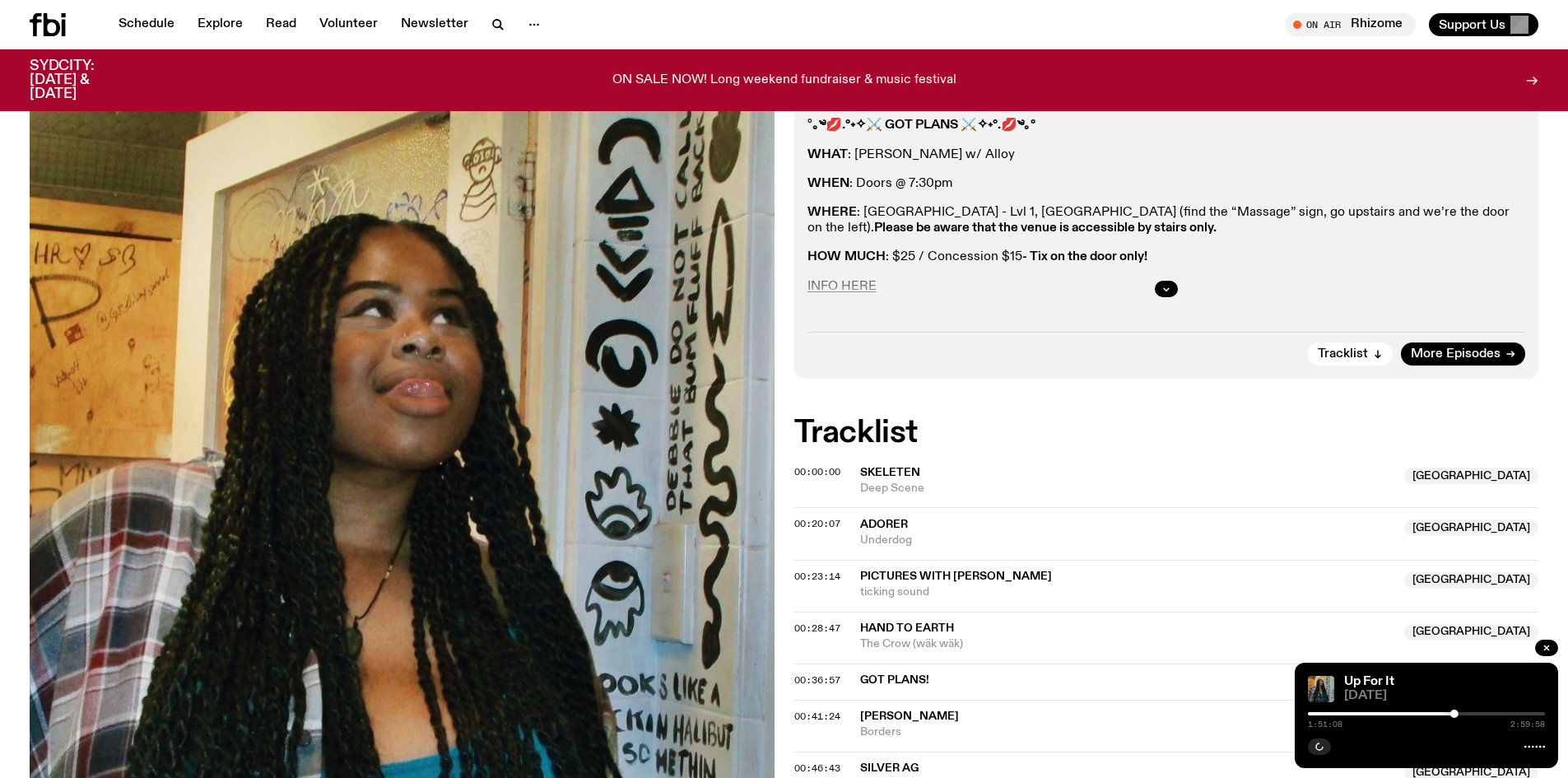
scroll to position [319, 0]
click at [814, 465] on span "00:00:00" at bounding box center [817, 471] width 46 height 13
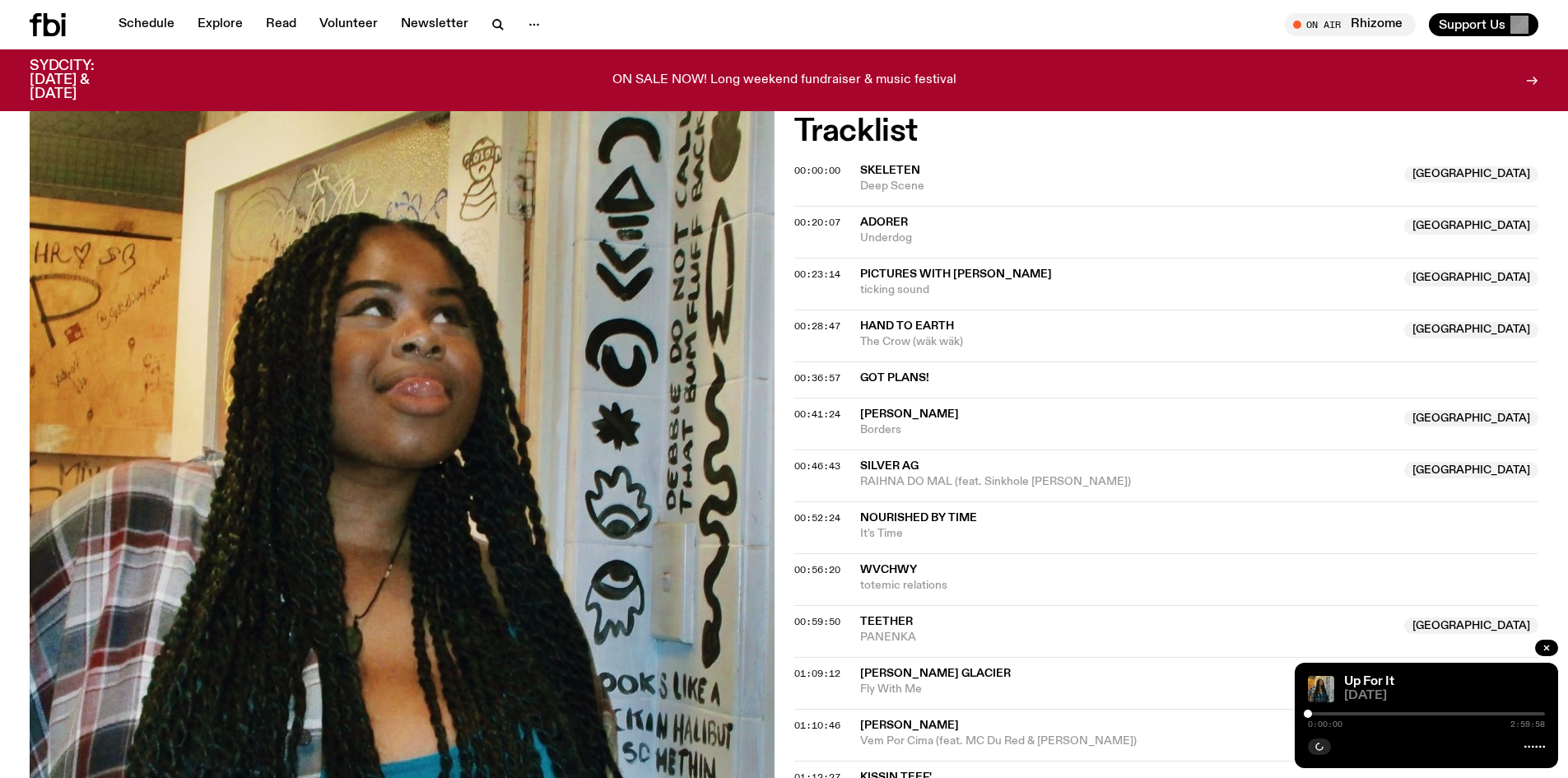
scroll to position [237, 0]
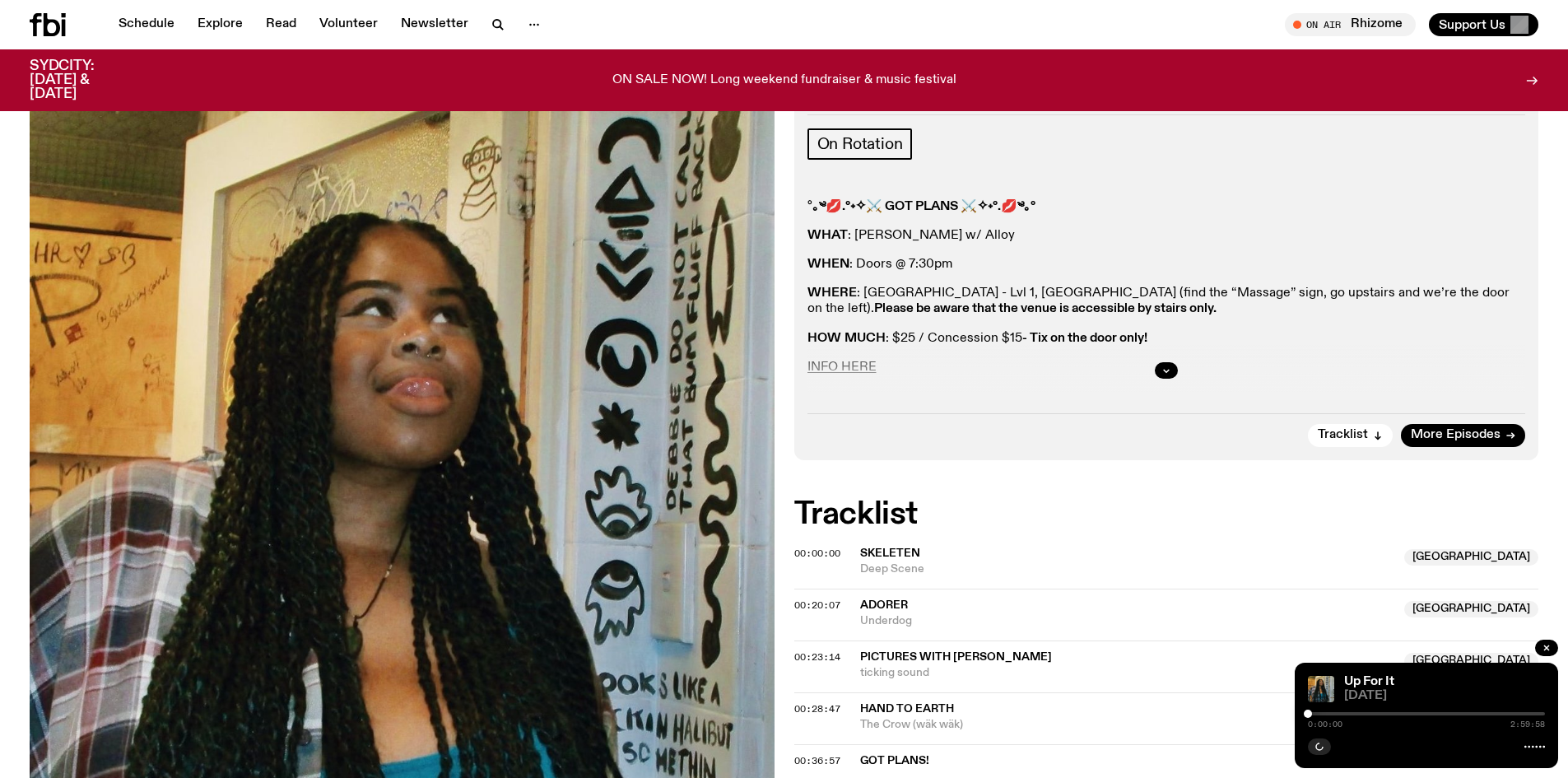
click at [881, 600] on span "ADORER" at bounding box center [884, 605] width 48 height 11
click at [814, 603] on span "00:20:07" at bounding box center [817, 605] width 46 height 13
click at [148, 25] on link "Schedule" at bounding box center [146, 24] width 76 height 23
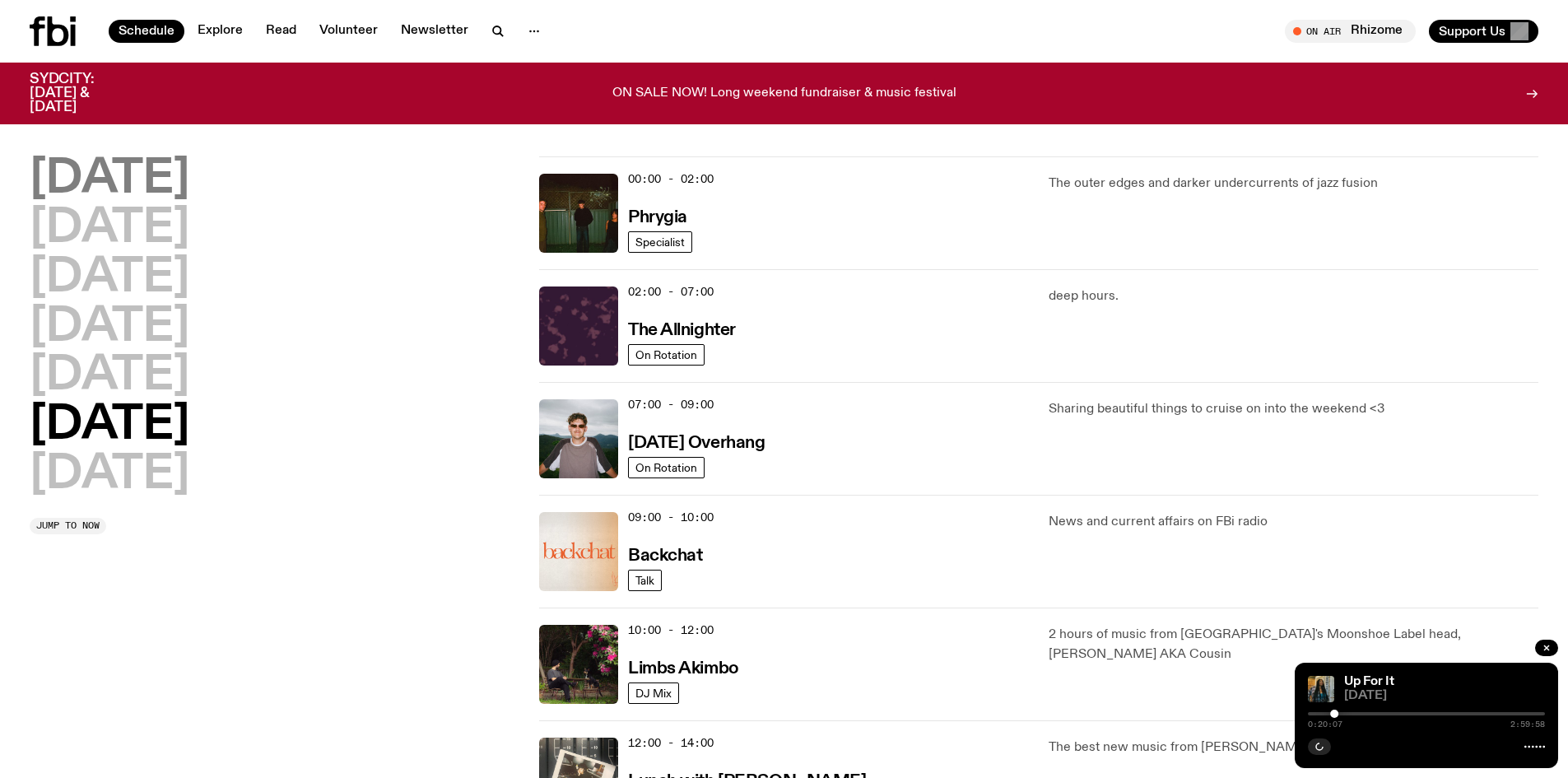
click at [184, 177] on h2 "[DATE]" at bounding box center [109, 179] width 160 height 46
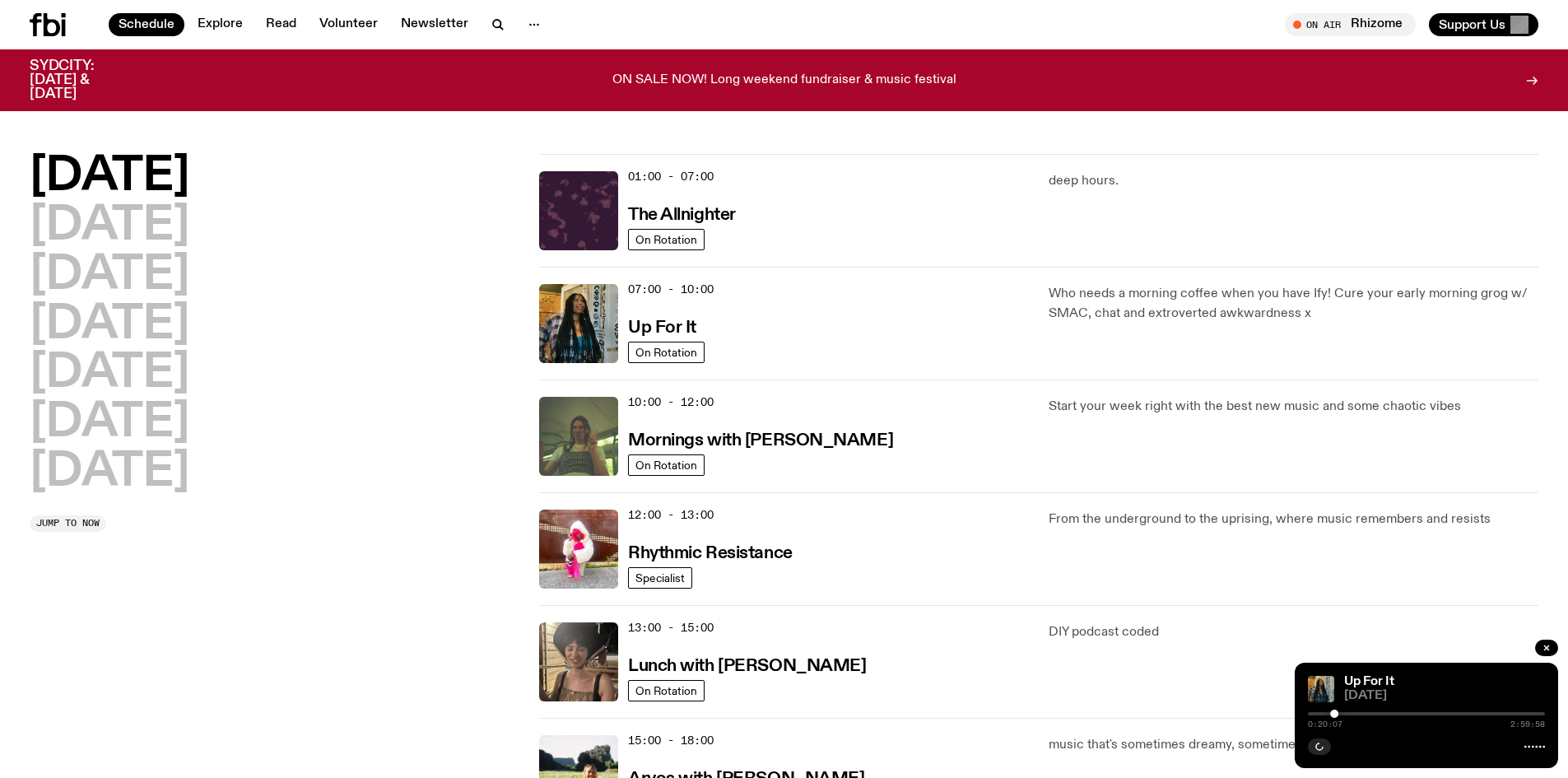
scroll to position [46, 0]
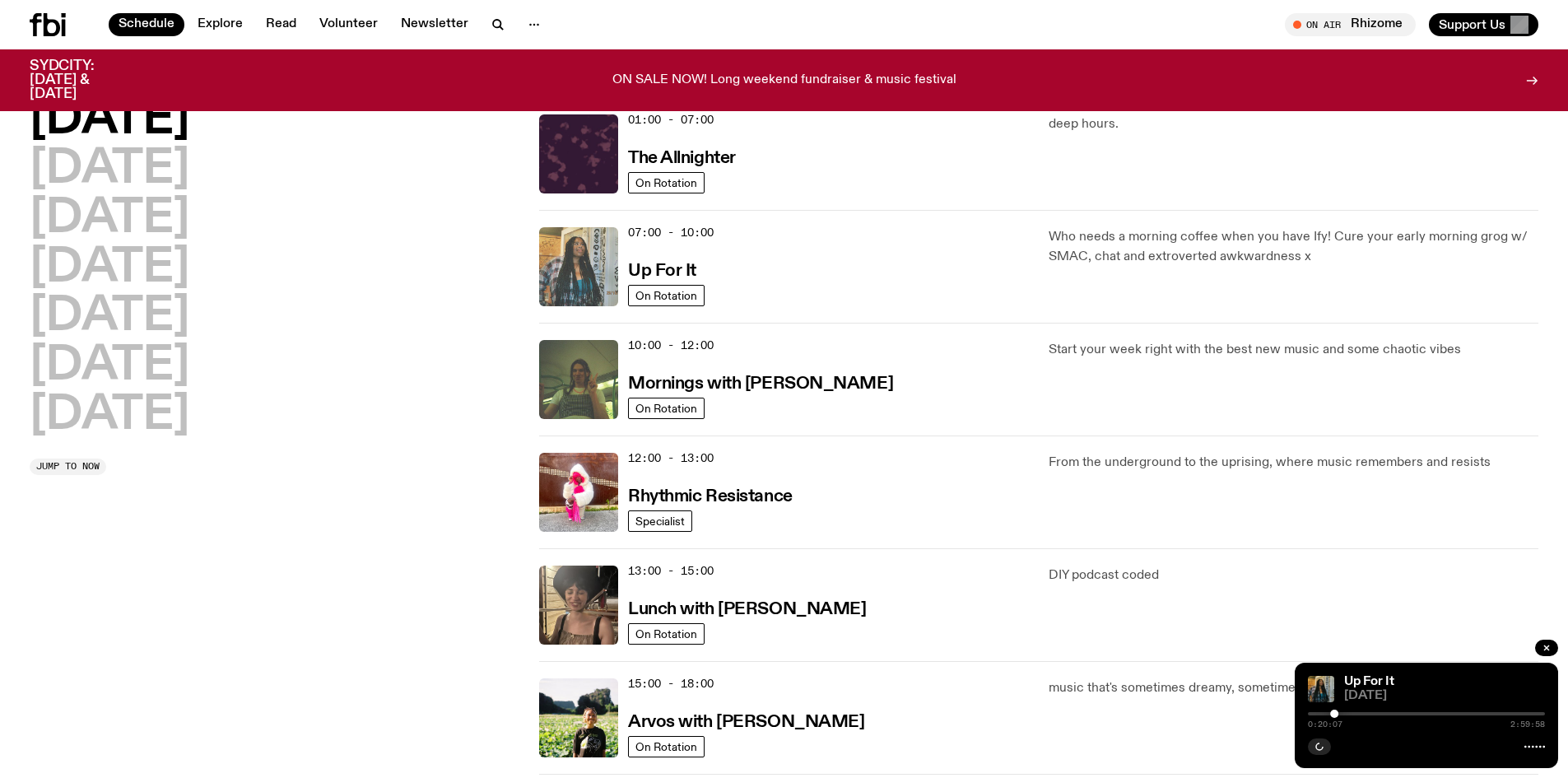
click at [579, 278] on img at bounding box center [578, 266] width 79 height 79
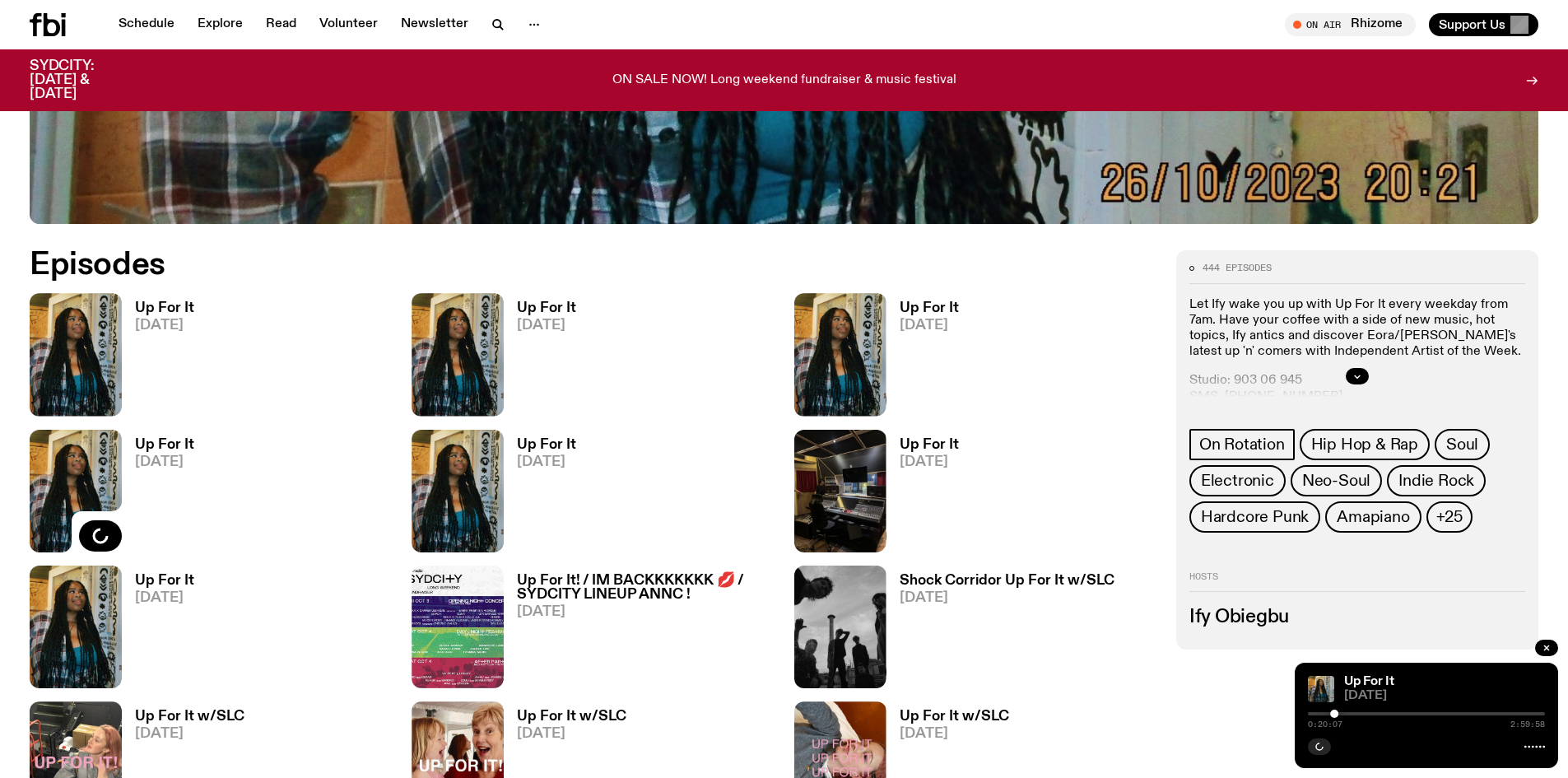
scroll to position [893, 0]
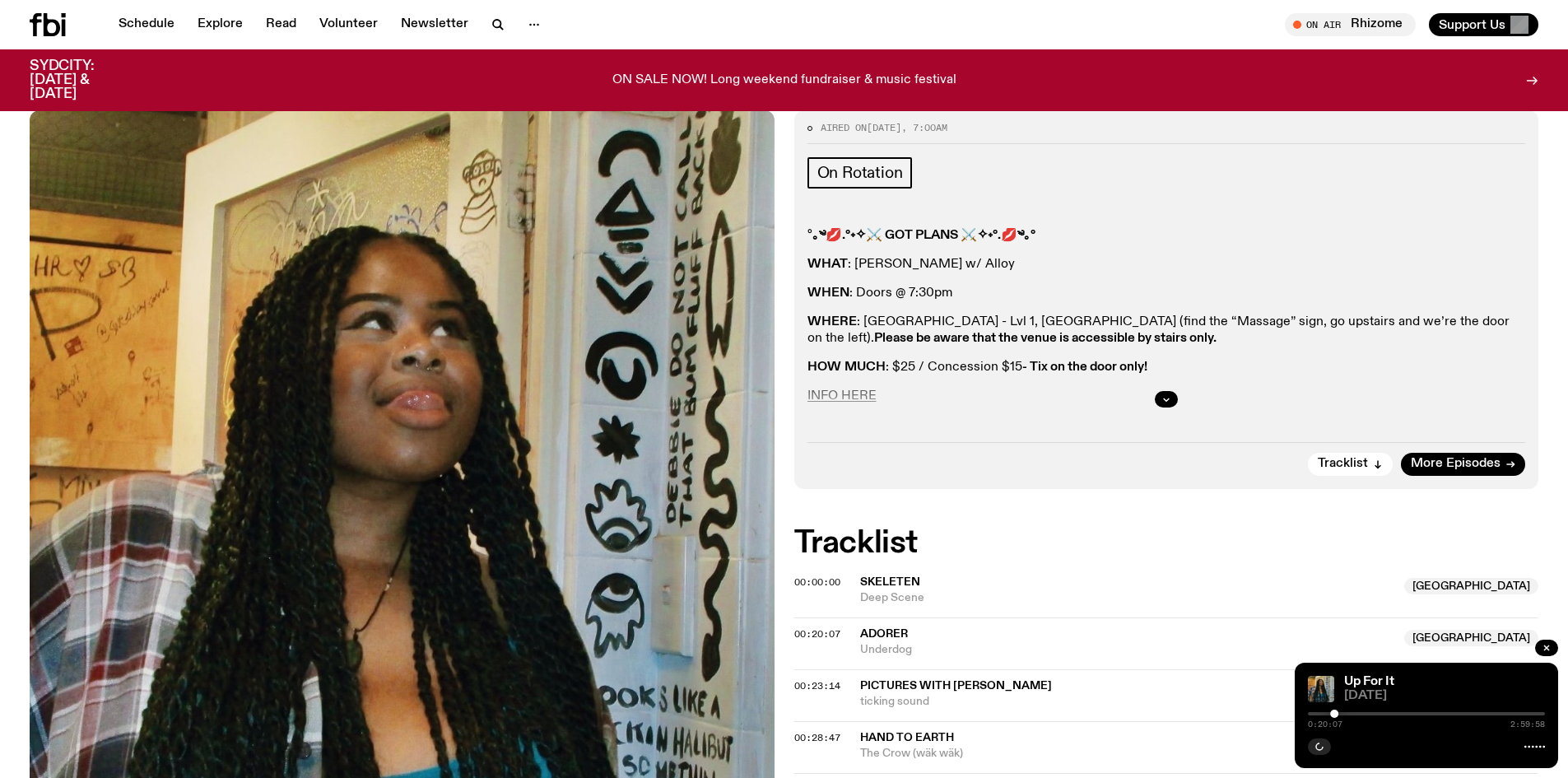
scroll to position [316, 0]
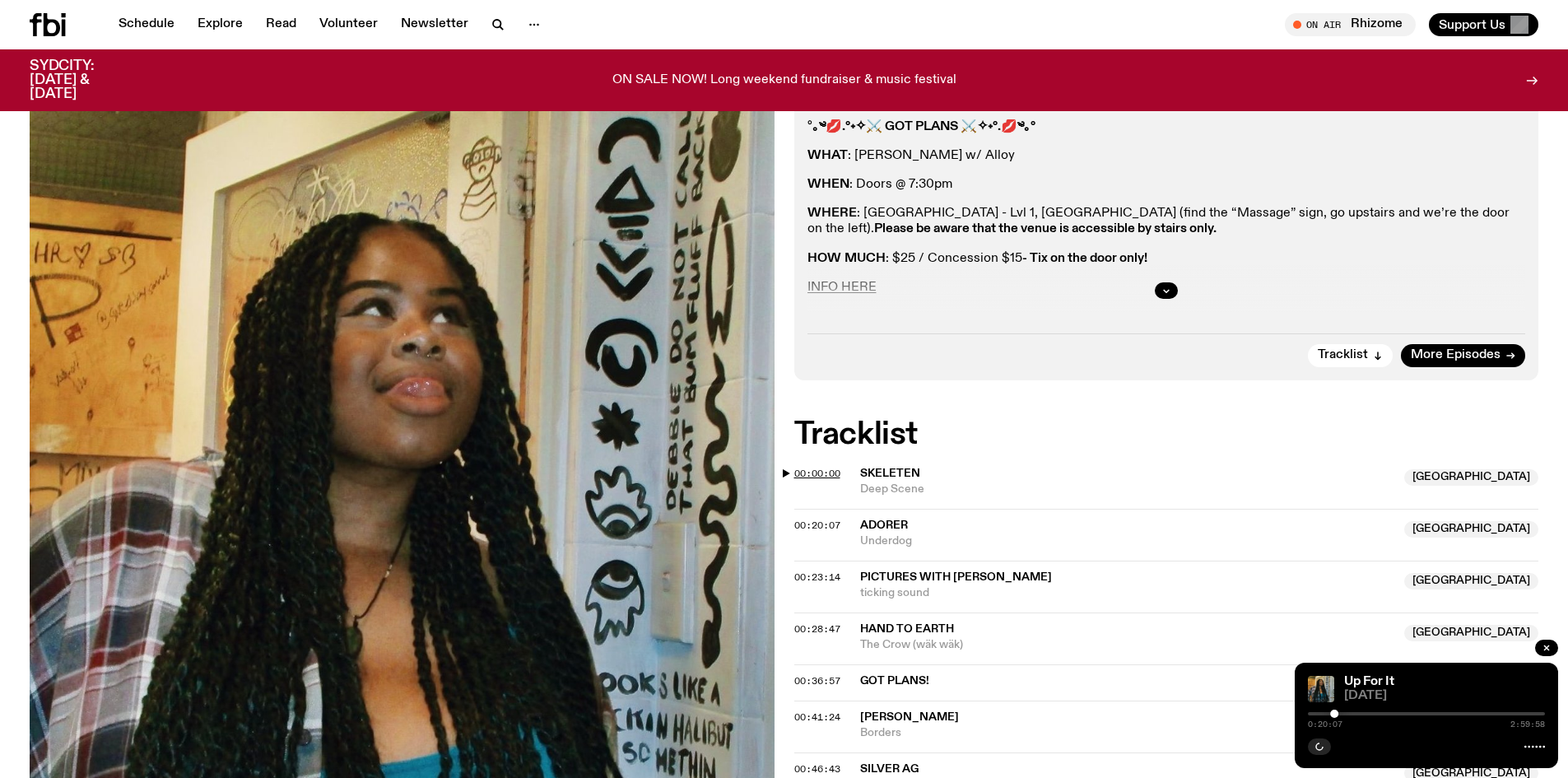
click at [814, 466] on span "00:00:00" at bounding box center [817, 472] width 46 height 13
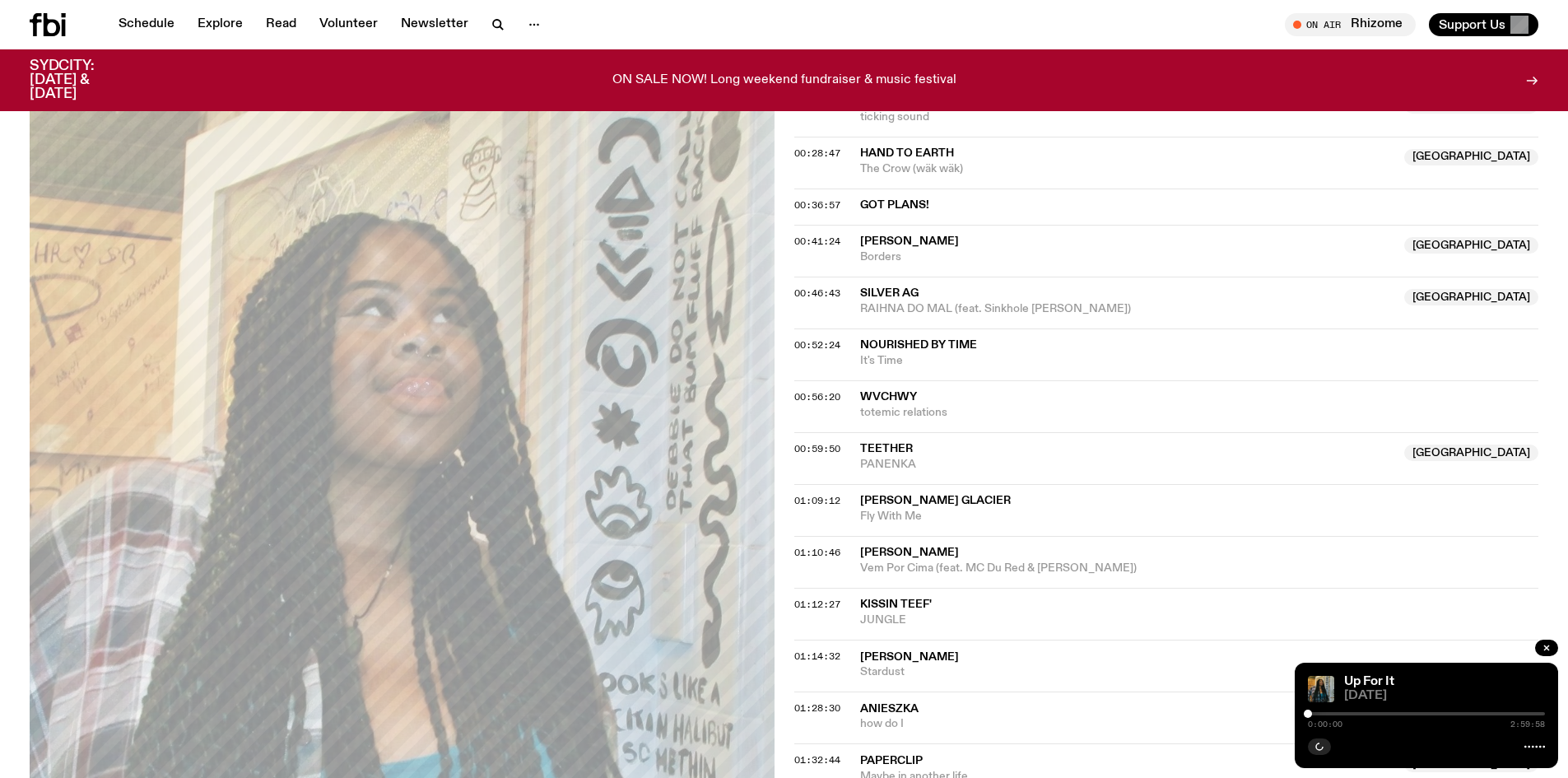
scroll to position [810, 0]
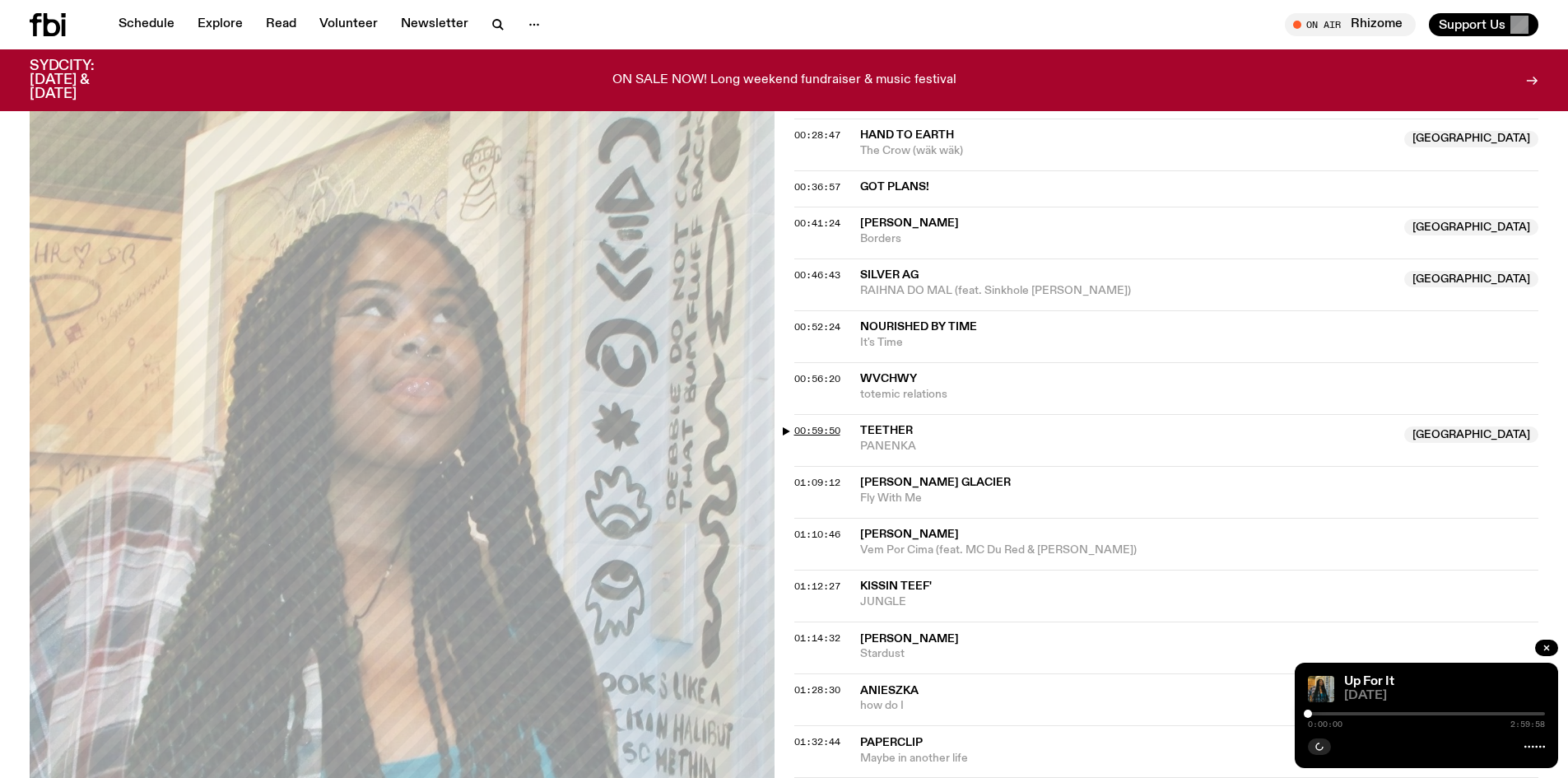
click at [824, 427] on span "00:59:50" at bounding box center [817, 430] width 46 height 13
click at [824, 384] on span "00:56:20" at bounding box center [817, 378] width 46 height 13
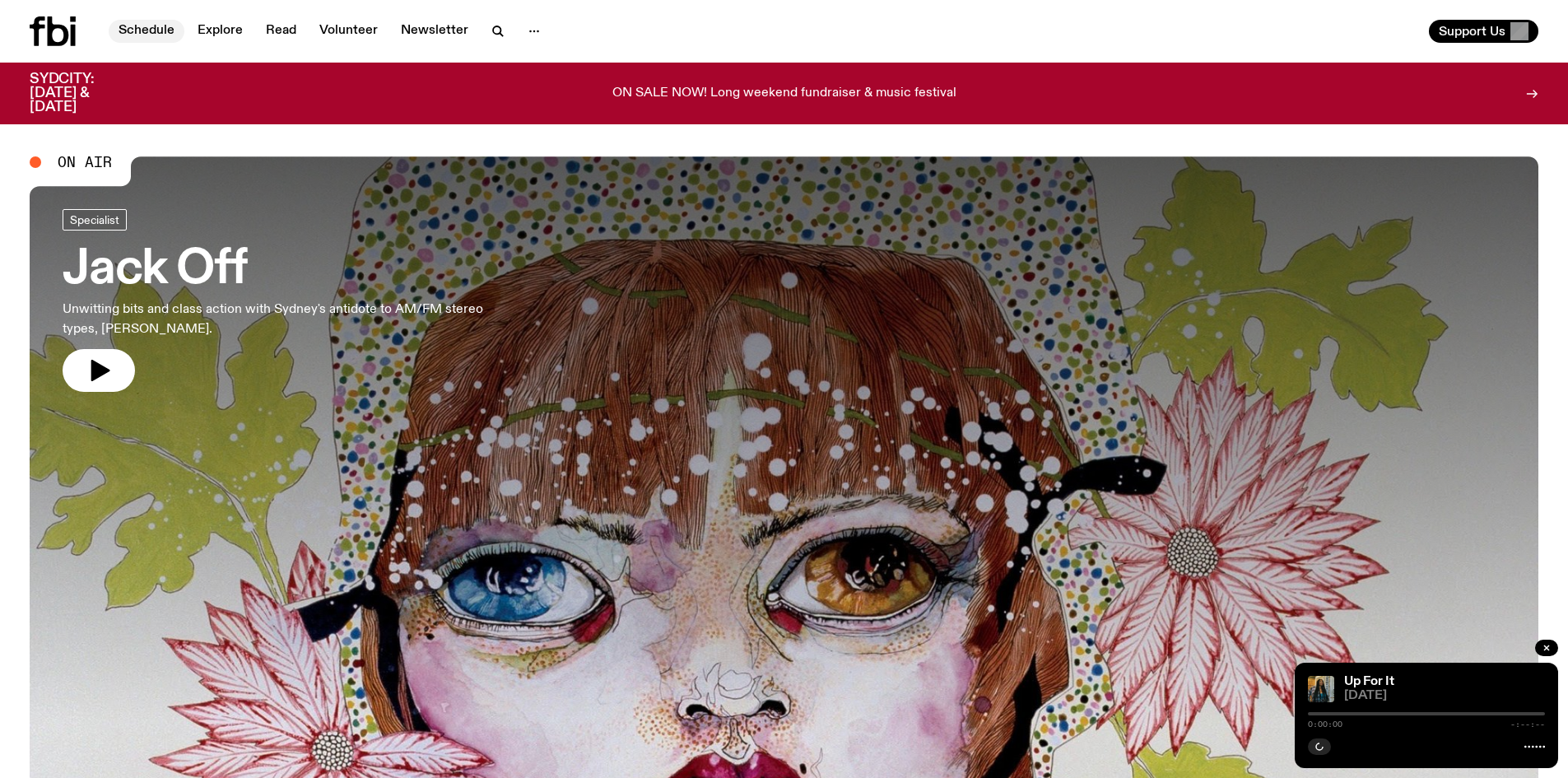
click at [135, 32] on link "Schedule" at bounding box center [146, 31] width 76 height 23
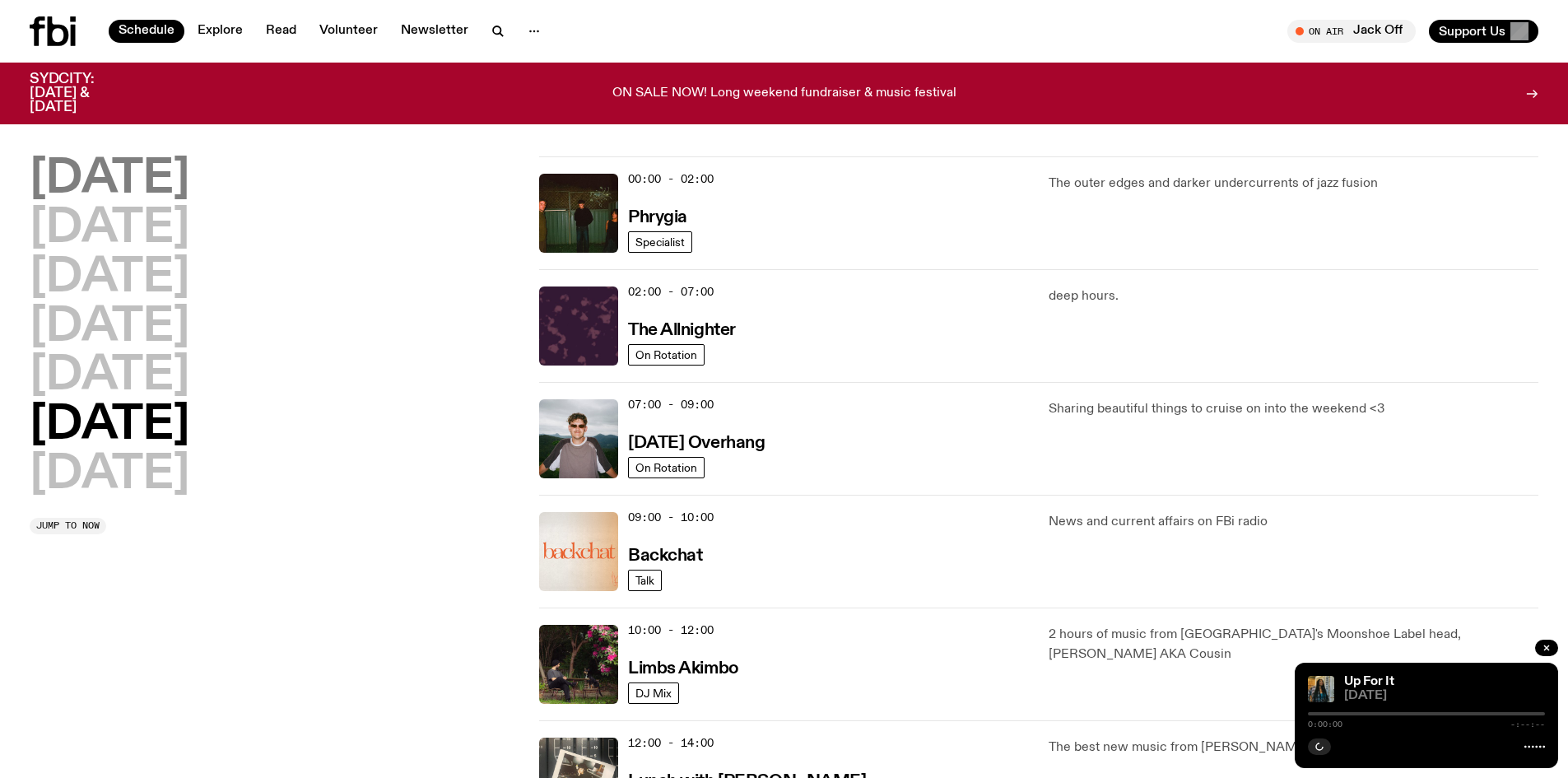
click at [156, 192] on h2 "[DATE]" at bounding box center [109, 179] width 160 height 46
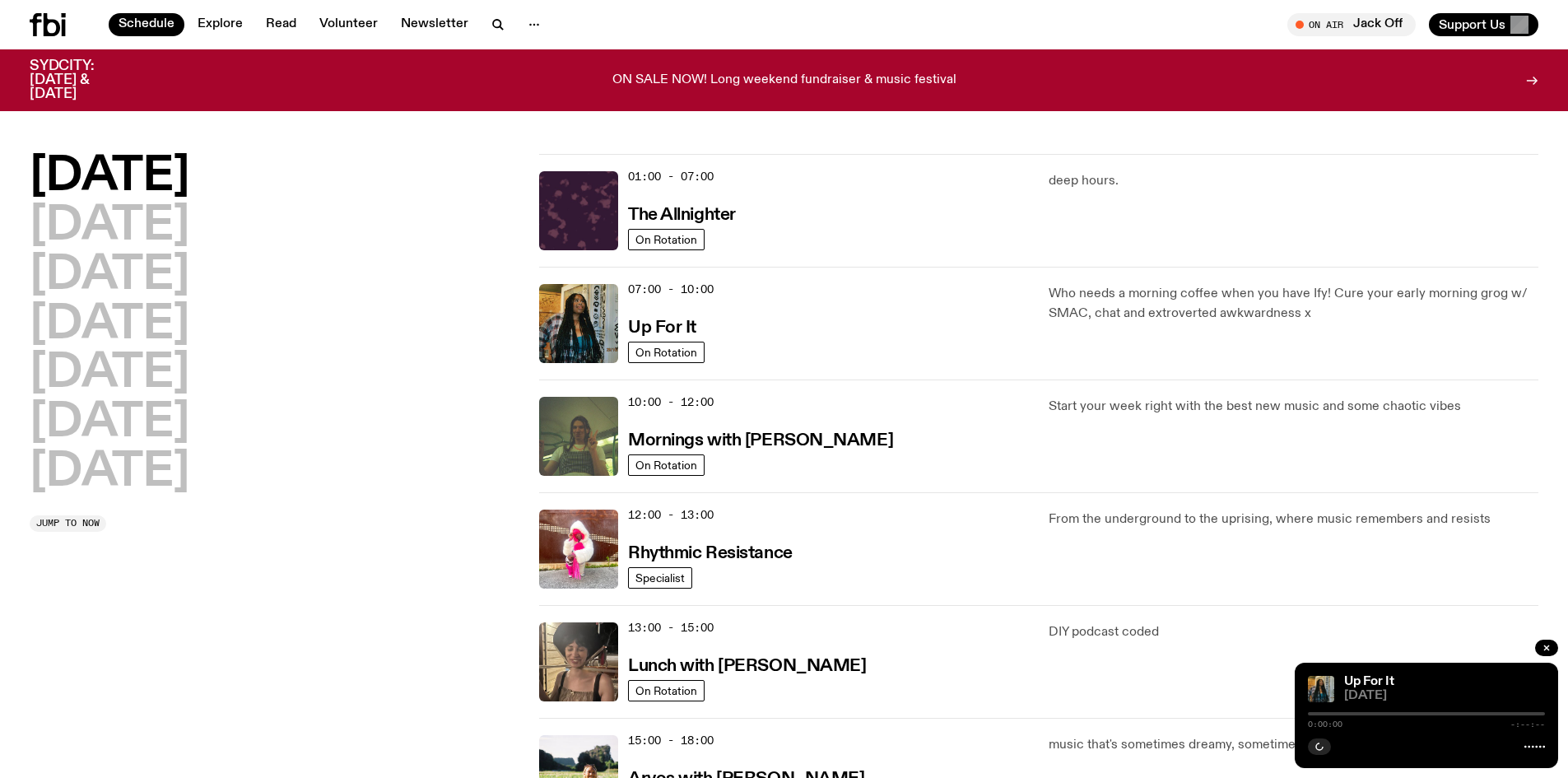
scroll to position [46, 0]
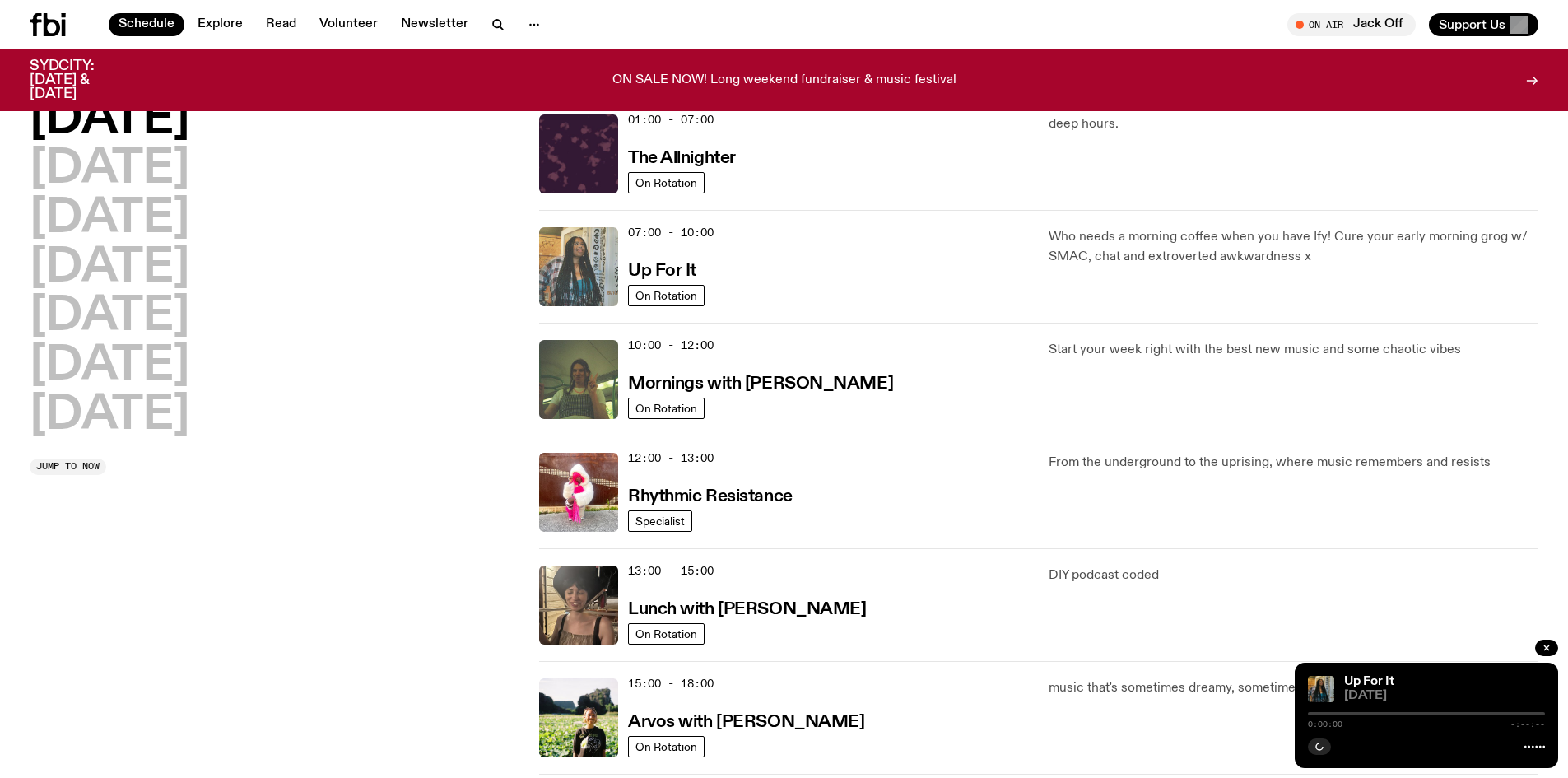
click at [575, 263] on img at bounding box center [578, 266] width 79 height 79
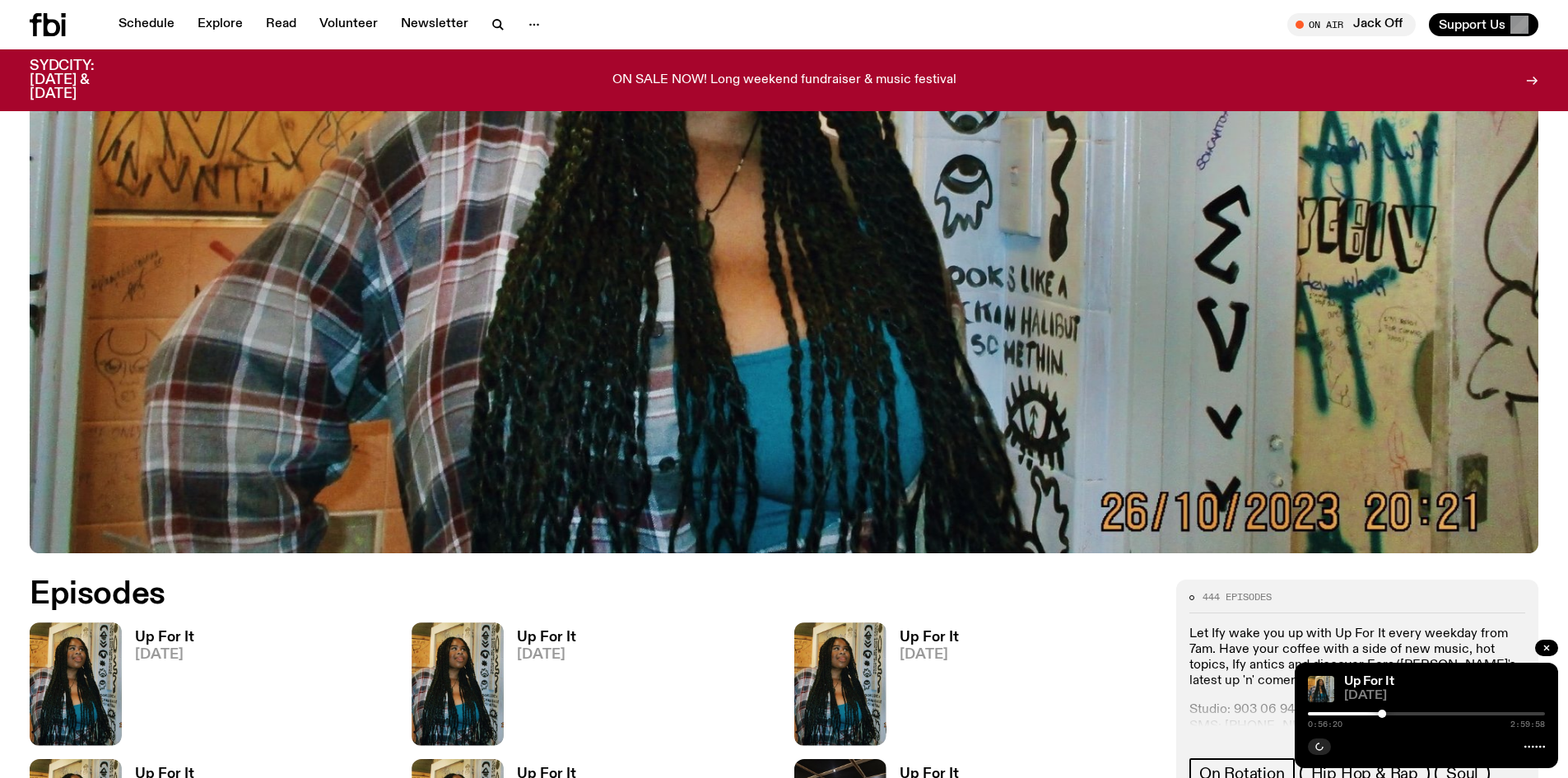
scroll to position [814, 0]
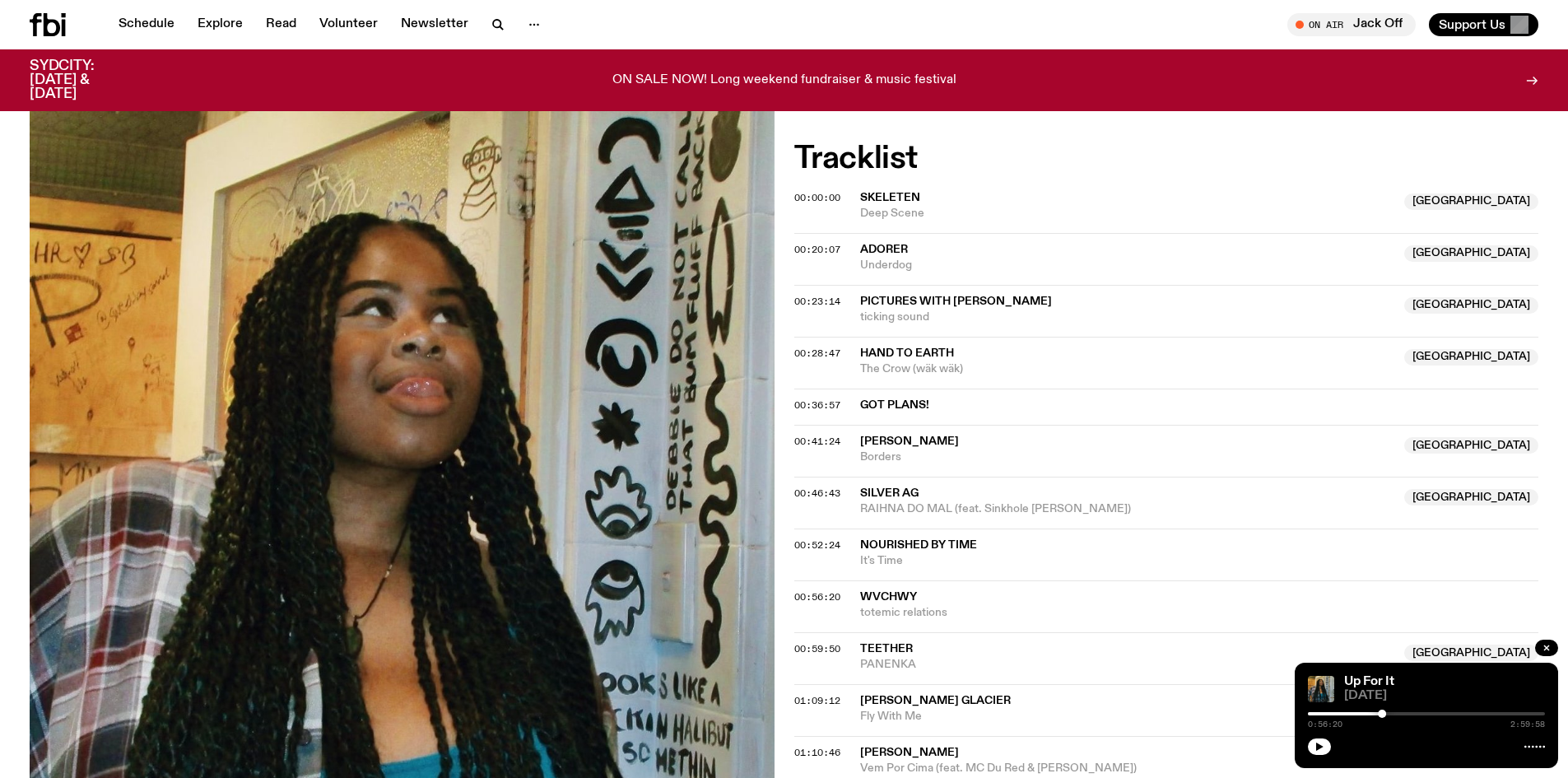
scroll to position [563, 0]
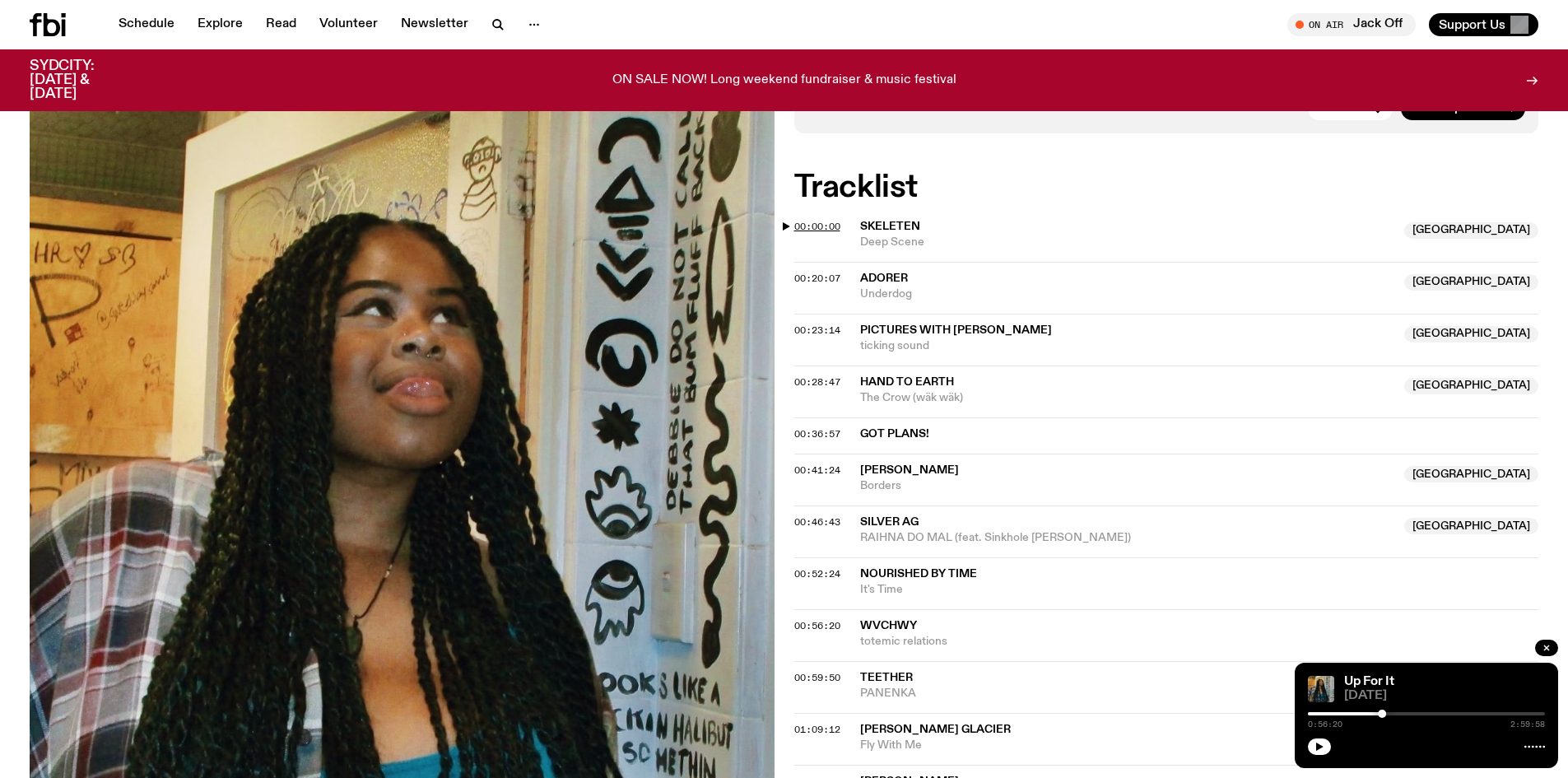
click at [826, 226] on span "00:00:00" at bounding box center [817, 225] width 46 height 13
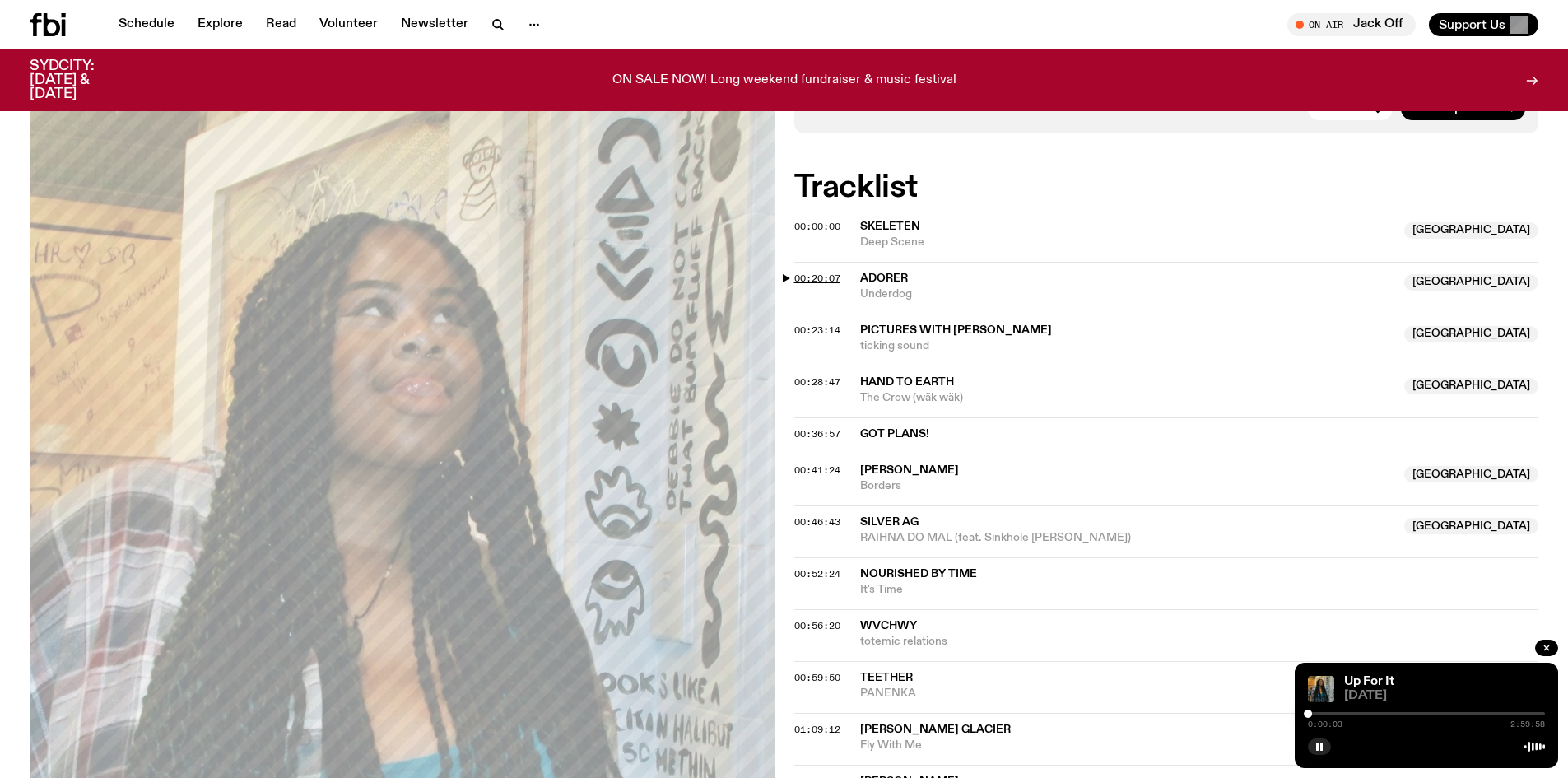
click at [815, 281] on span "00:20:07" at bounding box center [817, 278] width 46 height 13
click at [814, 331] on span "00:23:14" at bounding box center [817, 330] width 46 height 13
click at [821, 380] on span "00:28:47" at bounding box center [817, 381] width 46 height 13
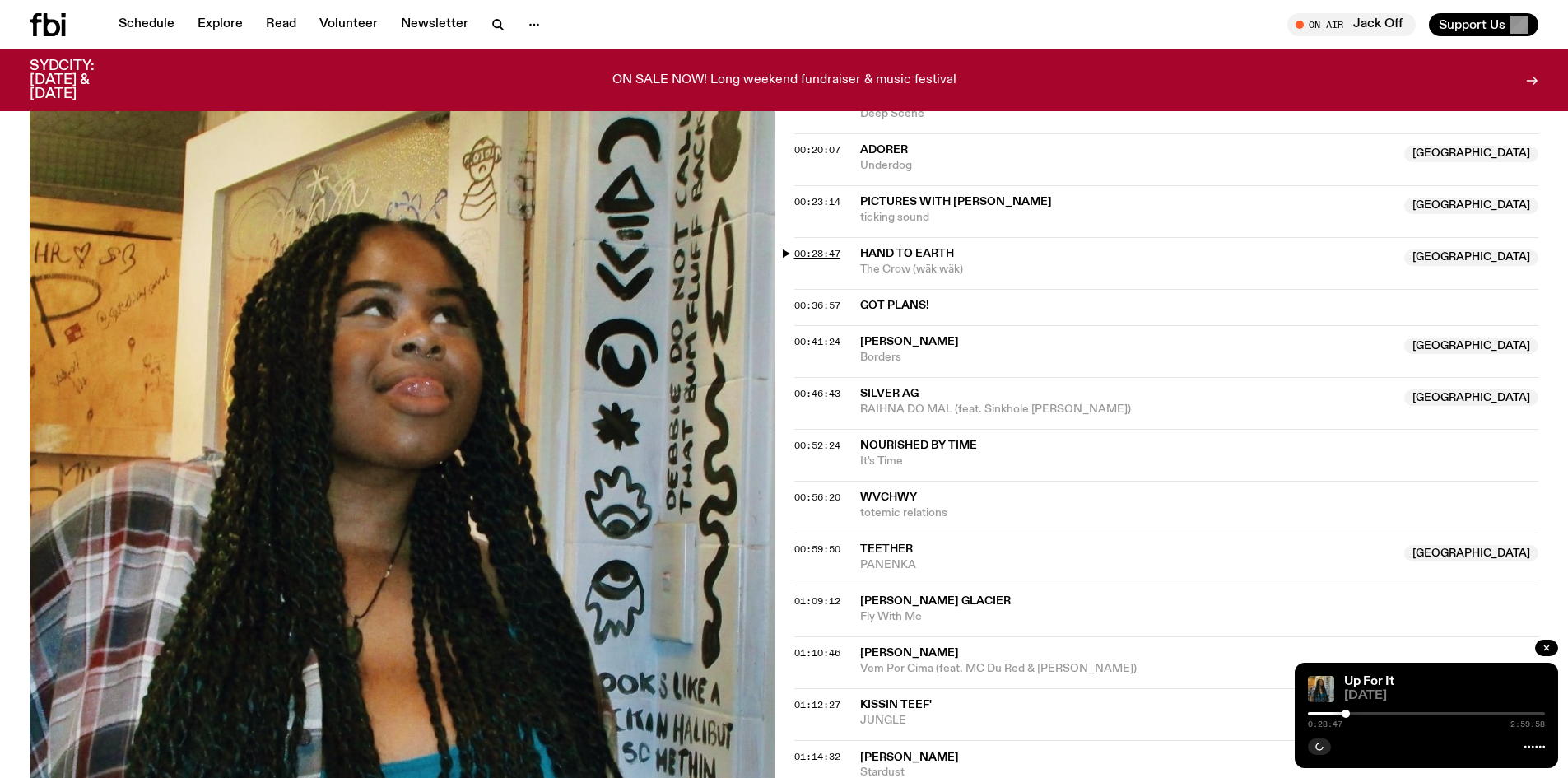
scroll to position [728, 0]
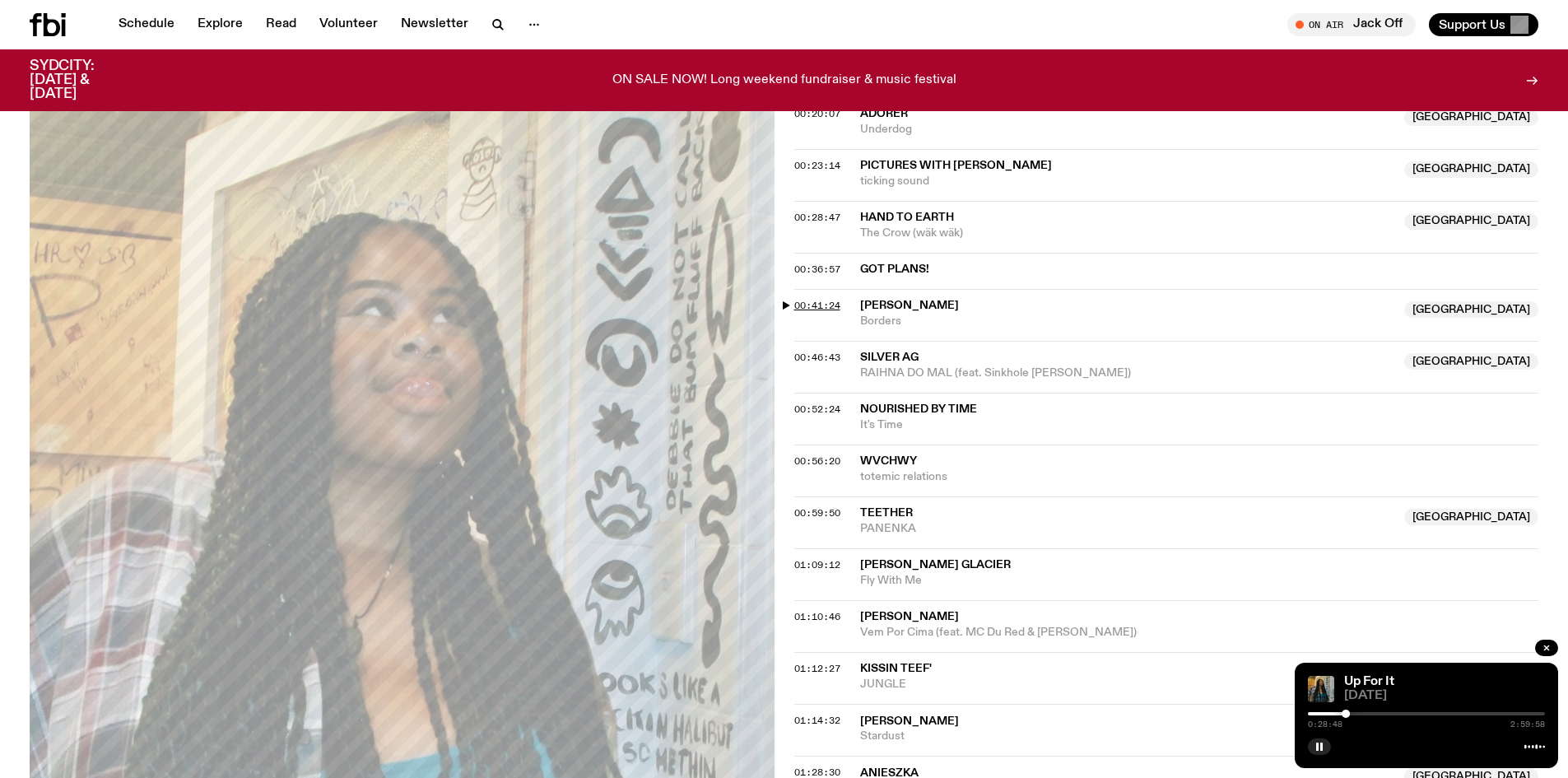
click at [826, 301] on span "00:41:24" at bounding box center [817, 305] width 46 height 13
click at [817, 357] on span "00:46:43" at bounding box center [817, 357] width 46 height 13
click at [821, 405] on span "00:52:24" at bounding box center [817, 408] width 46 height 13
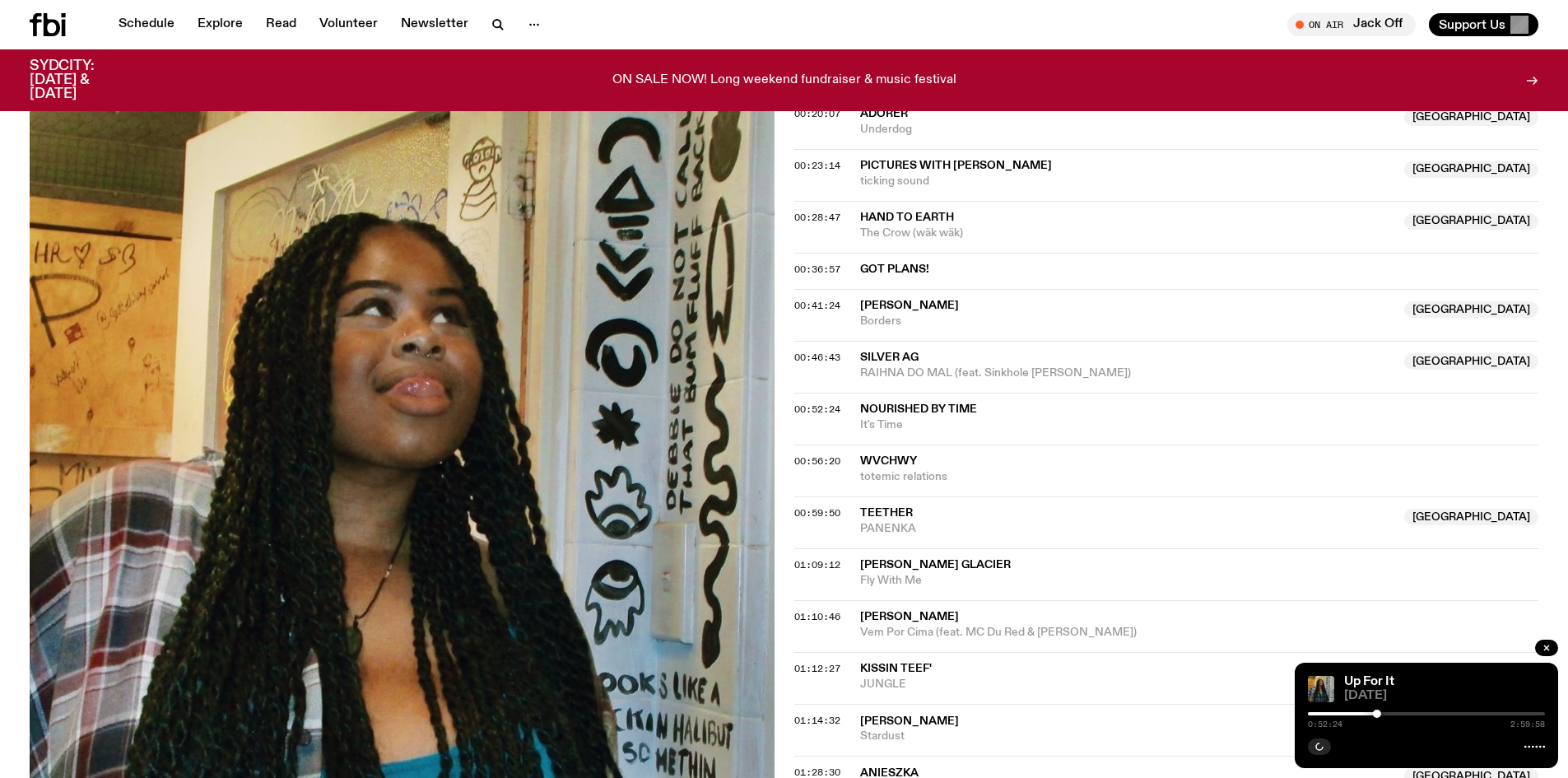
scroll to position [810, 0]
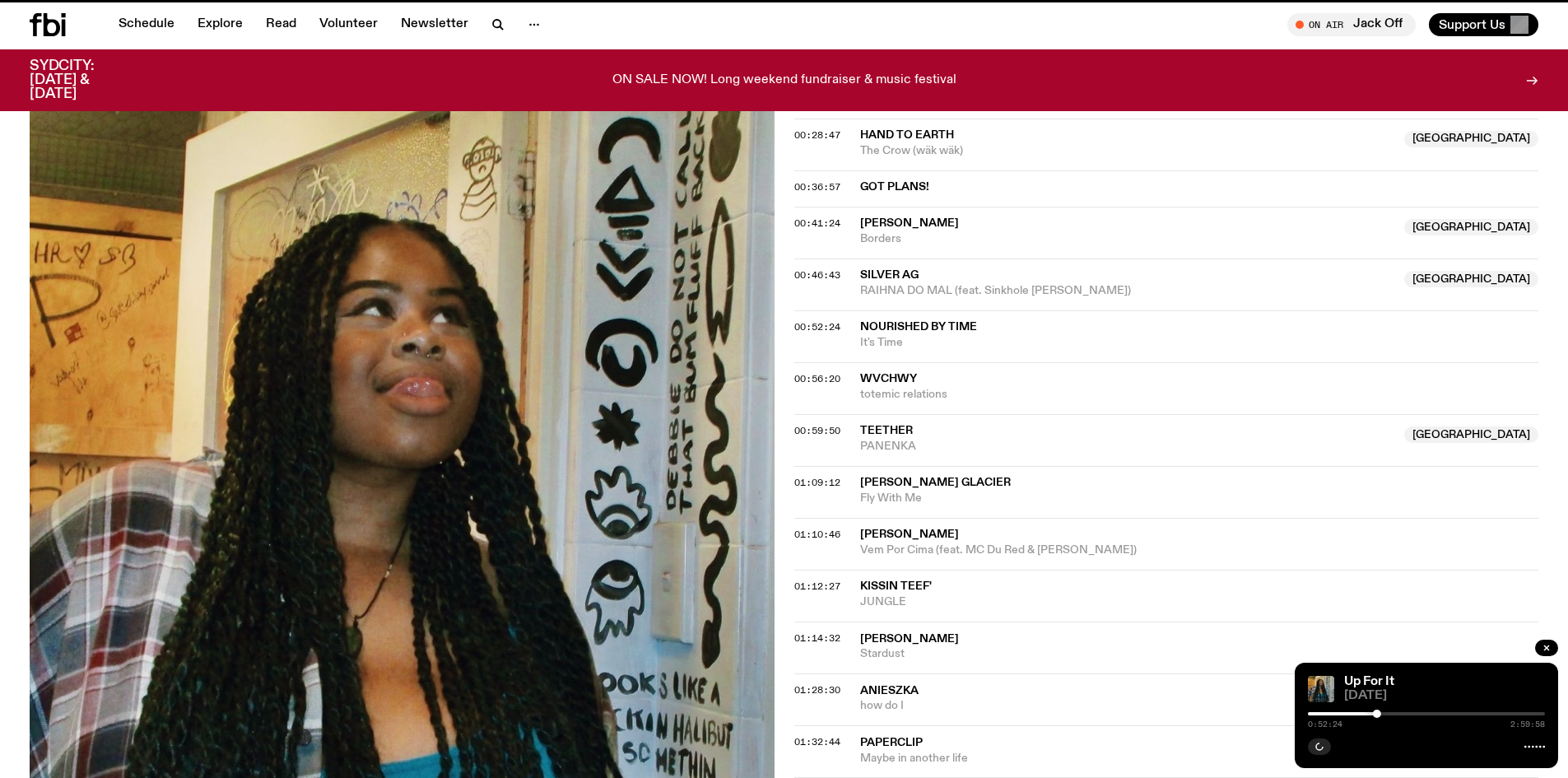
scroll to position [814, 0]
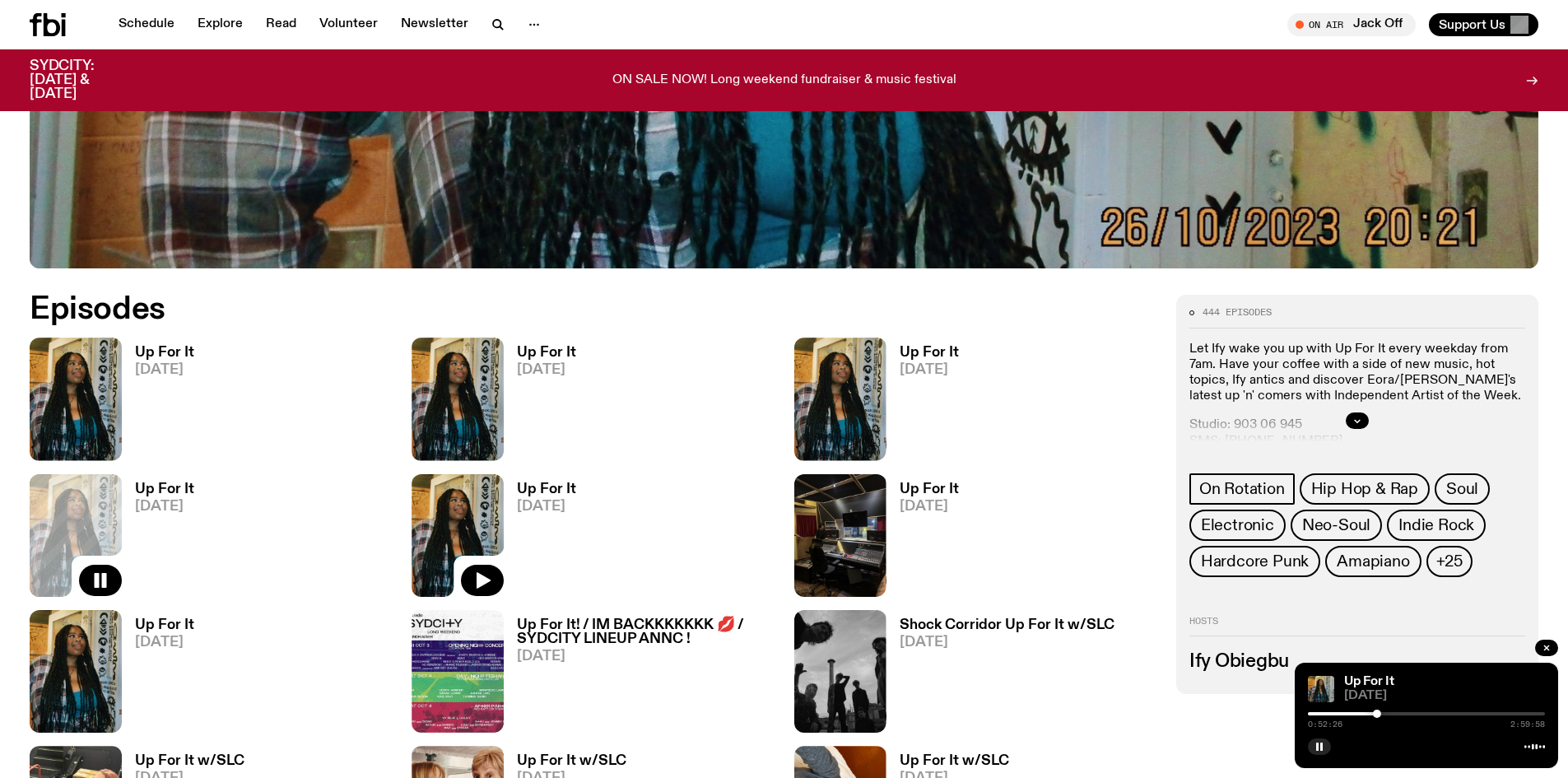
click at [471, 508] on img at bounding box center [458, 535] width 92 height 123
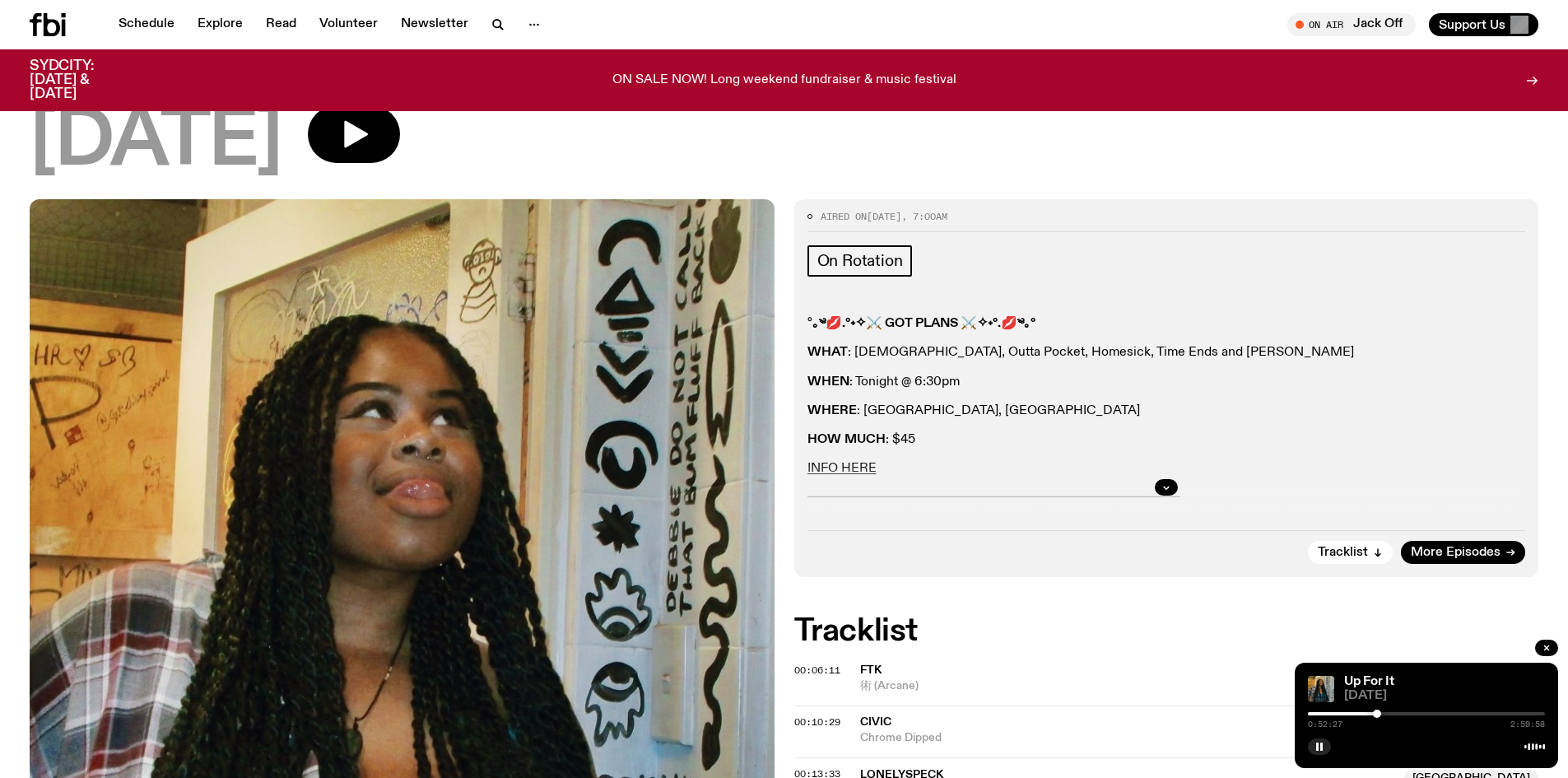
scroll to position [402, 0]
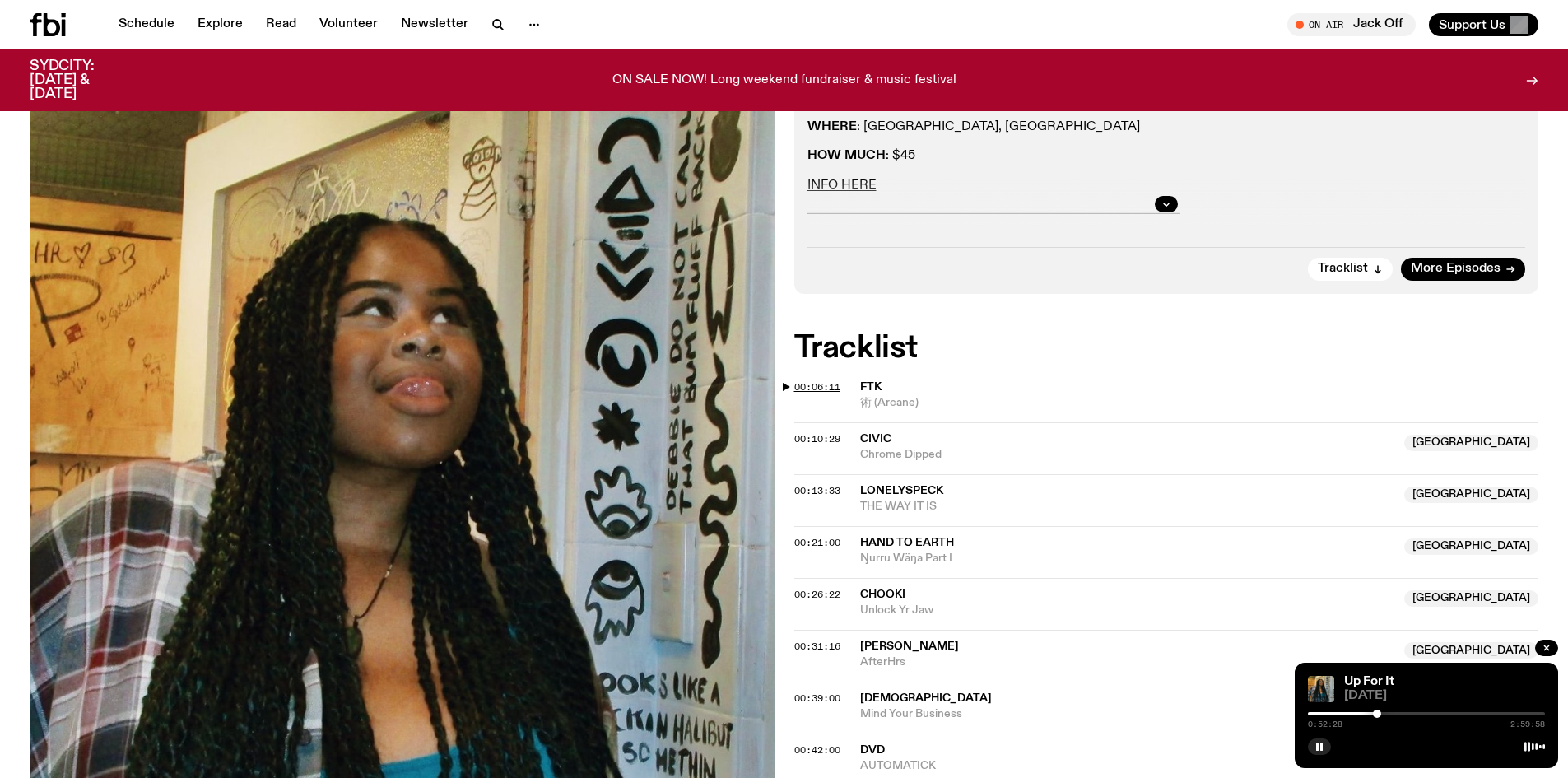
click at [834, 387] on span "00:06:11" at bounding box center [817, 386] width 46 height 13
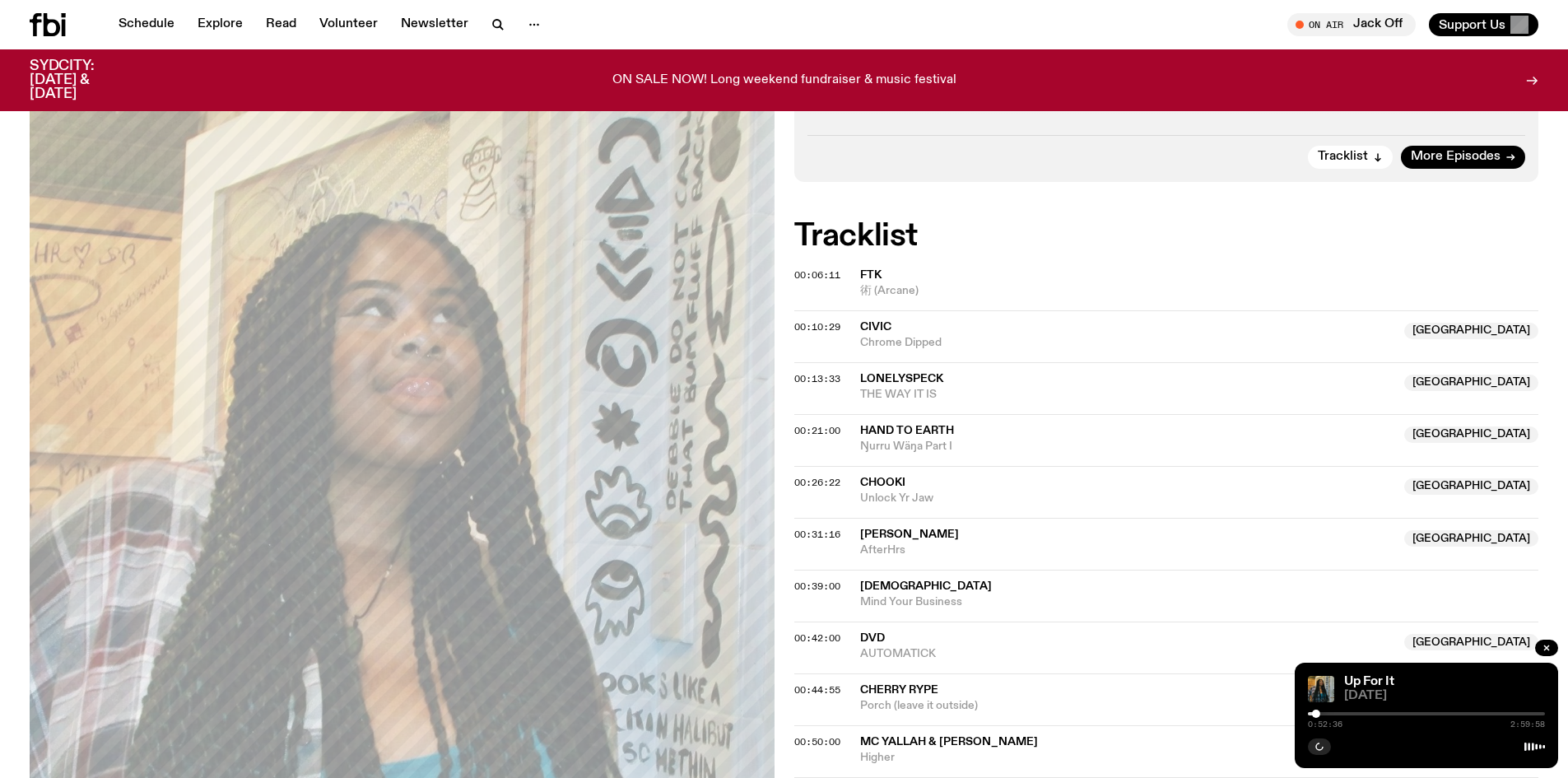
scroll to position [485, 0]
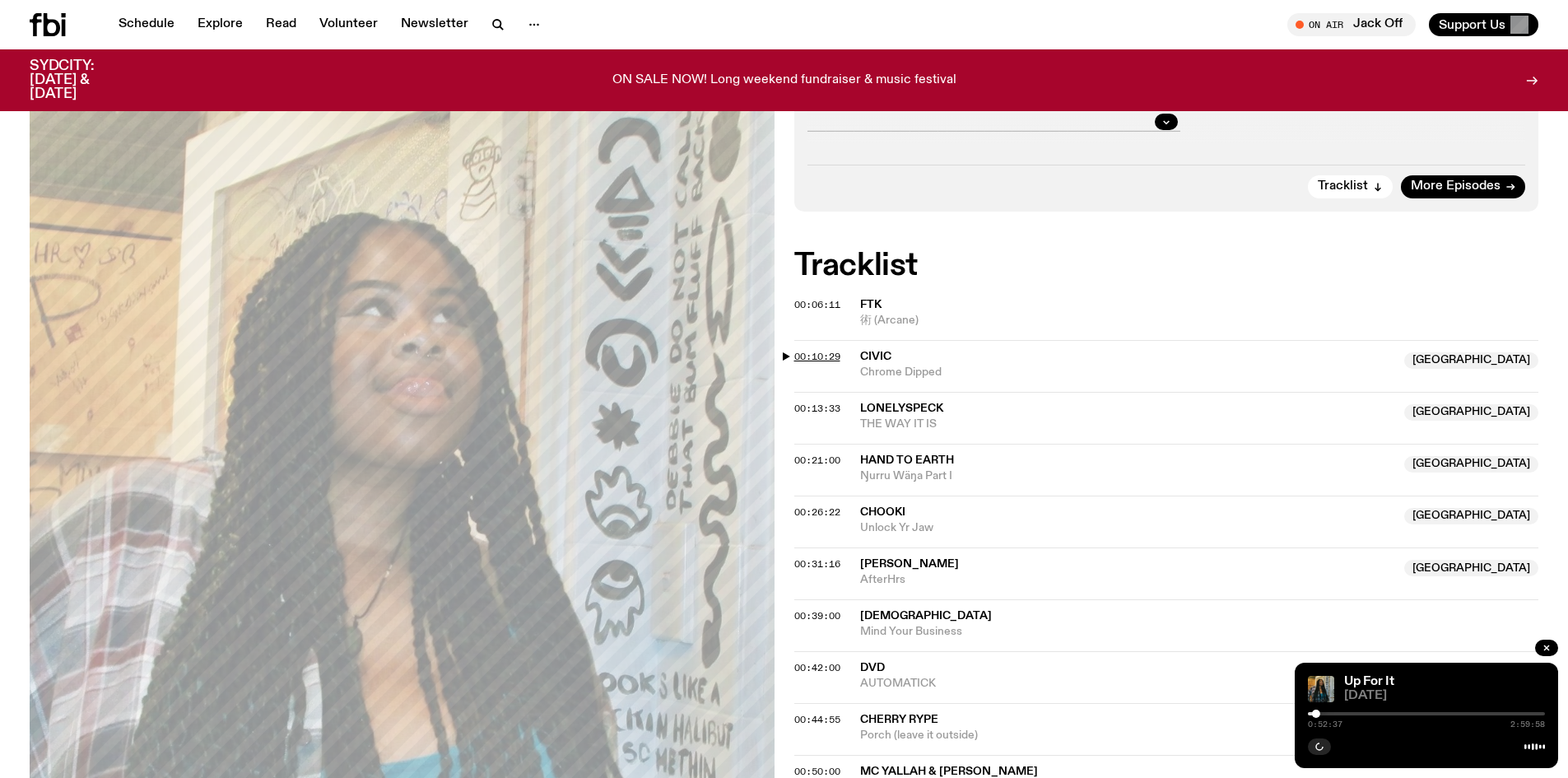
click at [824, 359] on span "00:10:29" at bounding box center [817, 356] width 46 height 13
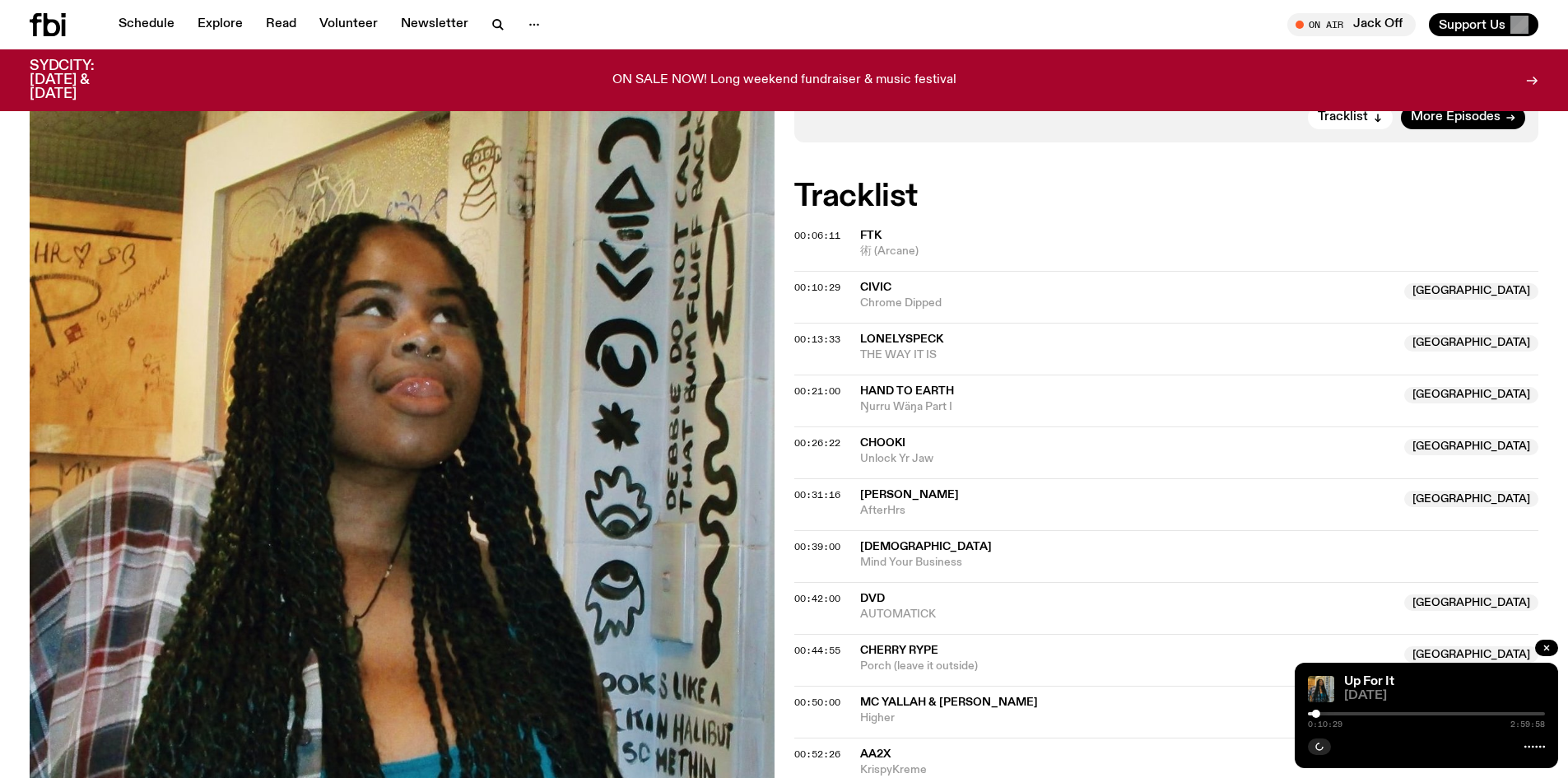
scroll to position [649, 0]
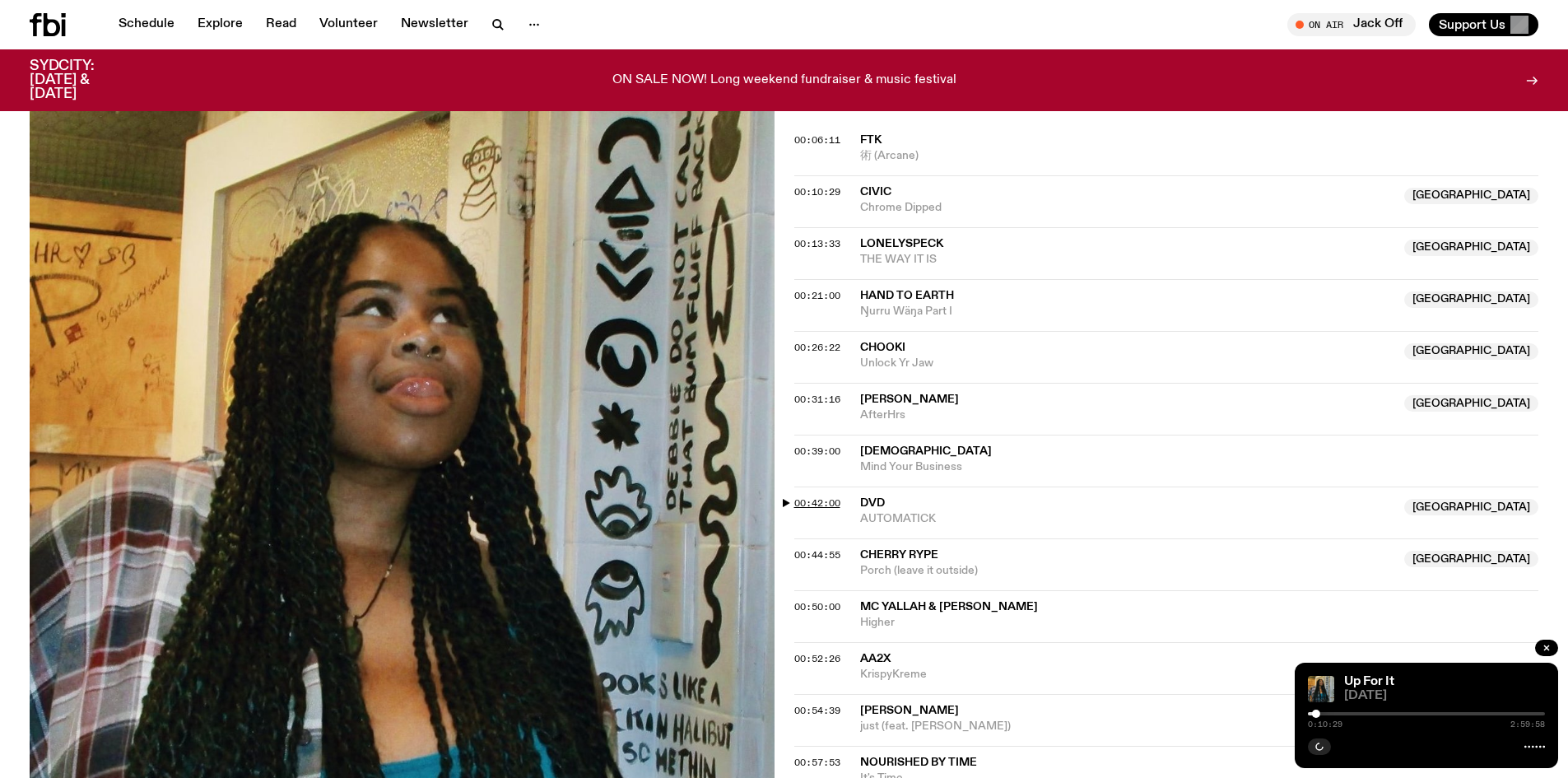
click at [817, 498] on span "00:42:00" at bounding box center [817, 502] width 46 height 13
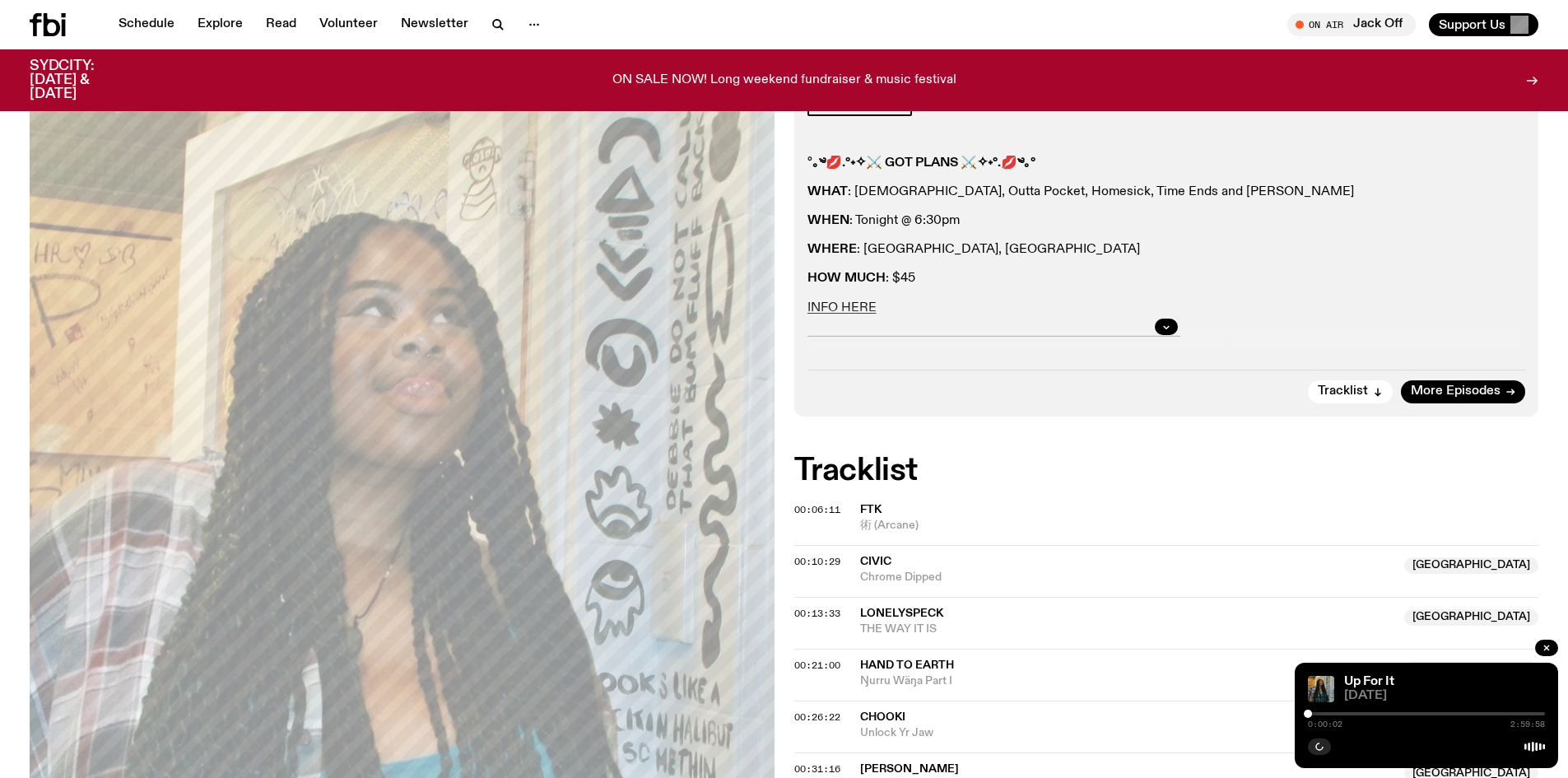
scroll to position [238, 0]
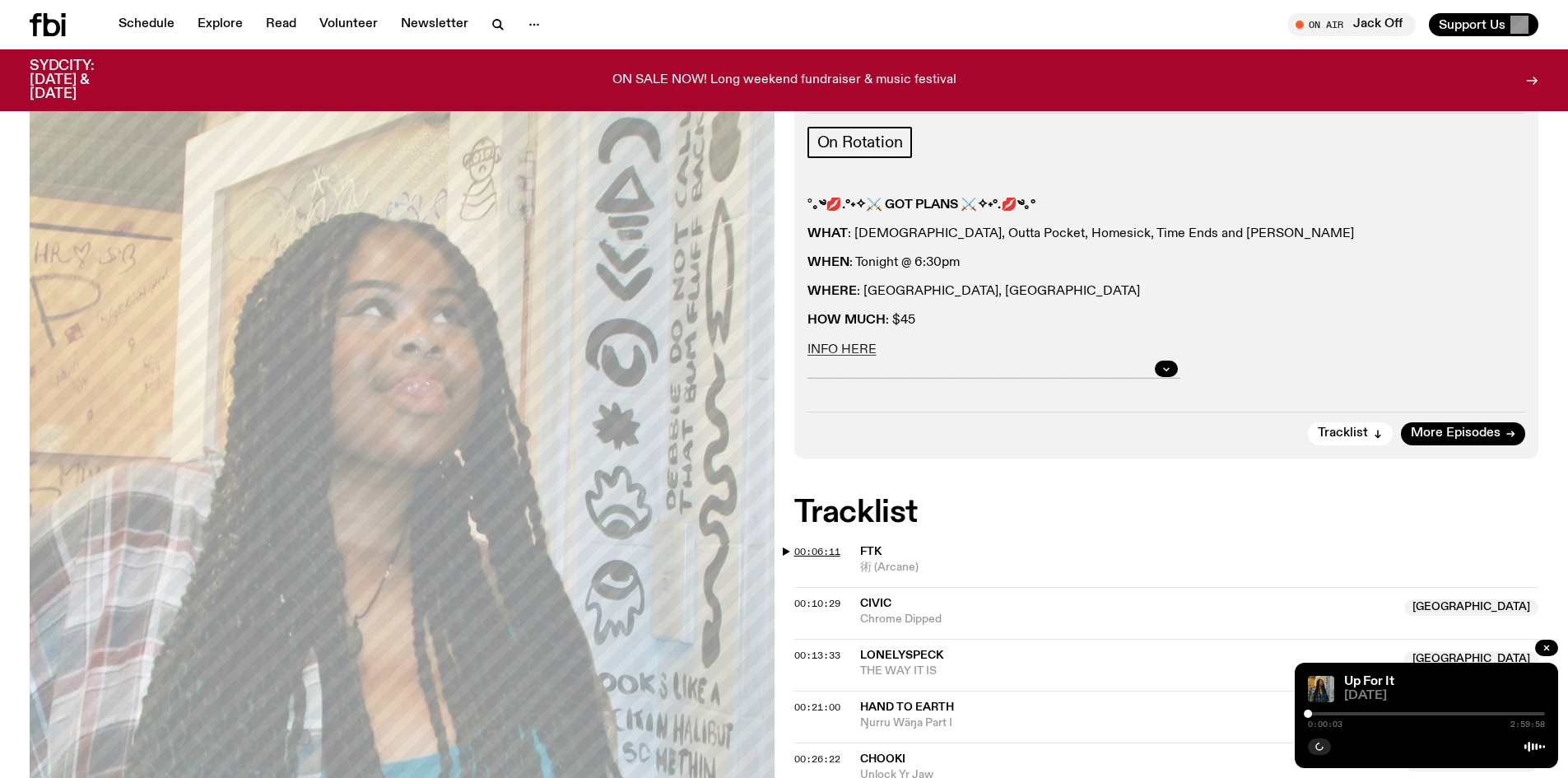
click at [840, 547] on span "00:06:11" at bounding box center [817, 551] width 46 height 13
click at [814, 603] on span "00:10:29" at bounding box center [817, 603] width 46 height 13
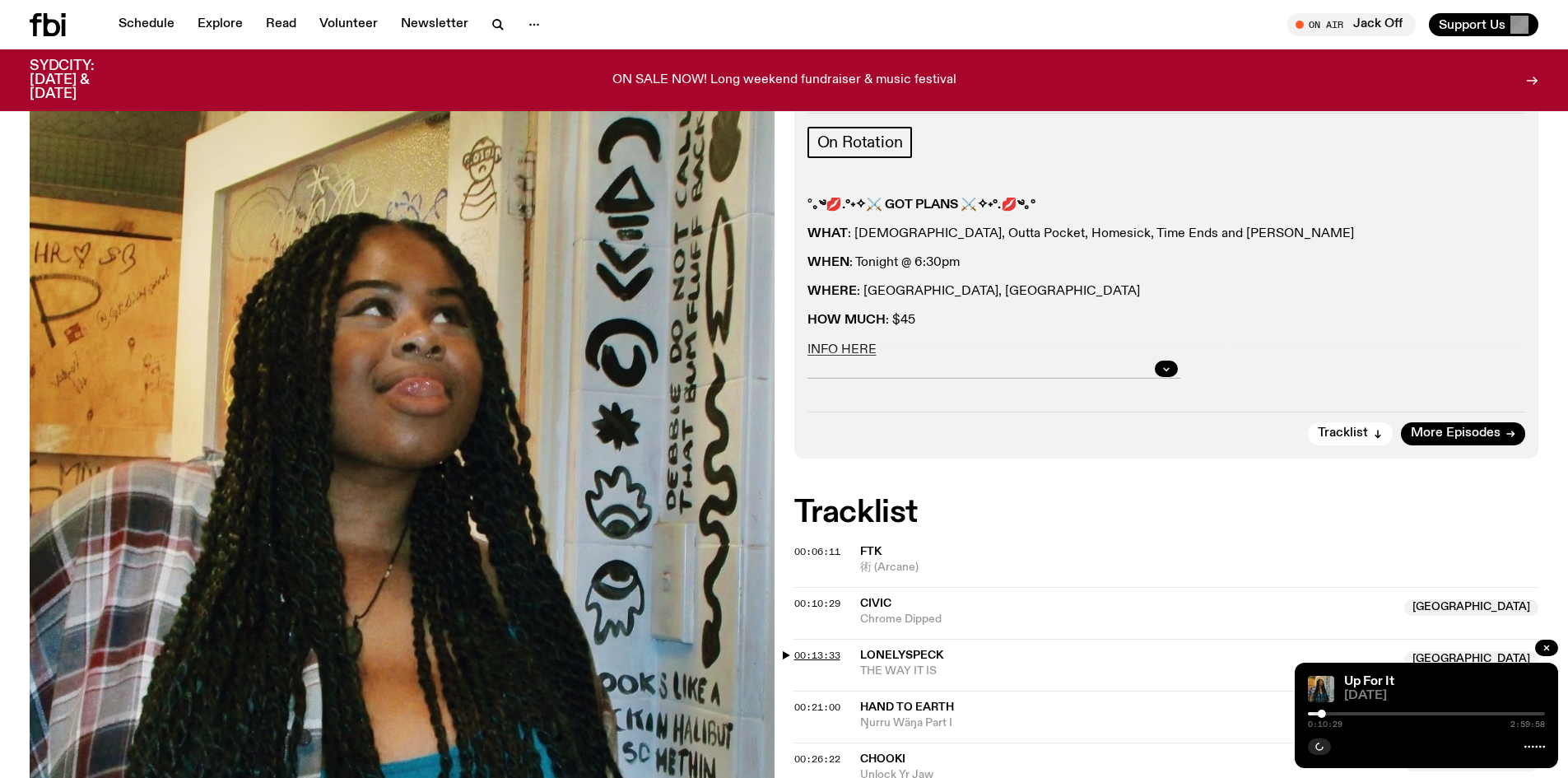
click at [821, 652] on span "00:13:33" at bounding box center [817, 654] width 46 height 13
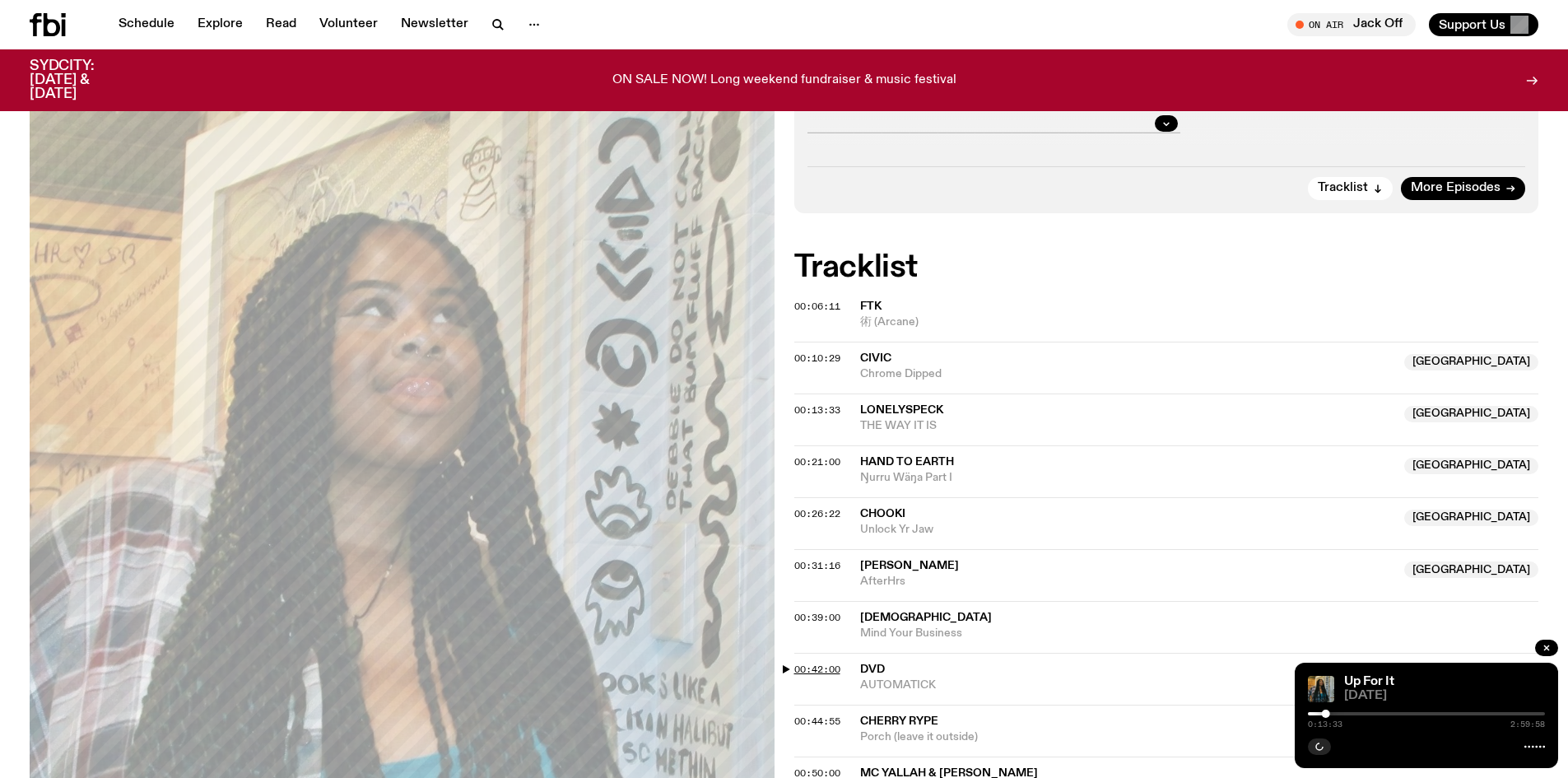
scroll to position [485, 0]
click at [809, 513] on span "00:26:22" at bounding box center [817, 512] width 46 height 13
click at [1341, 713] on div at bounding box center [1341, 714] width 9 height 9
click at [1347, 712] on div at bounding box center [1426, 714] width 237 height 3
click at [897, 508] on span "ChooKi" at bounding box center [882, 512] width 45 height 11
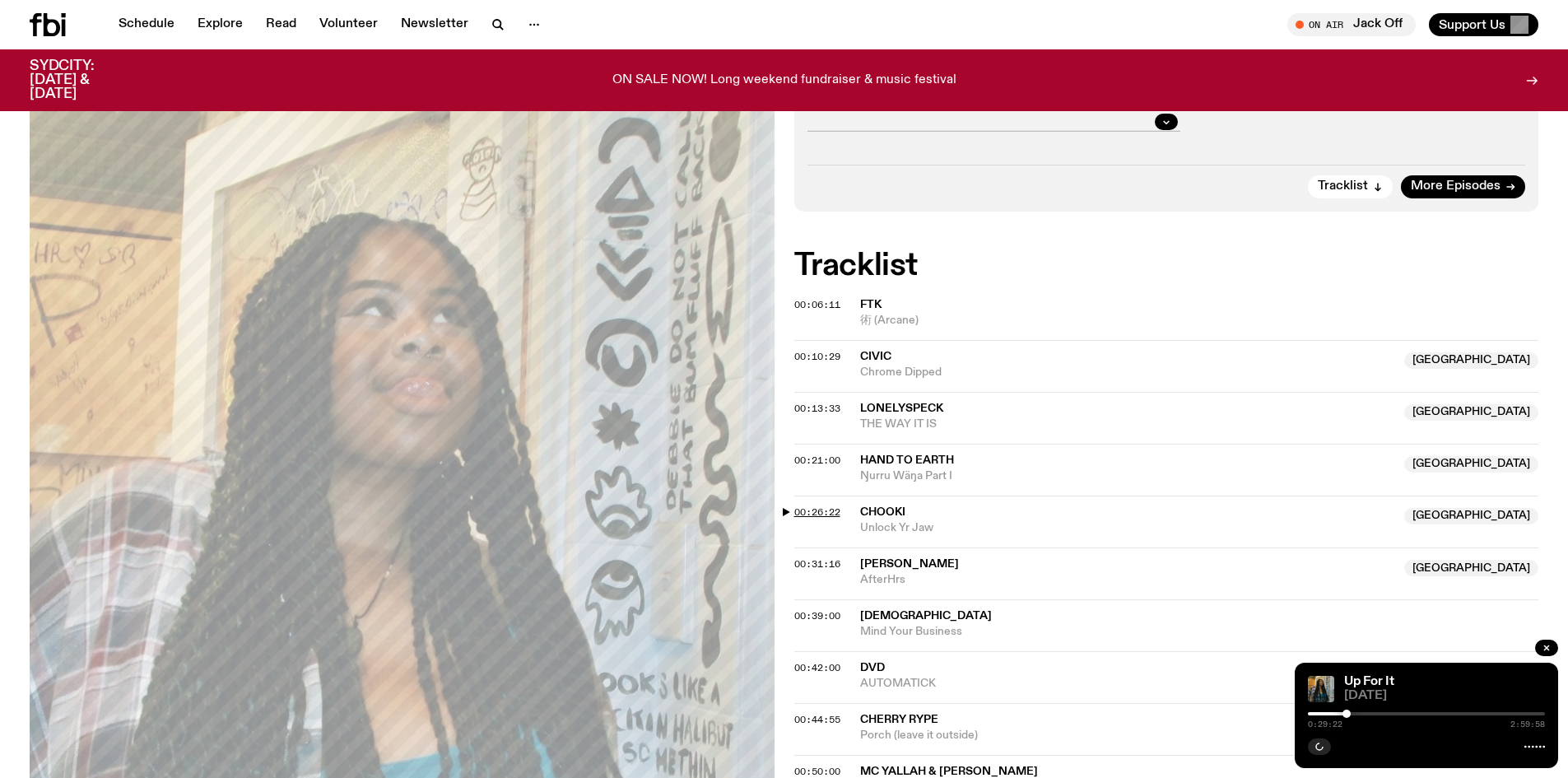
click at [822, 510] on span "00:26:22" at bounding box center [817, 512] width 46 height 13
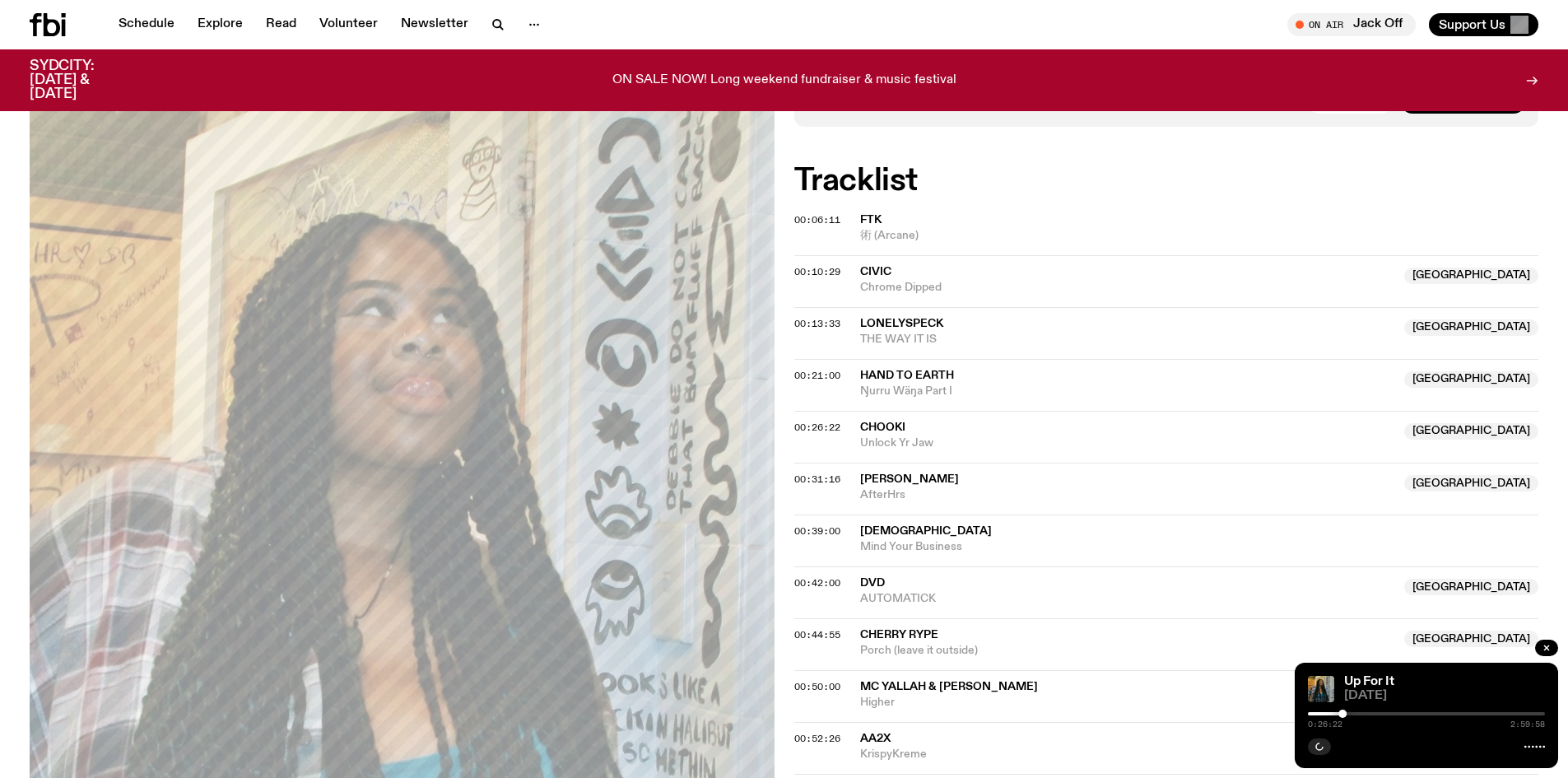
scroll to position [649, 0]
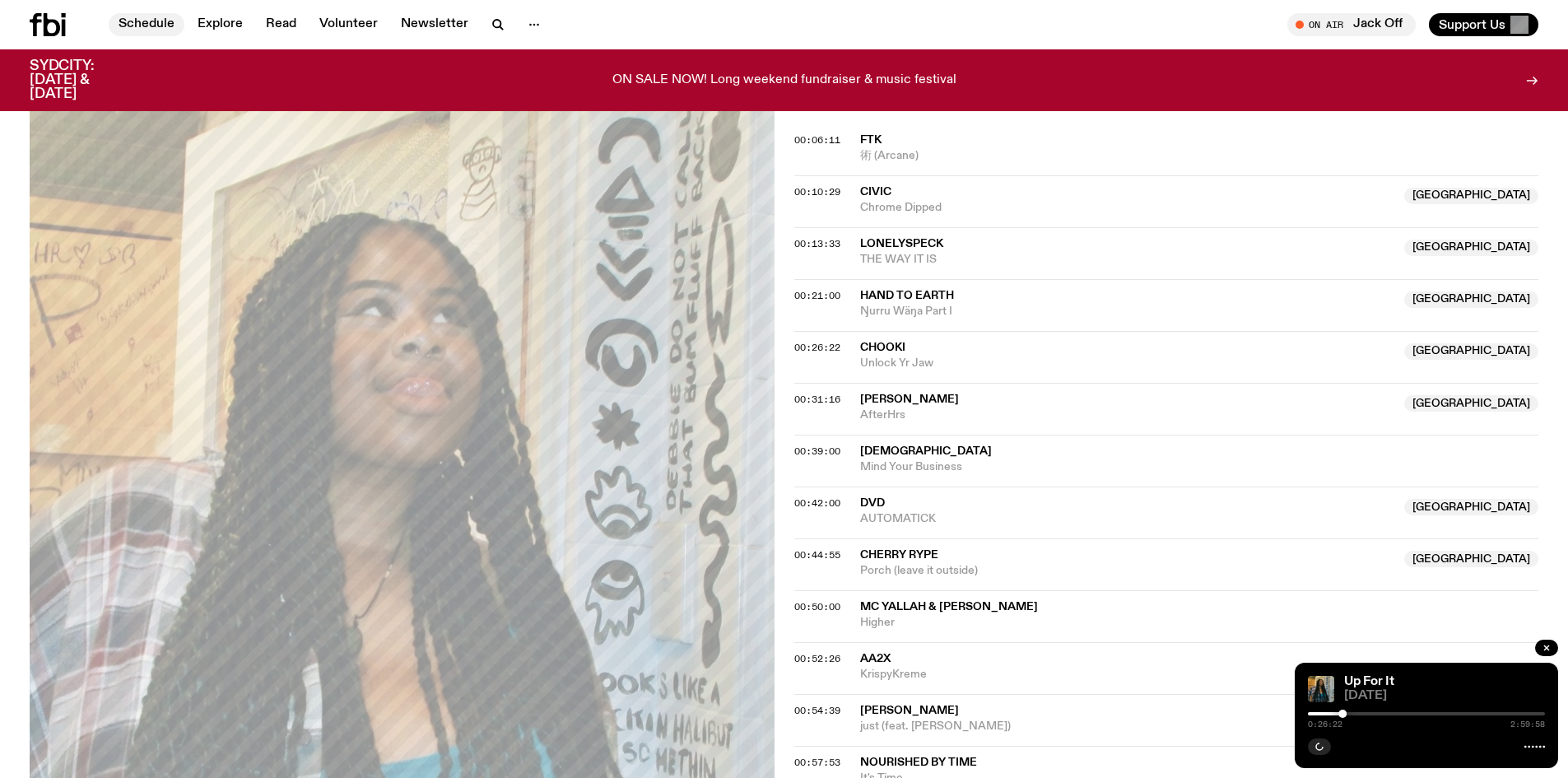
click at [136, 17] on link "Schedule" at bounding box center [146, 24] width 76 height 23
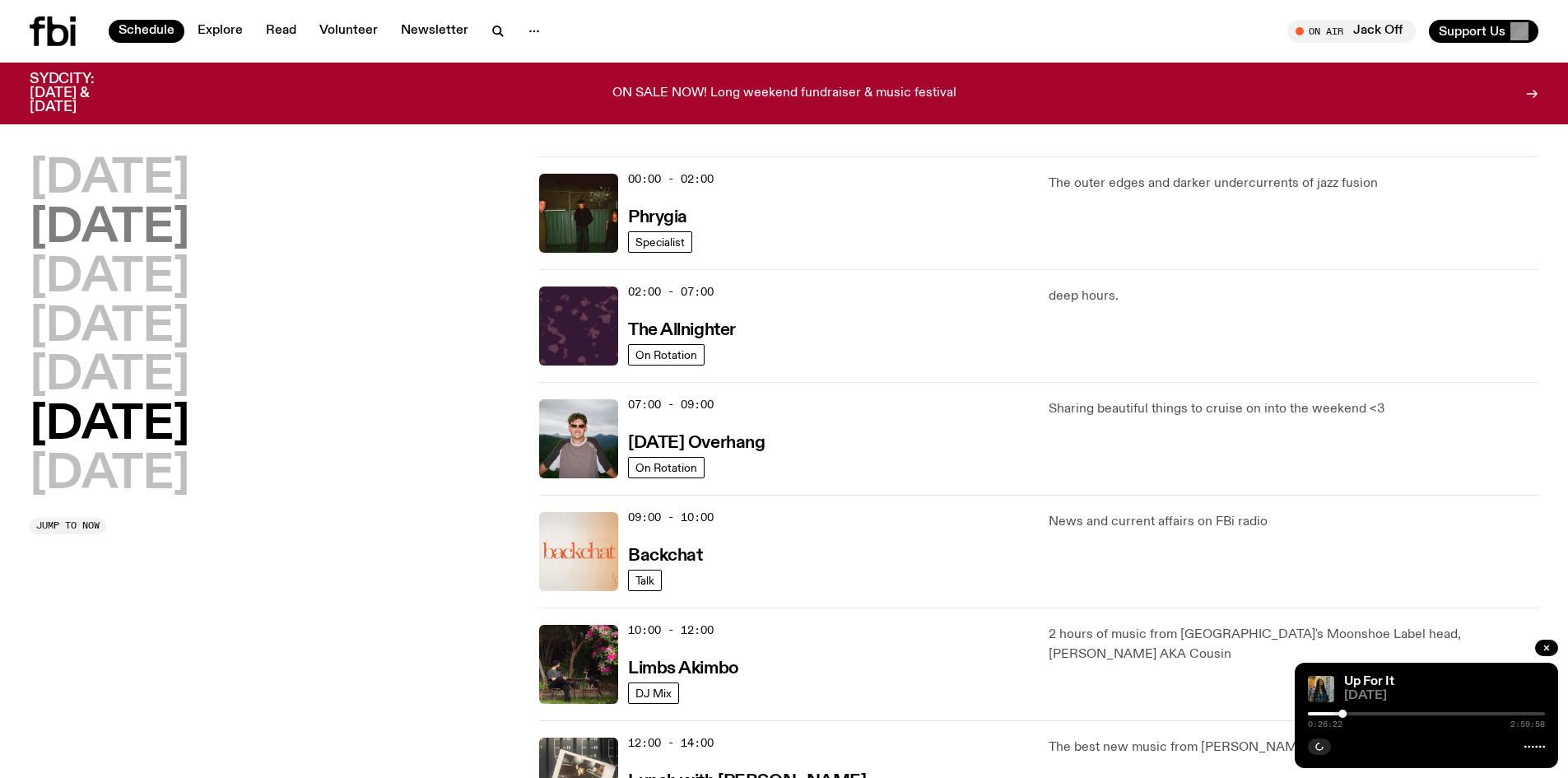
click at [97, 242] on h2 "[DATE]" at bounding box center [109, 229] width 160 height 46
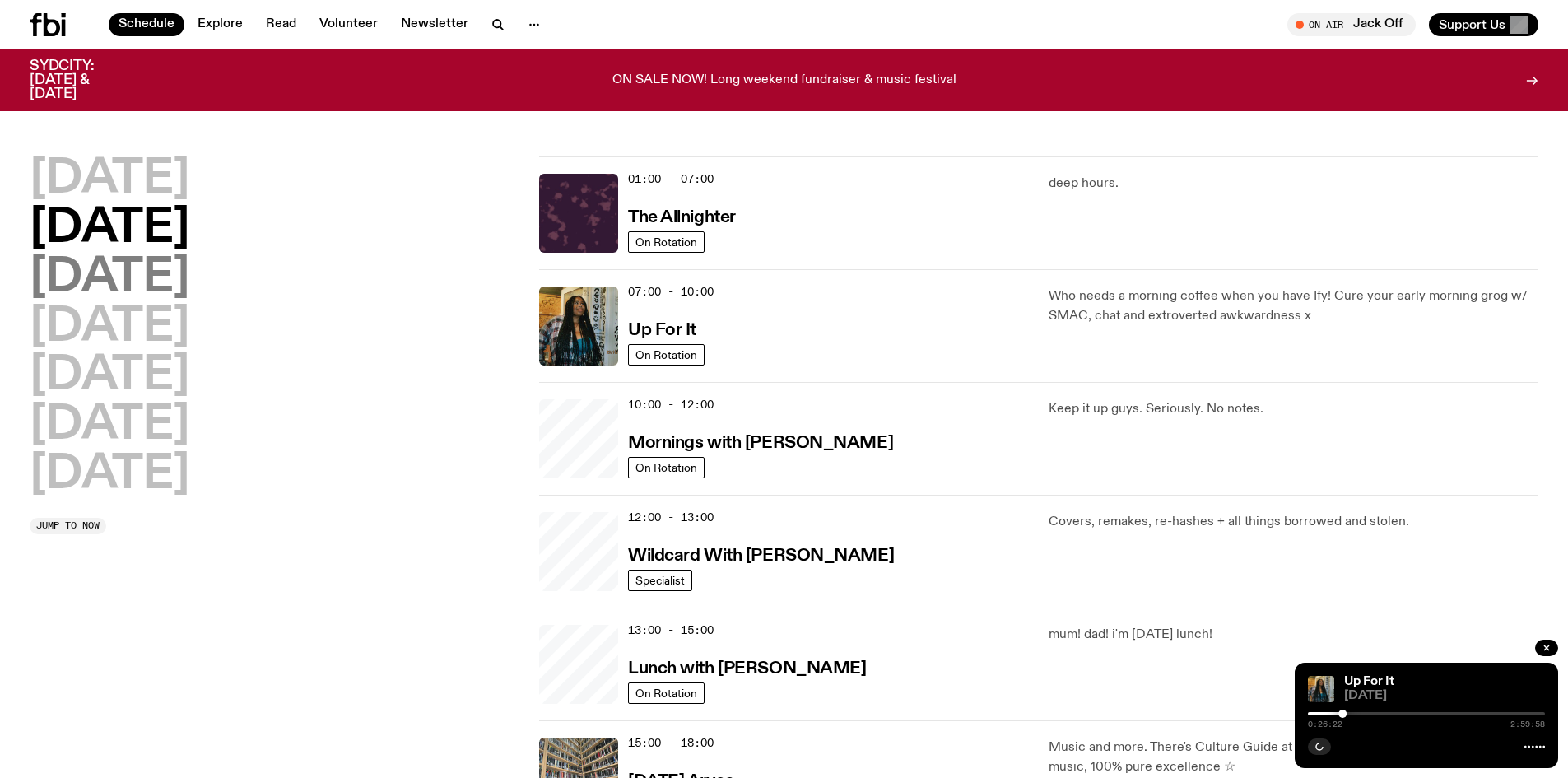
scroll to position [46, 0]
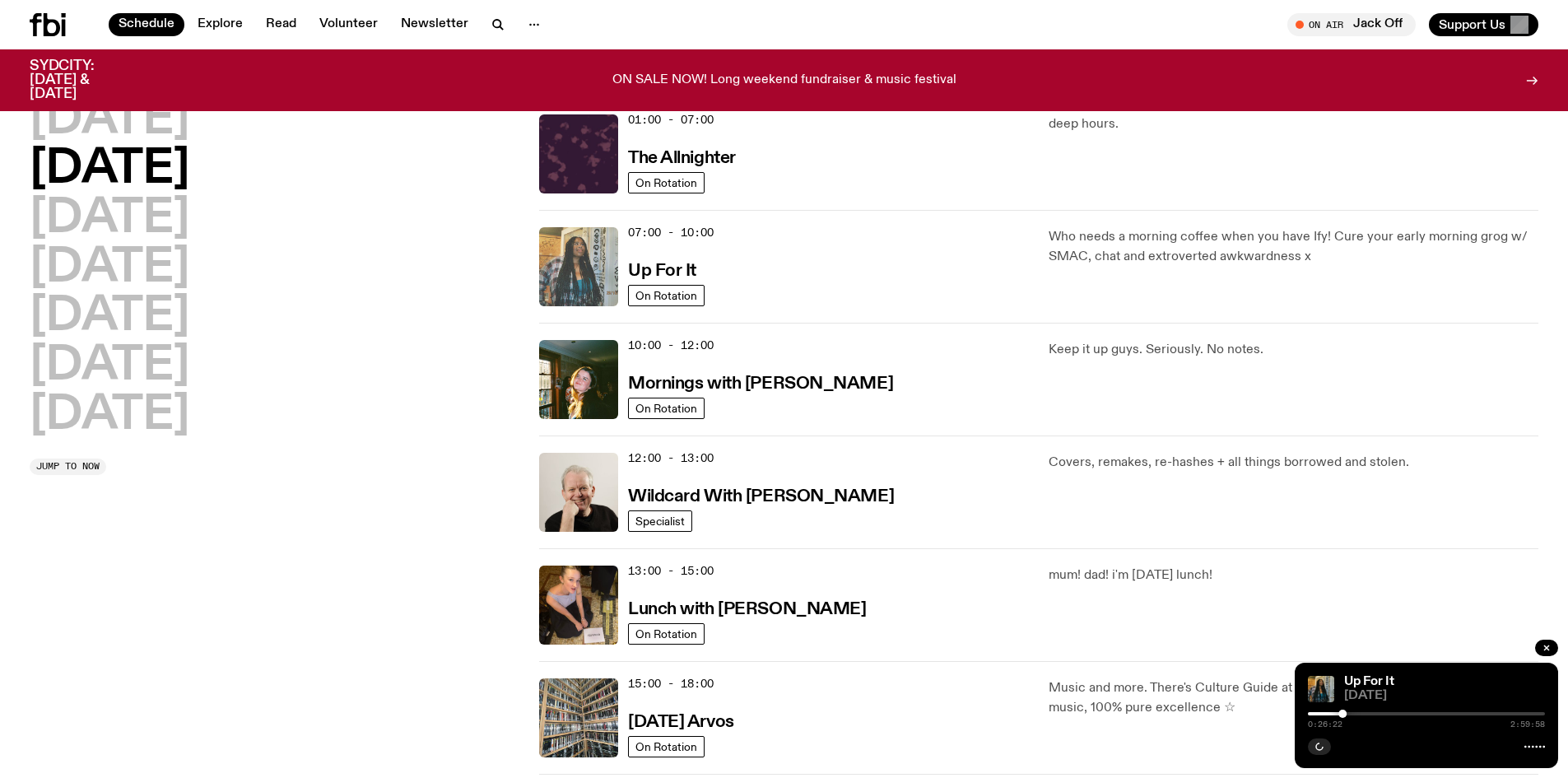
click at [565, 264] on img at bounding box center [578, 266] width 79 height 79
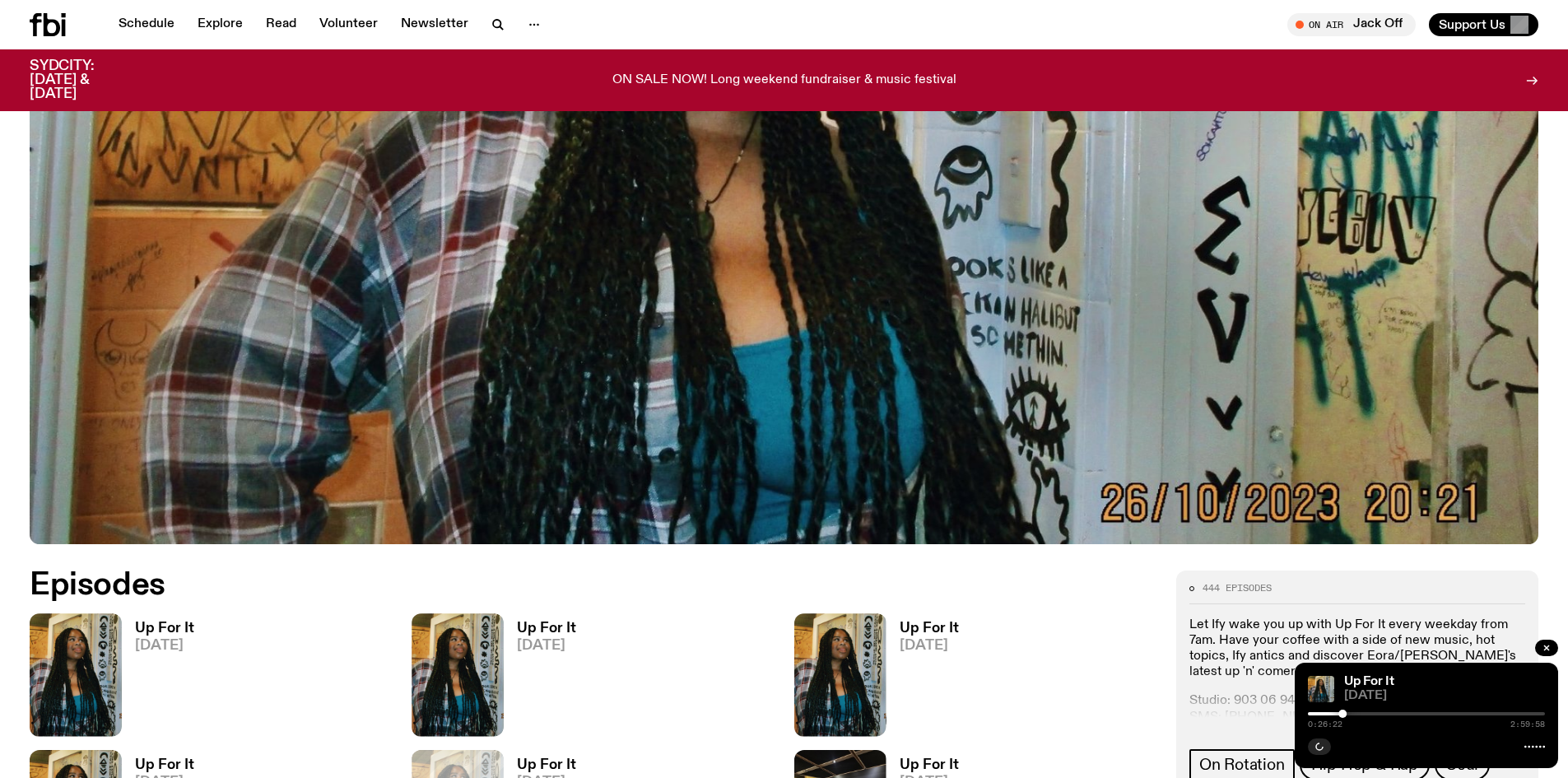
scroll to position [897, 0]
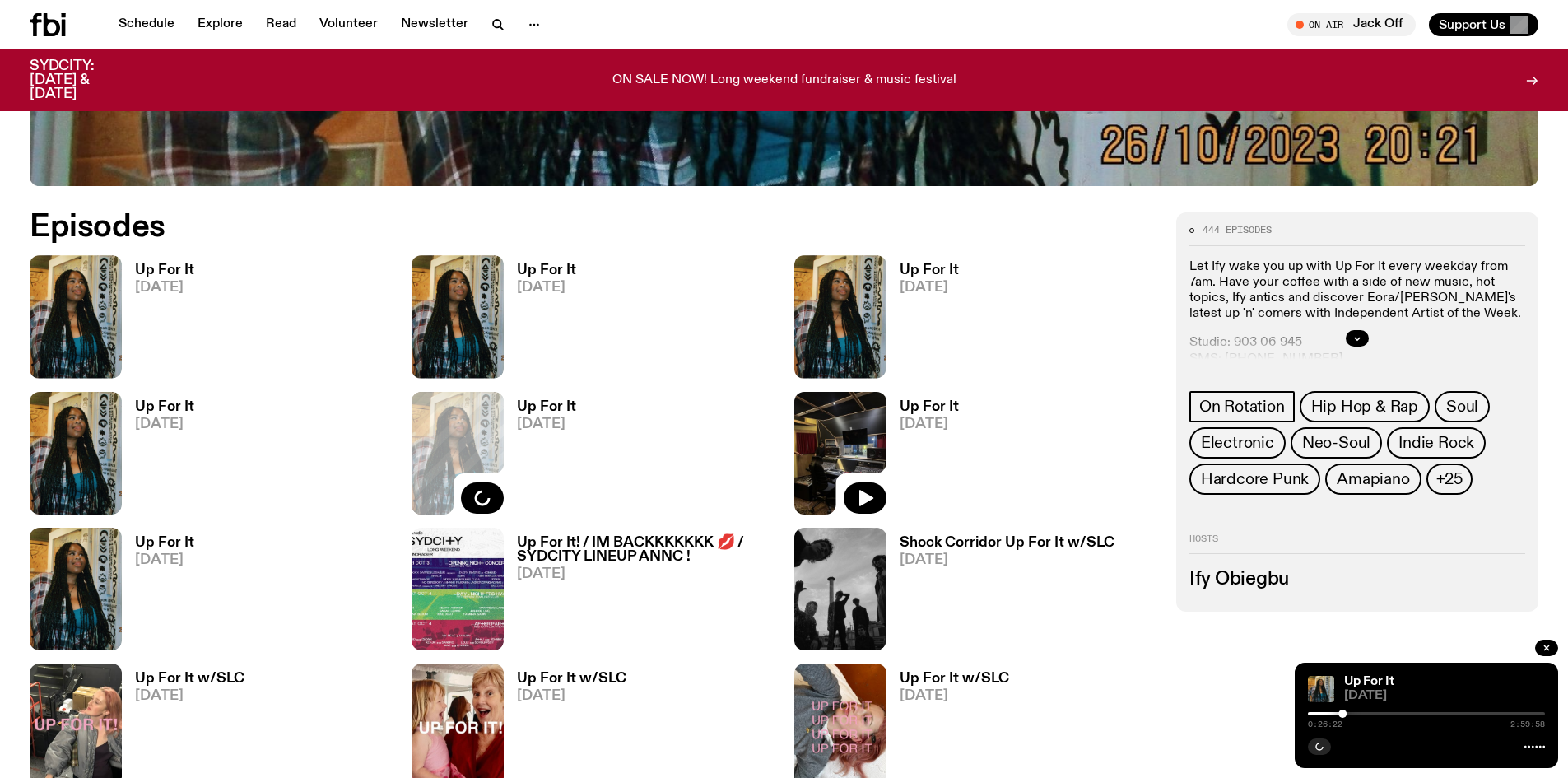
click at [851, 422] on img at bounding box center [840, 453] width 92 height 123
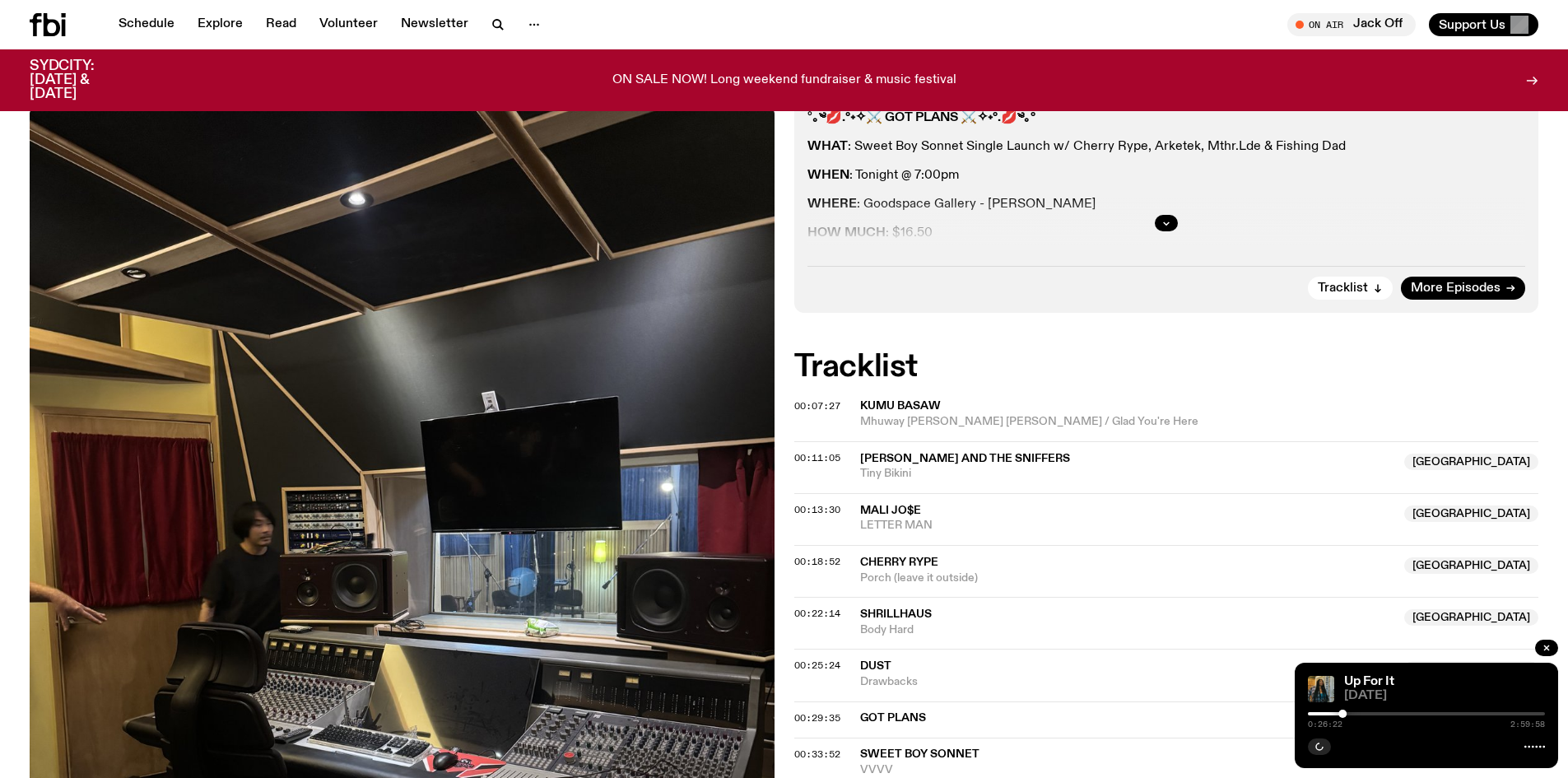
scroll to position [402, 0]
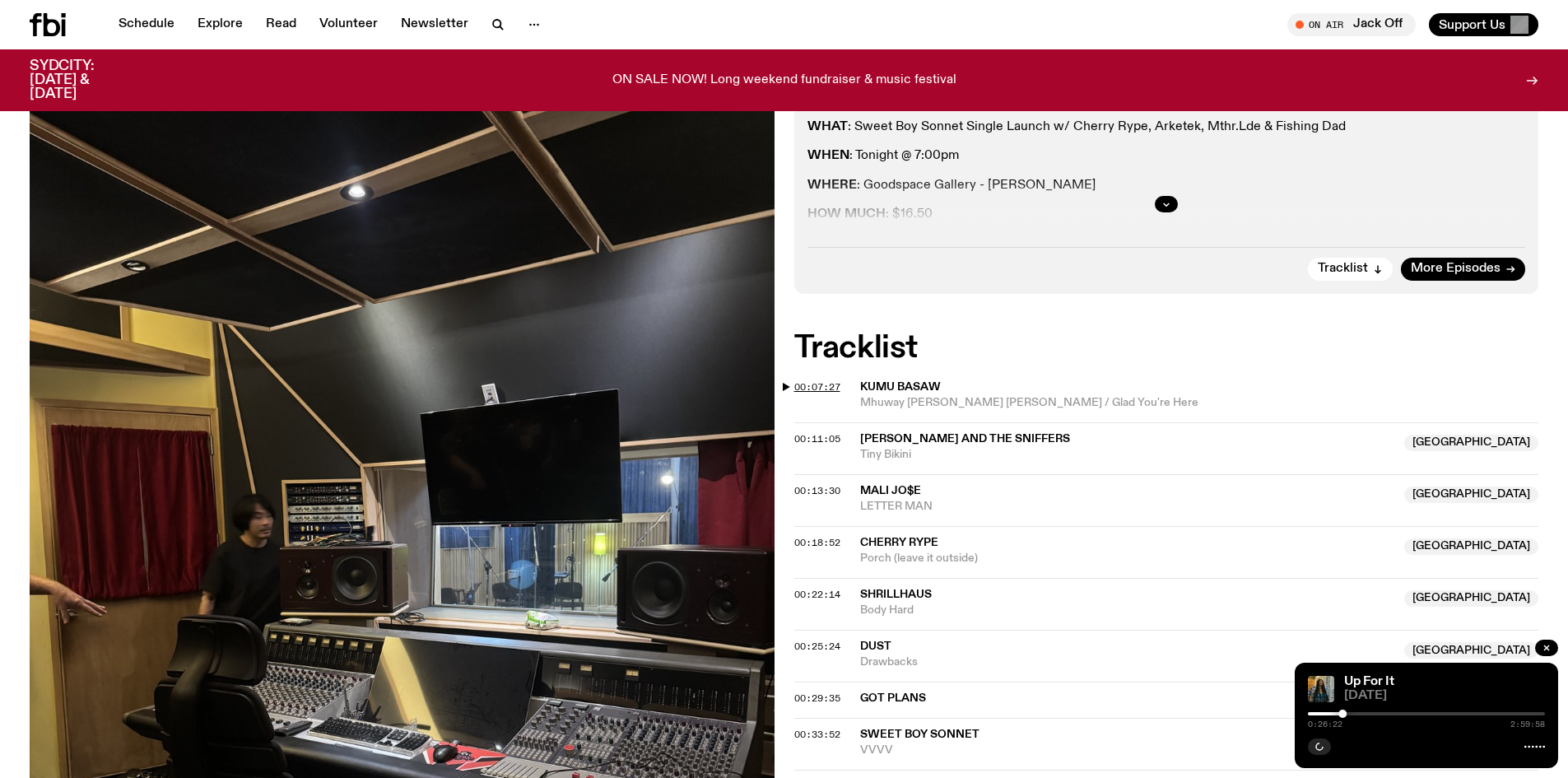
click at [825, 389] on span "00:07:27" at bounding box center [817, 386] width 46 height 13
click at [834, 389] on span "00:07:27" at bounding box center [817, 386] width 46 height 13
